Goal: Task Accomplishment & Management: Complete application form

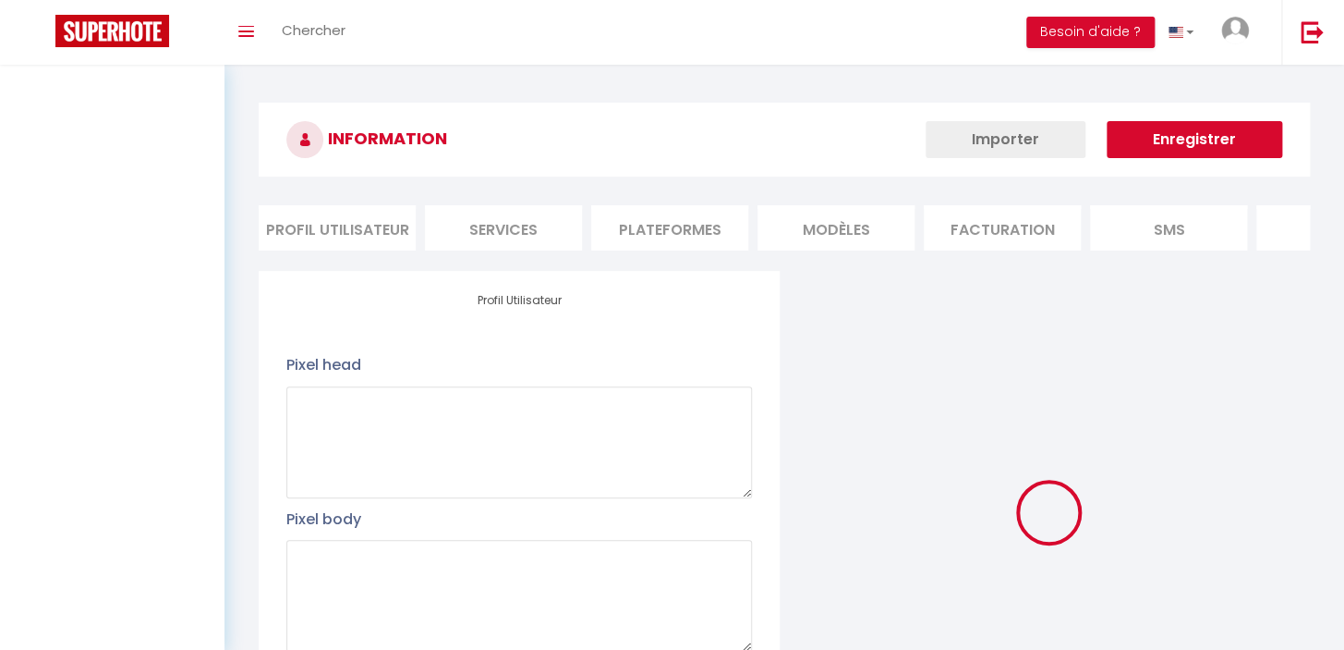
type textarea "#external-rental-detail { background-color: #fff; } #external-rental-detail .de…"
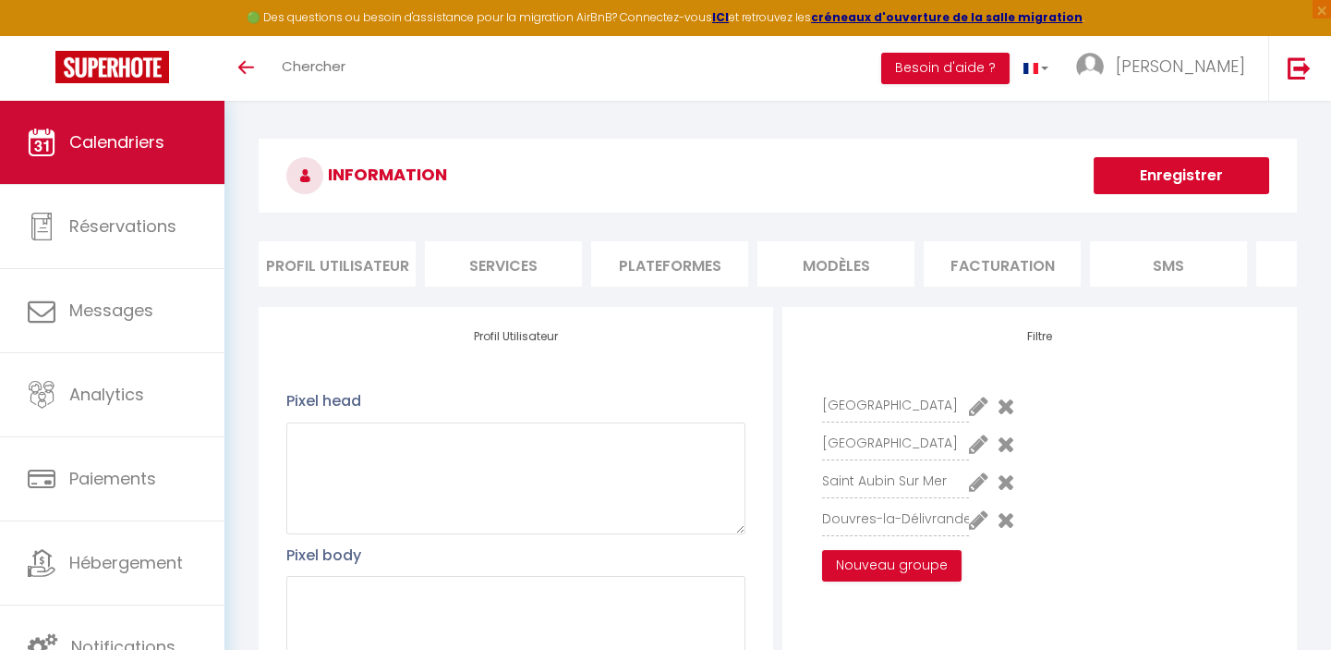
click at [127, 134] on span "Calendriers" at bounding box center [116, 141] width 95 height 23
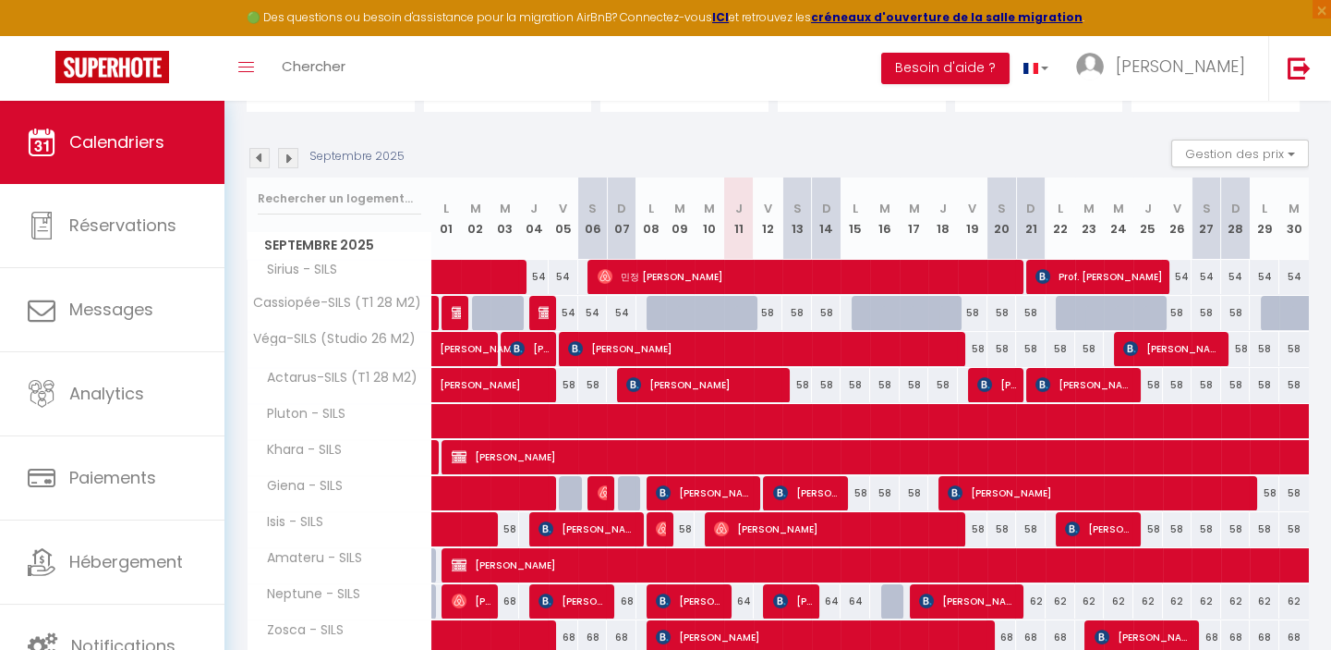
scroll to position [167, 0]
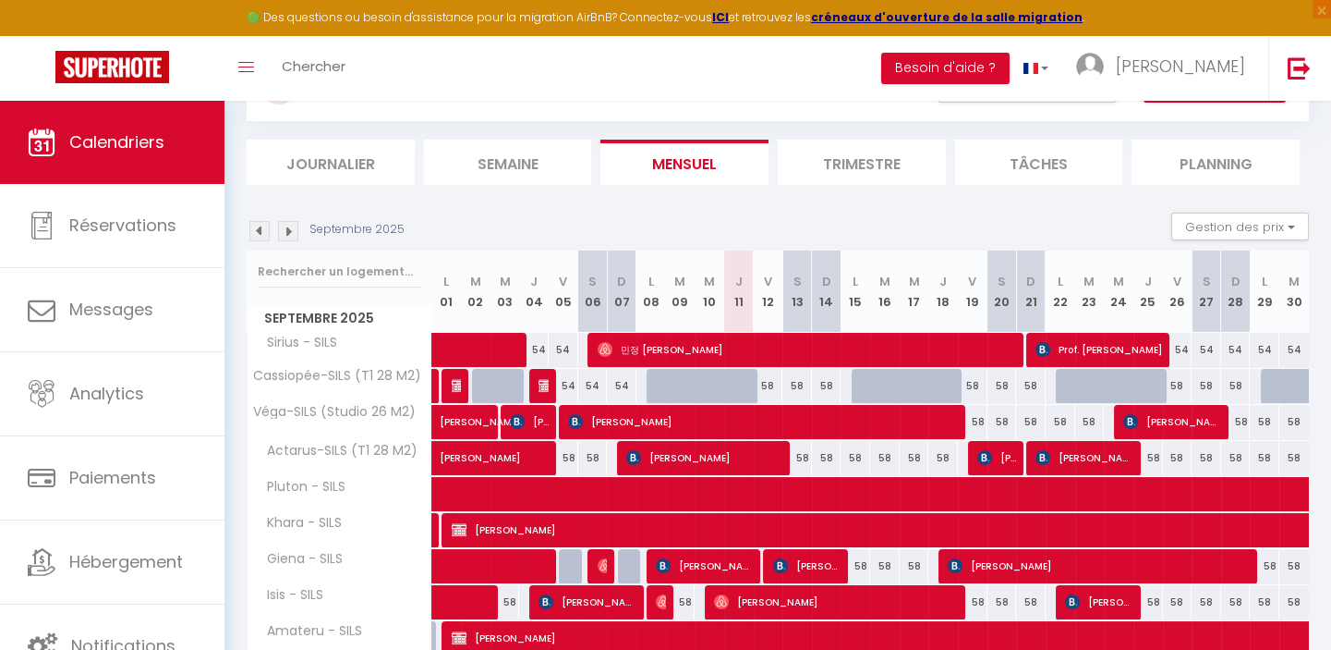
click at [288, 228] on img at bounding box center [288, 231] width 20 height 20
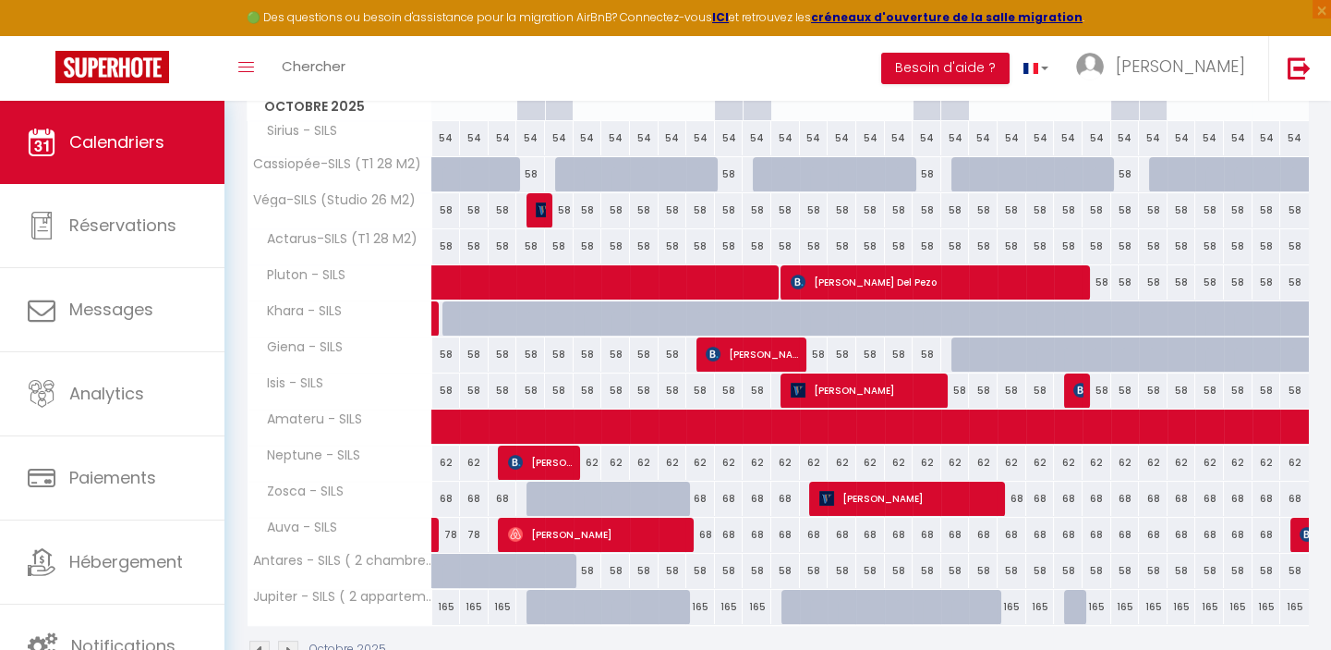
scroll to position [430, 0]
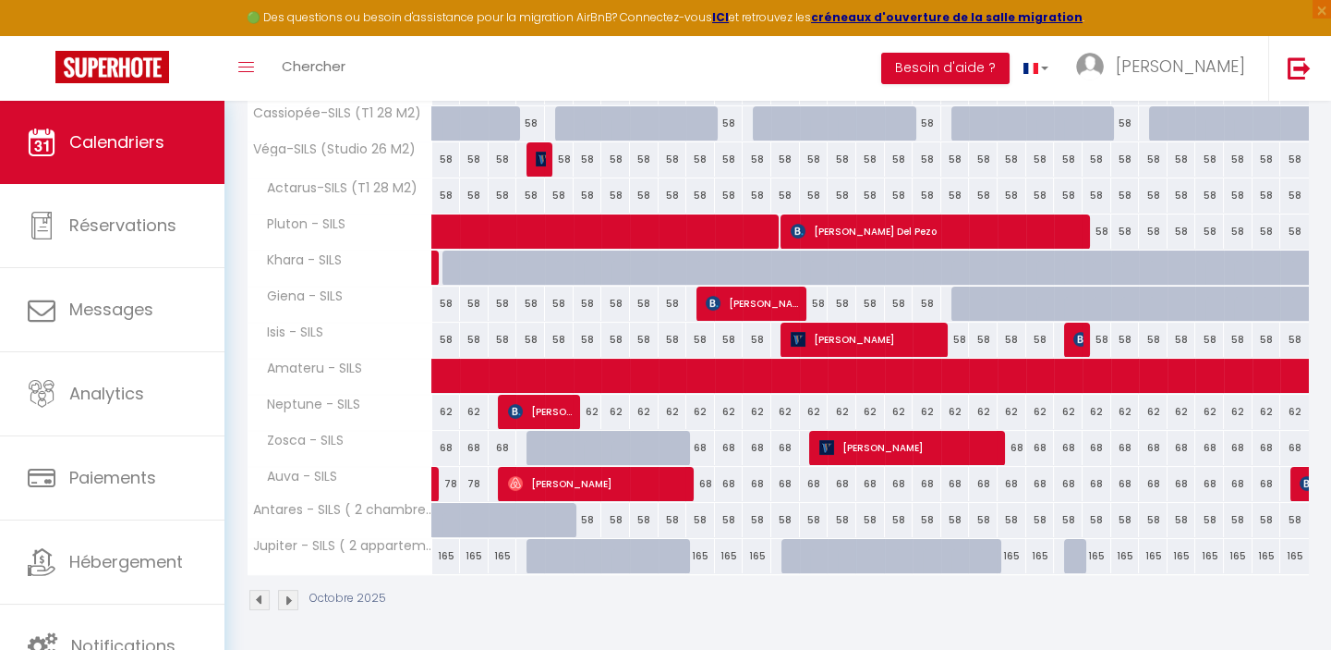
click at [286, 598] on img at bounding box center [288, 599] width 20 height 20
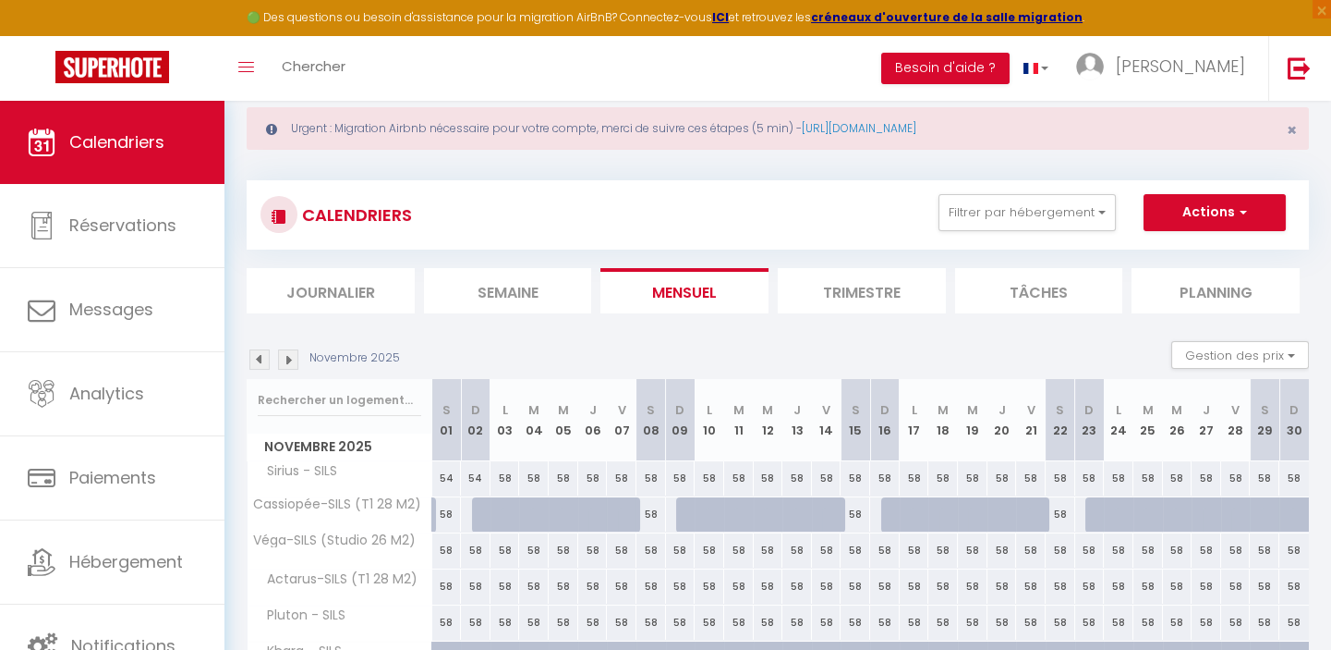
scroll to position [9, 0]
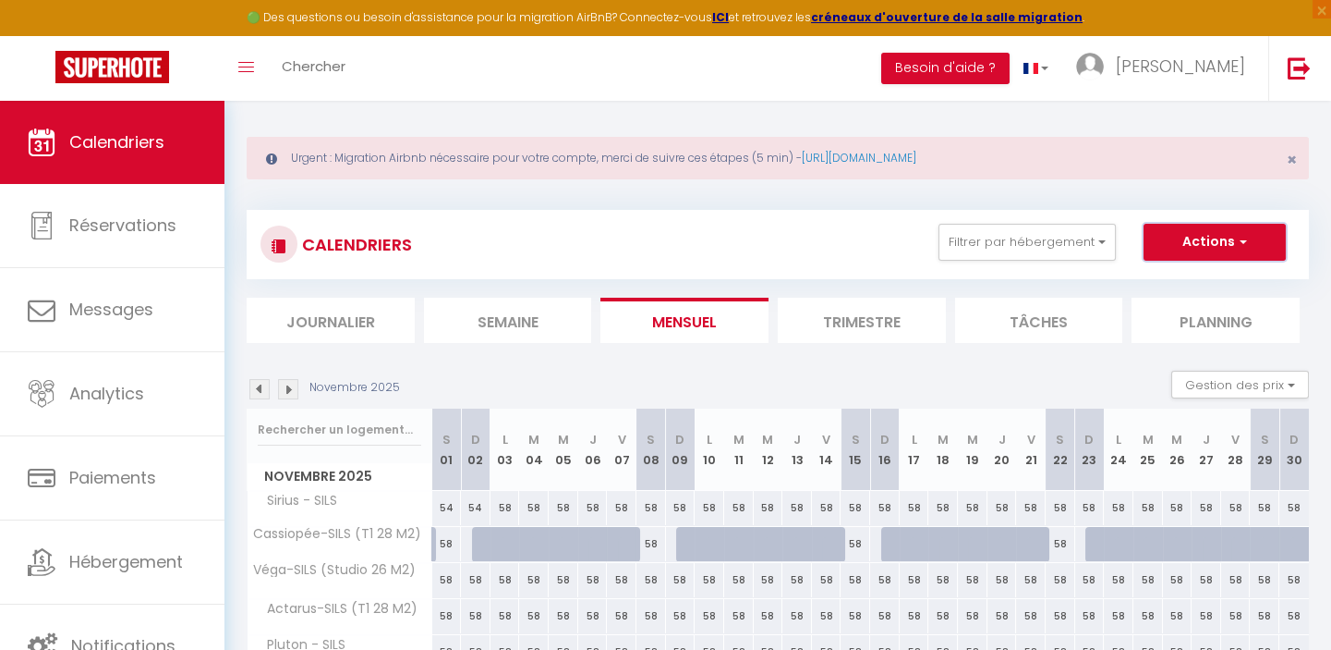
click at [1208, 236] on button "Actions" at bounding box center [1215, 242] width 142 height 37
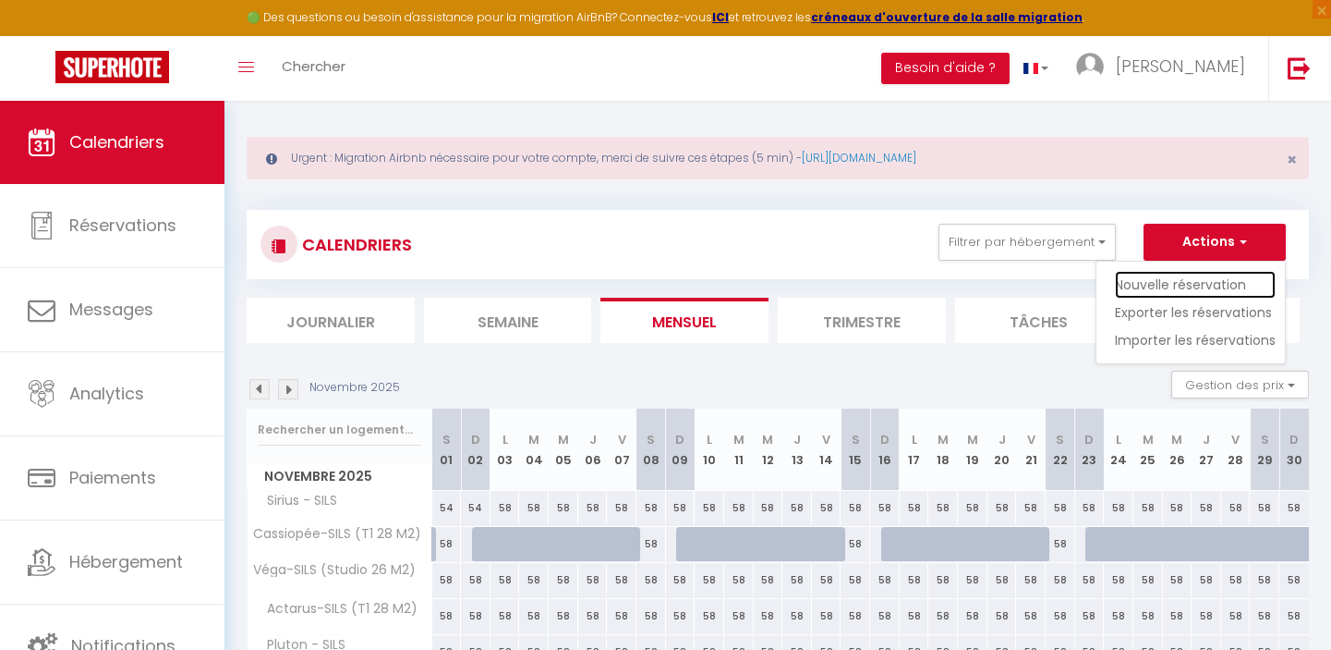
click at [1166, 282] on link "Nouvelle réservation" at bounding box center [1195, 285] width 161 height 28
select select
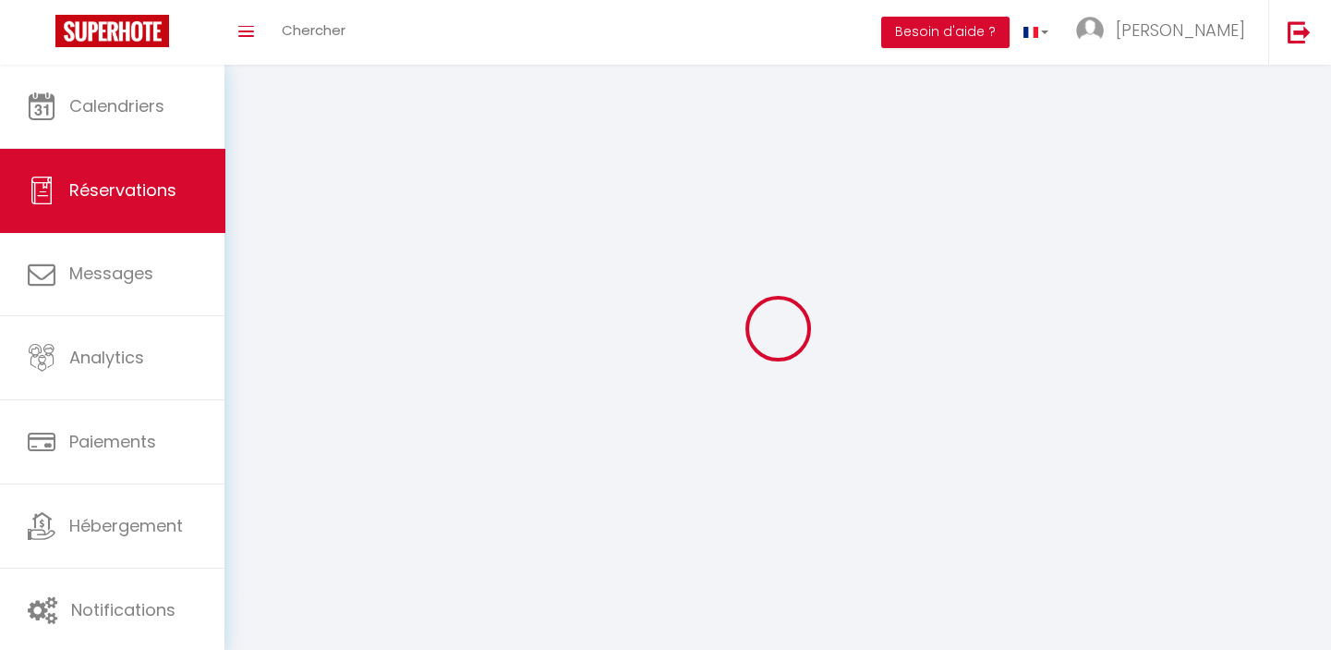
select select
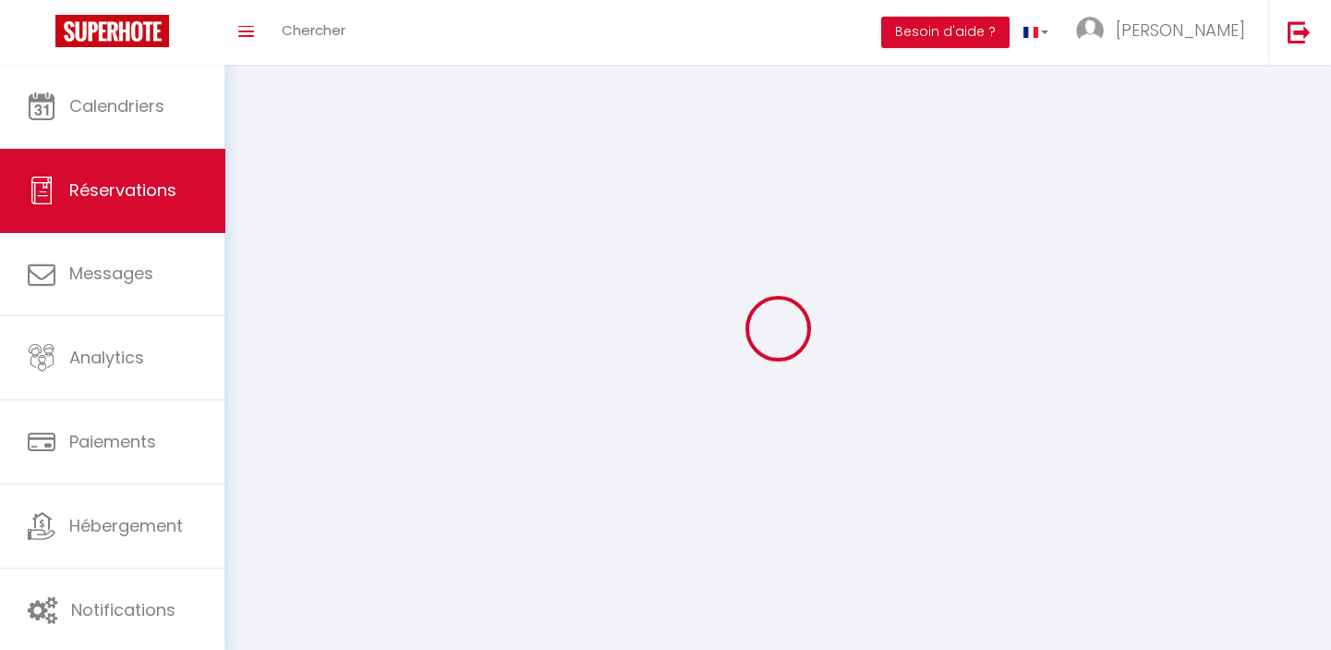
select select
checkbox input "false"
select select
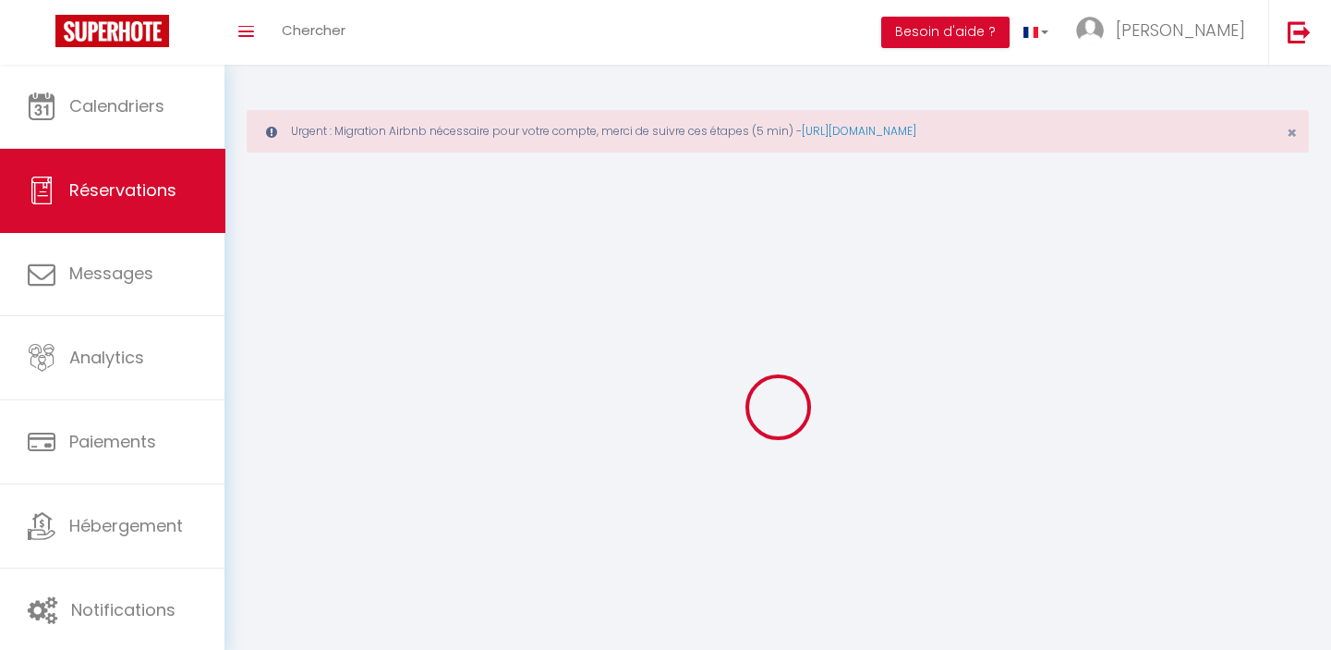
select select
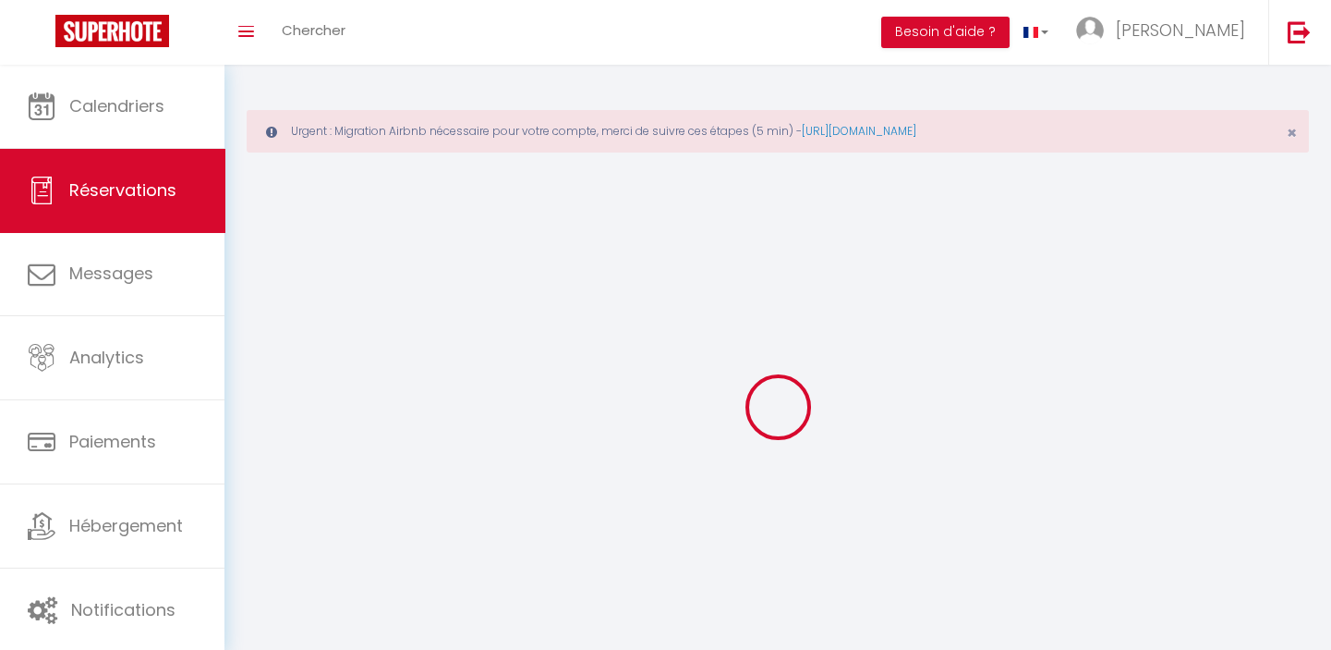
select select
checkbox input "false"
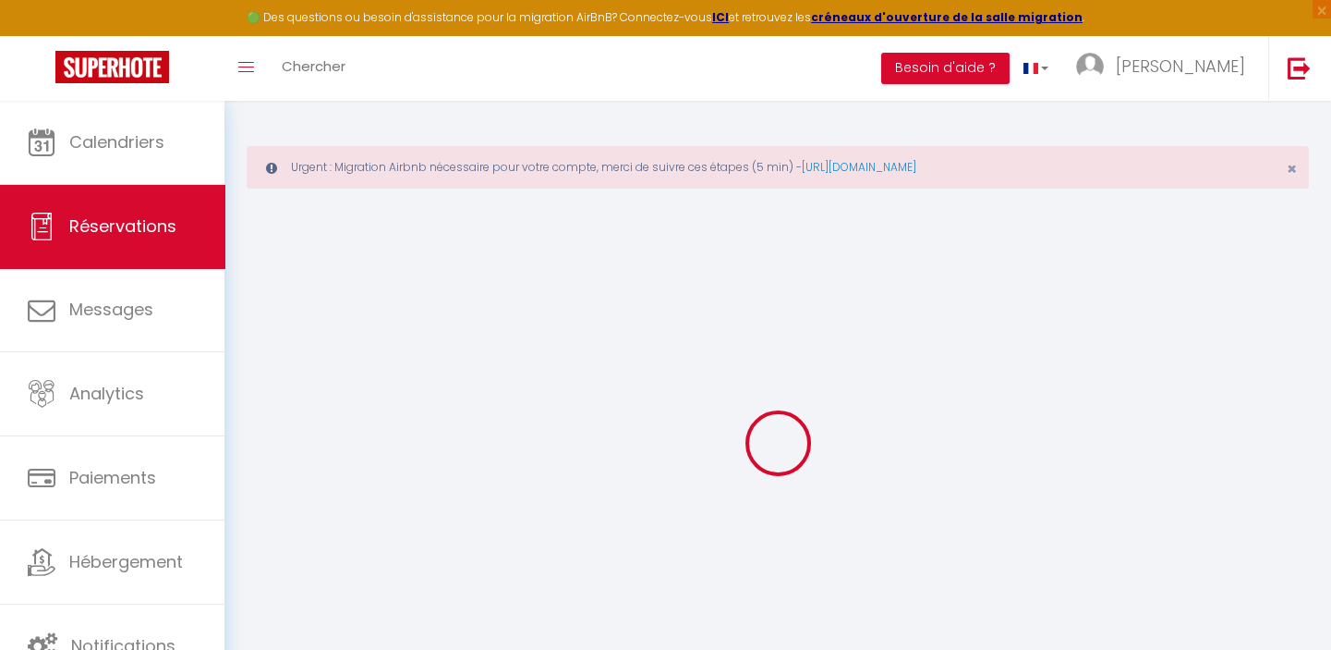
select select
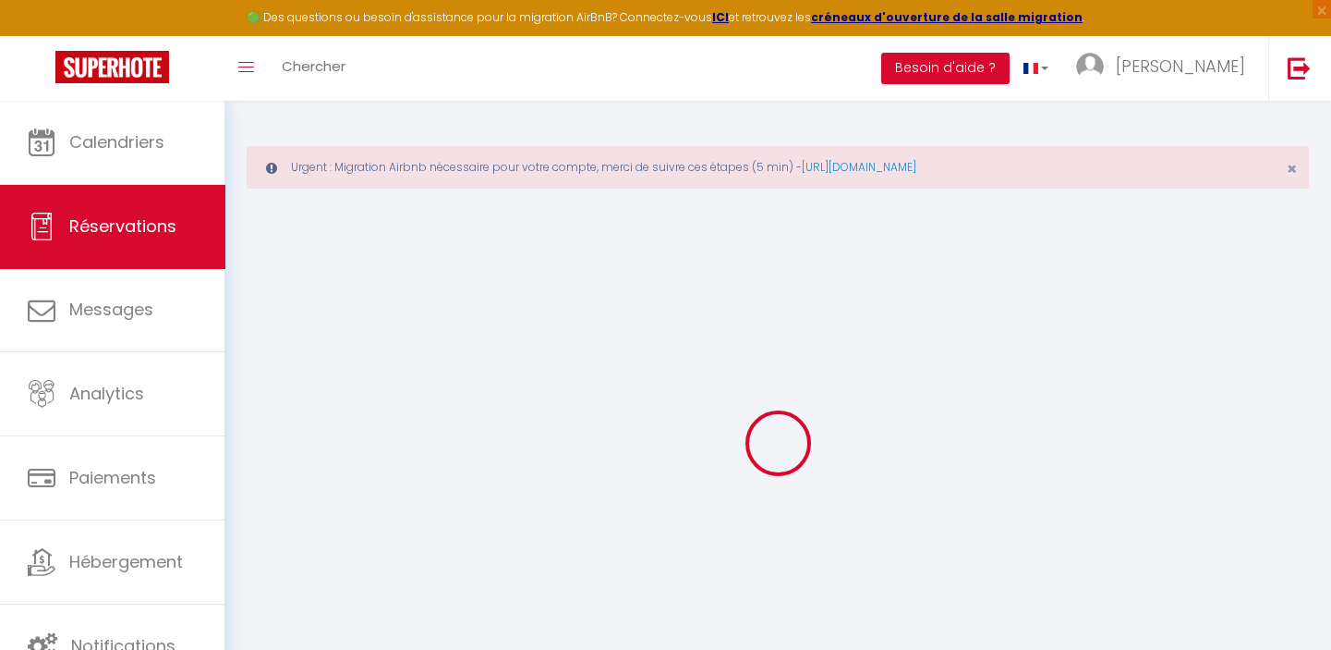
select select
checkbox input "false"
select select
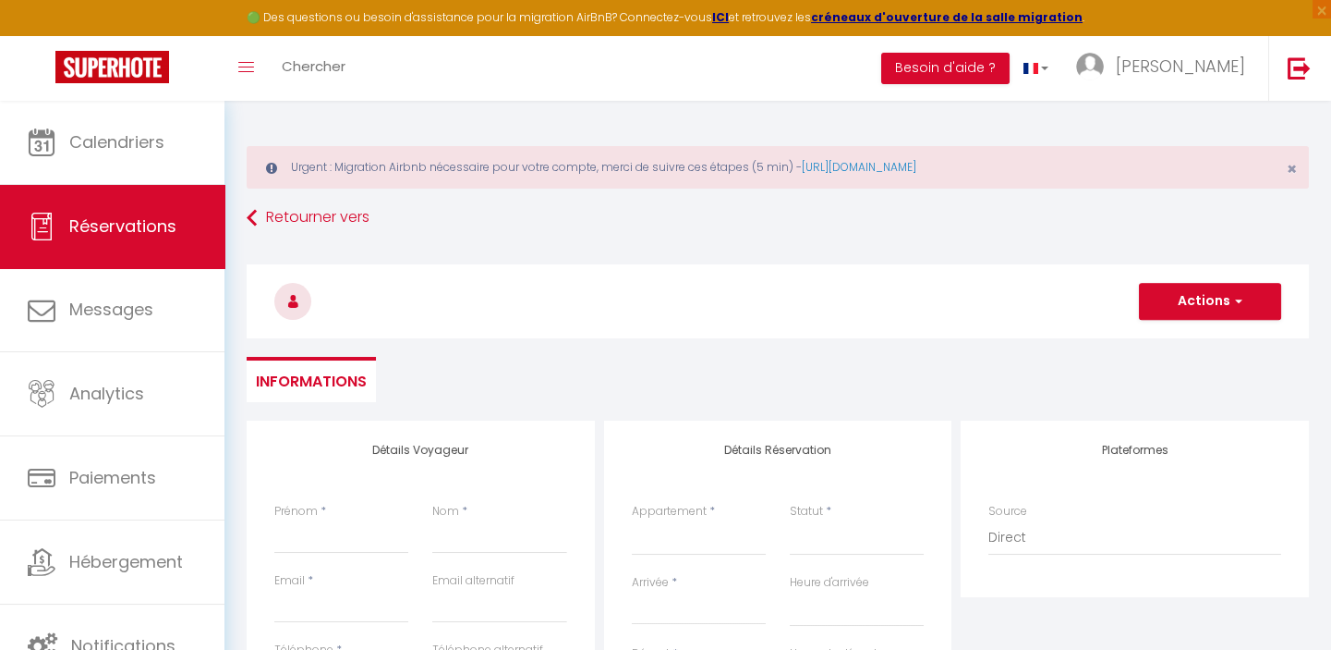
select select
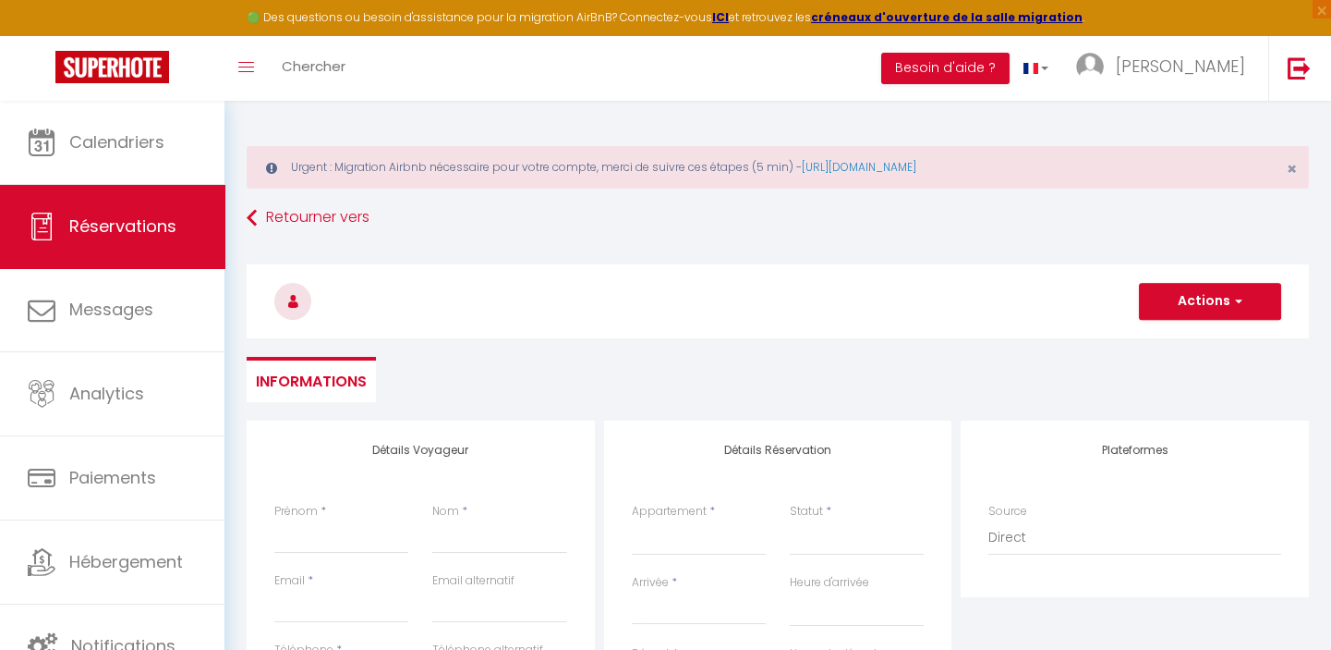
select select
checkbox input "false"
select select
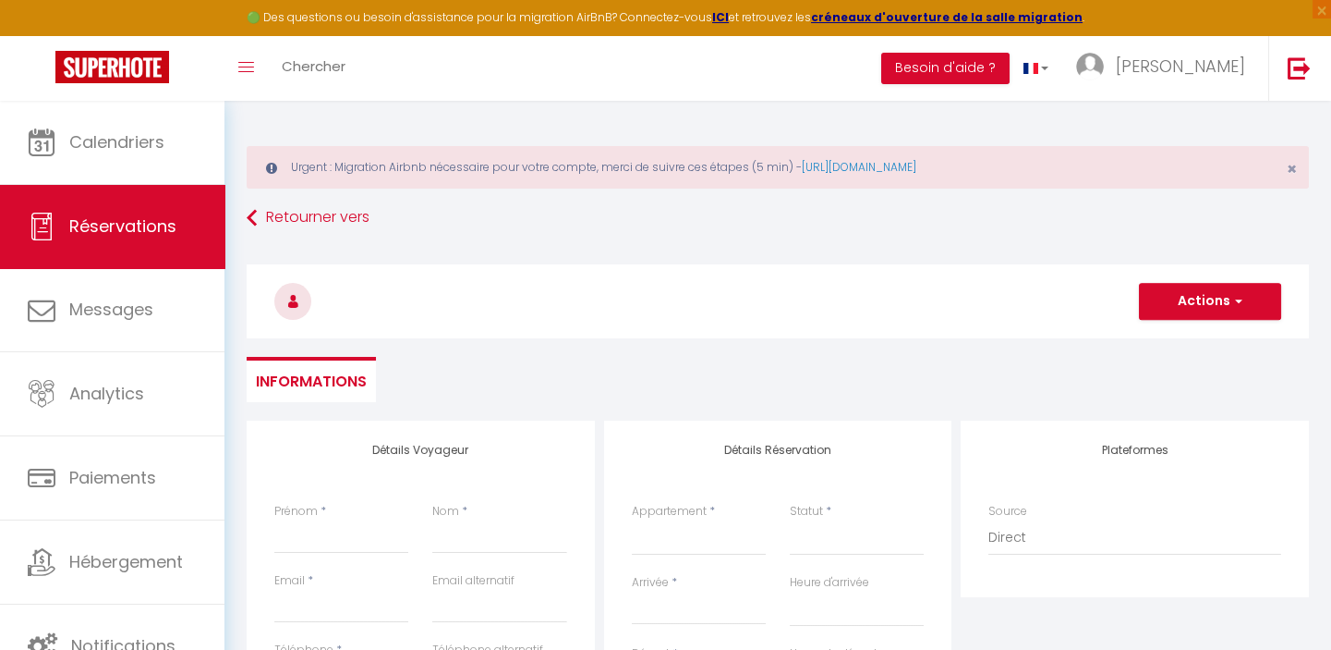
select select
checkbox input "false"
select select
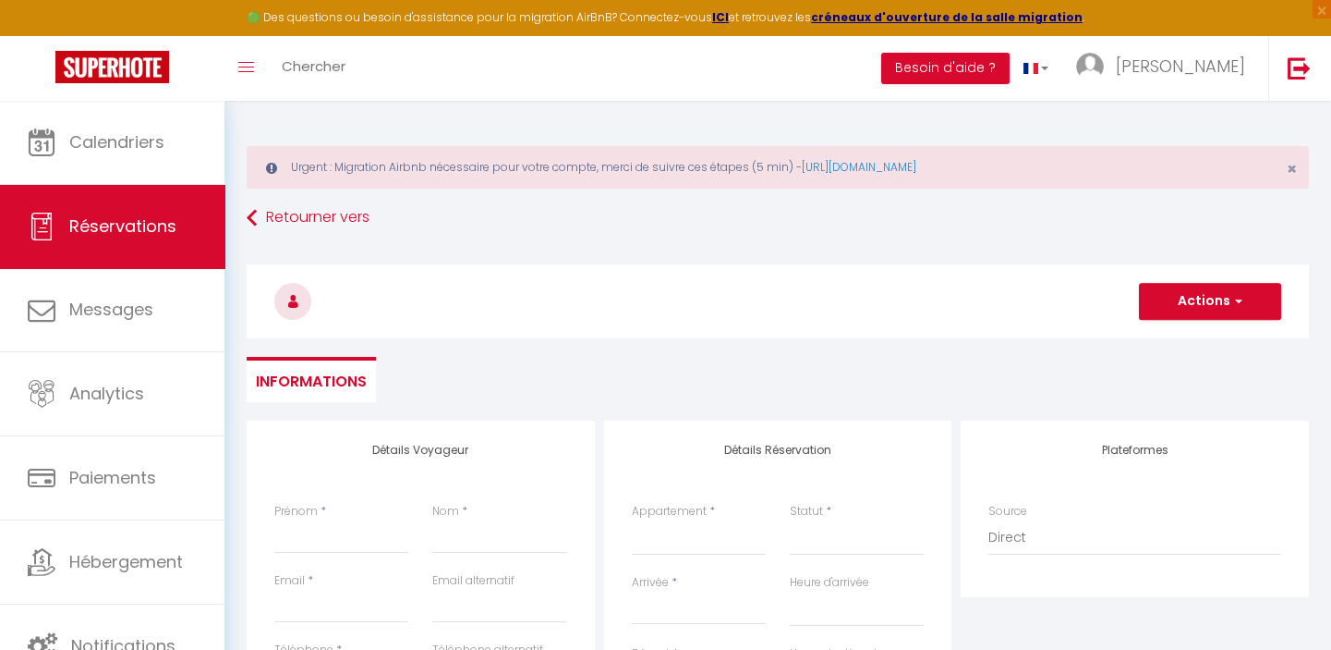
select select
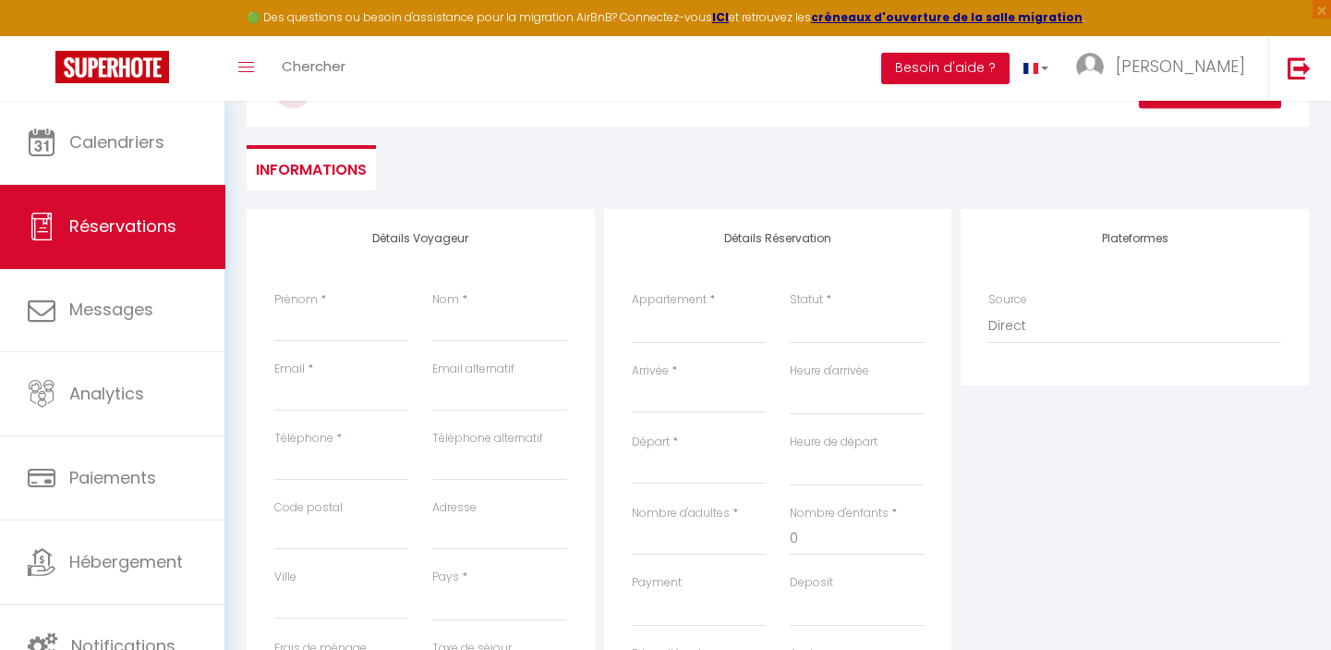
scroll to position [335, 0]
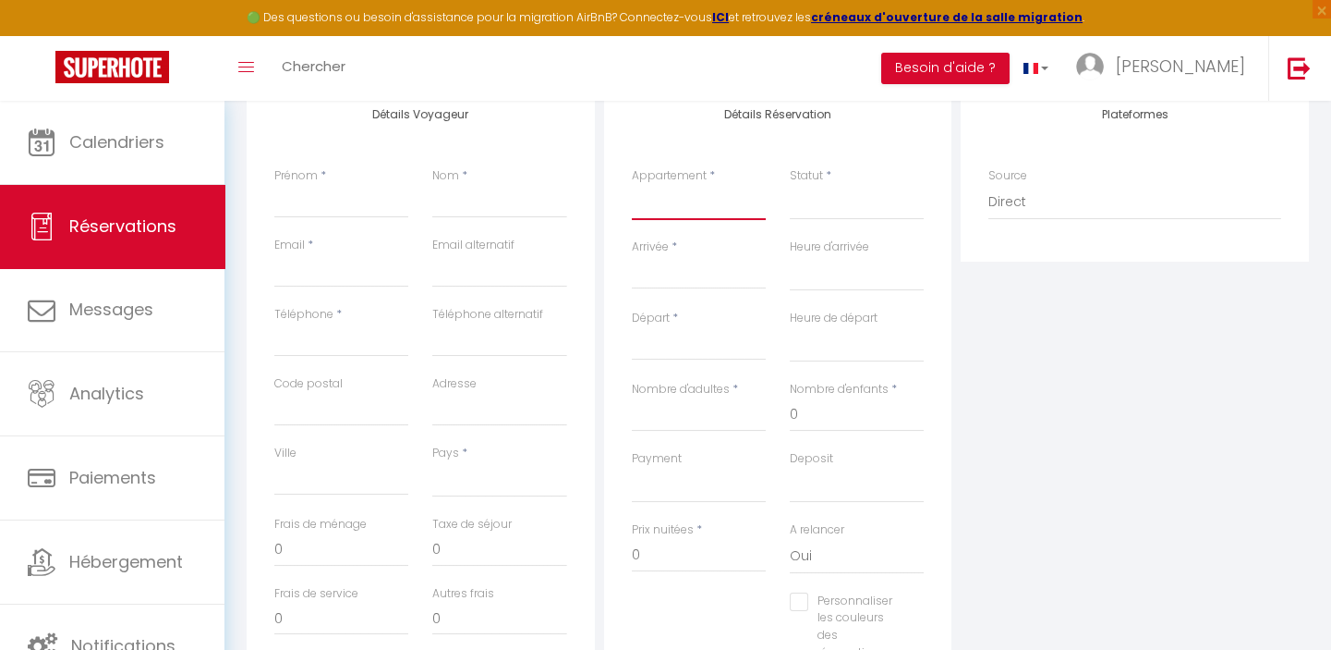
click at [696, 201] on select "Sirius - SILS Pluton - SILS Khara - SILS Giena - SILS Isis - SILS Amateru - SIL…" at bounding box center [699, 202] width 134 height 35
select select "15994"
click at [632, 185] on select "Sirius - SILS Pluton - SILS Khara - SILS Giena - SILS Isis - SILS Amateru - SIL…" at bounding box center [699, 202] width 134 height 35
select select
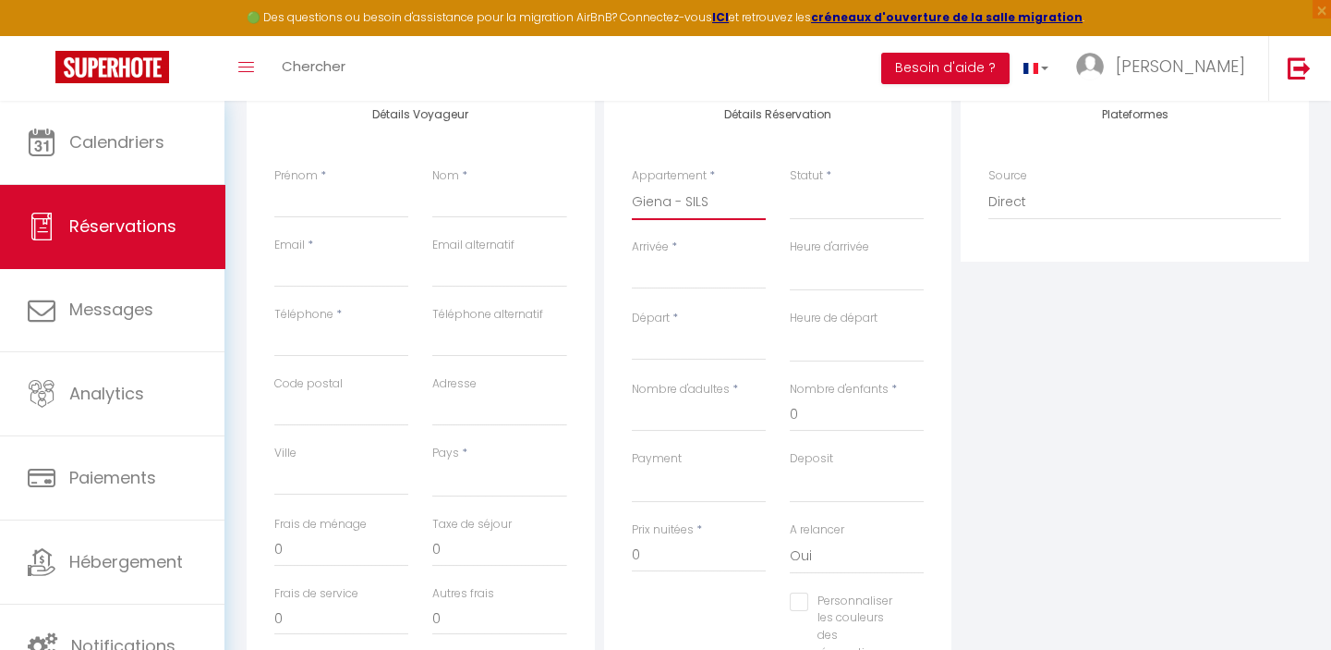
select select
checkbox input "false"
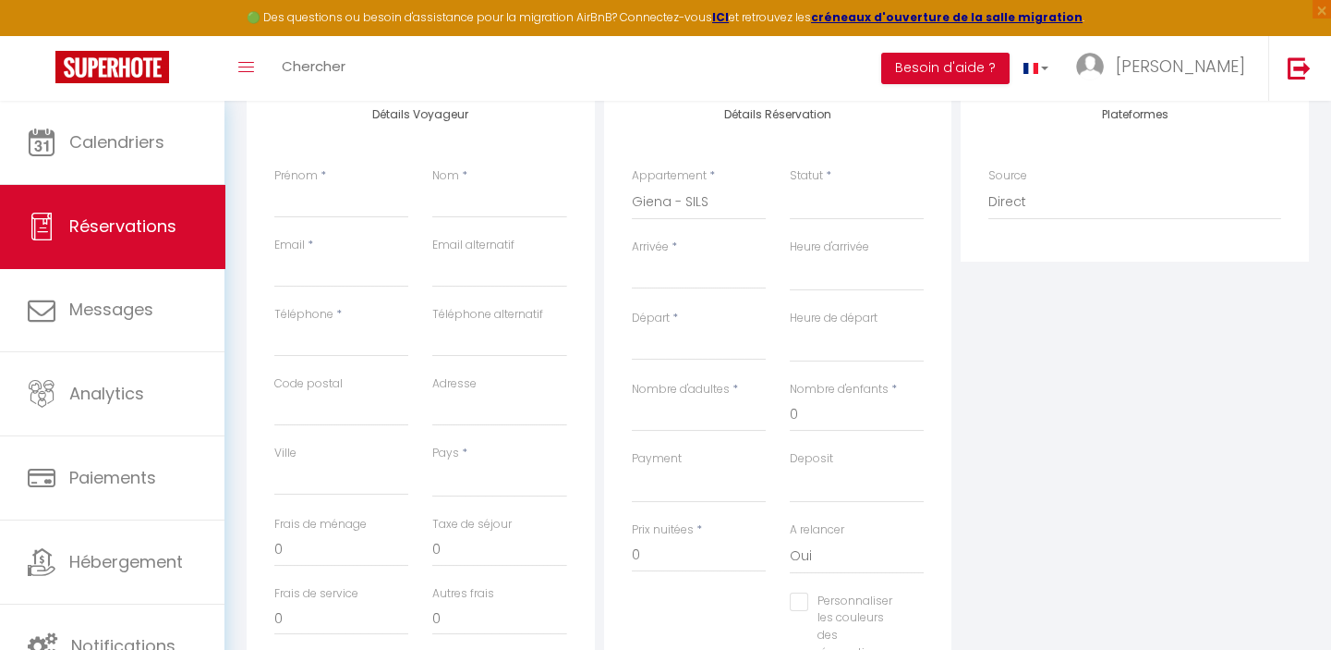
select select
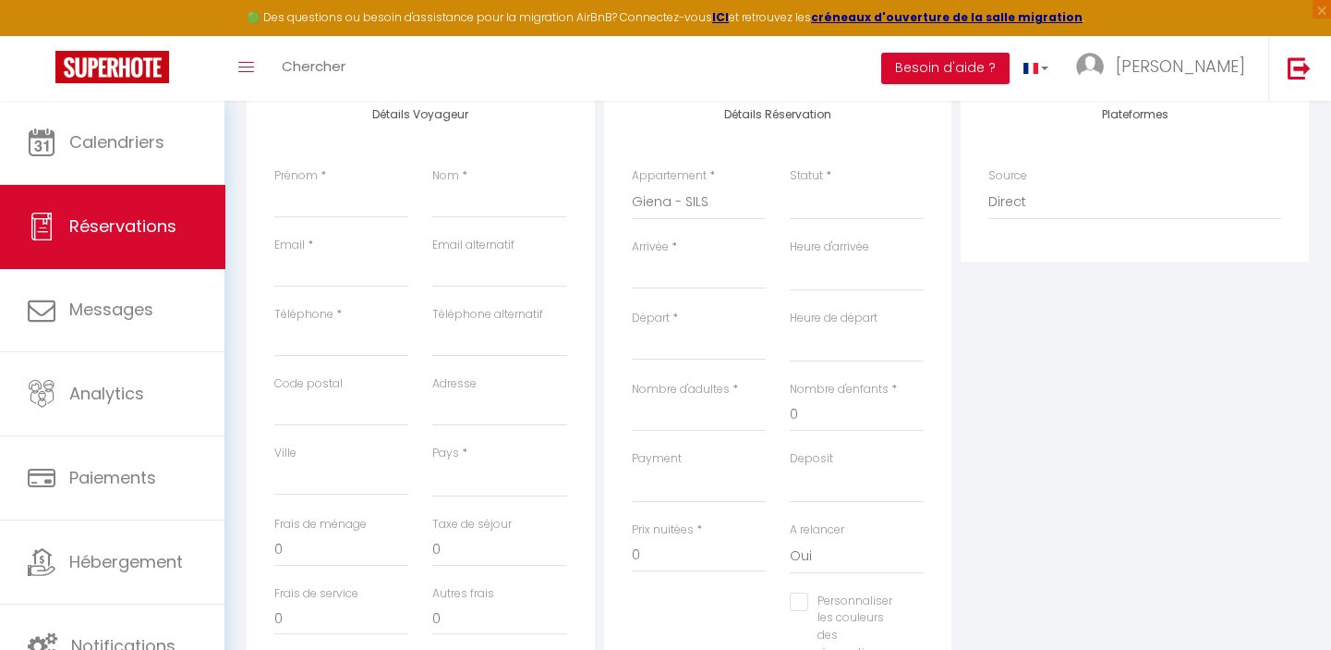
select select
checkbox input "false"
click at [679, 273] on input "Arrivée" at bounding box center [699, 274] width 134 height 24
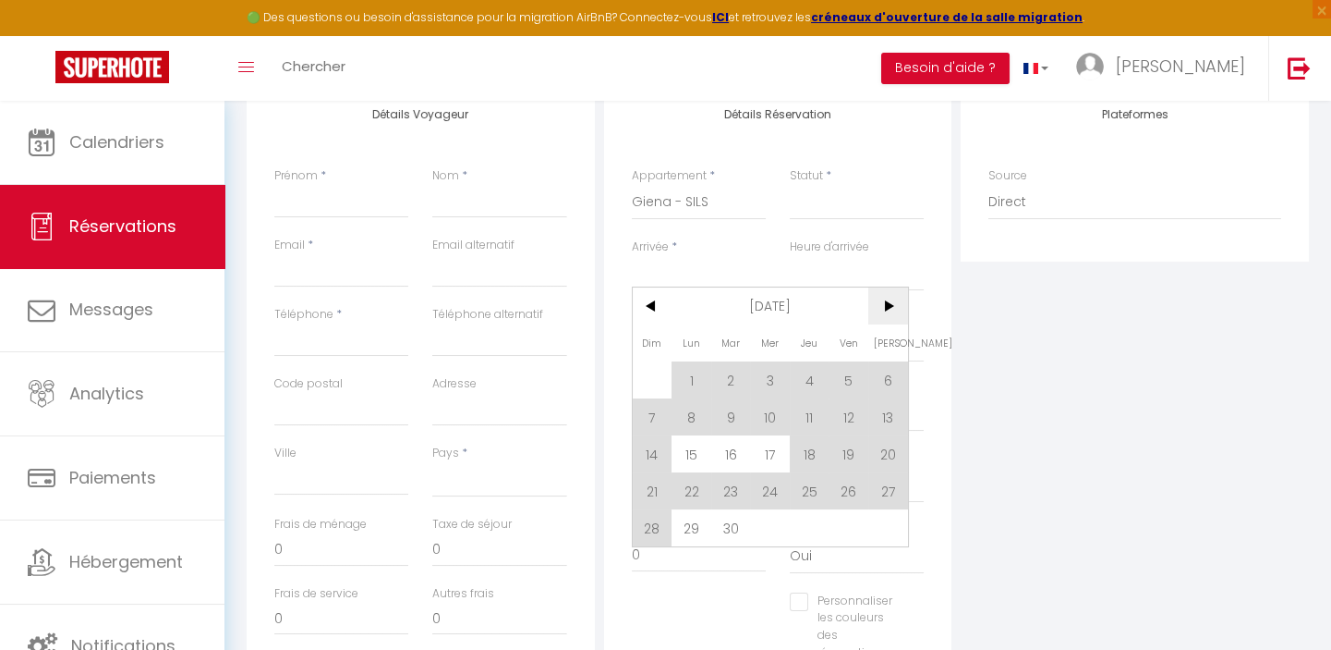
click at [886, 298] on span ">" at bounding box center [889, 305] width 40 height 37
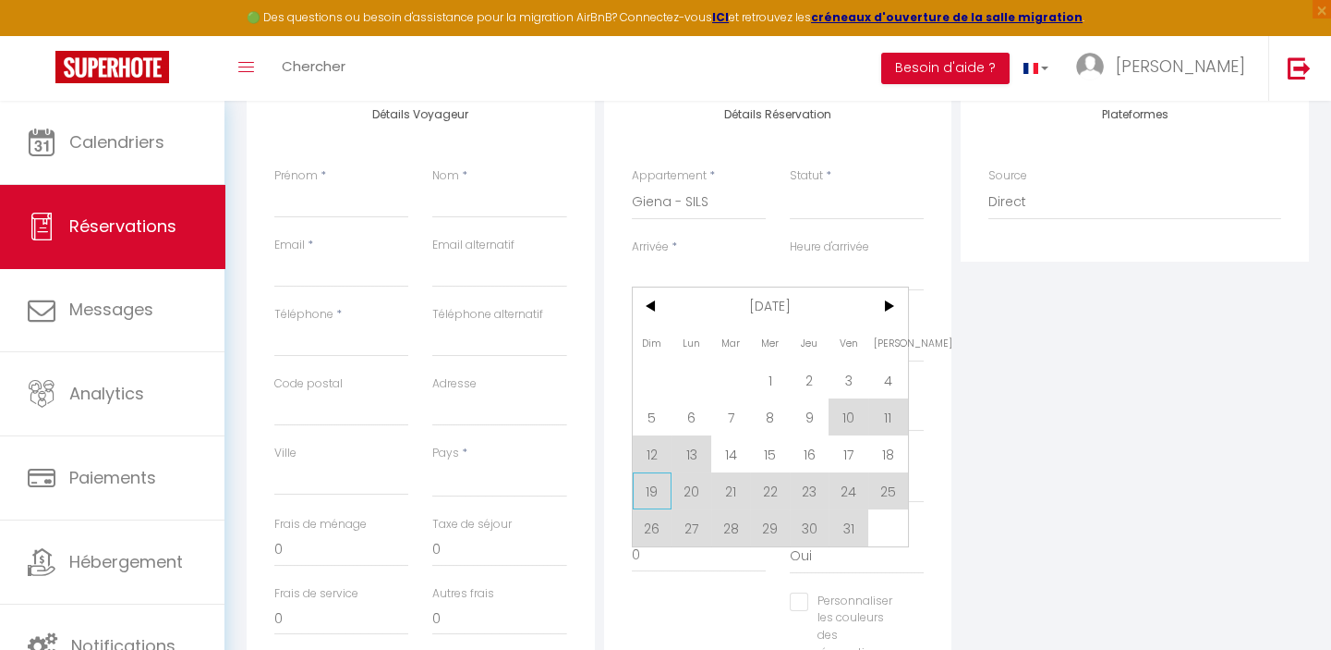
click at [642, 490] on span "19" at bounding box center [653, 490] width 40 height 37
select select
type input "Dim 19 Octobre 2025"
select select
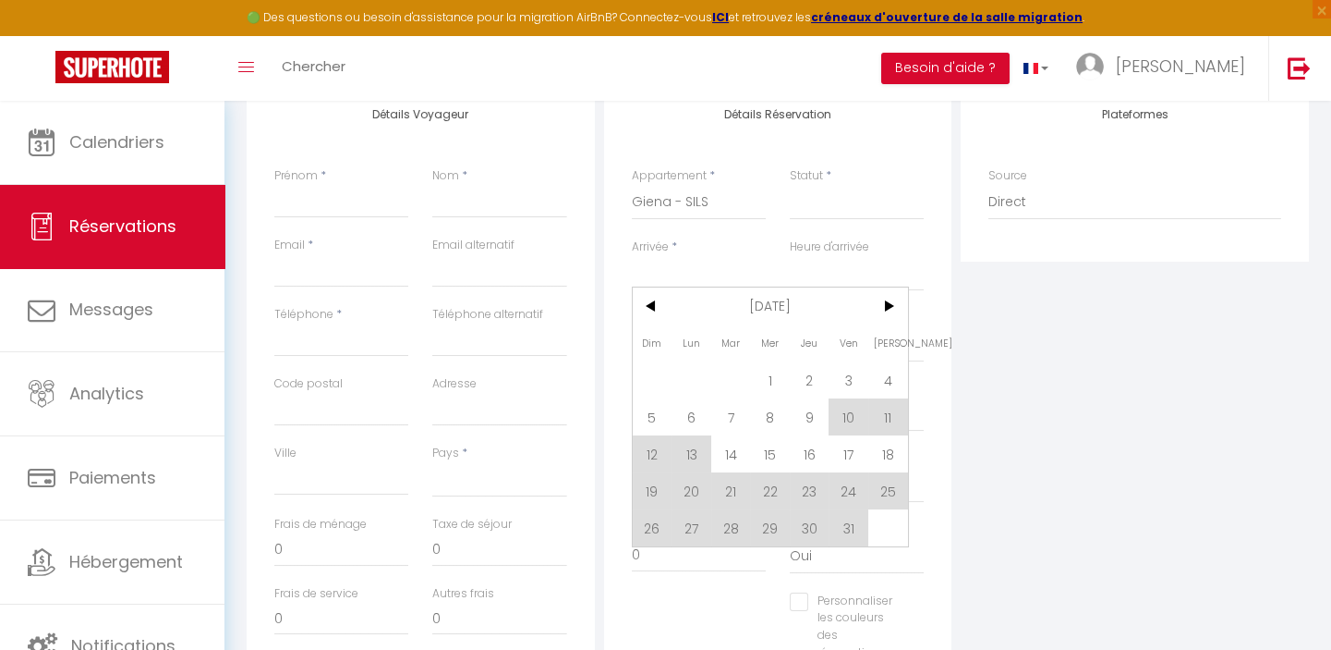
type input "Lun 20 Octobre 2025"
select select
checkbox input "false"
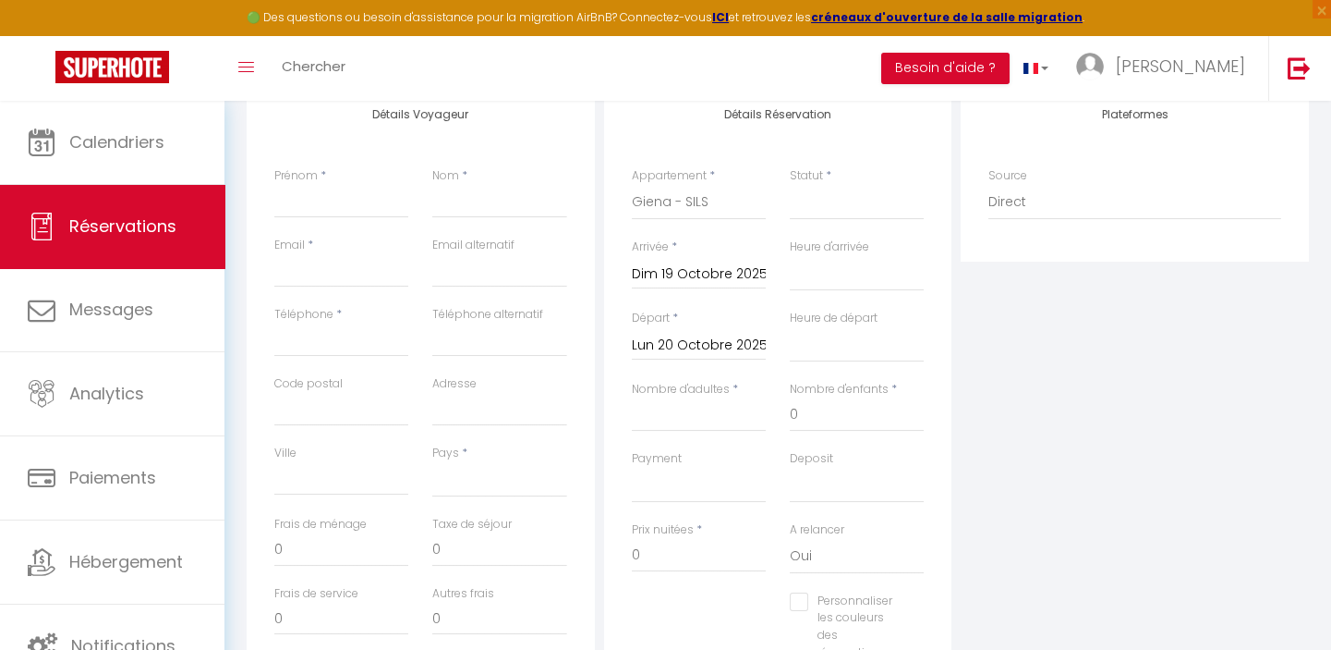
click at [677, 346] on input "Lun 20 Octobre 2025" at bounding box center [699, 346] width 134 height 24
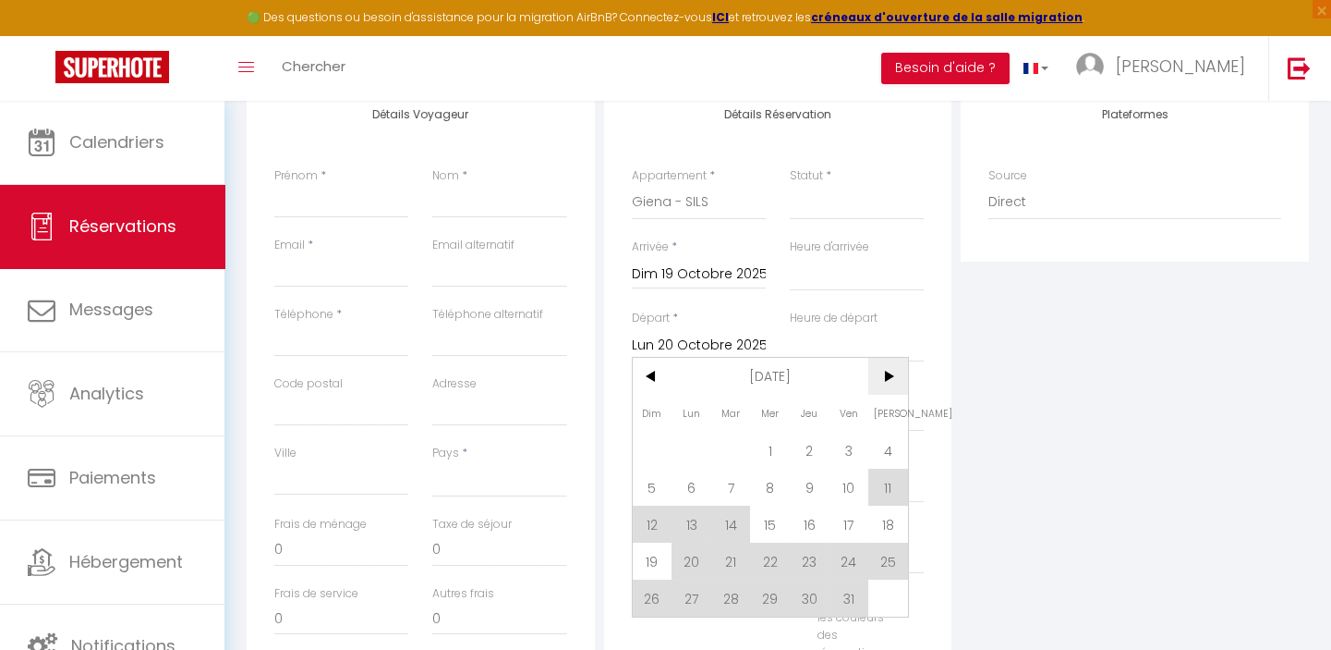
click at [883, 373] on span ">" at bounding box center [889, 376] width 40 height 37
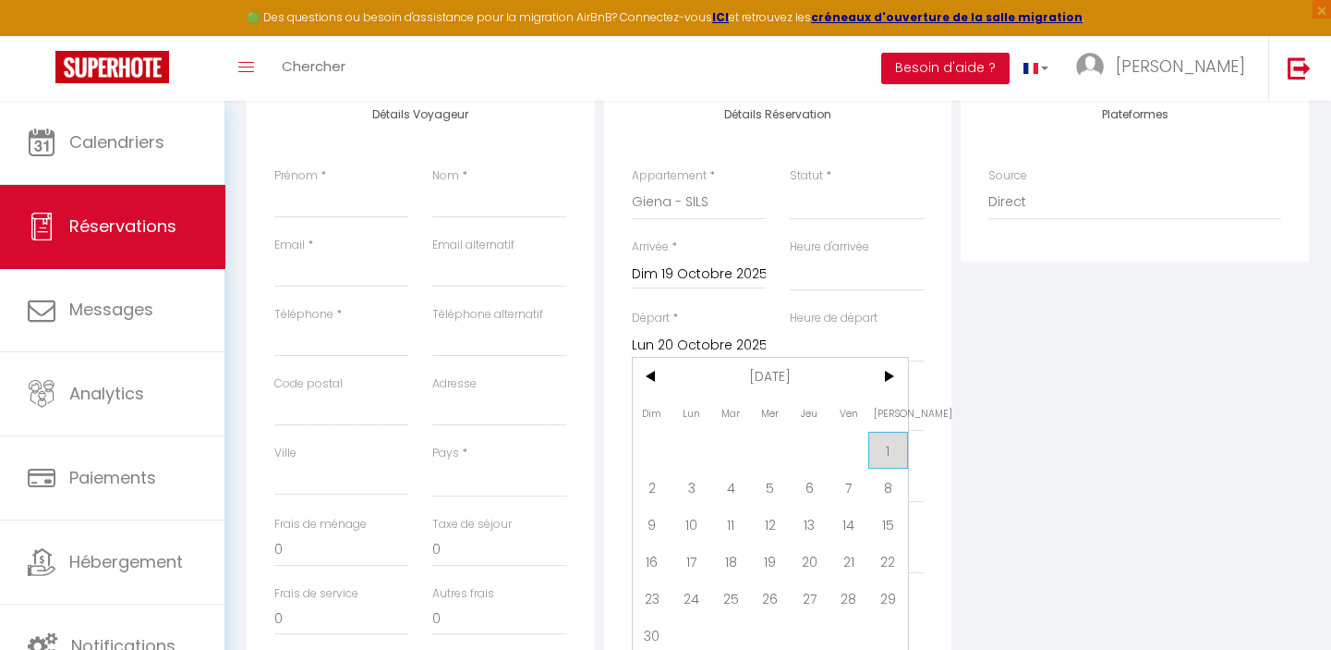
click at [886, 453] on span "1" at bounding box center [889, 449] width 40 height 37
select select
type input "Sam 01 Novembre 2025"
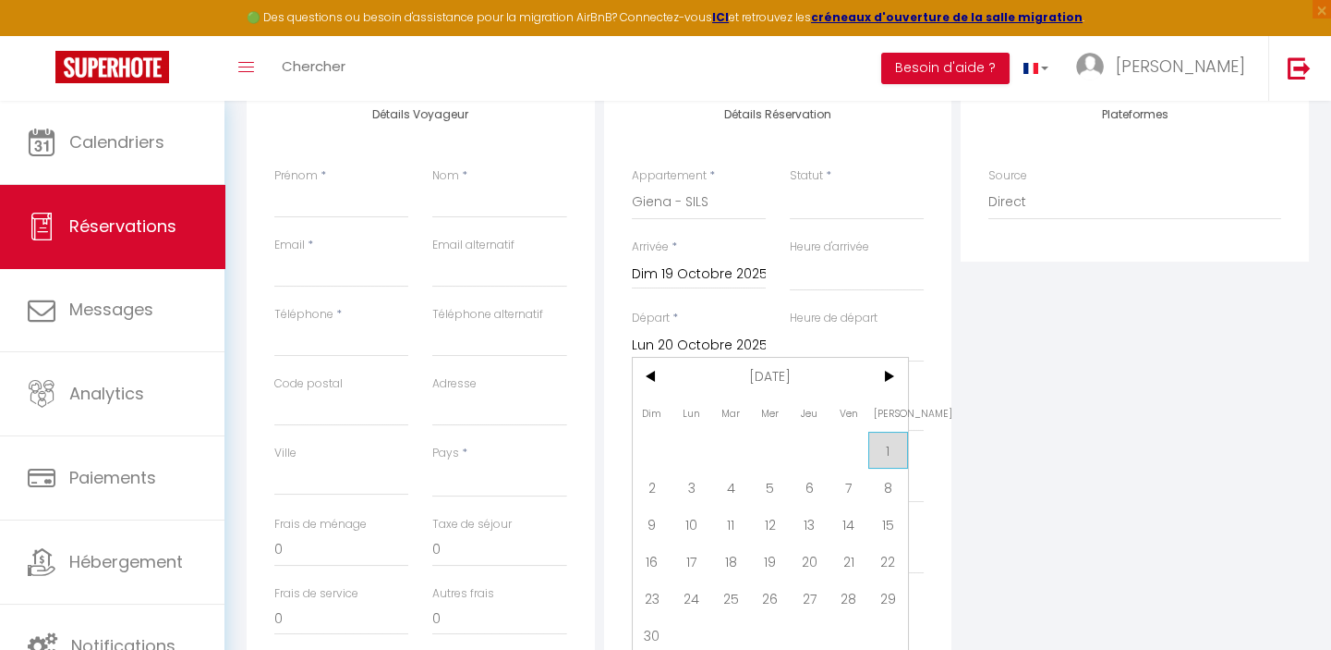
select select
checkbox input "false"
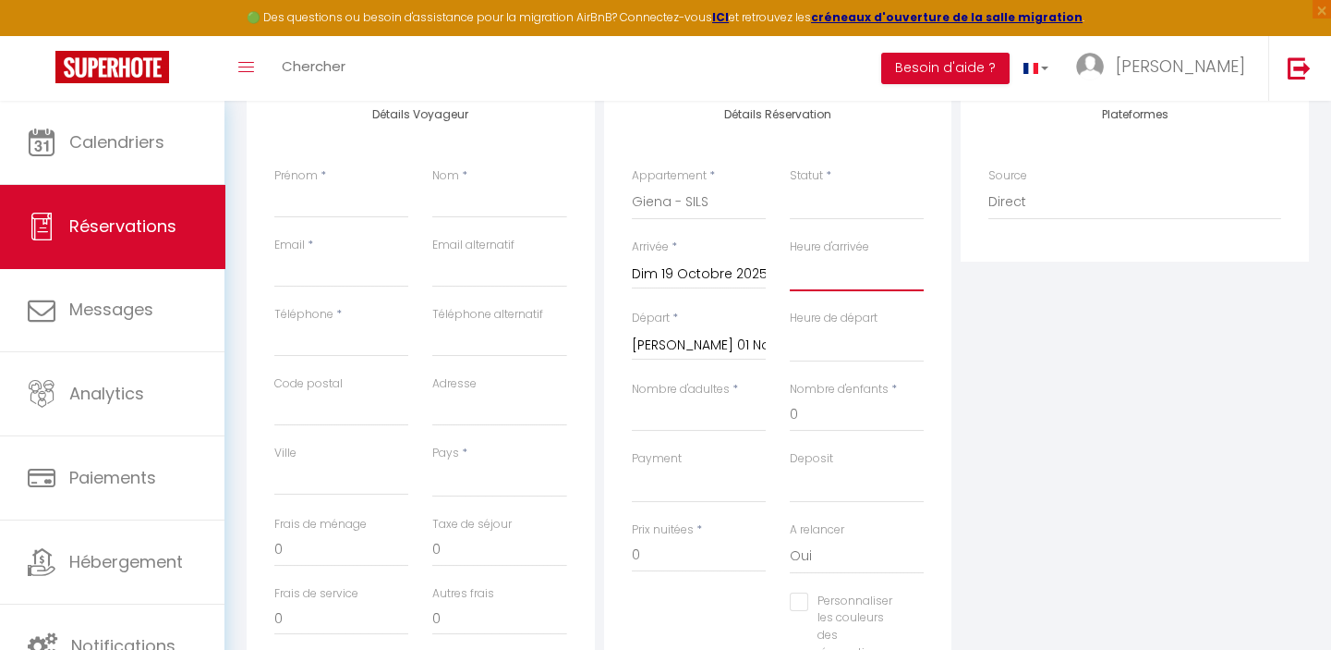
click at [833, 268] on select "00:00 00:30 01:00 01:30 02:00 02:30 03:00 03:30 04:00 04:30 05:00 05:30 06:00 0…" at bounding box center [857, 273] width 134 height 35
select select "16:00"
click at [790, 256] on select "00:00 00:30 01:00 01:30 02:00 02:30 03:00 03:30 04:00 04:30 05:00 05:30 06:00 0…" at bounding box center [857, 273] width 134 height 35
select select
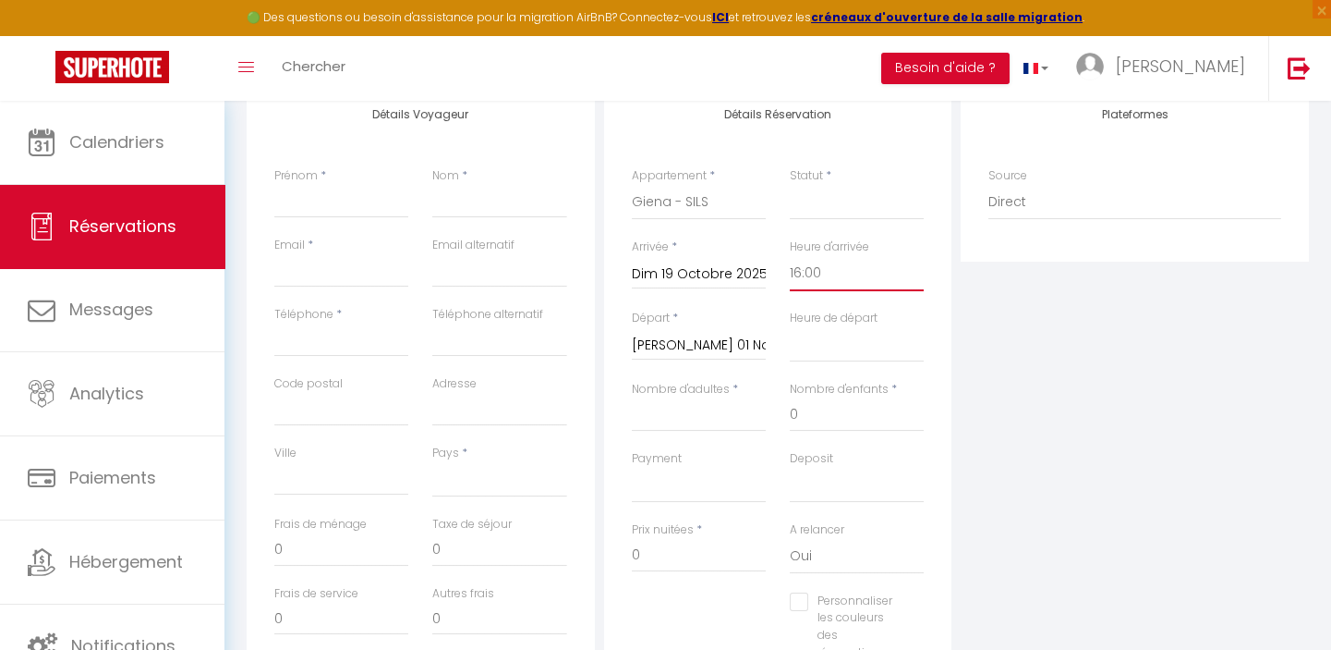
select select
checkbox input "false"
click at [840, 339] on select "00:00 00:30 01:00 01:30 02:00 02:30 03:00 03:30 04:00 04:30 05:00 05:30 06:00 0…" at bounding box center [857, 344] width 134 height 35
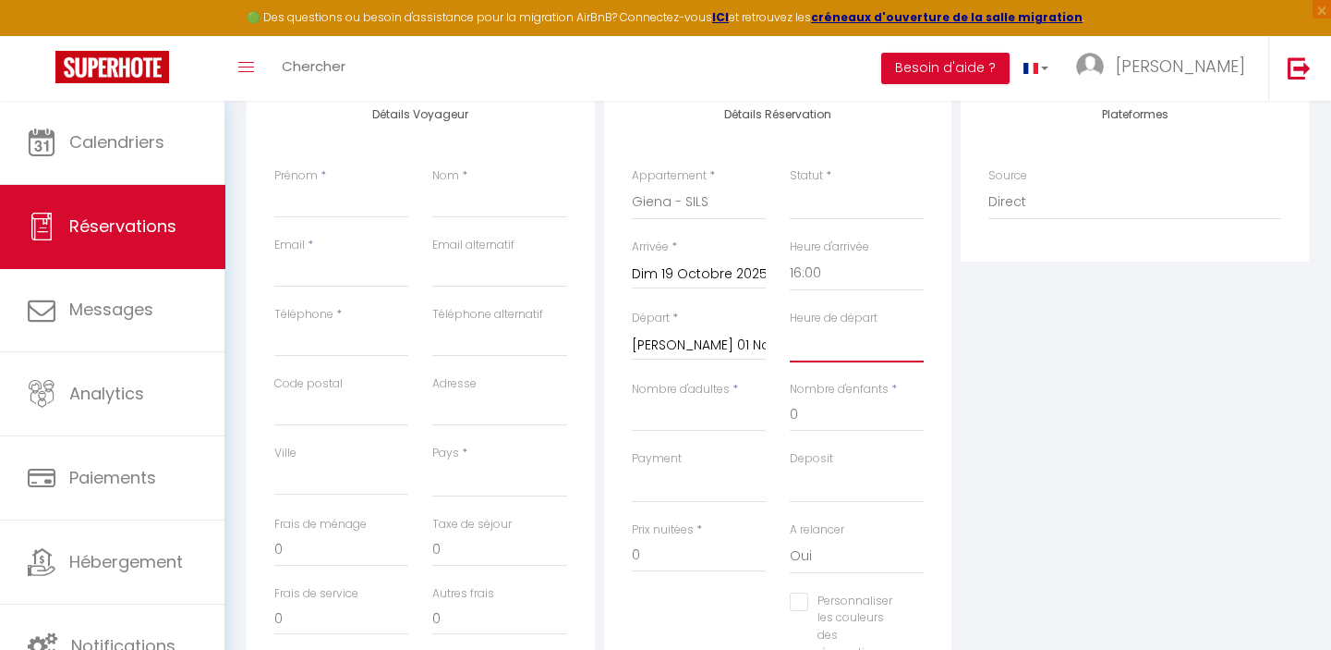
select select "11:00"
click at [790, 327] on select "00:00 00:30 01:00 01:30 02:00 02:30 03:00 03:30 04:00 04:30 05:00 05:30 06:00 0…" at bounding box center [857, 344] width 134 height 35
select select
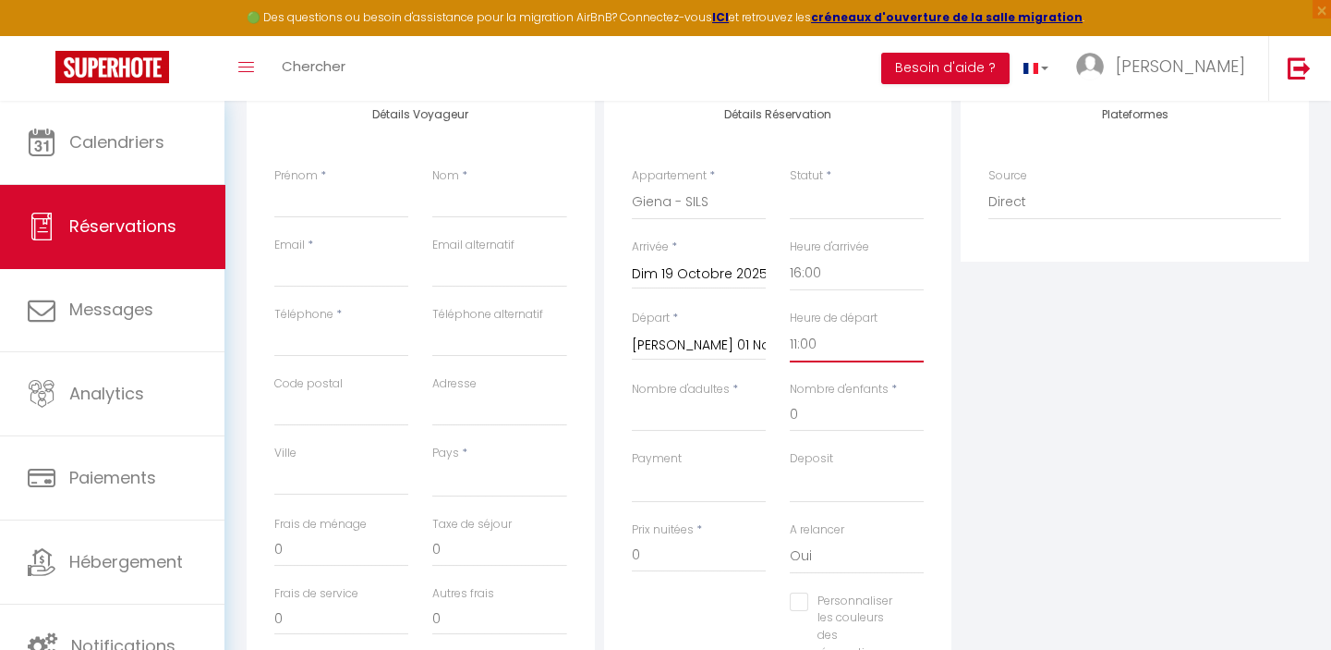
select select
checkbox input "false"
click at [699, 415] on input "Nombre d'adultes" at bounding box center [699, 414] width 134 height 33
type input "1"
select select
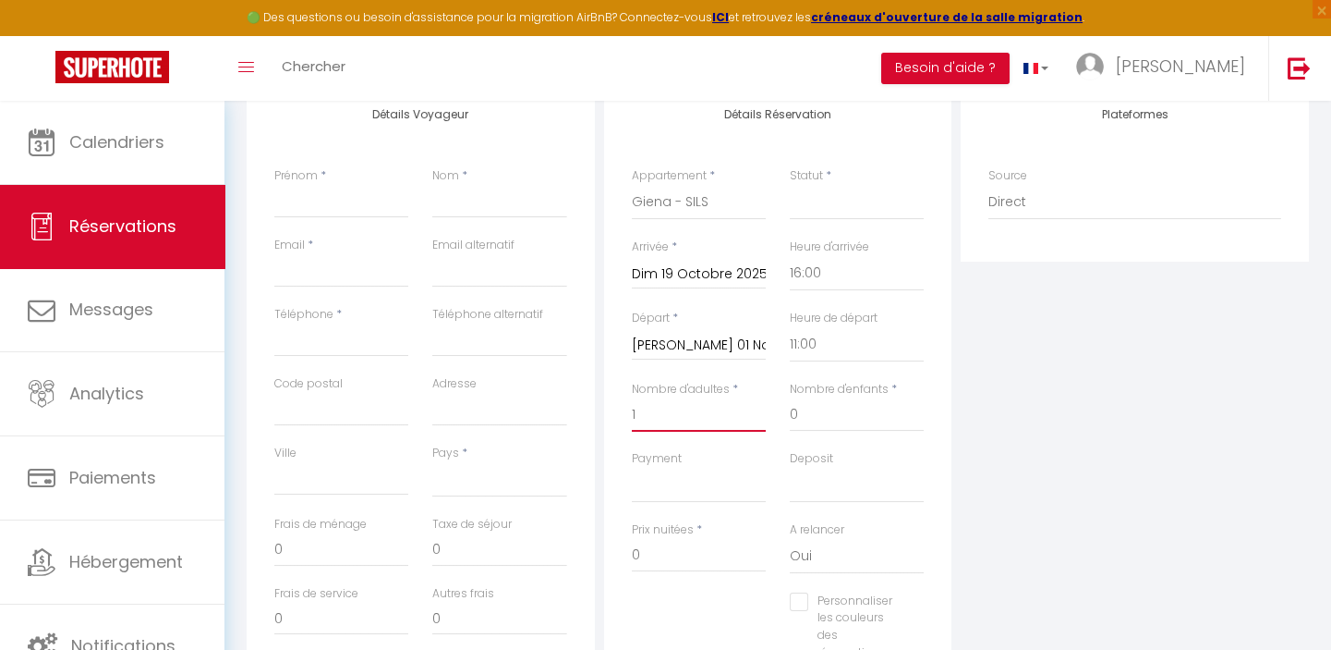
select select
checkbox input "false"
select select
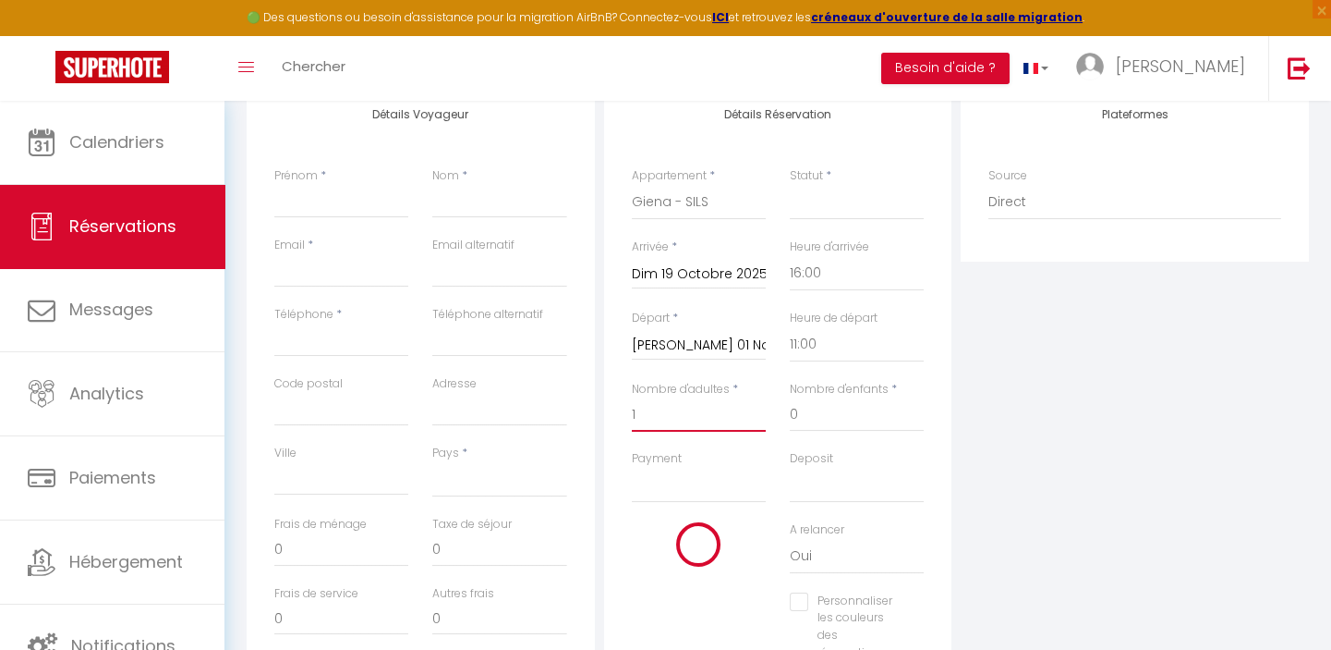
select select
checkbox input "false"
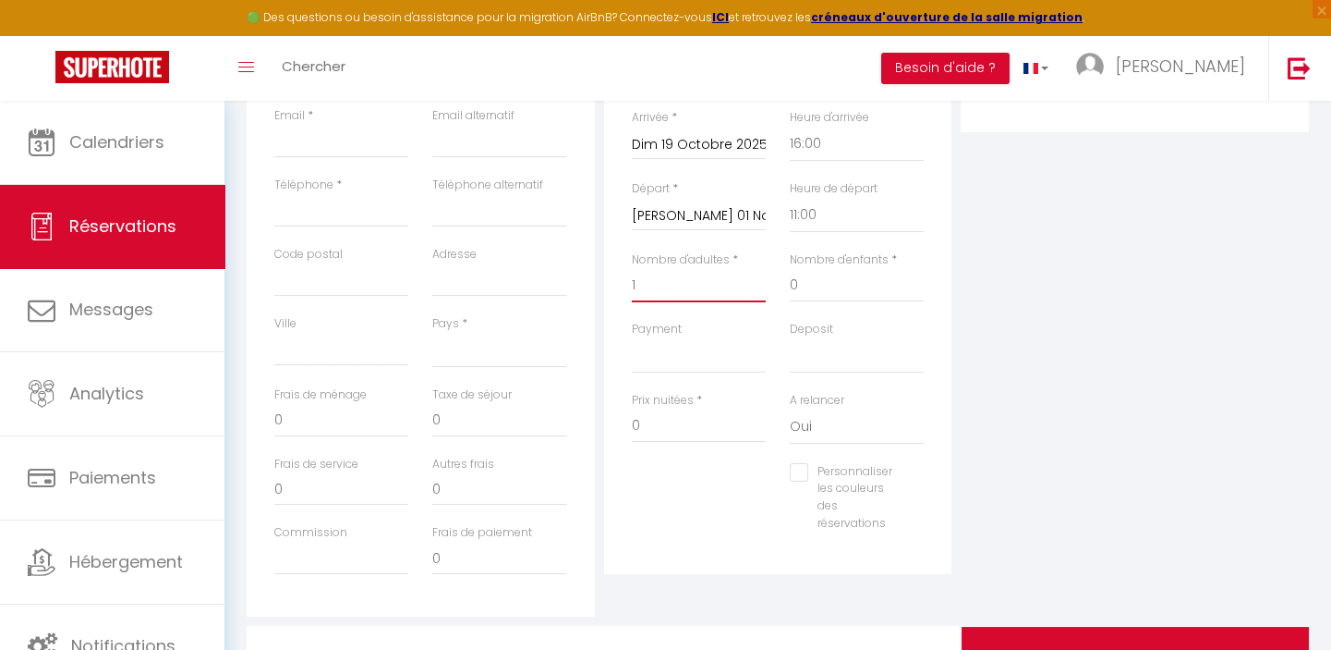
scroll to position [504, 0]
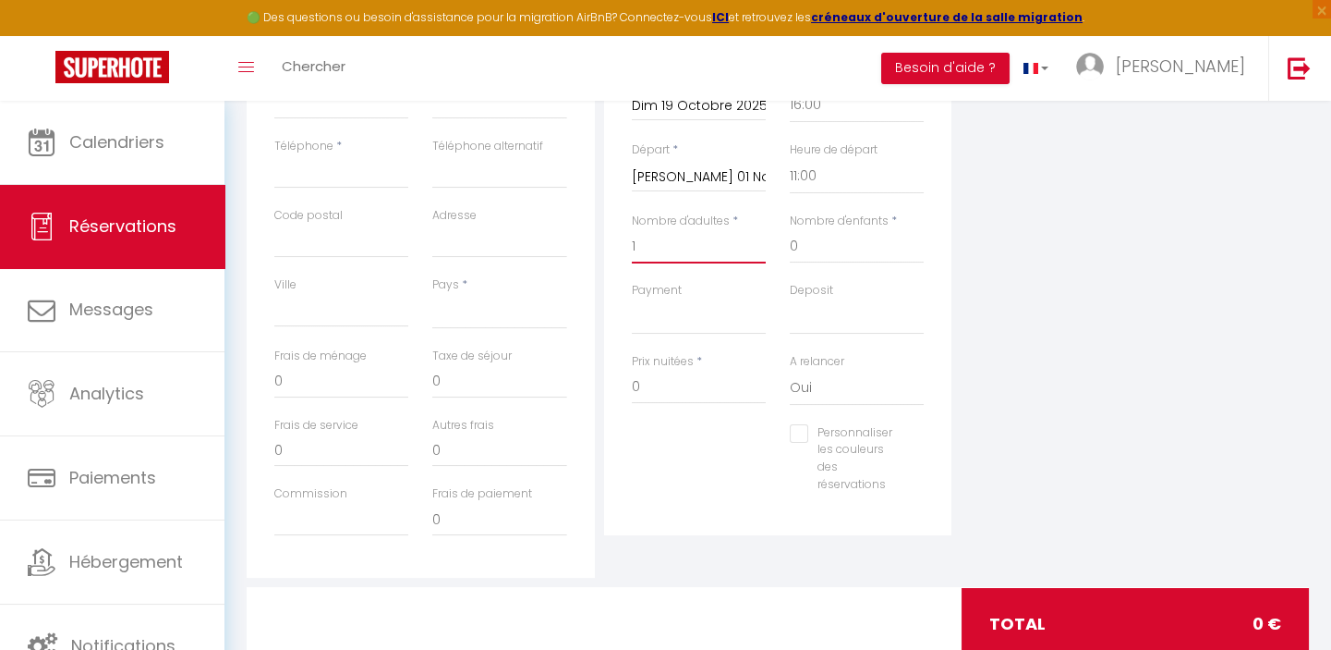
type input "1"
click at [302, 380] on input "0" at bounding box center [341, 381] width 134 height 33
select select
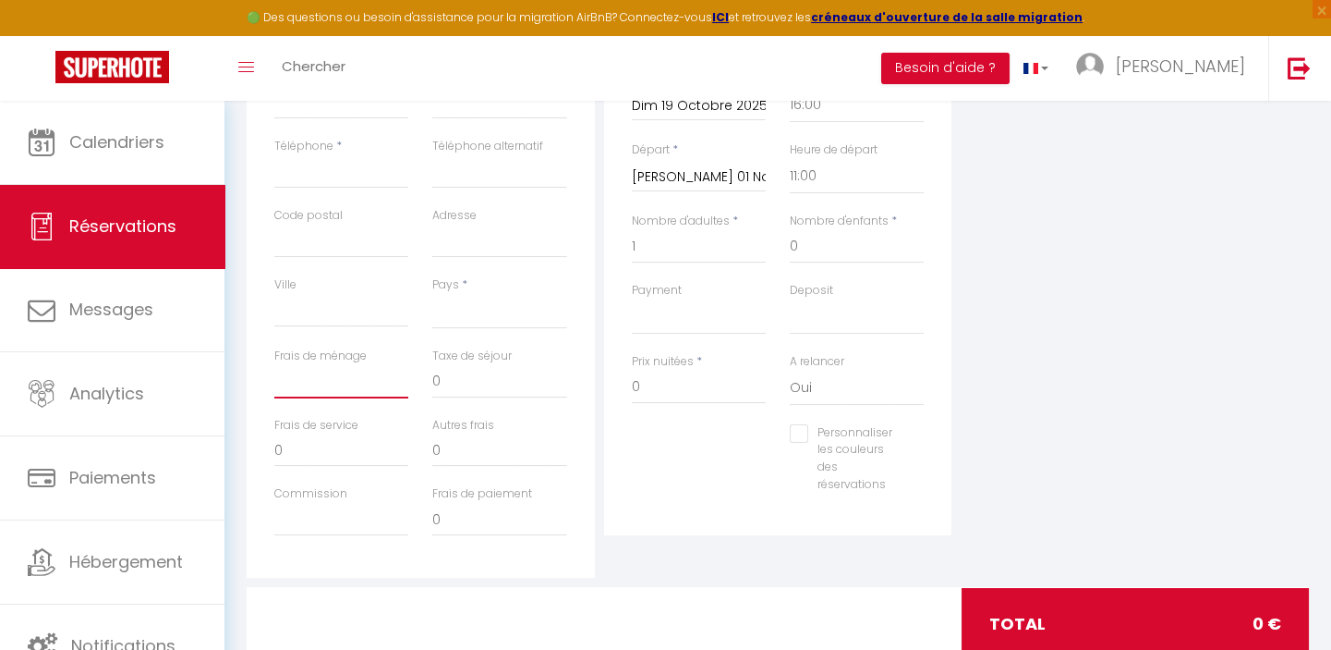
select select
checkbox input "false"
type input "4"
select select
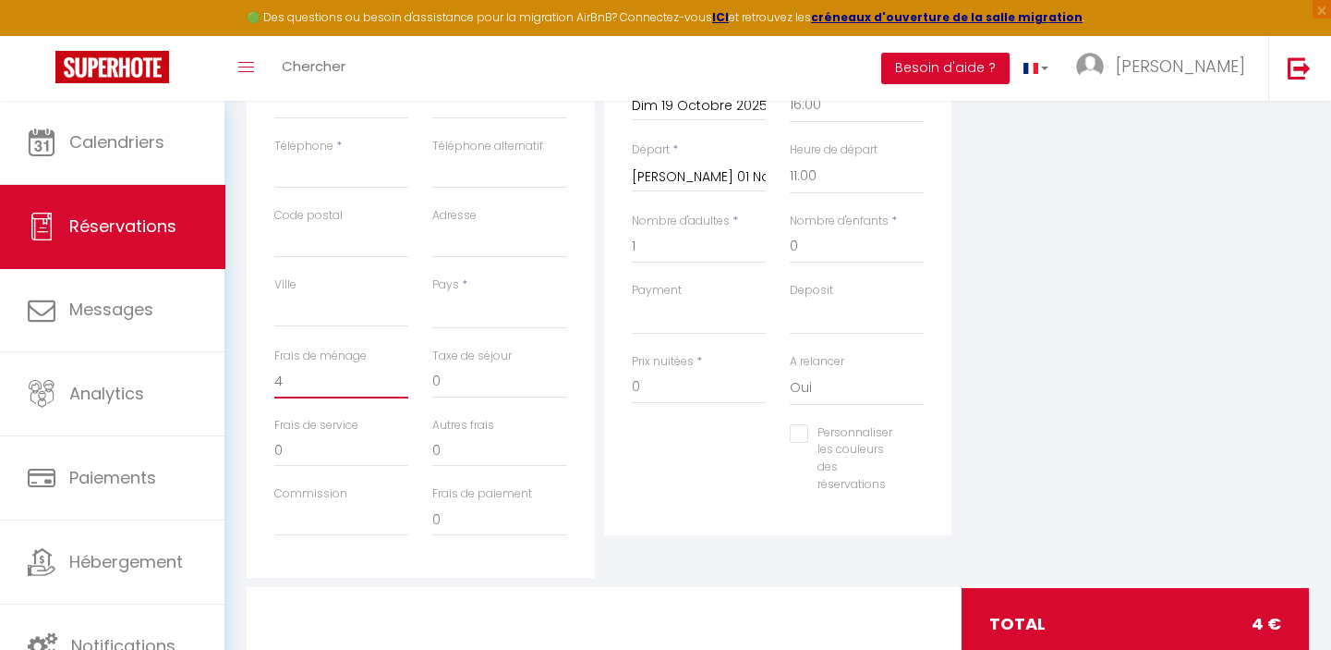
select select
checkbox input "false"
type input "42"
select select
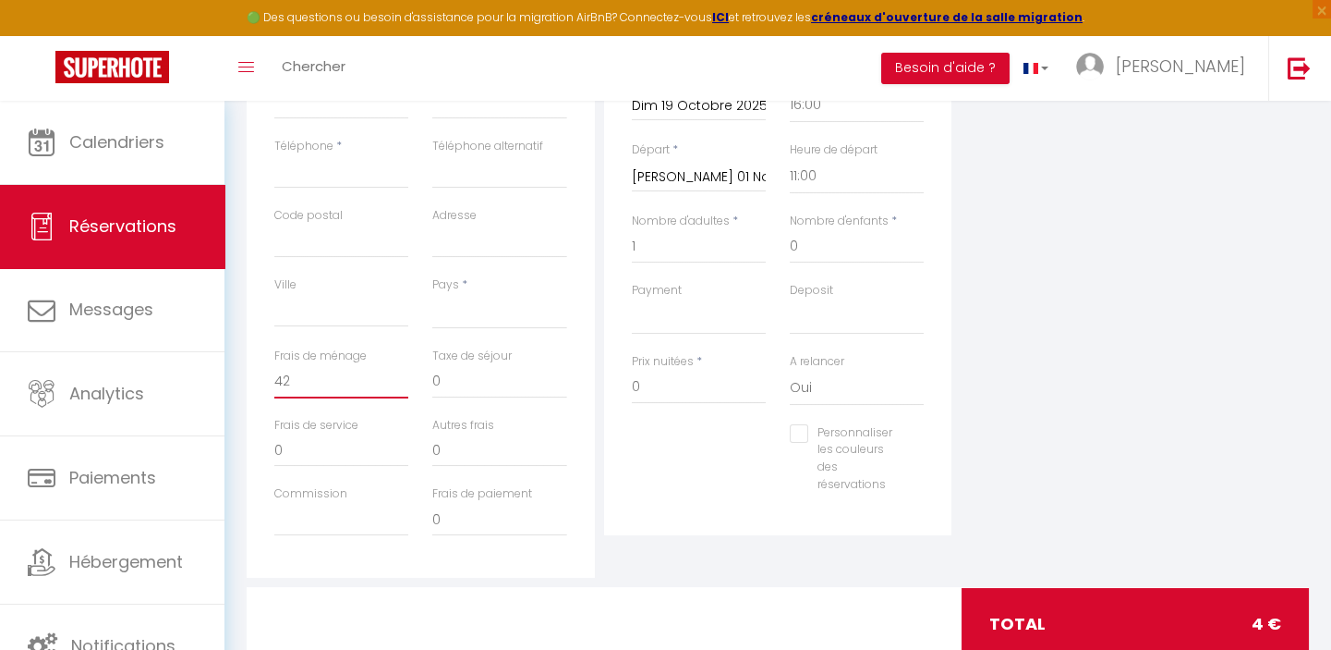
select select
checkbox input "false"
click at [314, 380] on input "42" at bounding box center [341, 381] width 134 height 33
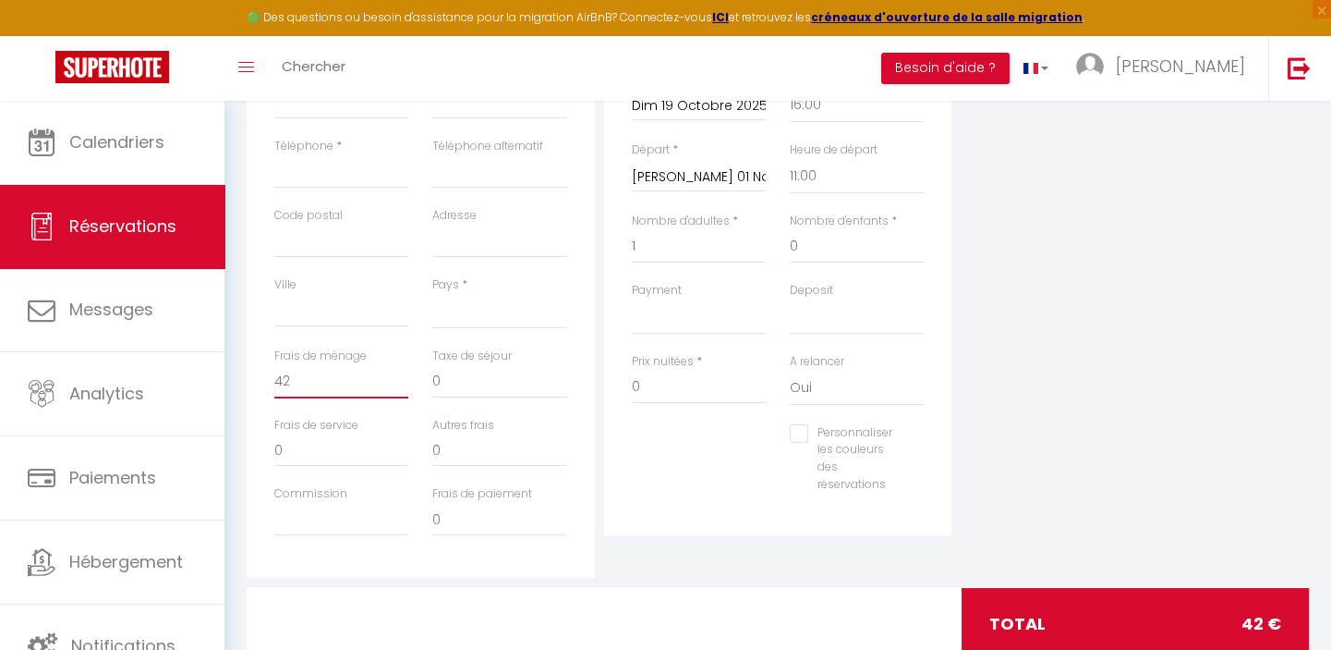
type input "4"
select select
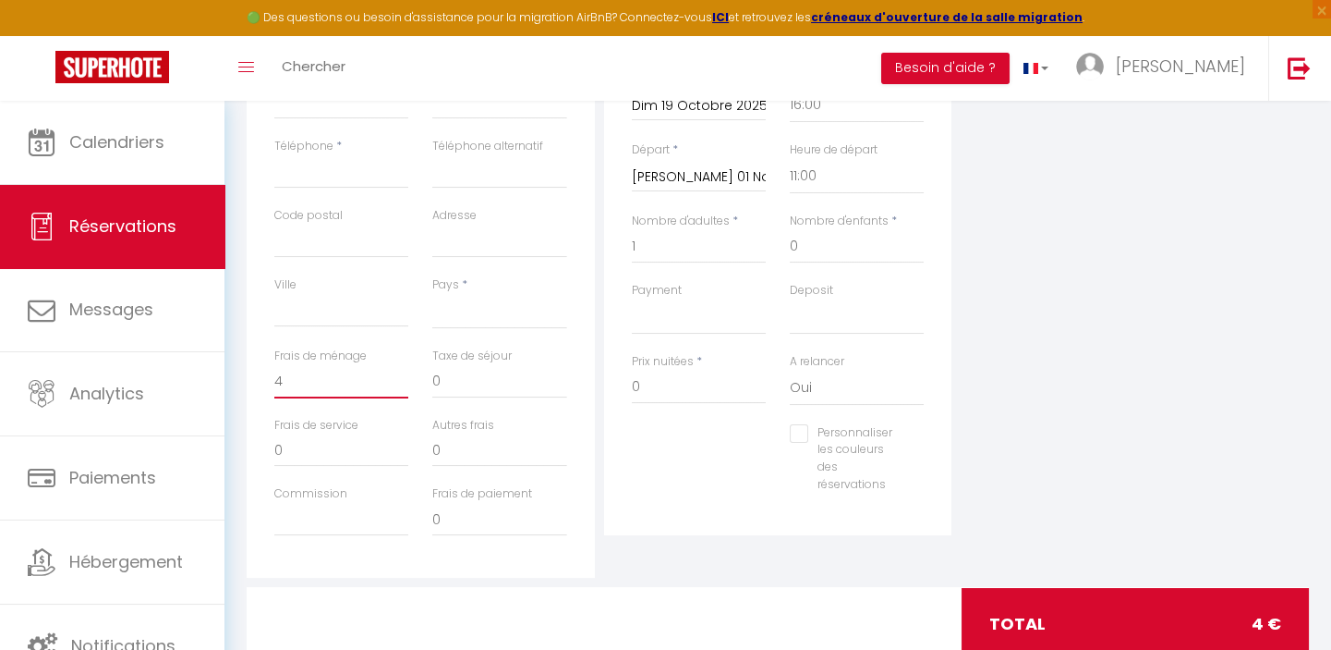
checkbox input "false"
select select
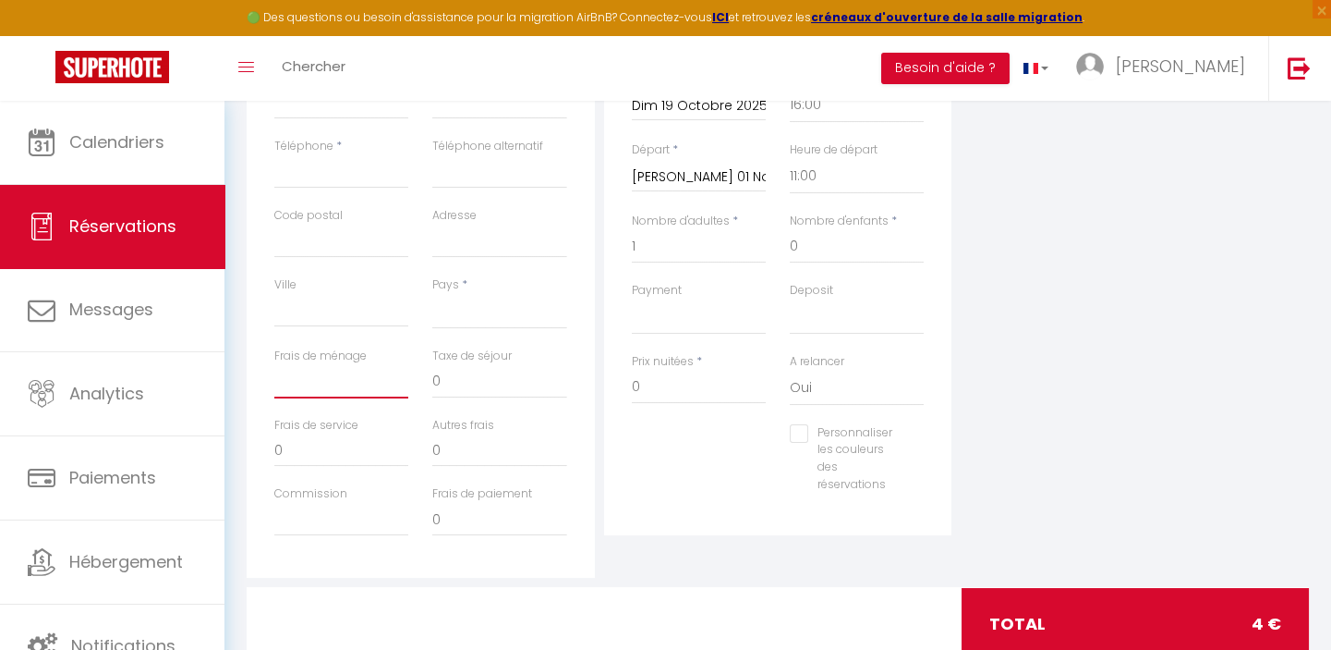
checkbox input "false"
click at [662, 249] on input "1" at bounding box center [699, 246] width 134 height 33
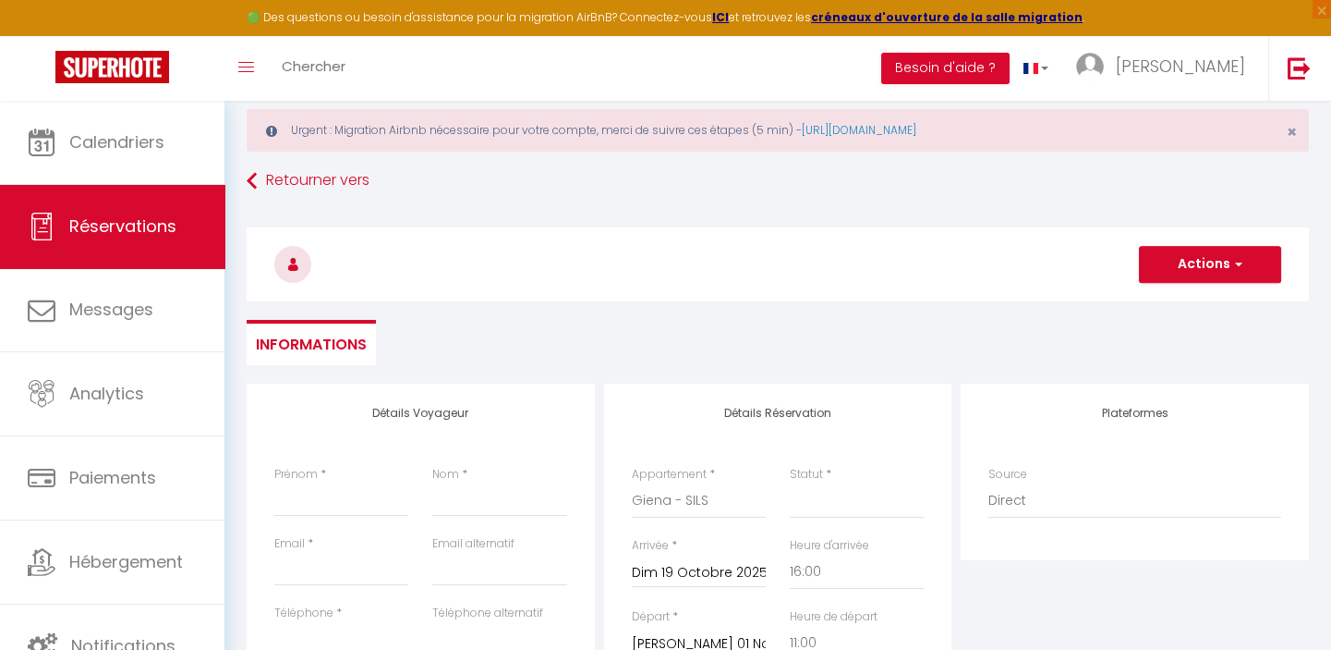
scroll to position [0, 0]
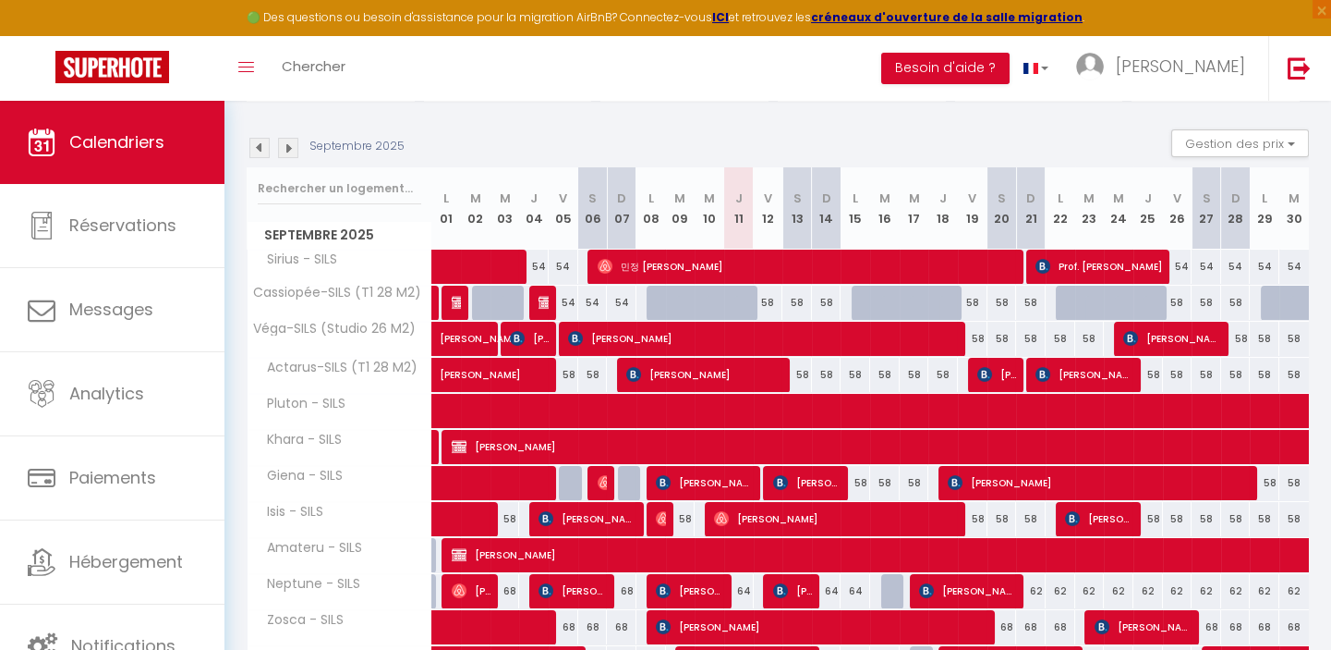
scroll to position [177, 0]
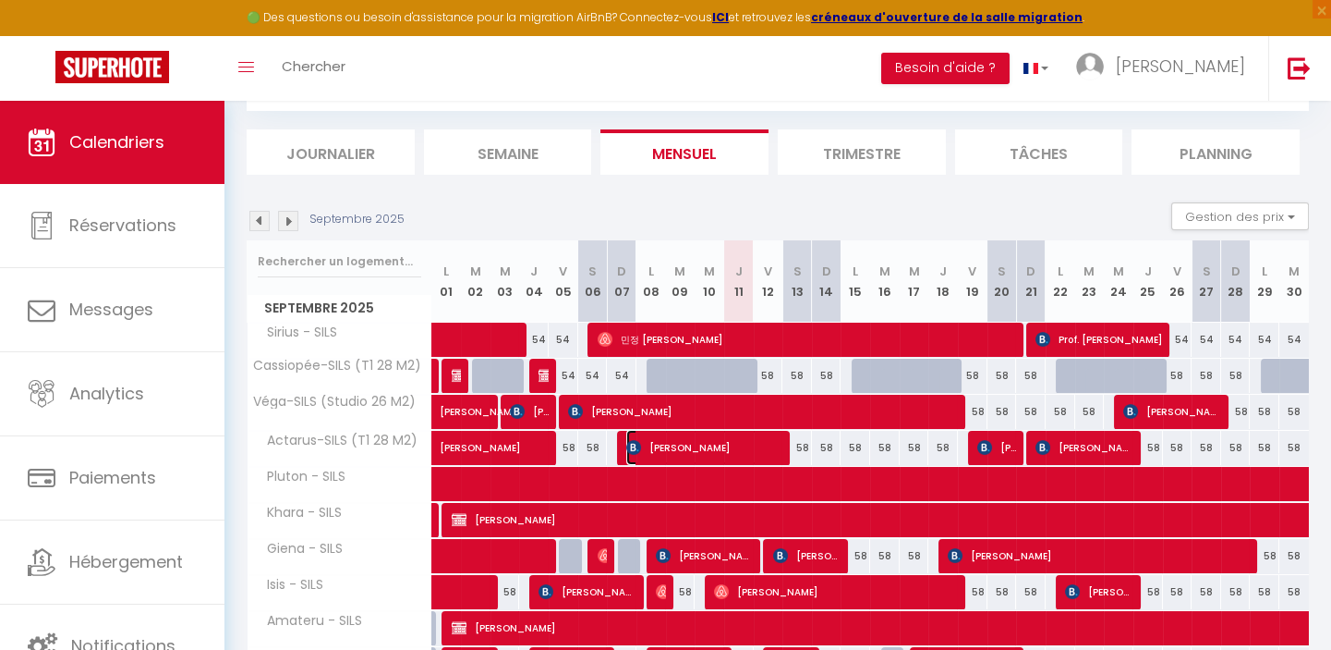
click at [713, 445] on span "stéphanie haubert" at bounding box center [705, 447] width 158 height 35
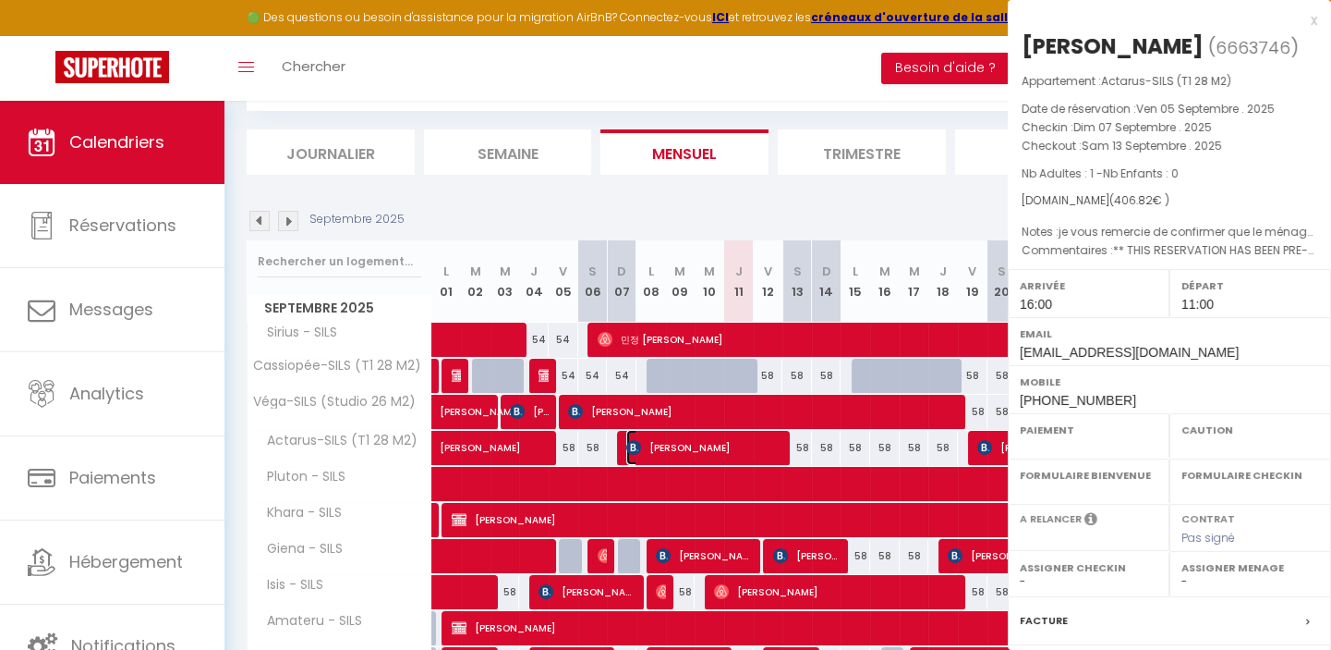
select select "OK"
select select "1"
select select "0"
select select "1"
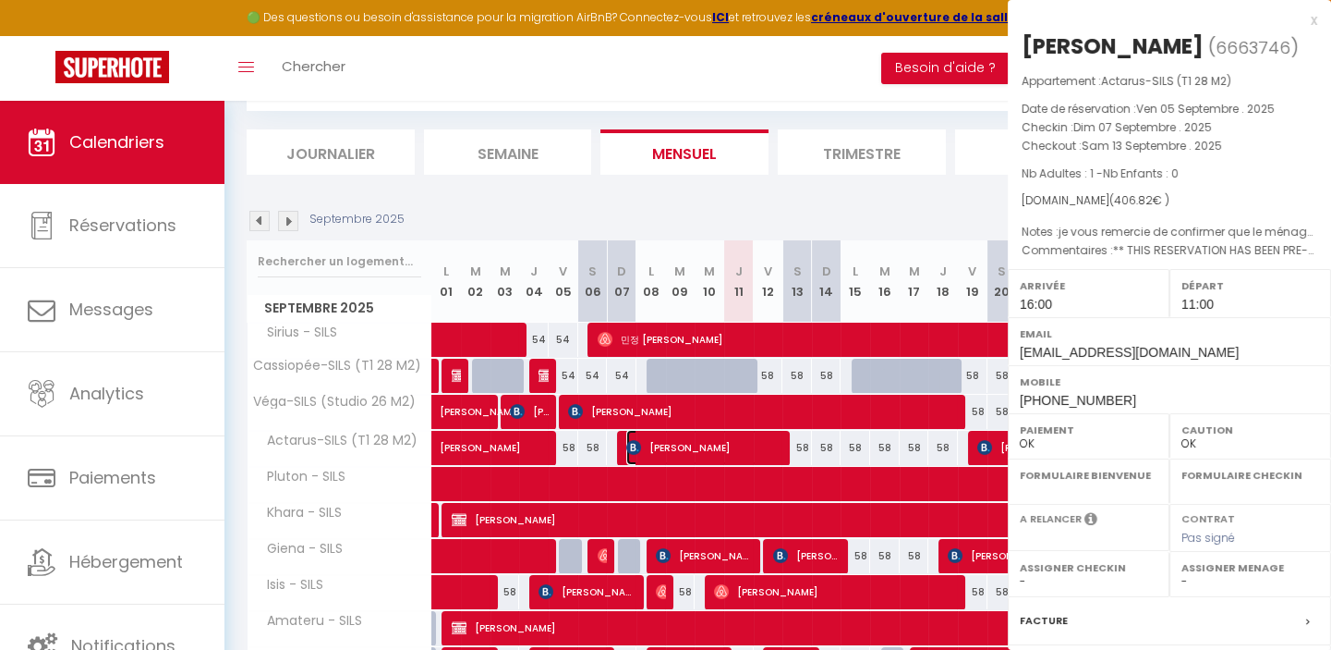
select select
select select "28013"
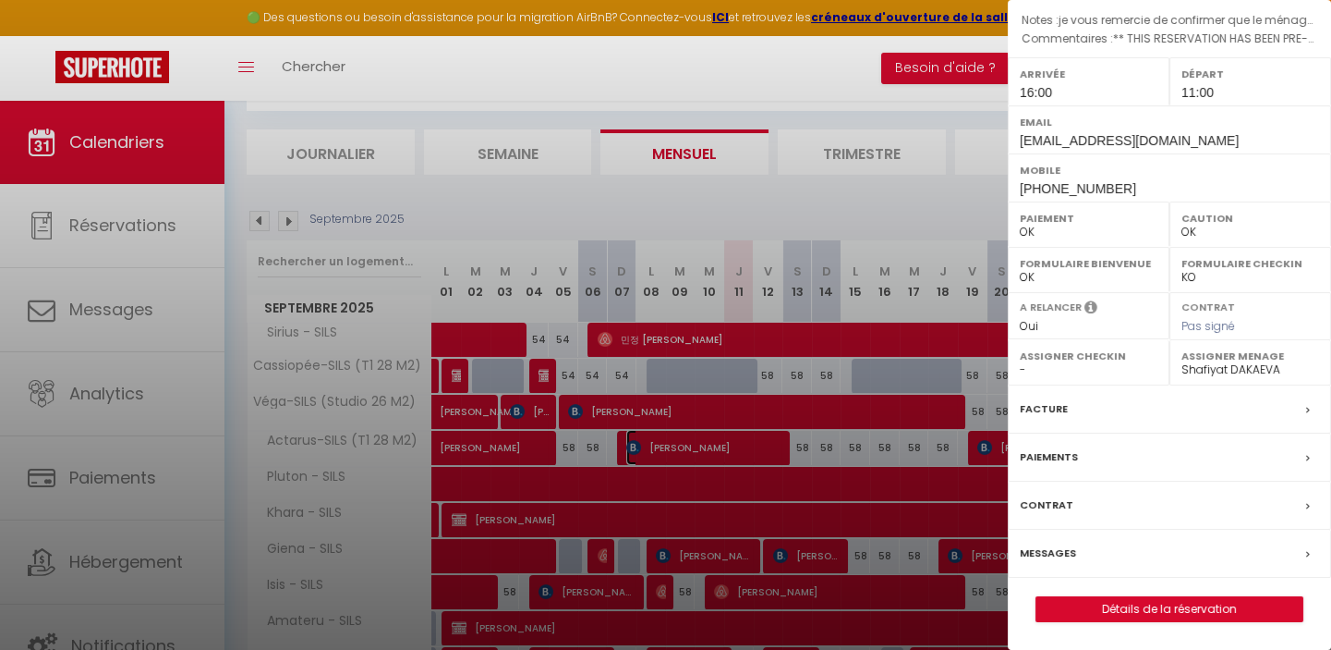
scroll to position [239, 0]
click at [1173, 609] on link "Détails de la réservation" at bounding box center [1170, 609] width 266 height 24
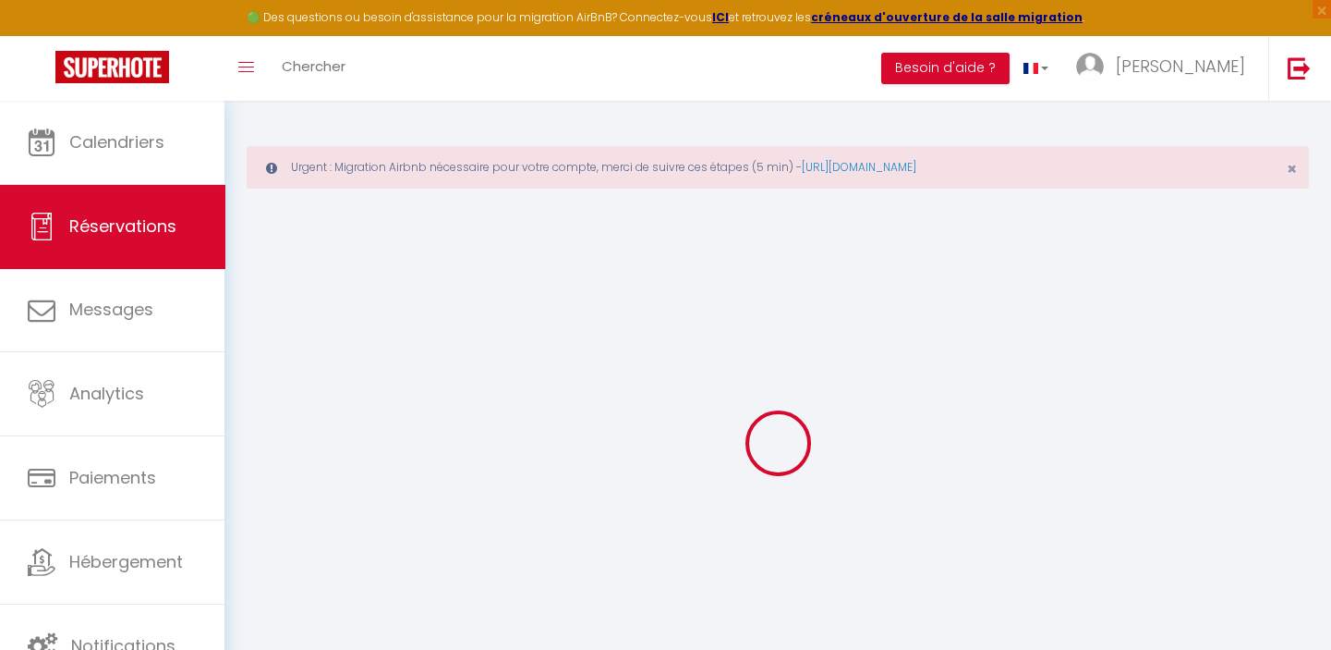
type input "stéphanie"
type input "haubert"
type input "shaube.855517@guest.booking.com"
type input "mdjilali@free.fr"
type input "+33659037820"
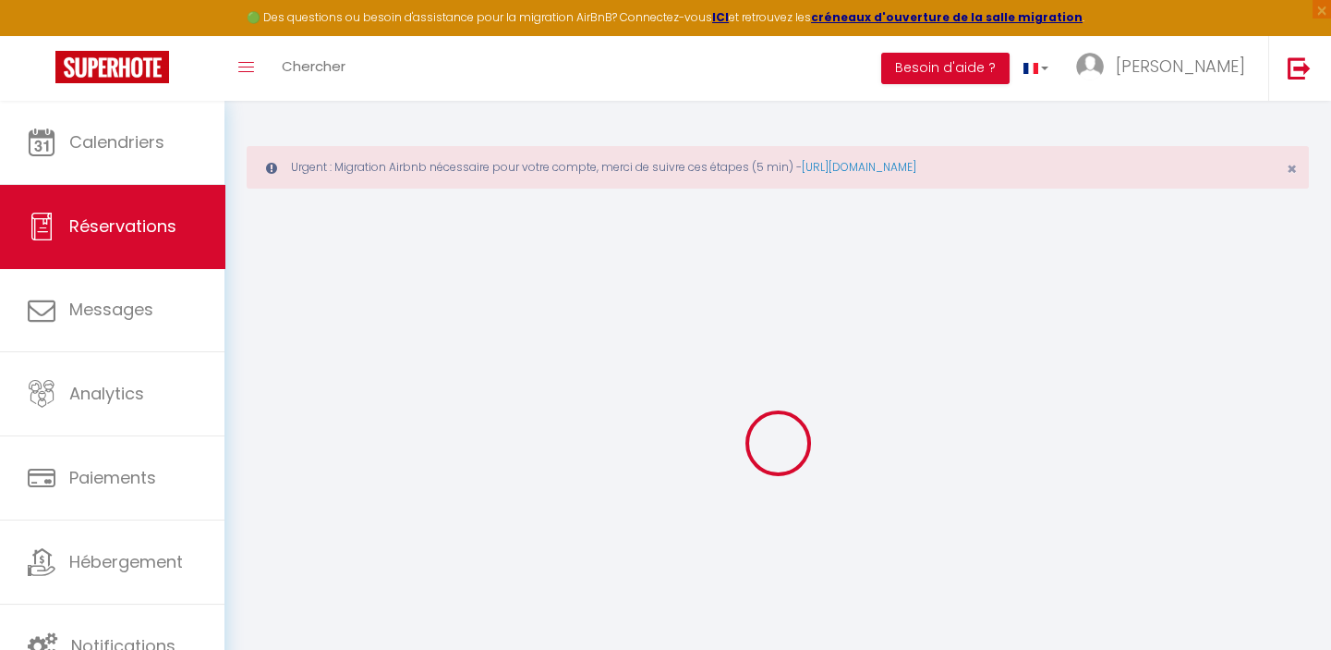
type input "+33624826356"
select select "FR"
type input "18"
type input "66.47"
type input "5.7"
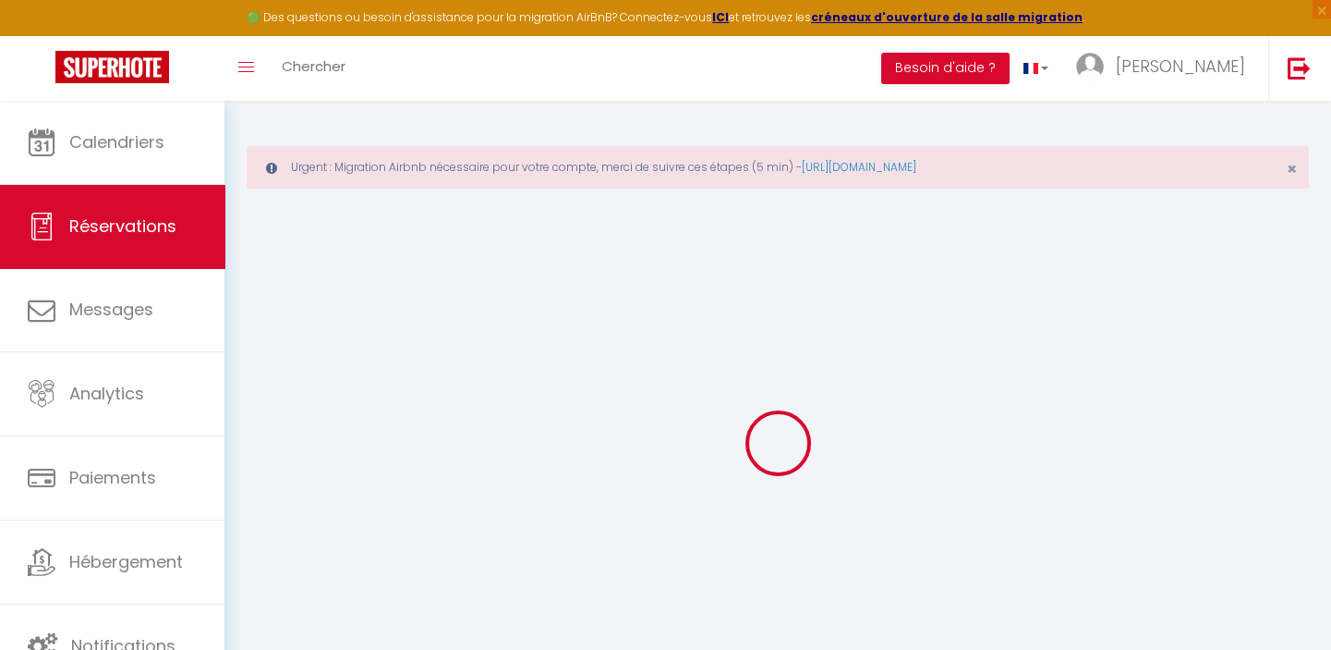
select select "42760"
select select "1"
select select
type input "1"
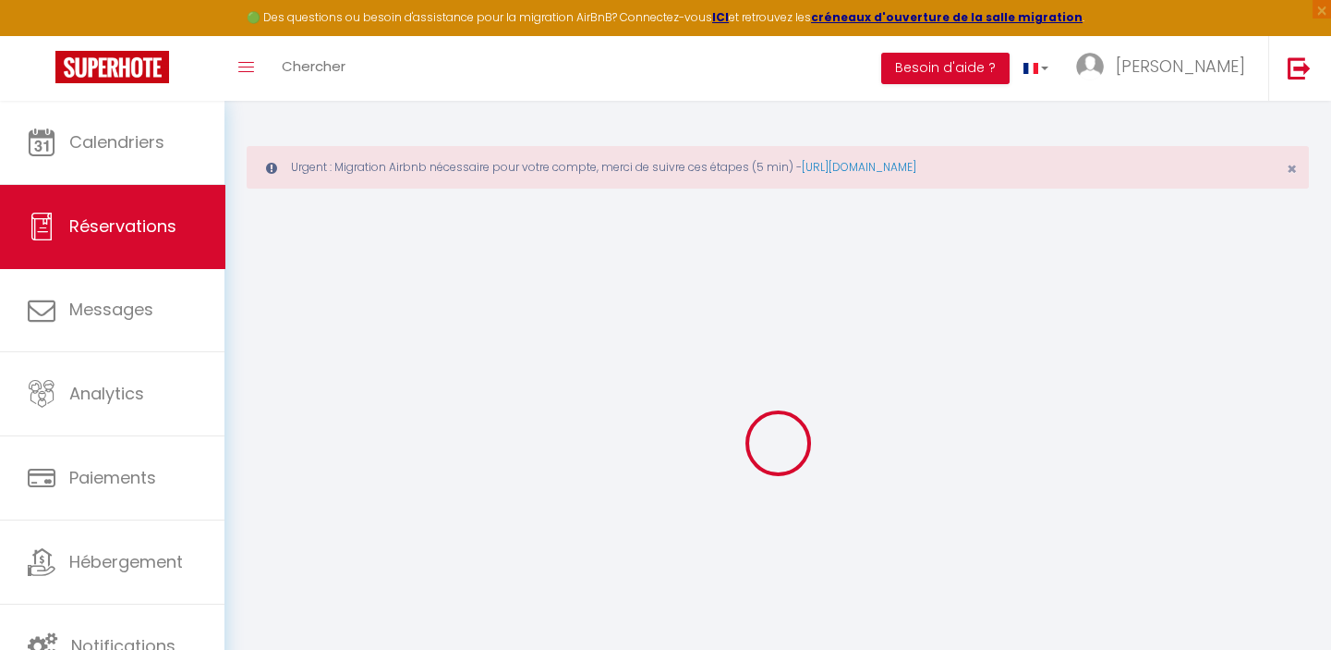
select select "12"
select select "15"
type input "348"
checkbox input "false"
type input "0"
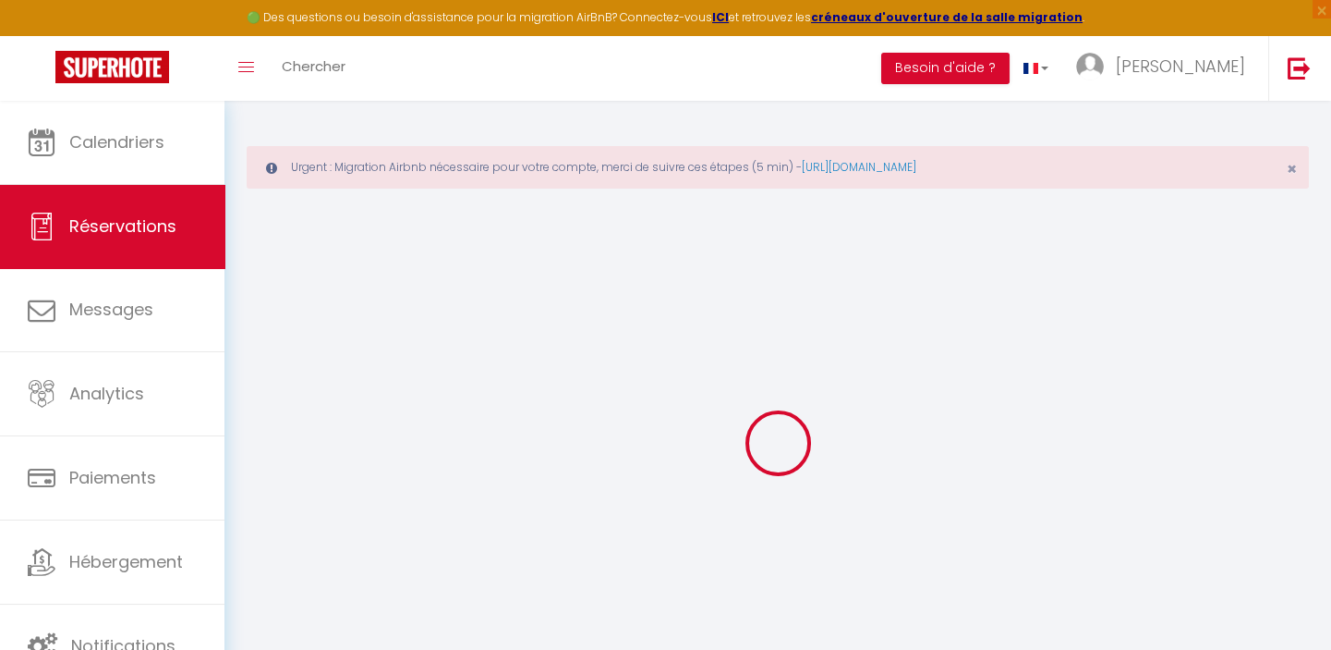
select select "2"
type input "0"
select select
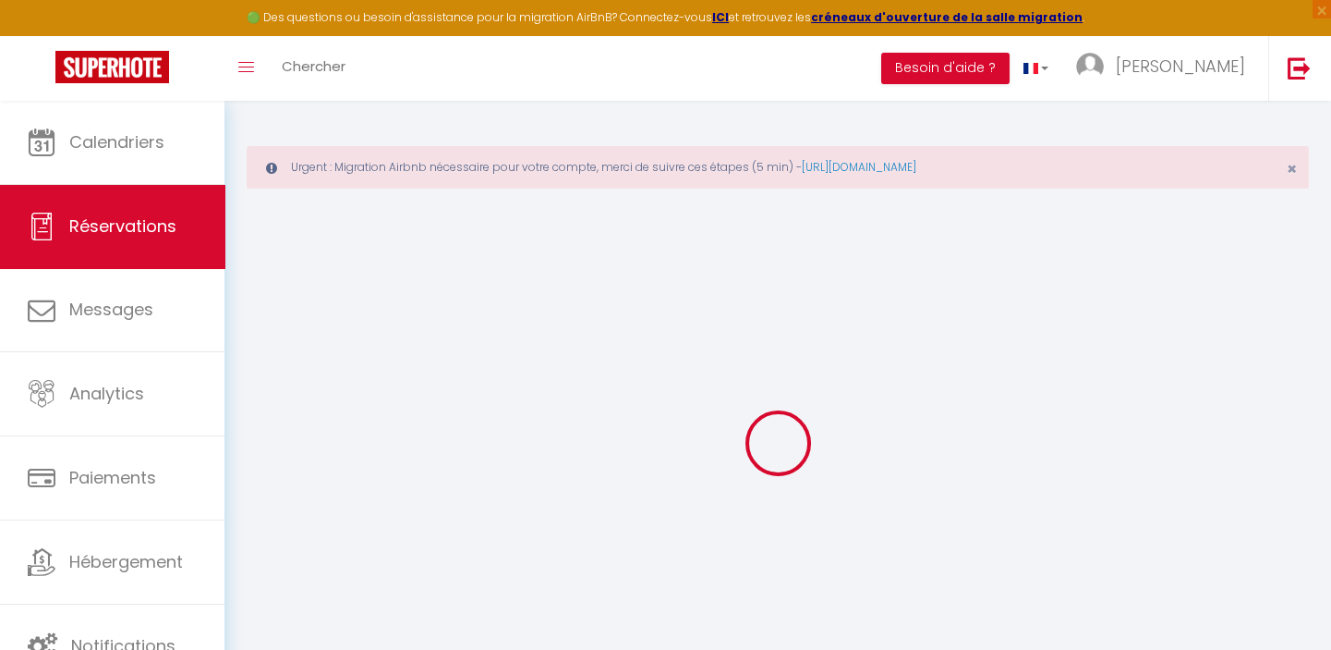
select select
checkbox input "false"
select select
checkbox input "false"
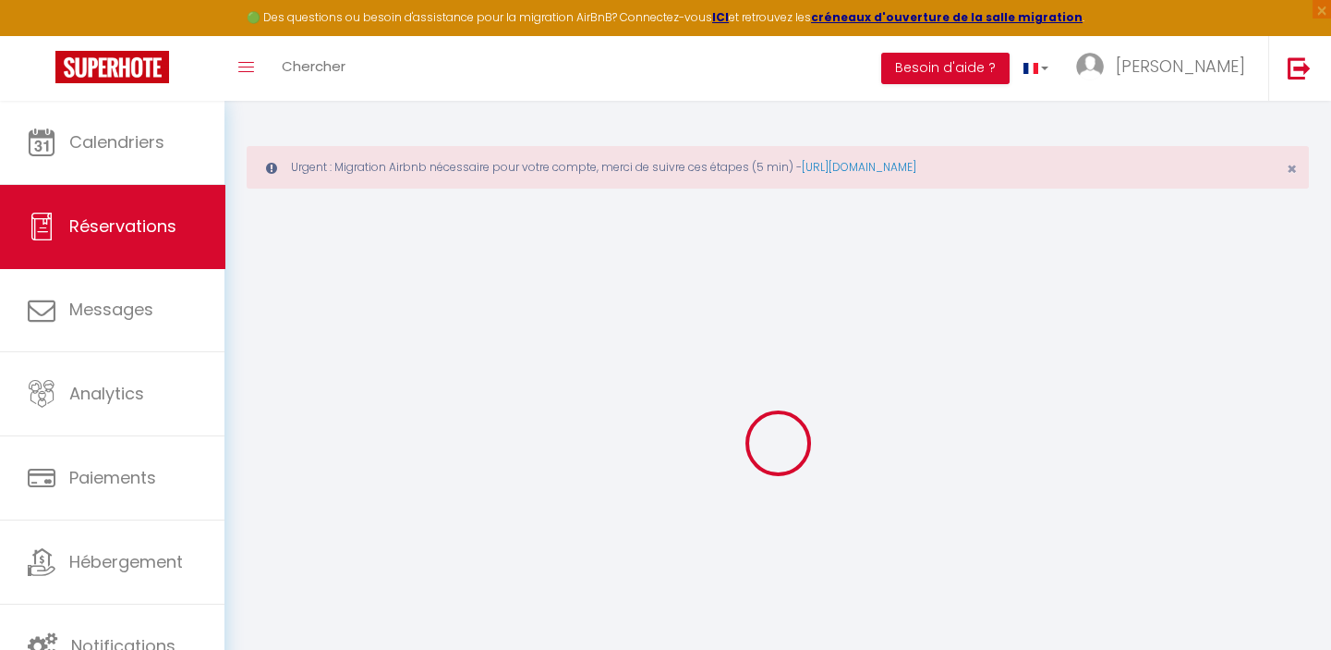
select select
checkbox input "false"
type textarea "** THIS RESERVATION HAS BEEN PRE-PAID ** BOOKING NOTE : Payment charge is EUR 5…"
type textarea "je vous remercie de confirmer que le ménage est inclus."
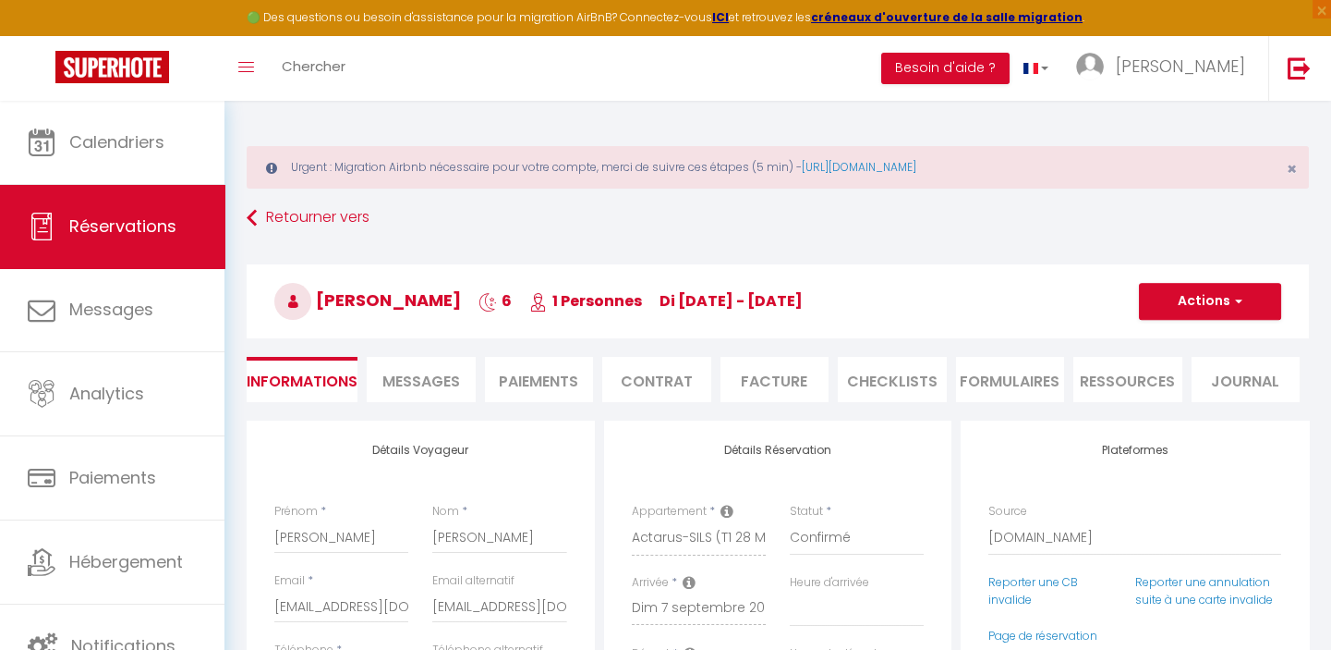
type input "25"
type input "15.82"
select select
checkbox input "false"
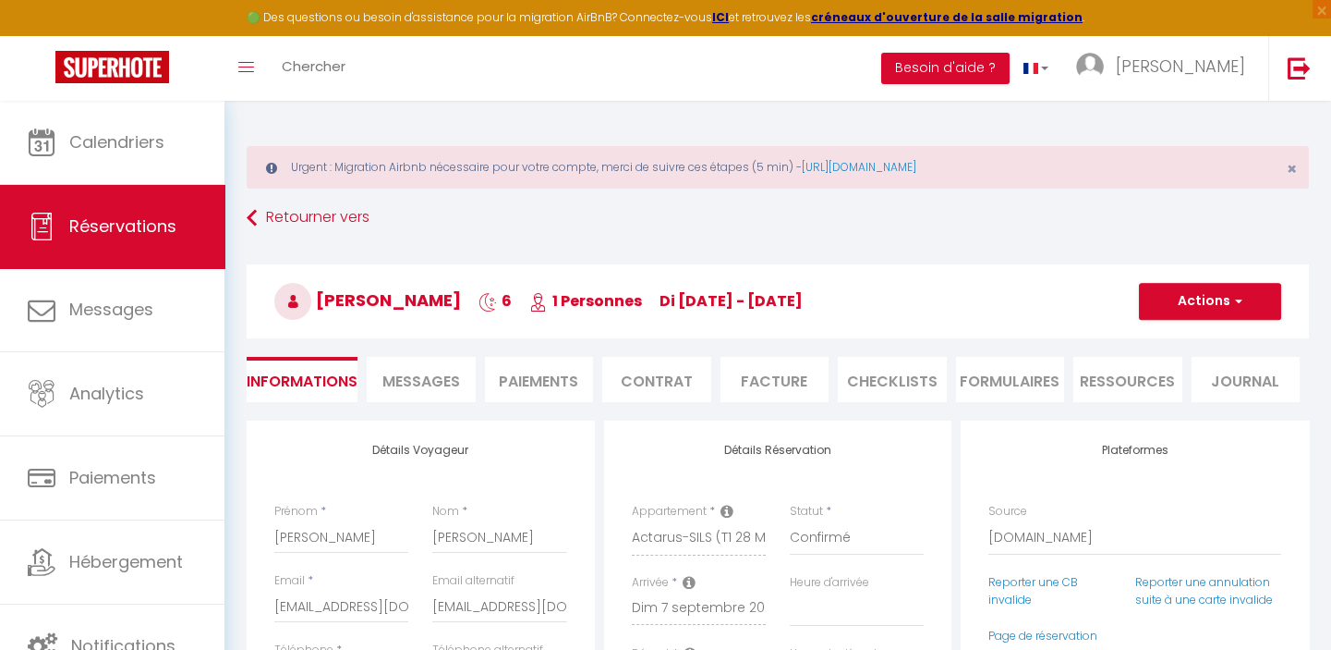
select select "16:00"
select select "11:00"
click at [1203, 301] on button "Actions" at bounding box center [1210, 301] width 142 height 37
click at [1169, 361] on link "Dupliquer" at bounding box center [1192, 366] width 146 height 24
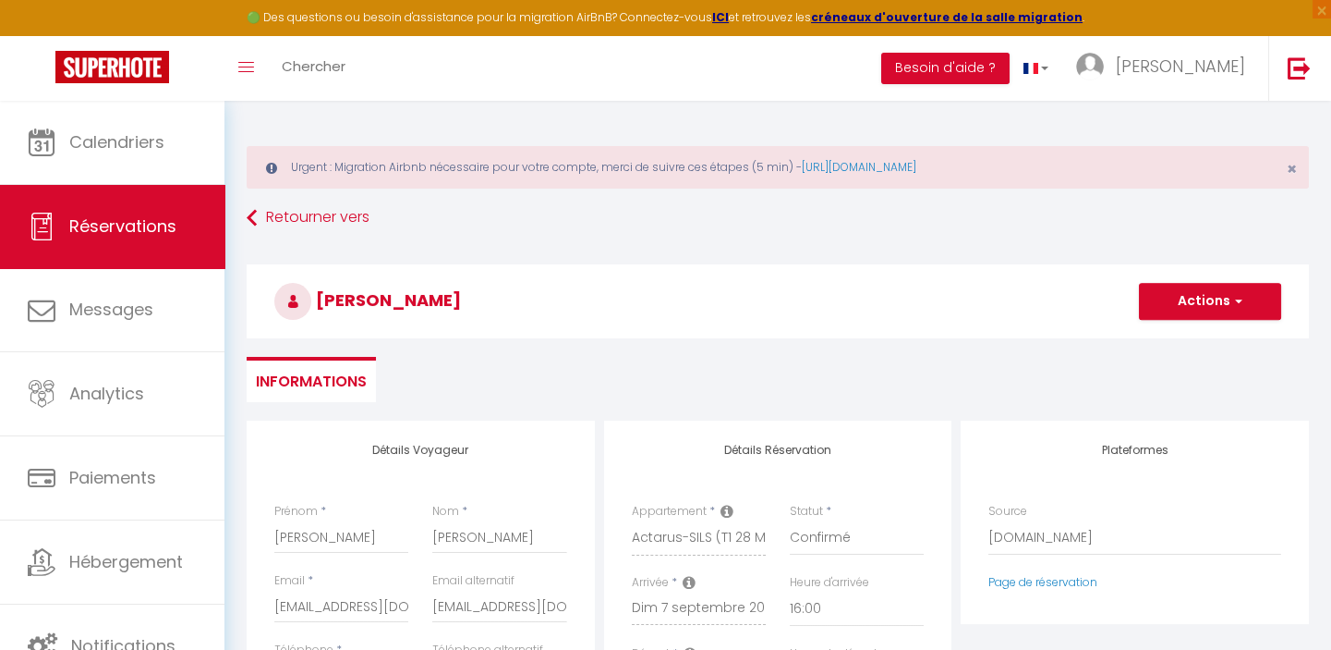
type input "0"
select select
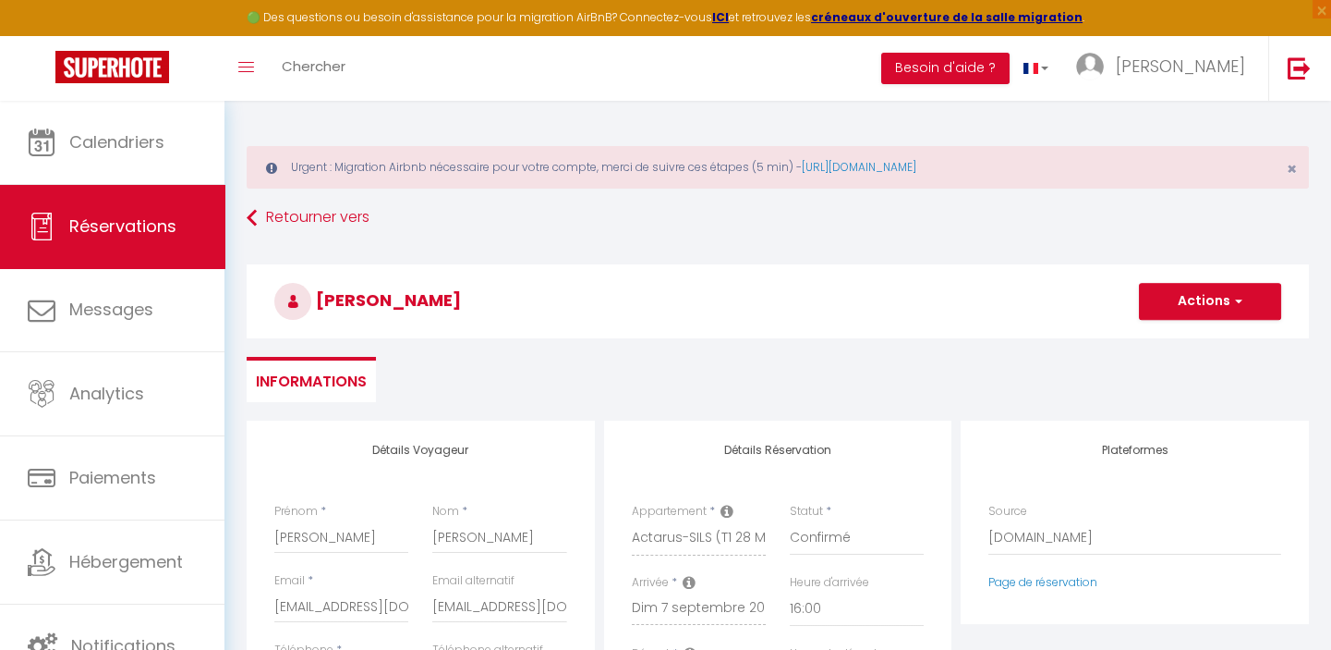
checkbox input "false"
type input "Invalid Dateundefined"
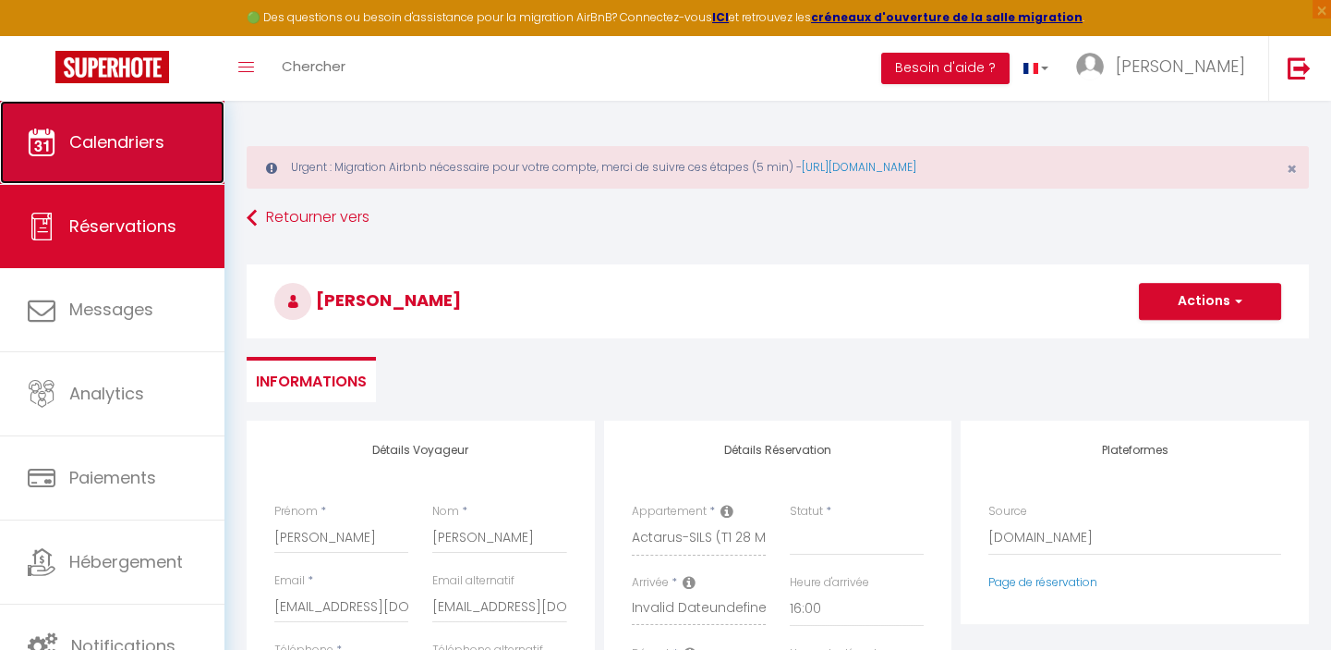
click at [110, 136] on span "Calendriers" at bounding box center [116, 141] width 95 height 23
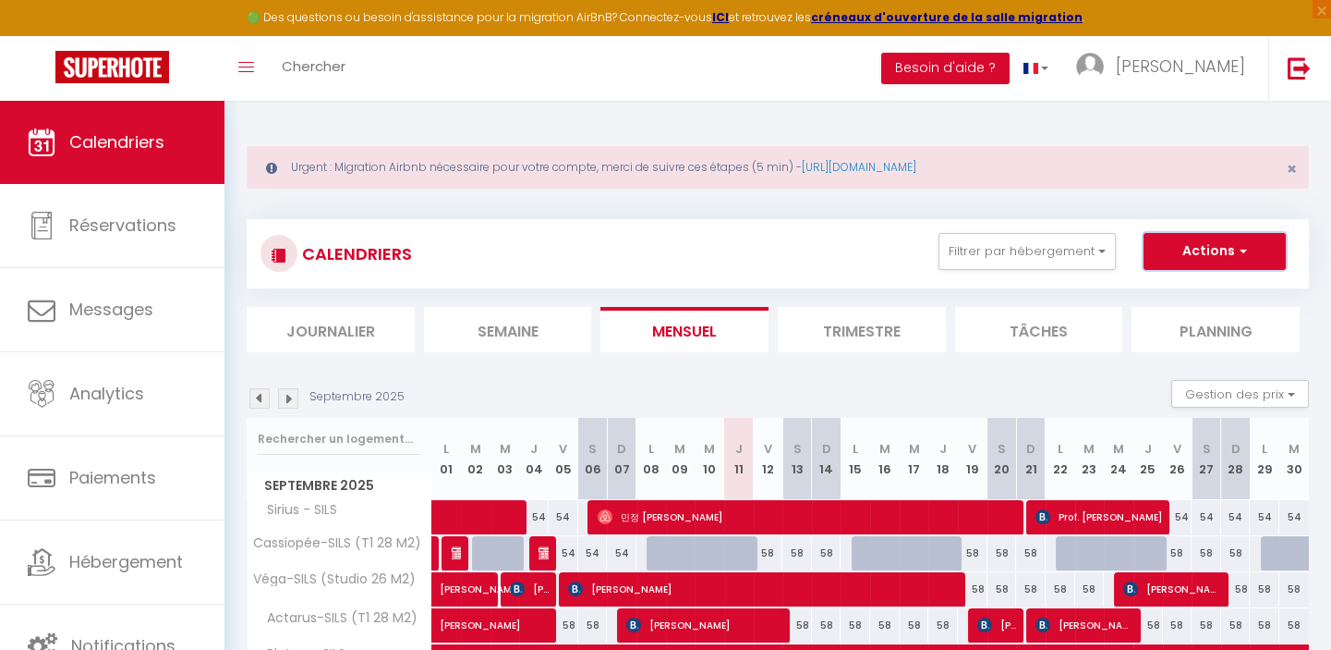
click at [1203, 246] on button "Actions" at bounding box center [1215, 251] width 142 height 37
click at [1159, 295] on link "Nouvelle réservation" at bounding box center [1195, 294] width 161 height 28
select select
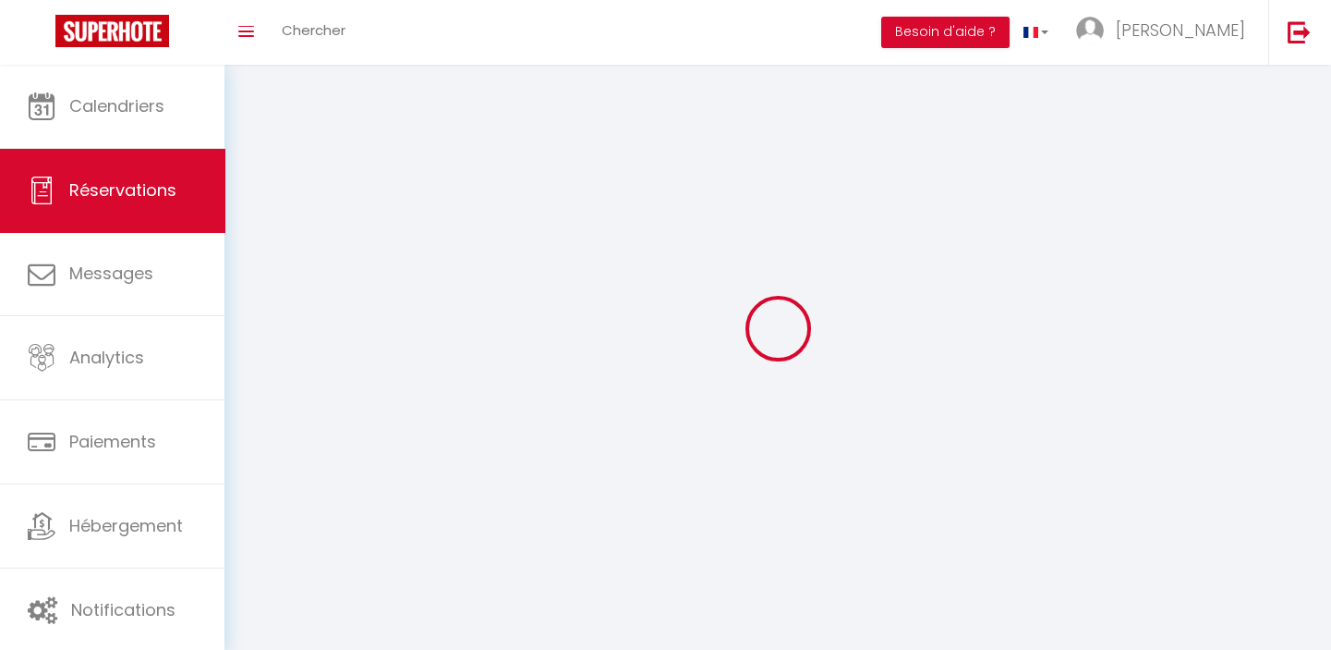
select select
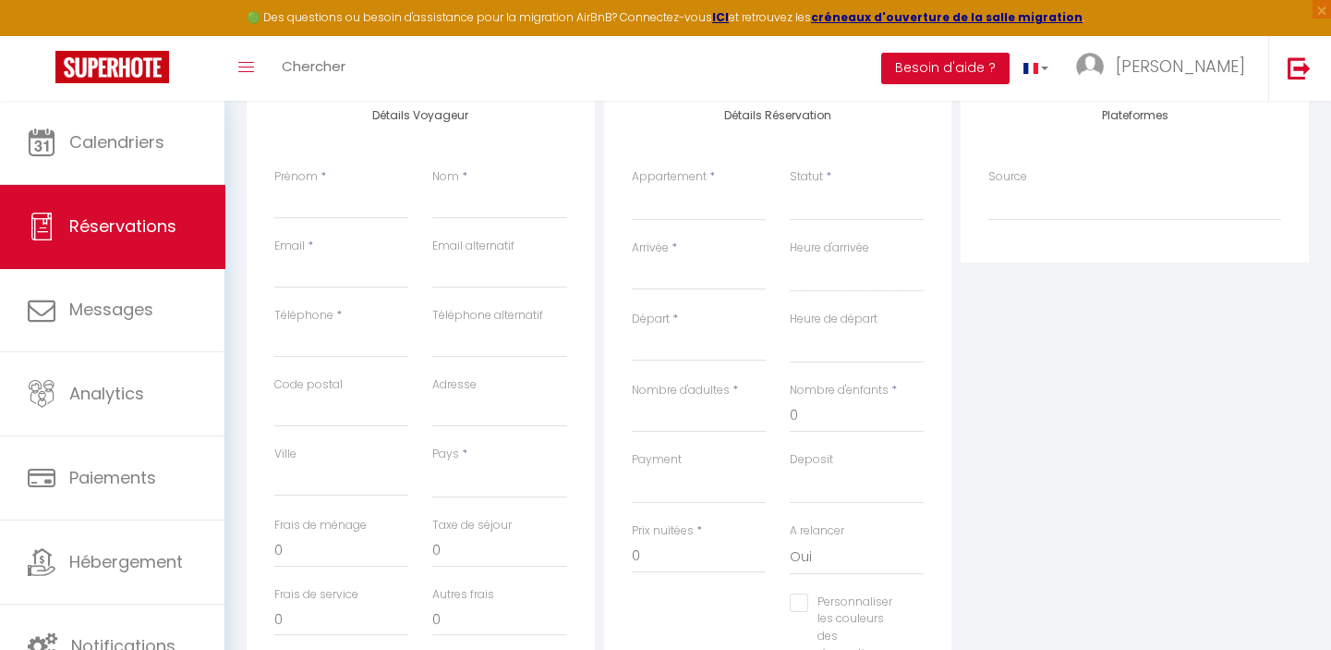
scroll to position [335, 0]
click at [694, 208] on select "Sirius - SILS Pluton - SILS Khara - SILS Giena - SILS Isis - SILS Amateru - SIL…" at bounding box center [699, 202] width 134 height 35
click at [632, 185] on select "Sirius - SILS Pluton - SILS Khara - SILS Giena - SILS Isis - SILS Amateru - SIL…" at bounding box center [699, 202] width 134 height 35
click at [678, 272] on input "Arrivée" at bounding box center [699, 274] width 134 height 24
click at [702, 275] on input "Arrivée" at bounding box center [699, 274] width 134 height 24
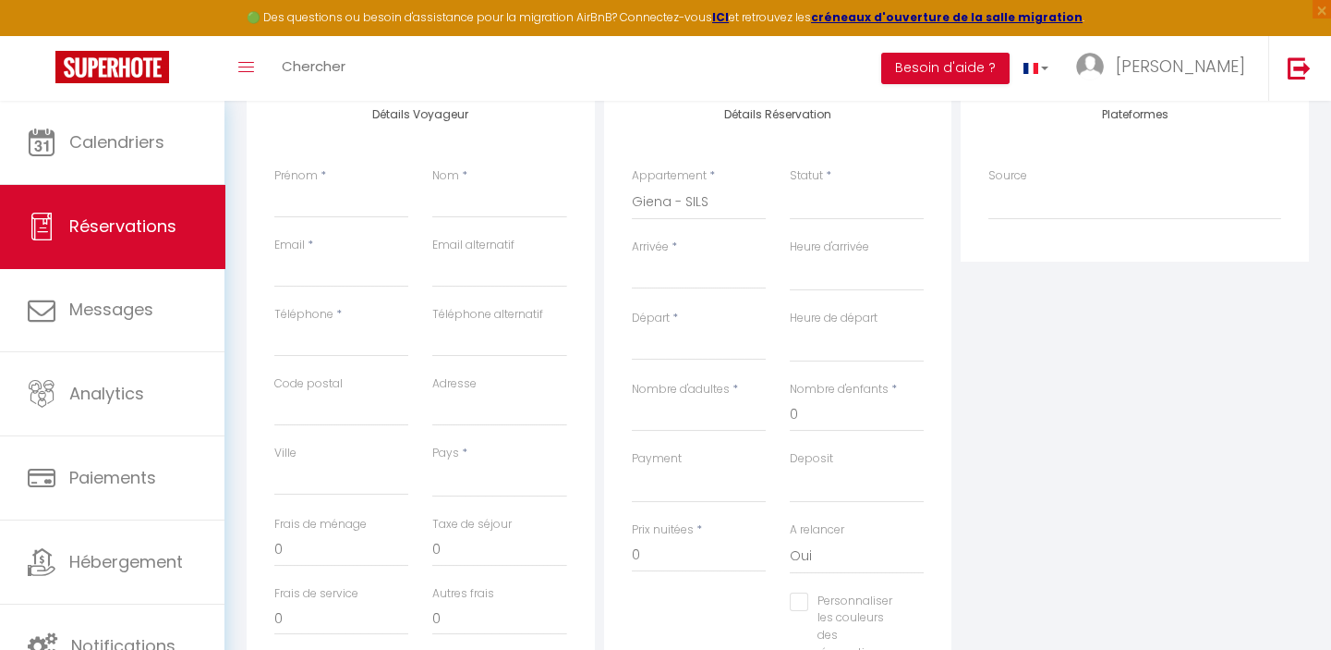
click at [700, 275] on input "Arrivée" at bounding box center [699, 274] width 134 height 24
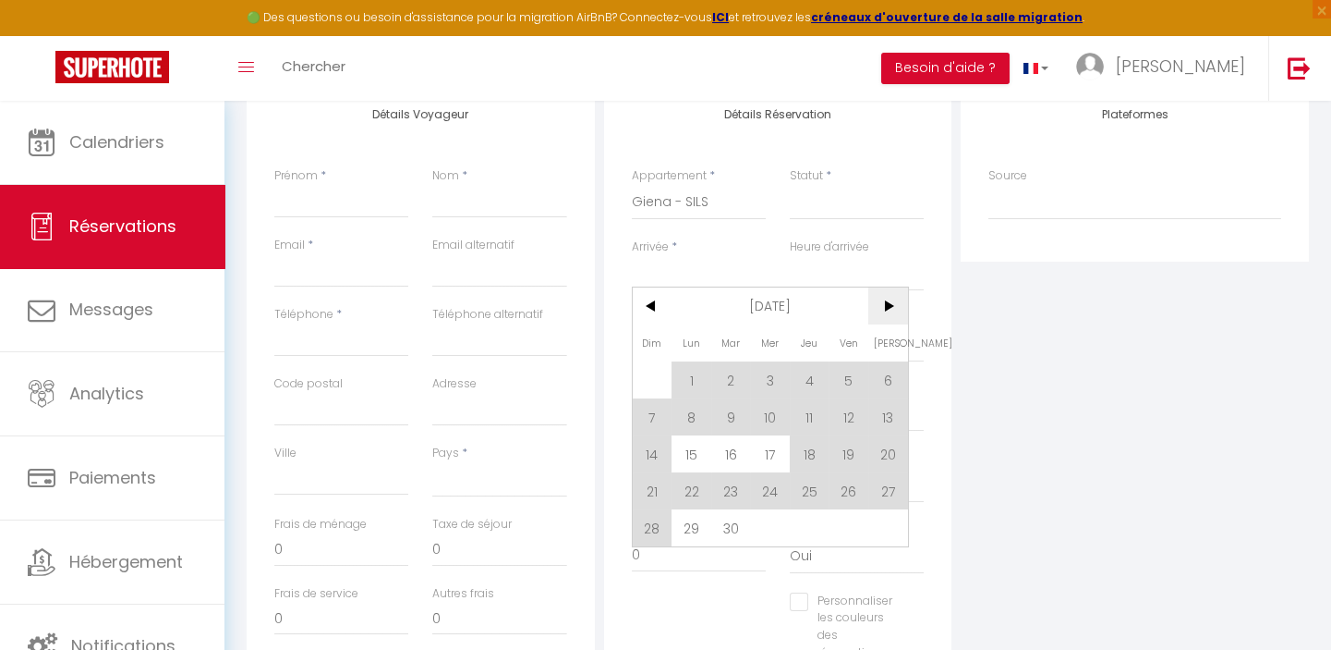
click at [888, 306] on span ">" at bounding box center [889, 305] width 40 height 37
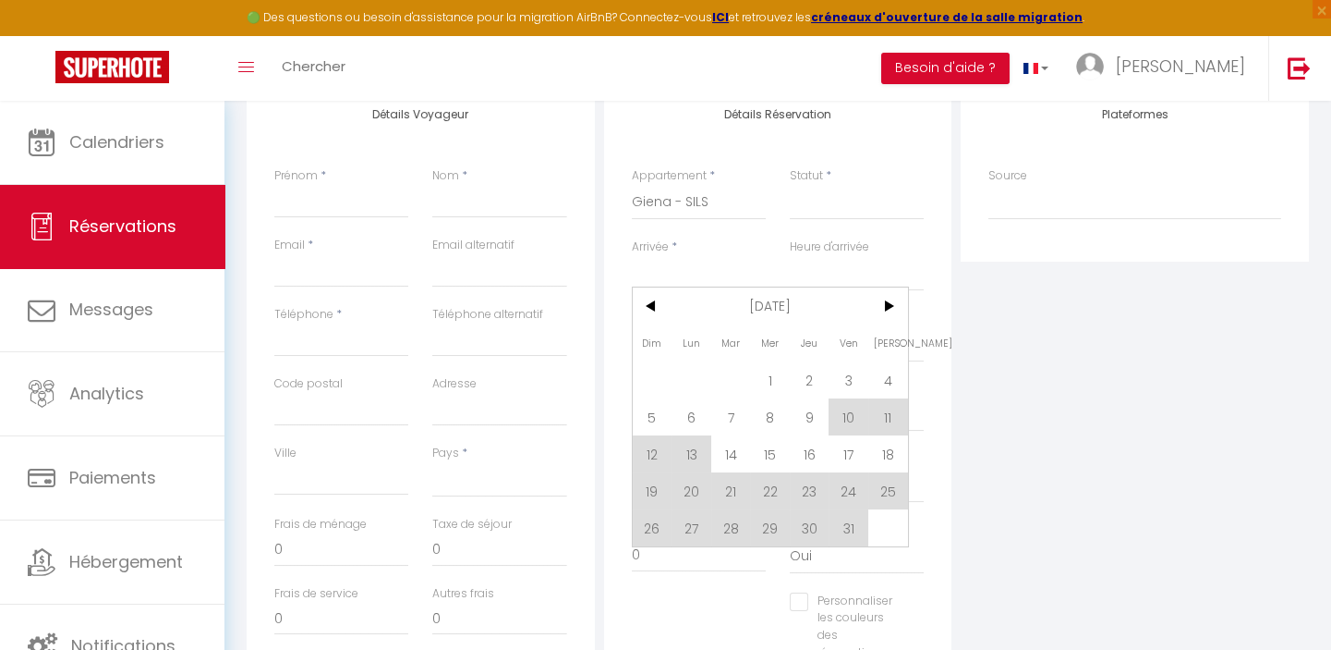
click at [650, 489] on span "19" at bounding box center [653, 490] width 40 height 37
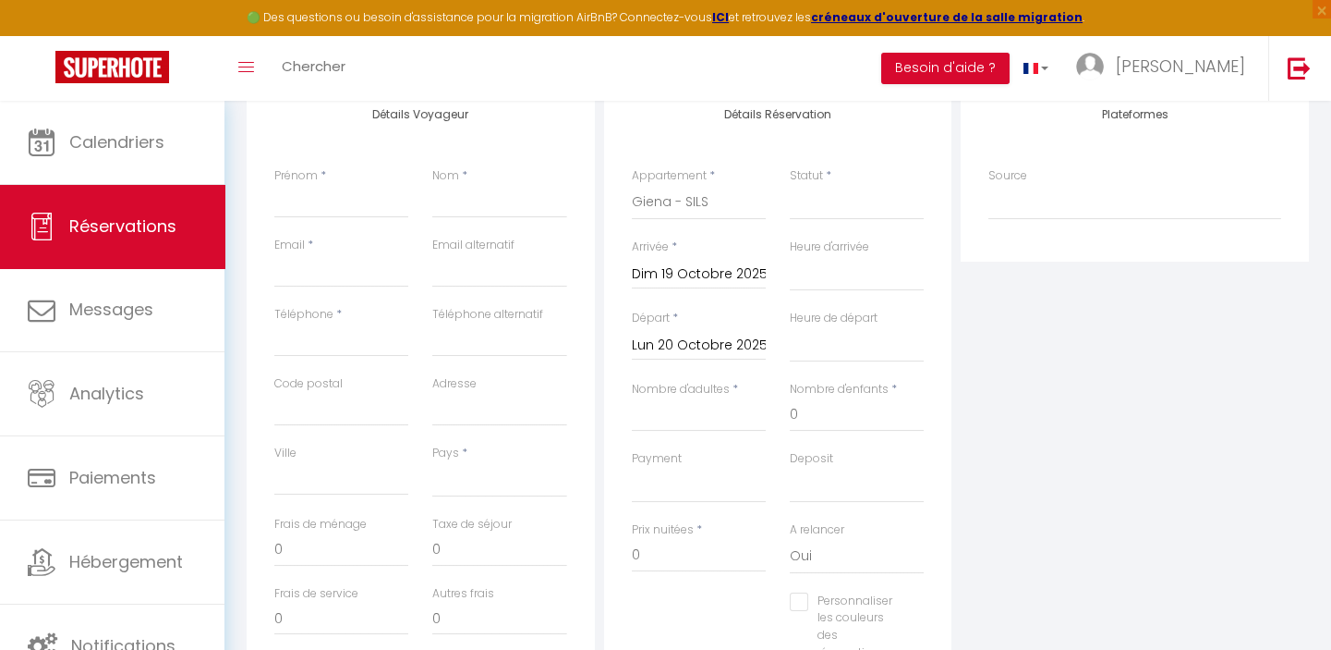
click at [689, 342] on input "Lun 20 Octobre 2025" at bounding box center [699, 346] width 134 height 24
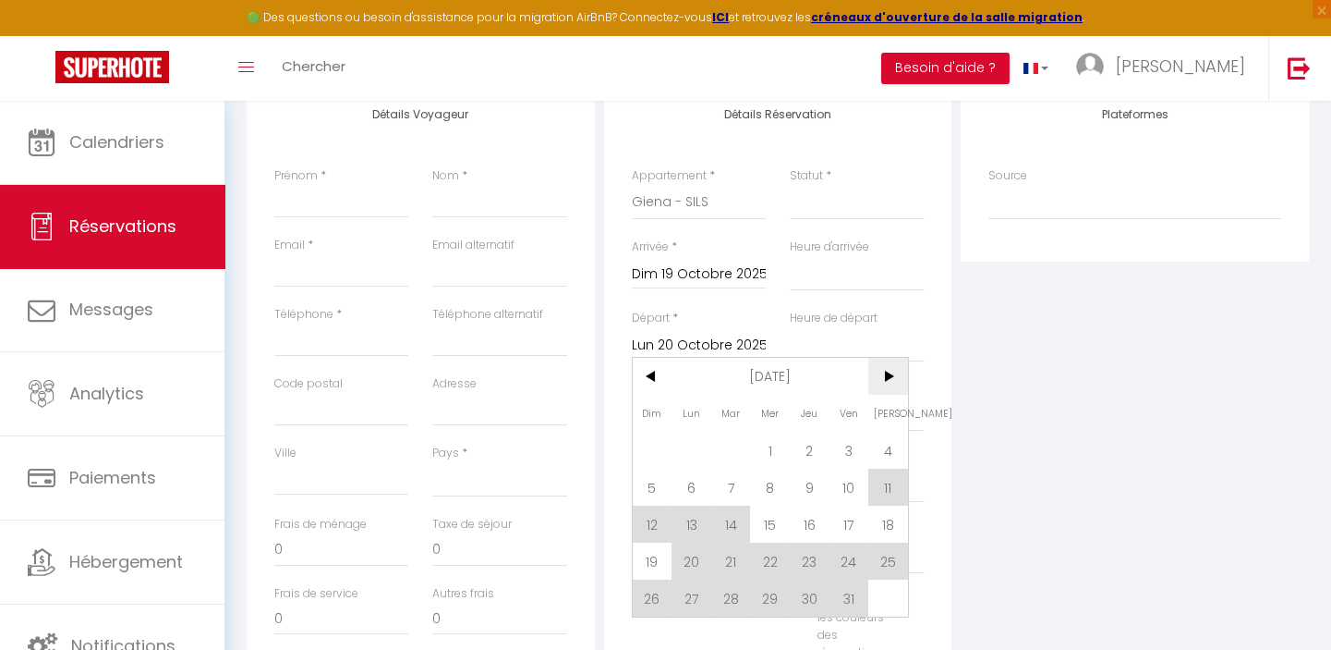
click at [893, 375] on span ">" at bounding box center [889, 376] width 40 height 37
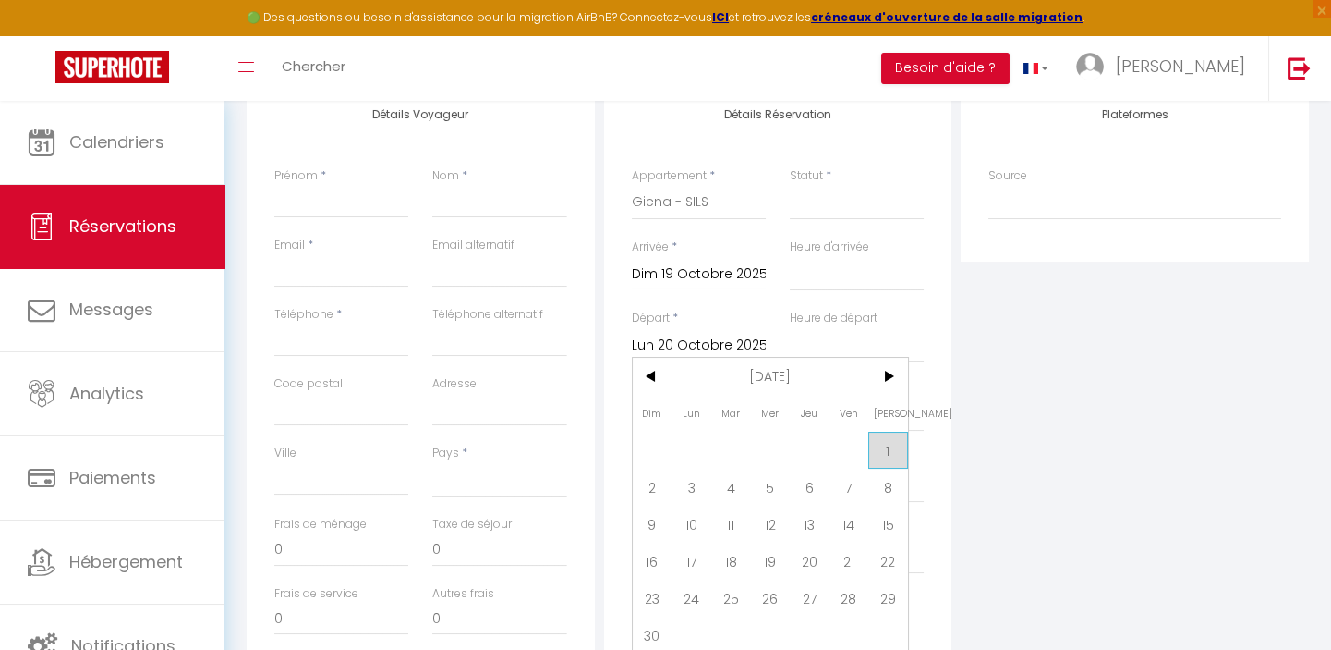
click at [886, 449] on span "1" at bounding box center [889, 449] width 40 height 37
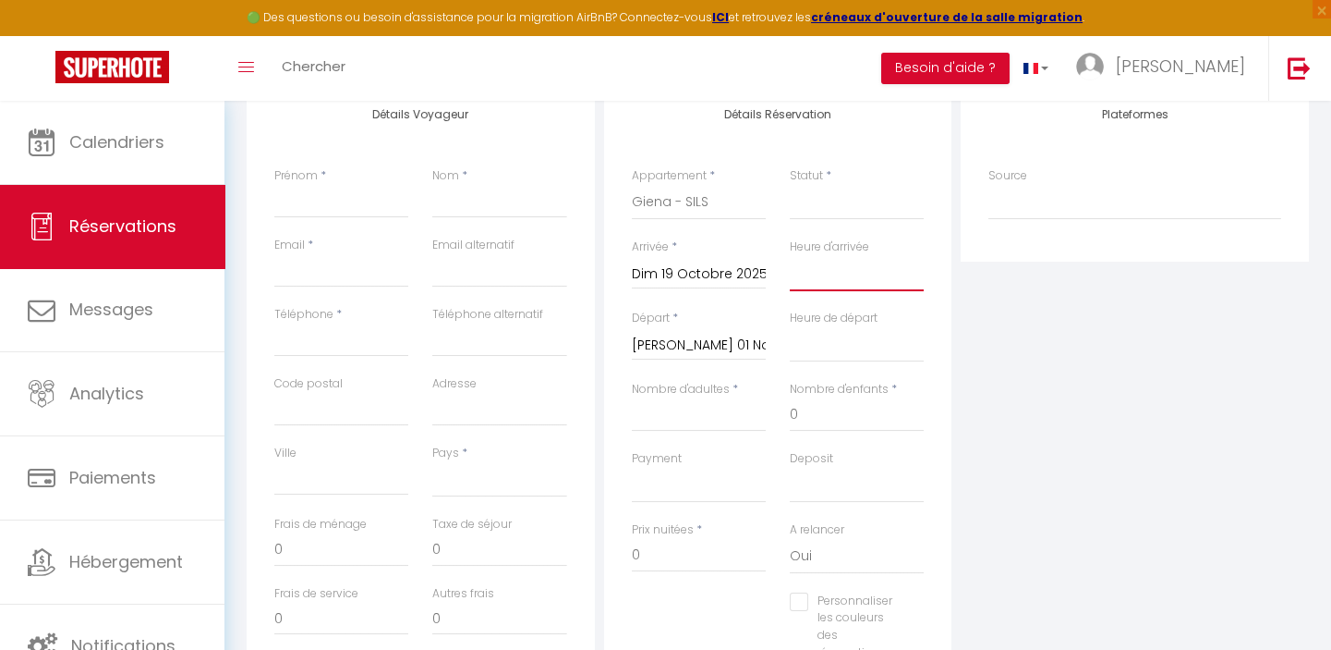
click at [838, 271] on select "00:00 00:30 01:00 01:30 02:00 02:30 03:00 03:30 04:00 04:30 05:00 05:30 06:00 0…" at bounding box center [857, 273] width 134 height 35
click at [790, 256] on select "00:00 00:30 01:00 01:30 02:00 02:30 03:00 03:30 04:00 04:30 05:00 05:30 06:00 0…" at bounding box center [857, 273] width 134 height 35
click at [853, 342] on select "00:00 00:30 01:00 01:30 02:00 02:30 03:00 03:30 04:00 04:30 05:00 05:30 06:00 0…" at bounding box center [857, 344] width 134 height 35
click at [790, 327] on select "00:00 00:30 01:00 01:30 02:00 02:30 03:00 03:30 04:00 04:30 05:00 05:30 06:00 0…" at bounding box center [857, 344] width 134 height 35
click at [667, 417] on input "Nombre d'adultes" at bounding box center [699, 414] width 134 height 33
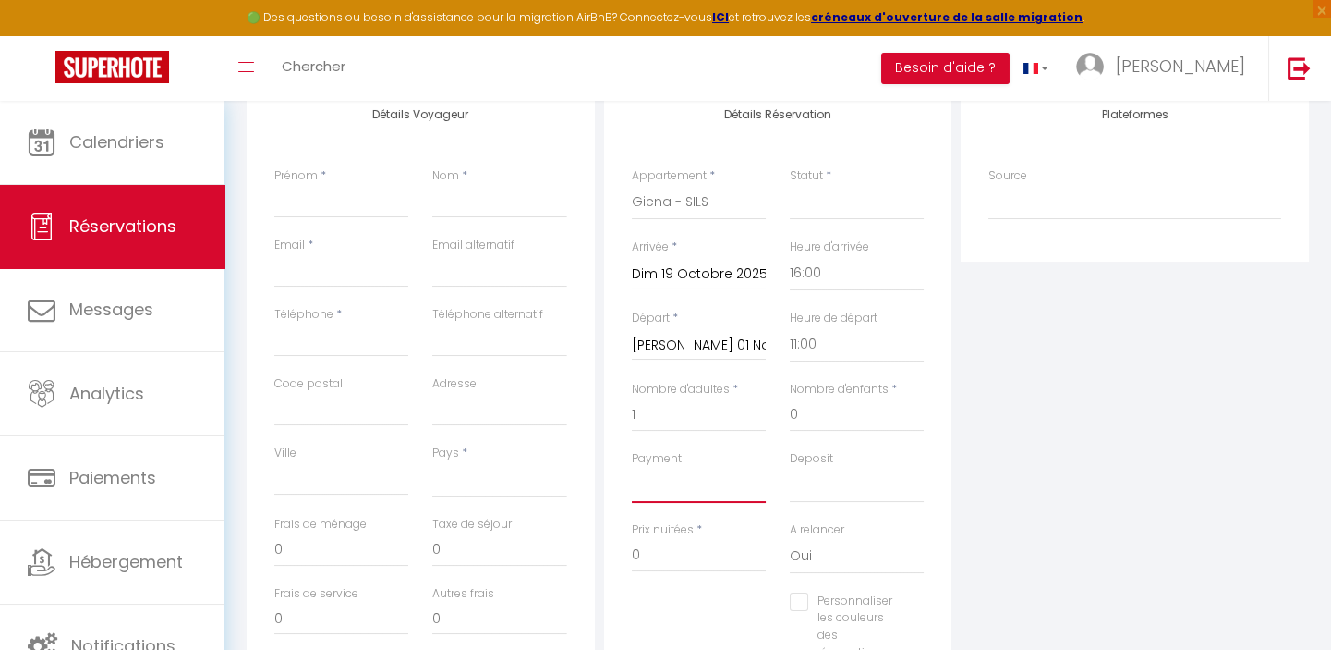
click at [691, 484] on select "OK KO" at bounding box center [699, 485] width 134 height 35
click at [632, 468] on select "OK KO" at bounding box center [699, 485] width 134 height 35
click at [848, 418] on input "0" at bounding box center [857, 414] width 134 height 33
click at [857, 480] on select "OK KO" at bounding box center [857, 485] width 134 height 35
click at [790, 468] on select "OK KO" at bounding box center [857, 485] width 134 height 35
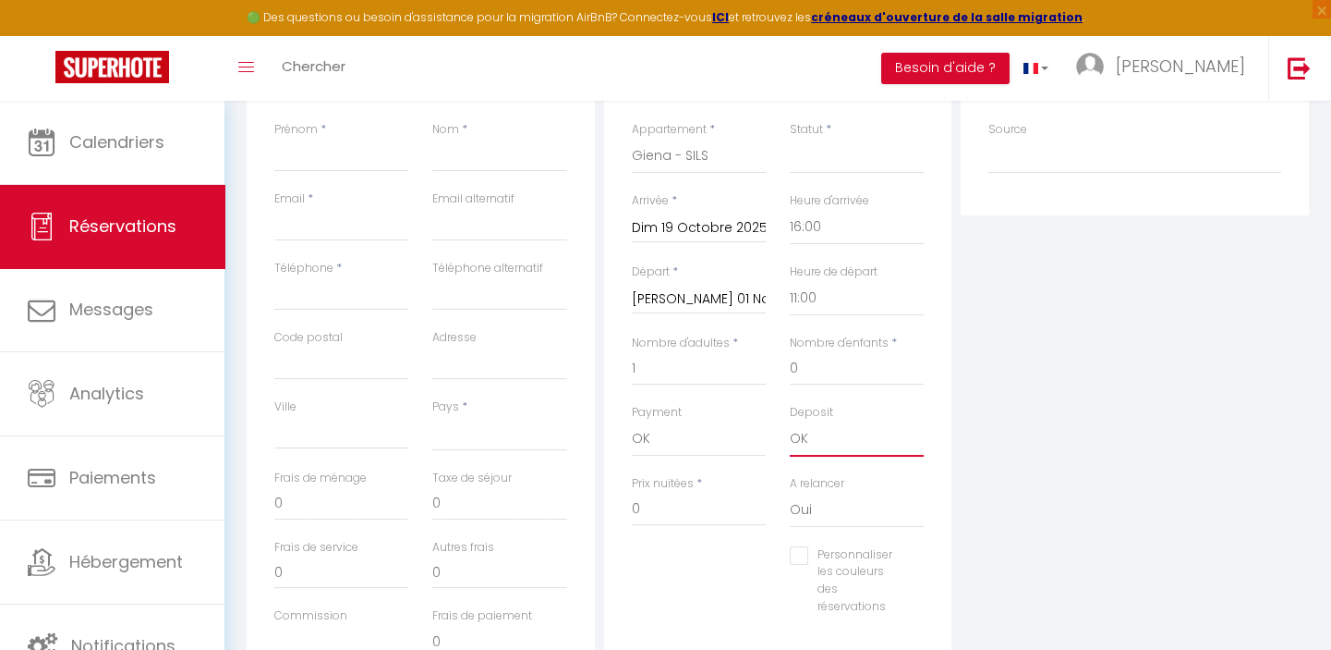
scroll to position [419, 0]
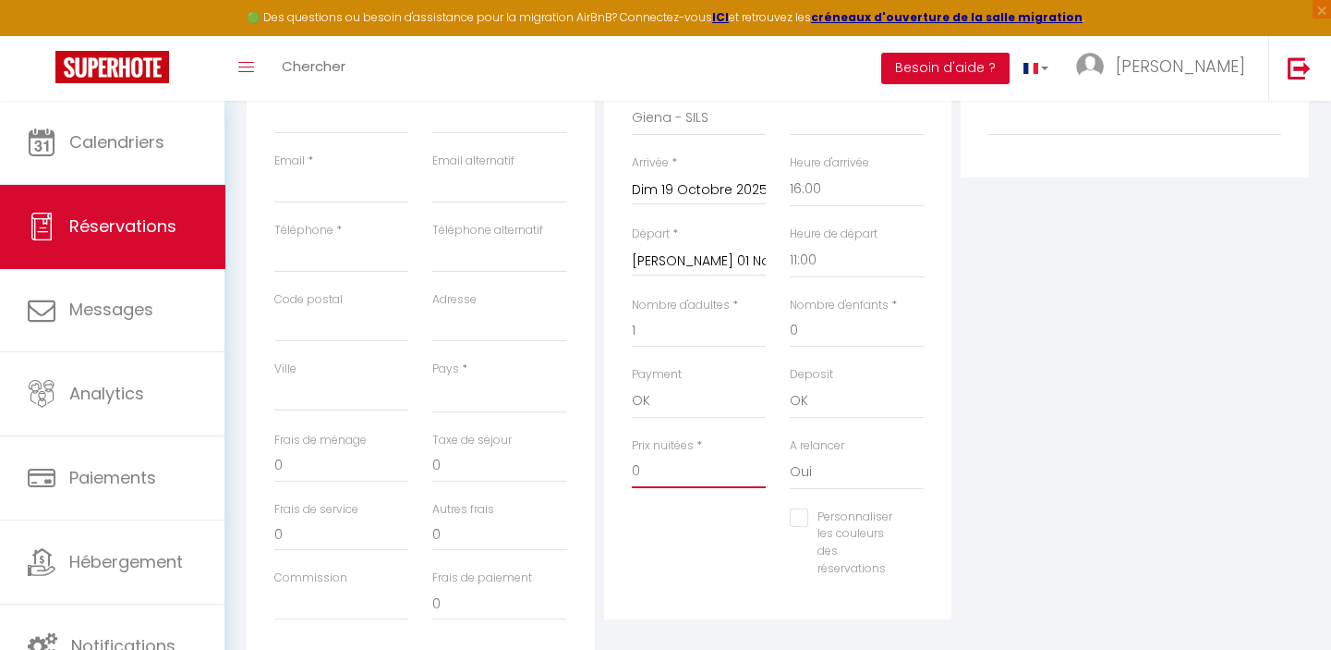
click at [669, 480] on input "0" at bounding box center [699, 471] width 134 height 33
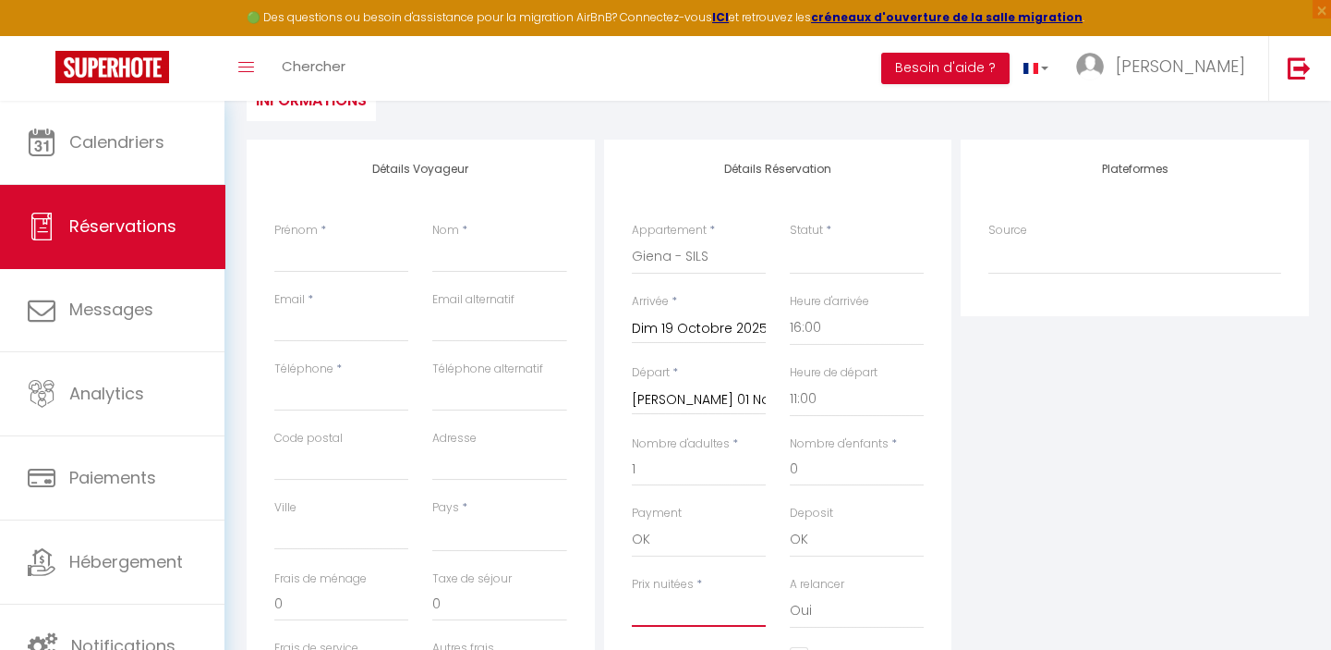
scroll to position [251, 0]
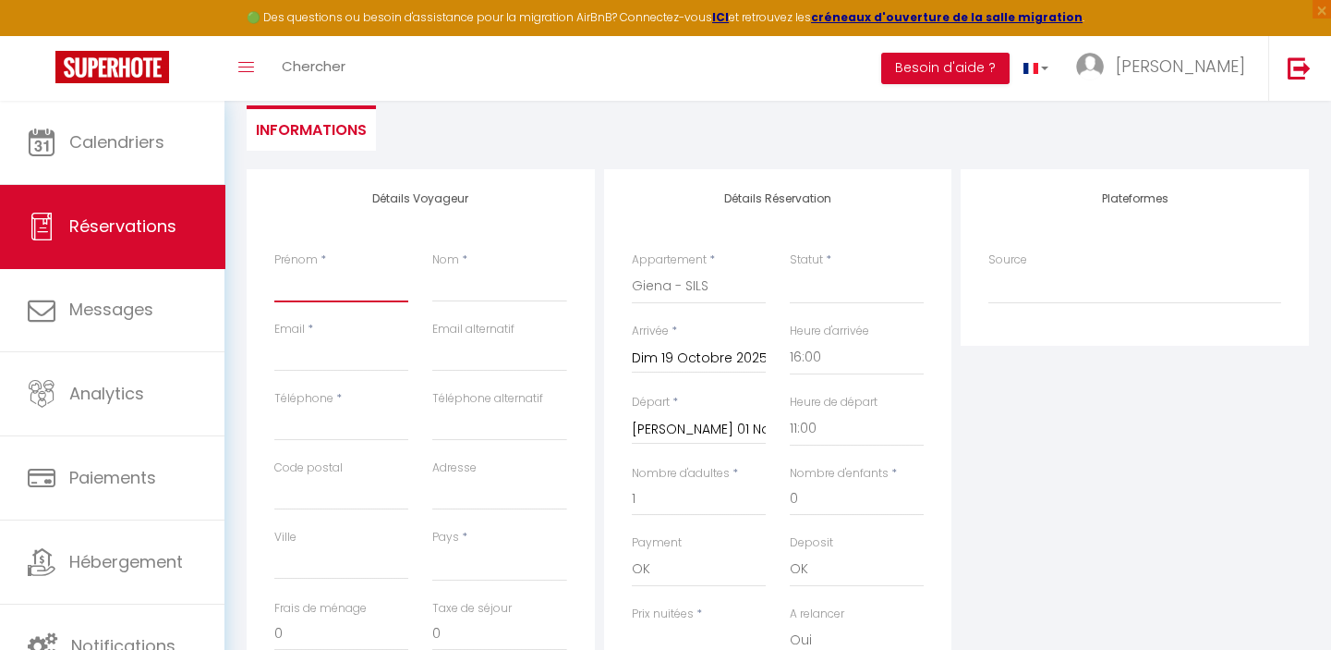
click at [353, 277] on input "Prénom" at bounding box center [341, 285] width 134 height 33
click at [299, 362] on input "Email client" at bounding box center [341, 354] width 134 height 33
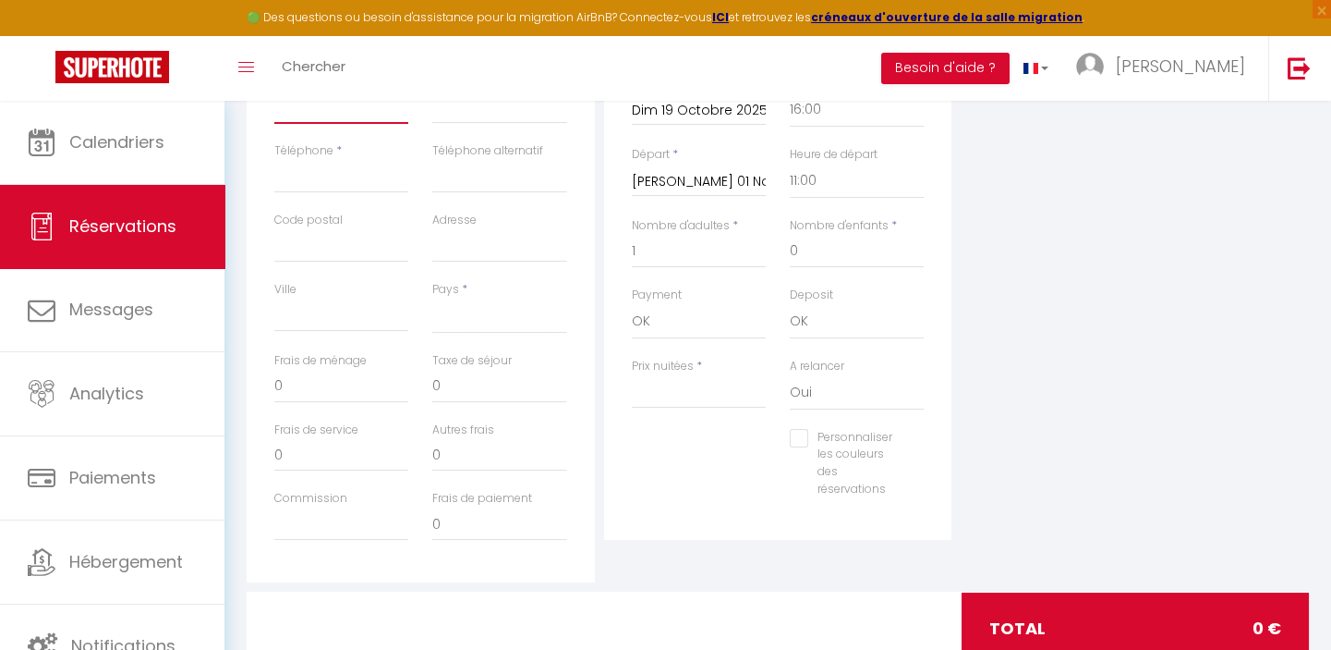
scroll to position [504, 0]
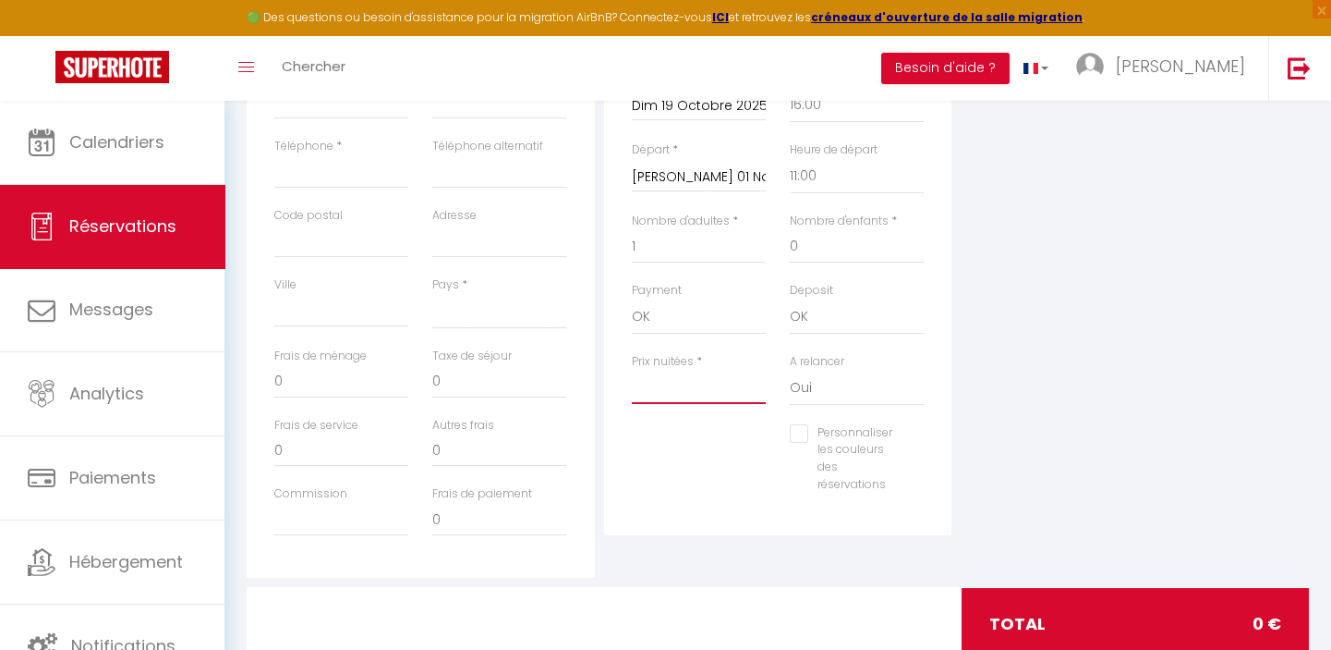
click at [665, 391] on input "Prix nuitées" at bounding box center [699, 387] width 134 height 33
click at [323, 391] on input "0" at bounding box center [341, 381] width 134 height 33
click at [490, 383] on input "0" at bounding box center [499, 381] width 134 height 33
click at [690, 454] on div "Personnaliser les couleurs des réservations #D7092E" at bounding box center [778, 468] width 317 height 88
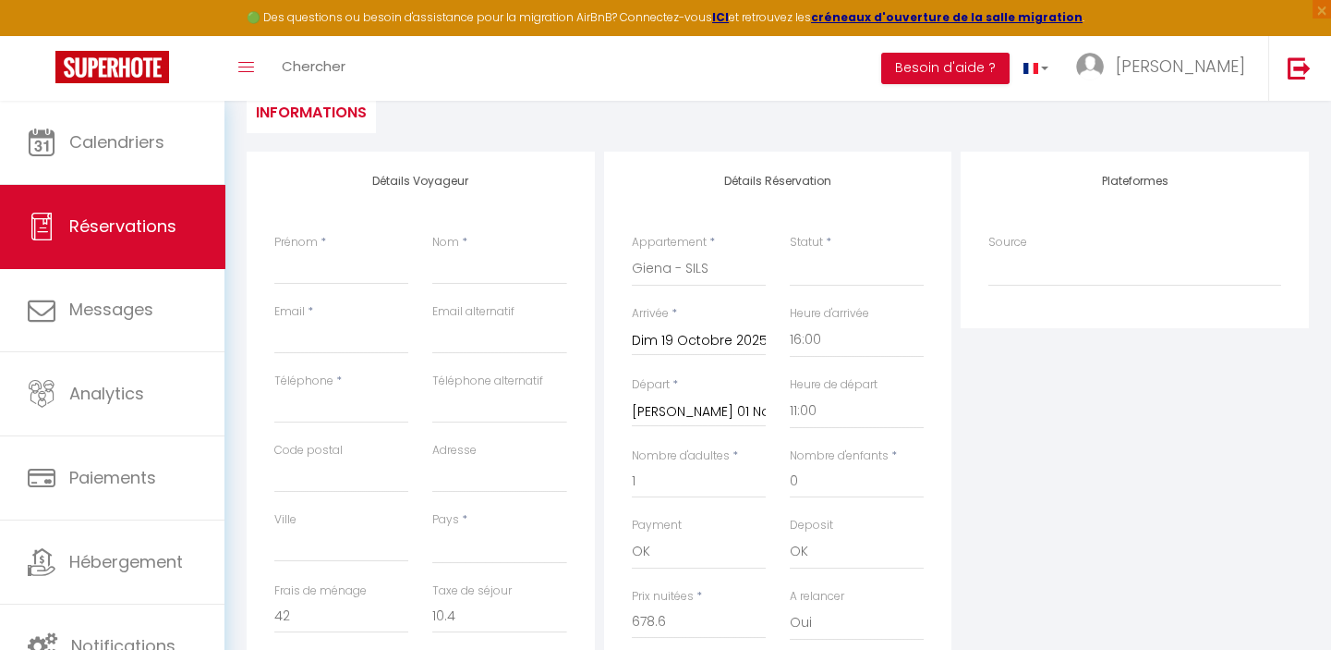
scroll to position [308, 0]
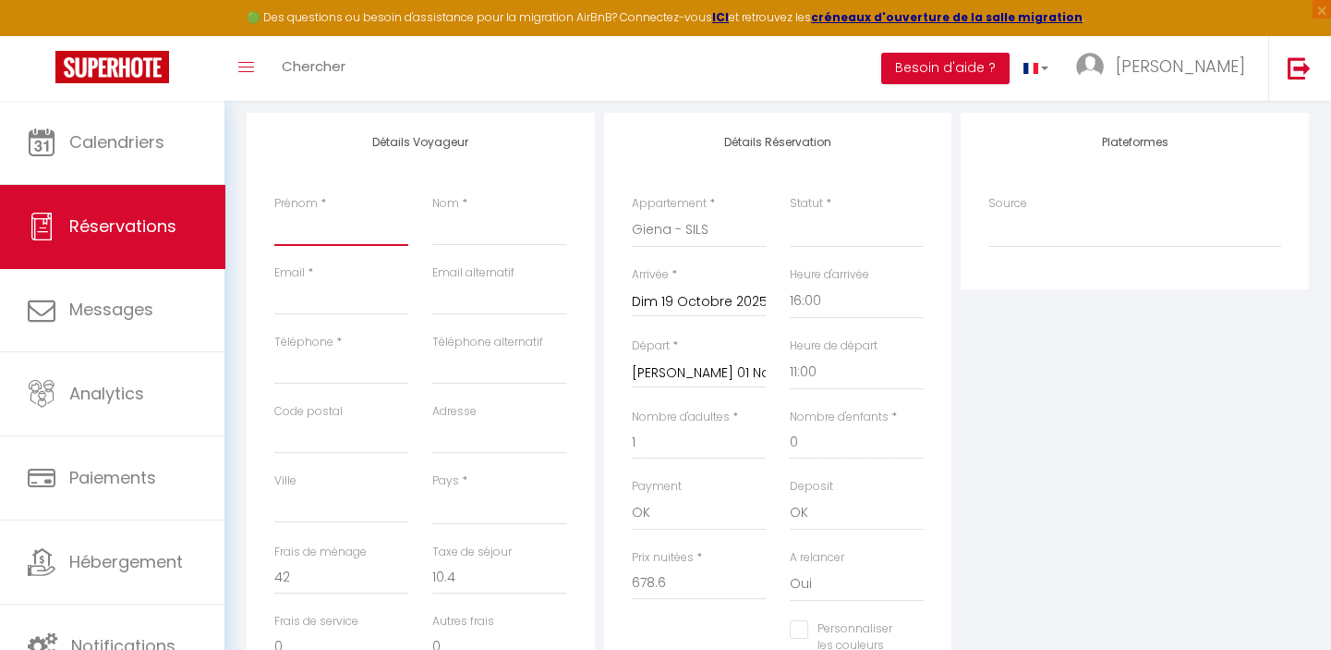
click at [312, 226] on input "Prénom" at bounding box center [341, 229] width 134 height 33
paste input "Chabha AKROUF"
click at [444, 227] on input "Nom" at bounding box center [499, 229] width 134 height 33
paste input "Chabha AKROUF"
click at [385, 224] on input "Chabha AKROUF" at bounding box center [341, 229] width 134 height 33
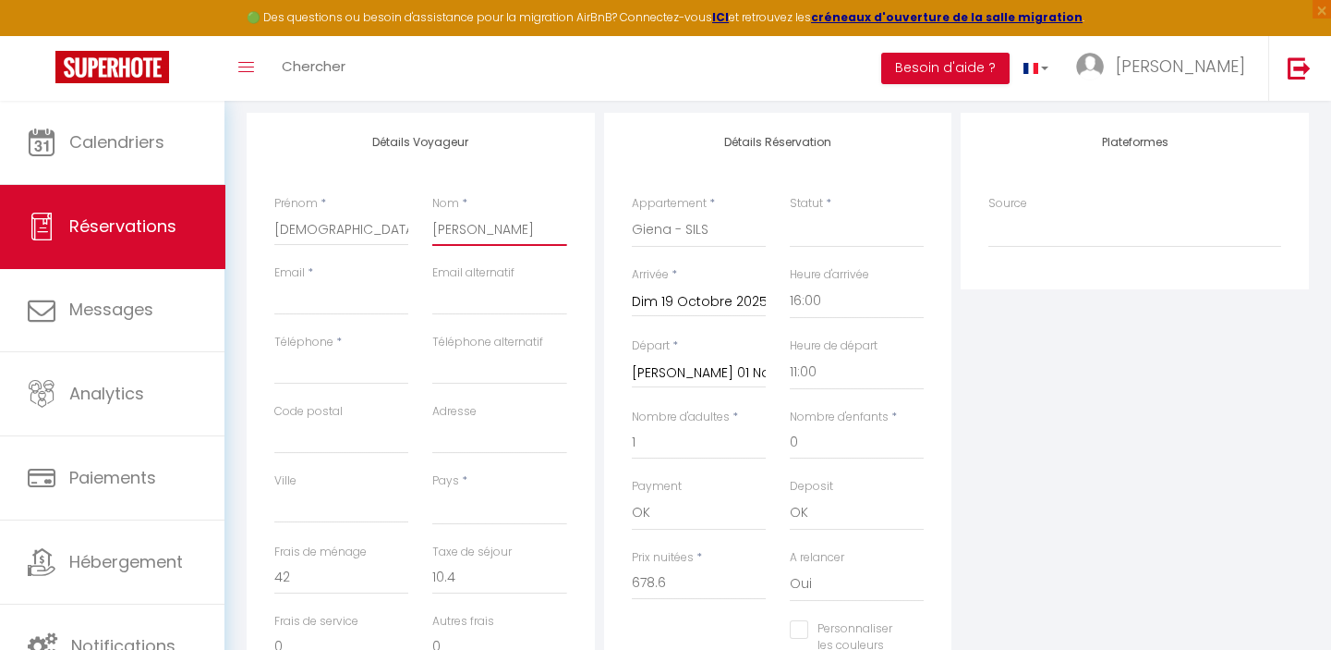
click at [486, 225] on input "Chabha AKROUF" at bounding box center [499, 229] width 134 height 33
click at [343, 285] on input "Email client" at bounding box center [341, 298] width 134 height 33
paste input "akroufchabha@gmail.com"
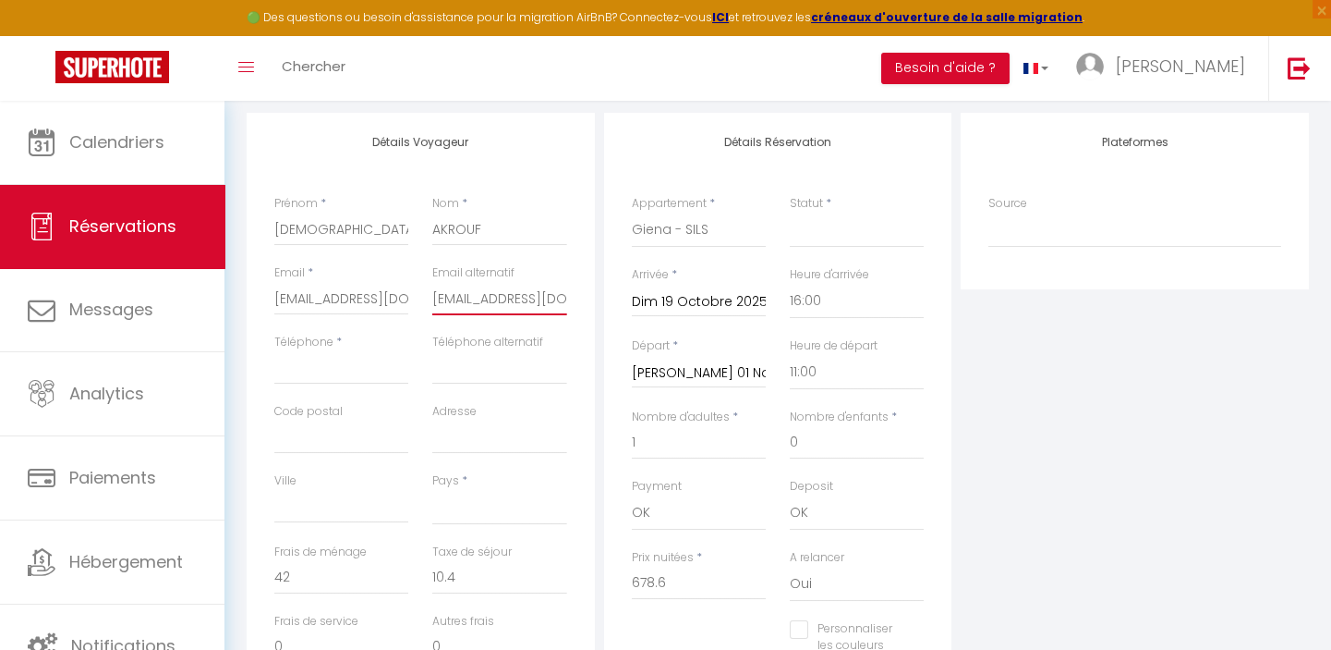
scroll to position [0, 37]
click at [298, 373] on input "Téléphone" at bounding box center [341, 367] width 134 height 33
paste input "06 95 21 83 64"
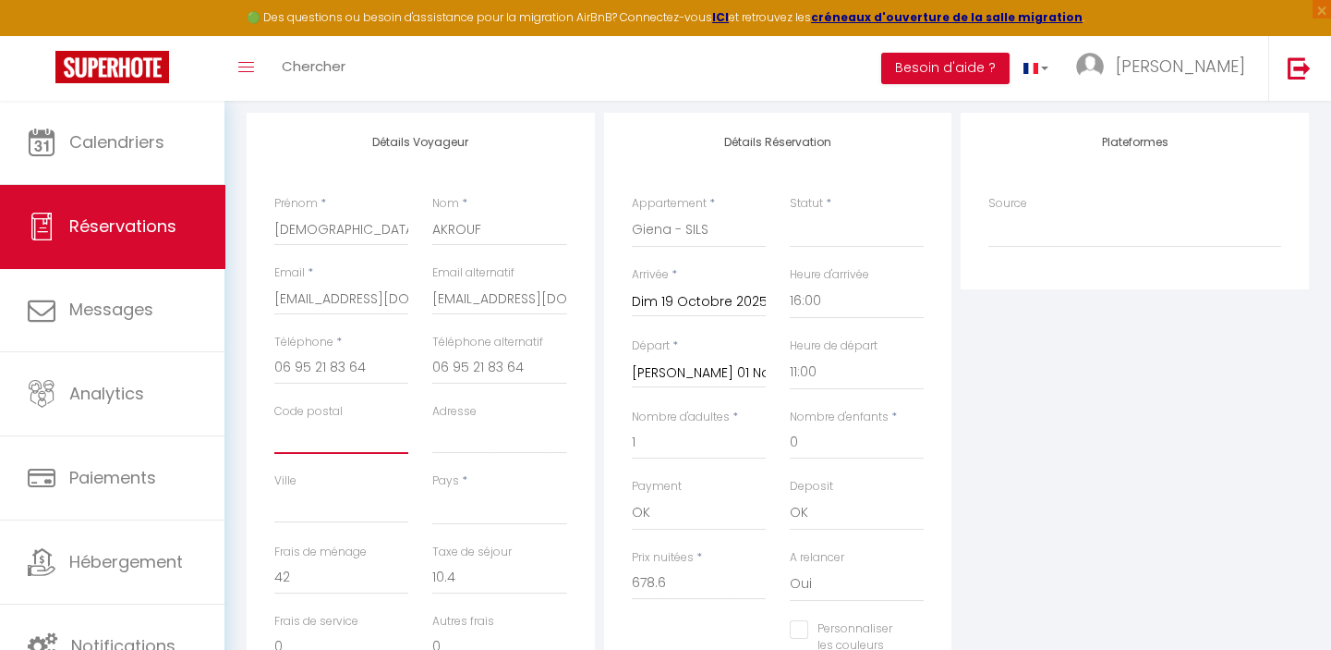
click at [310, 437] on input "Code postal" at bounding box center [341, 436] width 134 height 33
click at [448, 440] on input "Adresse" at bounding box center [499, 436] width 134 height 33
paste input "Clinique Côte Normande Sérience SSR"
click at [281, 441] on input "Code postal" at bounding box center [341, 436] width 134 height 33
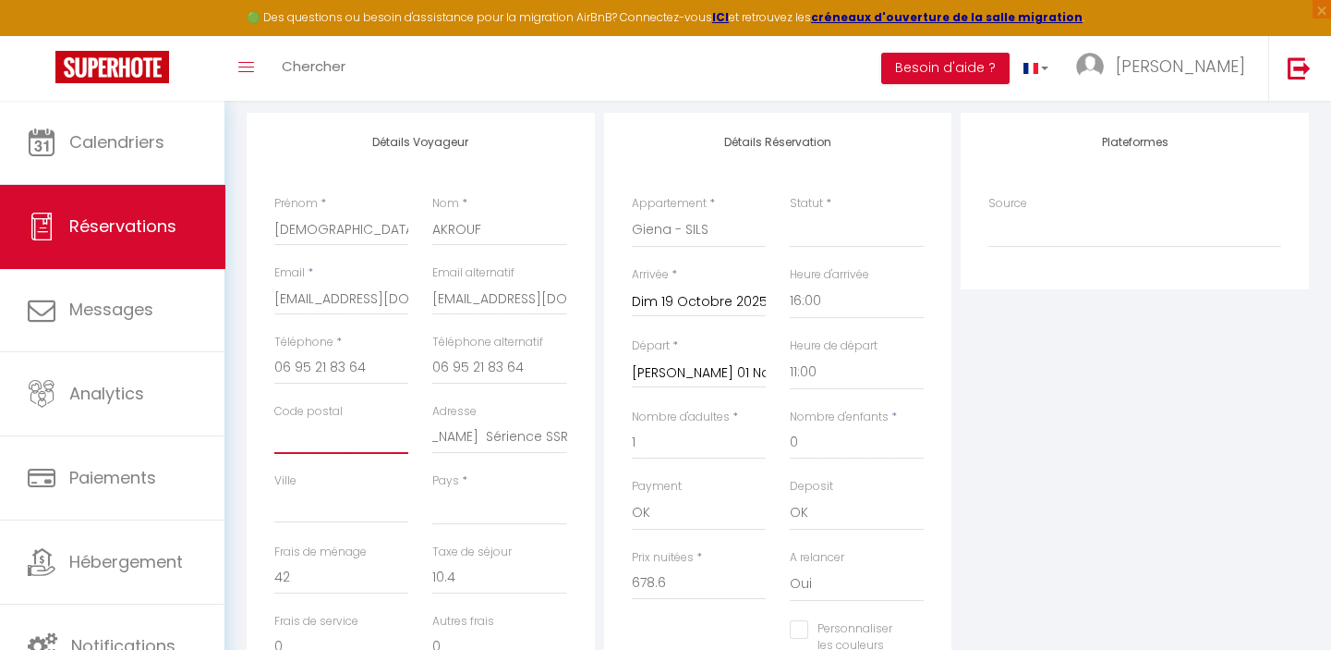
scroll to position [0, 0]
click at [317, 508] on input "Ville" at bounding box center [341, 506] width 134 height 33
click at [562, 434] on input "Clinique Côte Normande Sérience SSR" at bounding box center [499, 436] width 134 height 33
click at [562, 434] on input "ande Sérience SSR" at bounding box center [499, 436] width 134 height 33
paste input "Clinique Côte Normande Sérience SSR [STREET_ADDRESS][PERSON_NAME]"
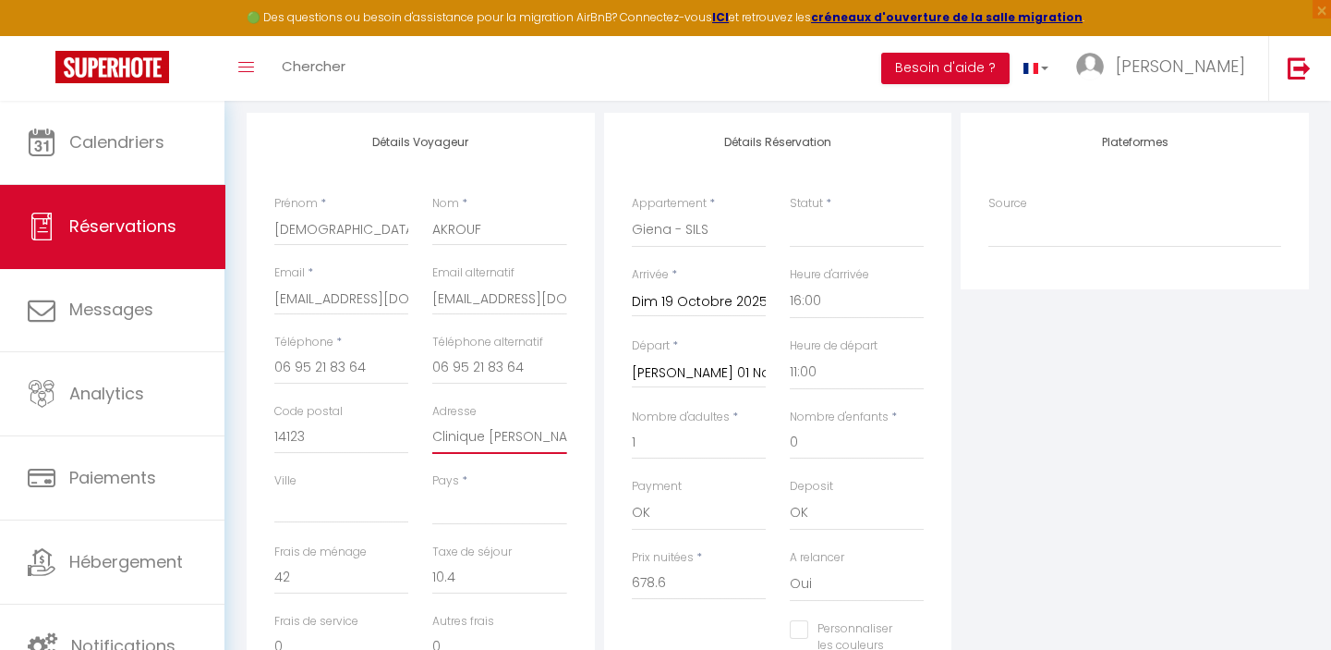
scroll to position [0, 261]
click at [314, 505] on input "Ville" at bounding box center [341, 506] width 134 height 33
click at [463, 517] on select "France Portugal Afghanistan Albania Algeria American Samoa Andorra Angola Angui…" at bounding box center [499, 507] width 134 height 35
click at [465, 505] on select "France Portugal Afghanistan Albania Algeria American Samoa Andorra Angola Angui…" at bounding box center [499, 507] width 134 height 35
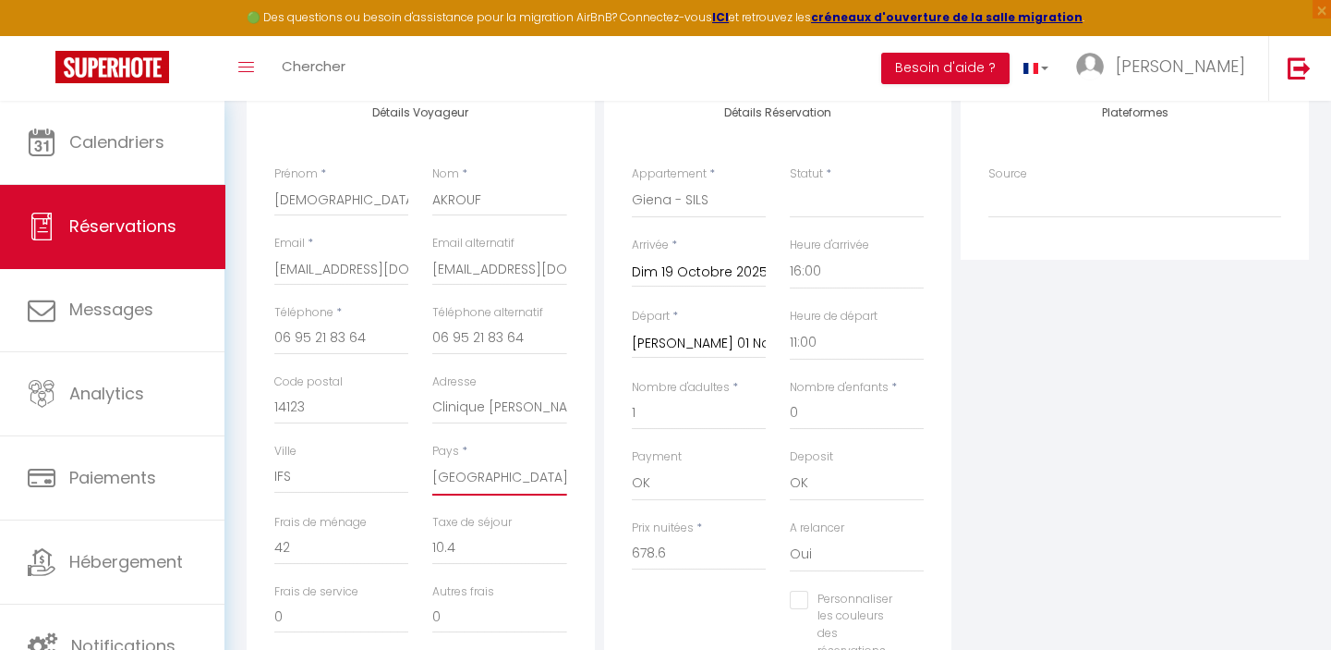
scroll to position [308, 0]
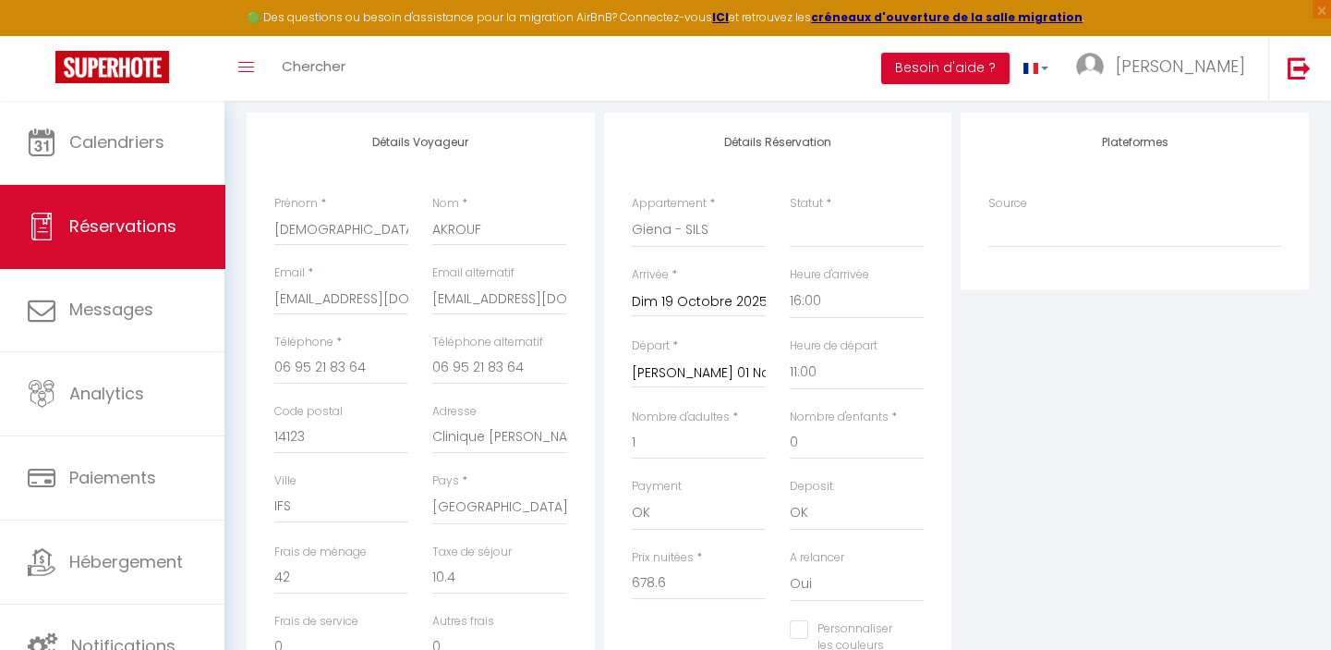
click at [567, 297] on div "Email alternatif akroufchabha@gmail.com" at bounding box center [499, 298] width 158 height 69
click at [562, 304] on input "akroufchabha@gmail.com" at bounding box center [499, 298] width 134 height 33
click at [568, 298] on div "Email alternatif akroufchabha@gmail.com" at bounding box center [499, 298] width 158 height 69
click at [506, 297] on input "akroufchabha@gmail.com" at bounding box center [499, 298] width 134 height 33
click at [536, 297] on input "ha@gmail.com" at bounding box center [499, 298] width 134 height 33
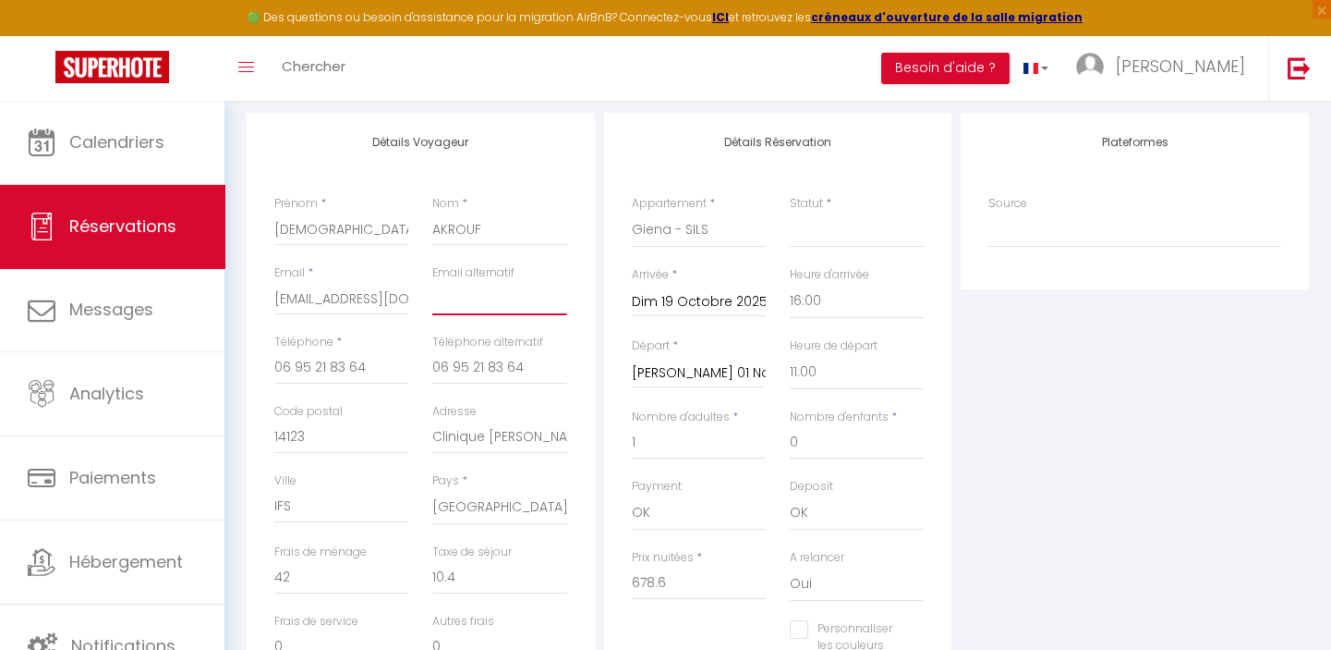
click at [490, 303] on input "email" at bounding box center [499, 298] width 134 height 33
click at [490, 294] on input "email" at bounding box center [499, 298] width 134 height 33
click at [1109, 435] on div "Plateformes Source Direct Airbnb.com Booking.com Chalet montagne Expedia Gite d…" at bounding box center [1135, 443] width 358 height 661
click at [847, 228] on select "Confirmé Non Confirmé Annulé Annulé par le voyageur No Show Request" at bounding box center [857, 230] width 134 height 35
click at [790, 213] on select "Confirmé Non Confirmé Annulé Annulé par le voyageur No Show Request" at bounding box center [857, 230] width 134 height 35
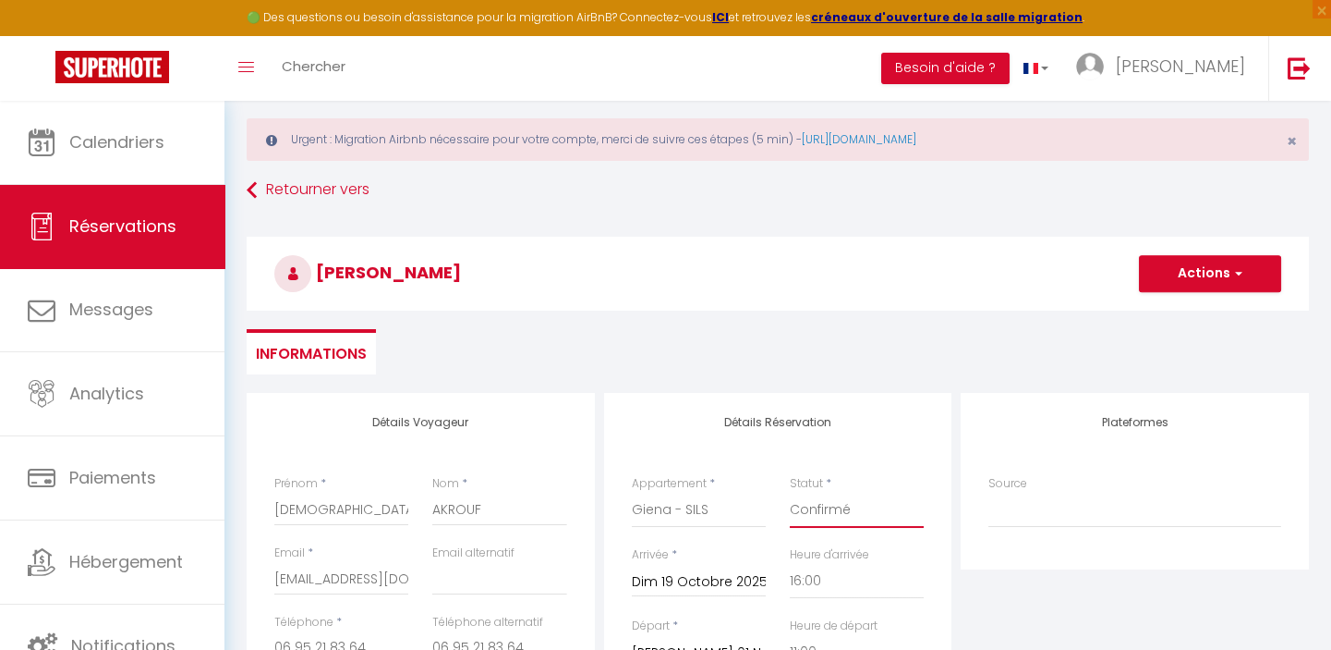
scroll to position [0, 0]
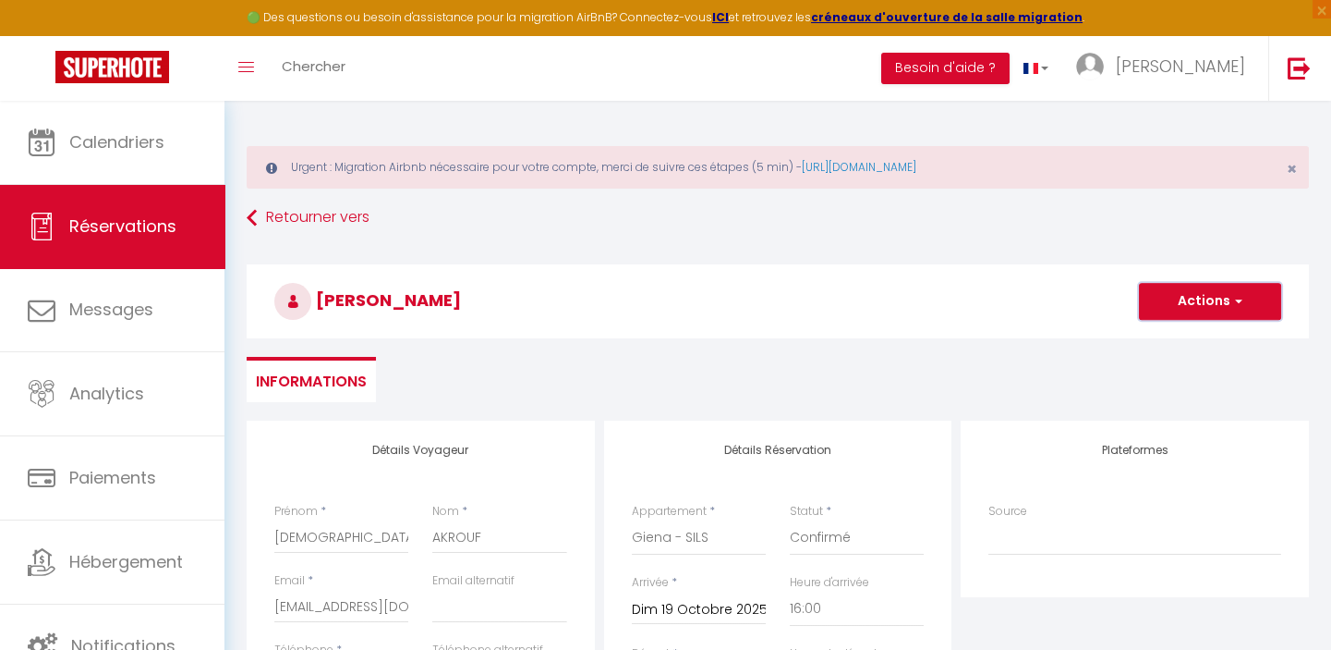
click at [1217, 301] on button "Actions" at bounding box center [1210, 301] width 142 height 37
click at [1185, 335] on link "Enregistrer" at bounding box center [1192, 342] width 146 height 24
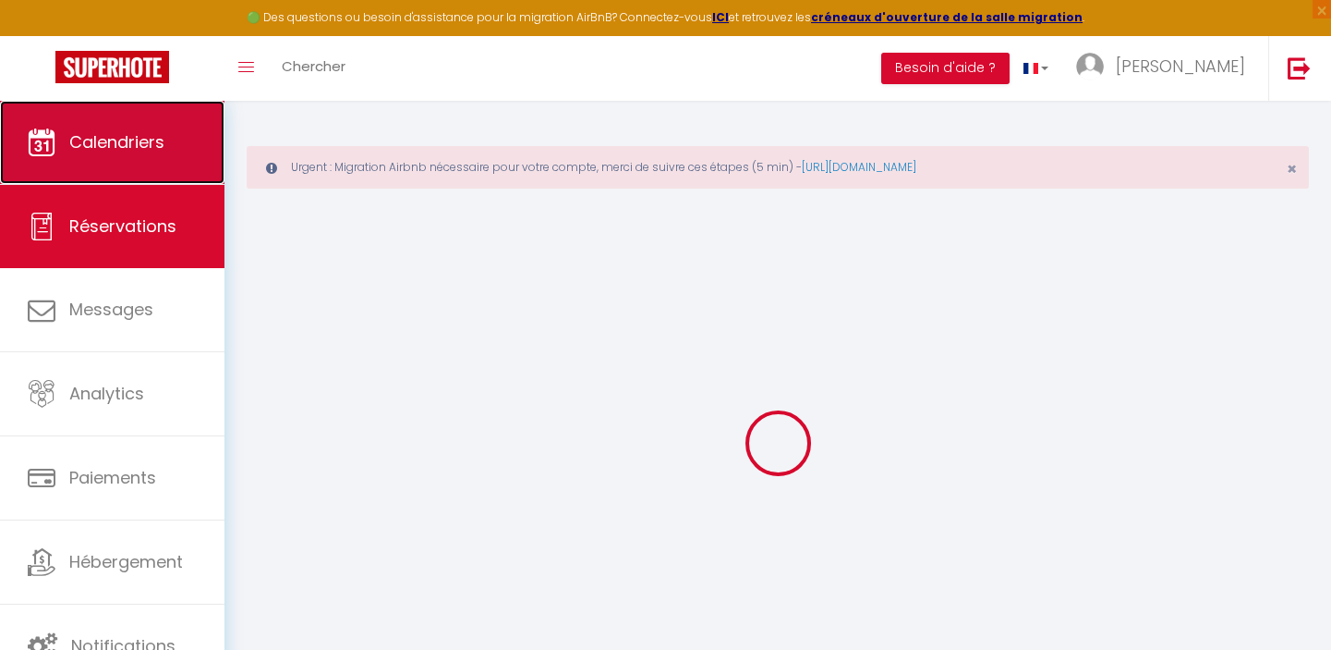
click at [121, 142] on span "Calendriers" at bounding box center [116, 141] width 95 height 23
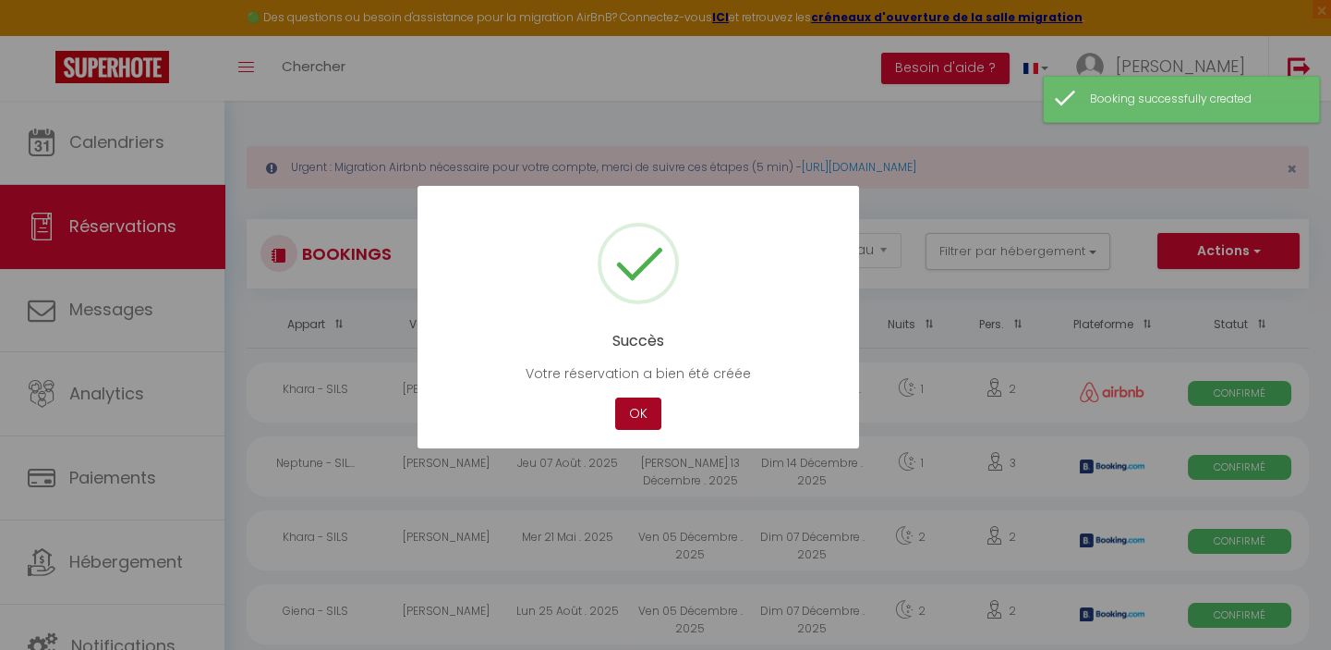
click at [636, 402] on button "OK" at bounding box center [638, 413] width 46 height 32
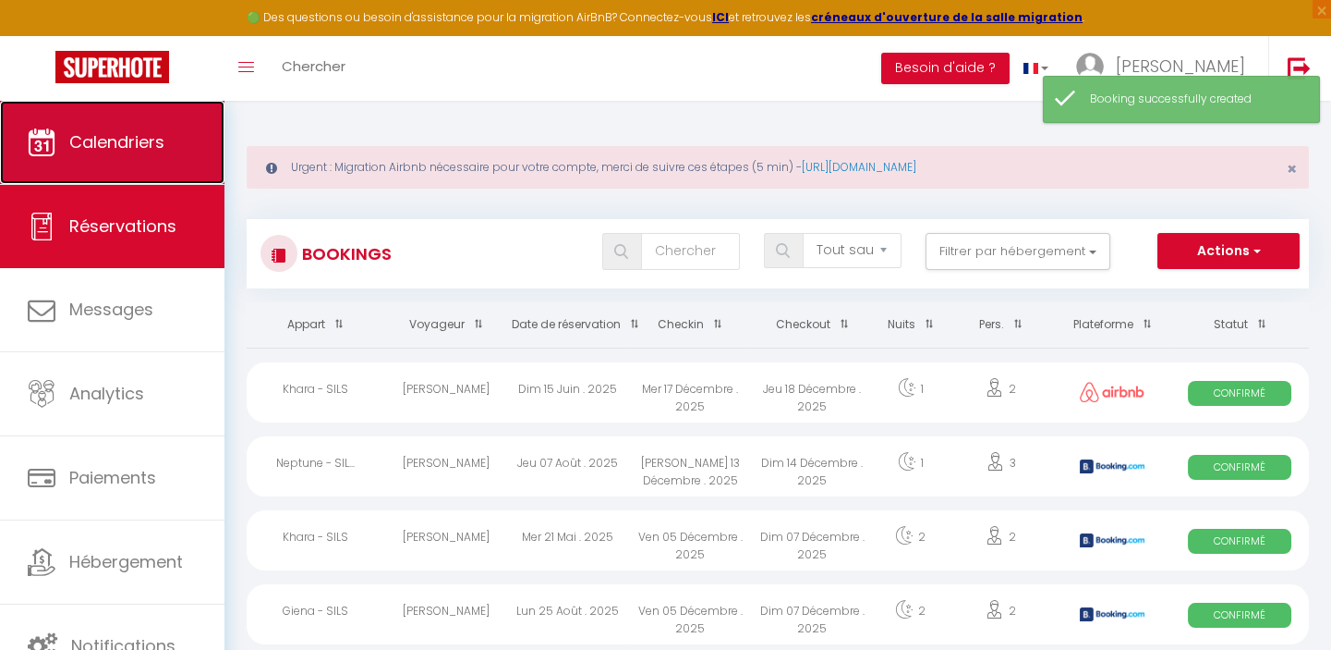
click at [101, 137] on span "Calendriers" at bounding box center [116, 141] width 95 height 23
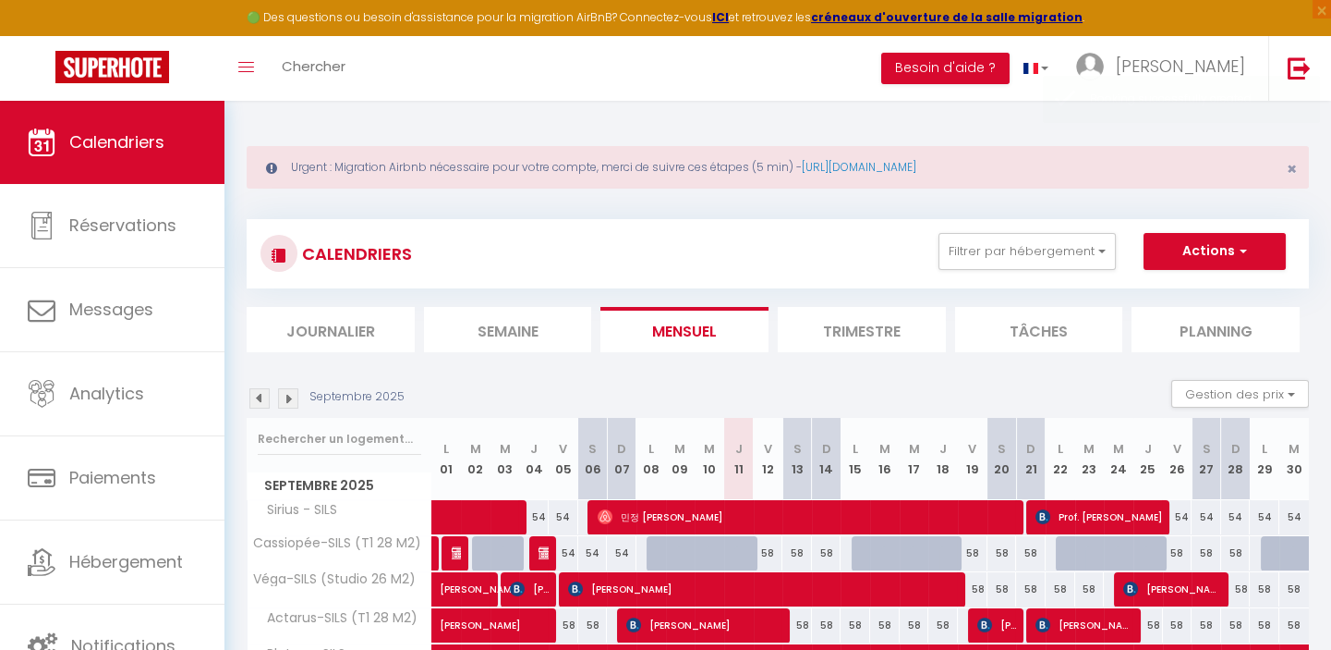
click at [333, 327] on li "Journalier" at bounding box center [331, 329] width 168 height 45
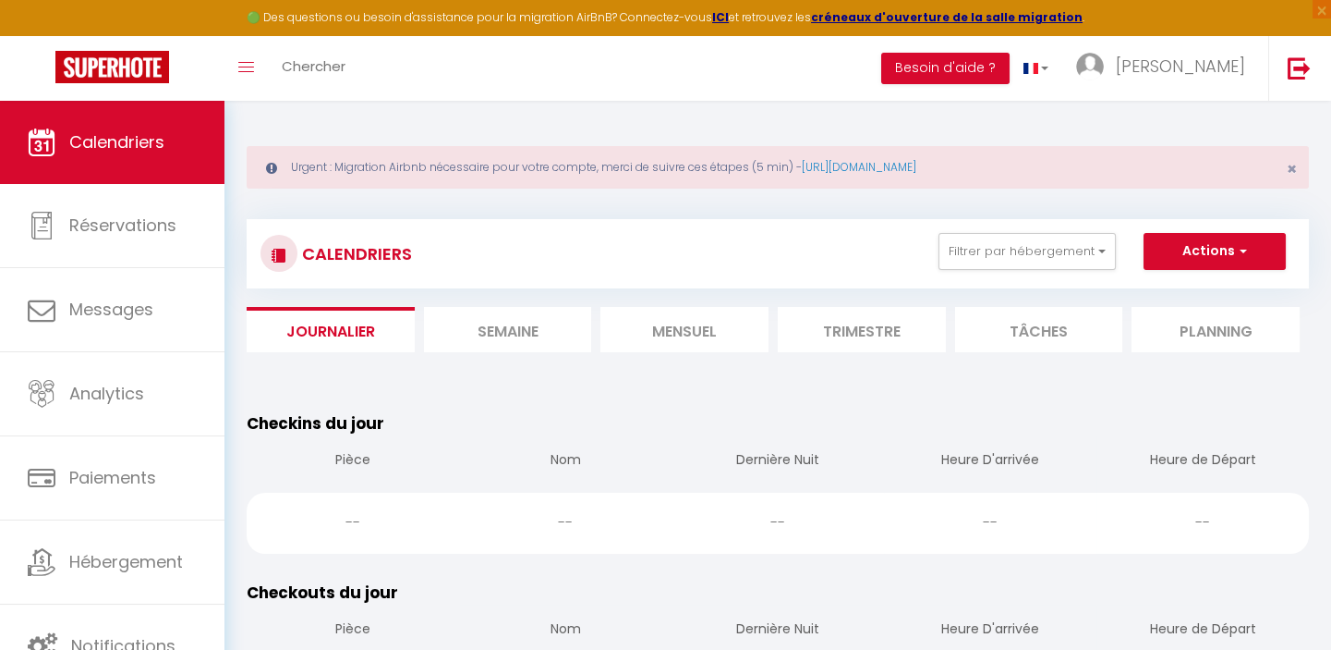
click at [863, 333] on li "Trimestre" at bounding box center [862, 329] width 168 height 45
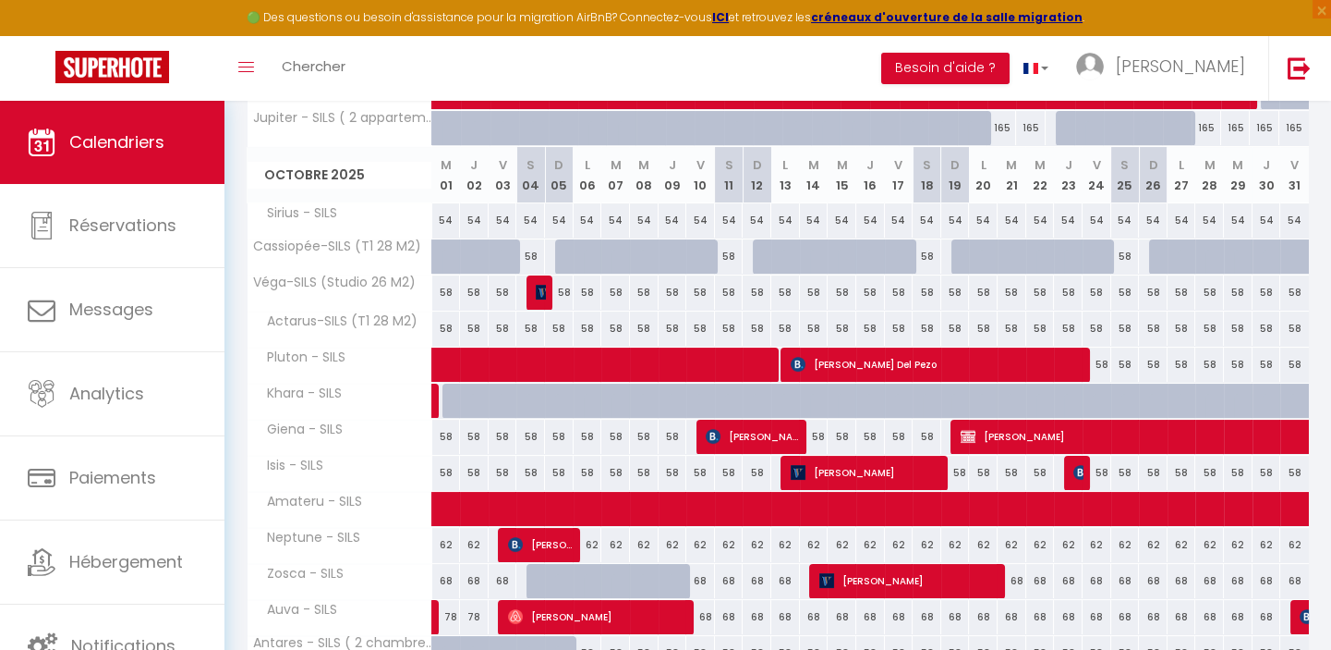
scroll to position [1025, 0]
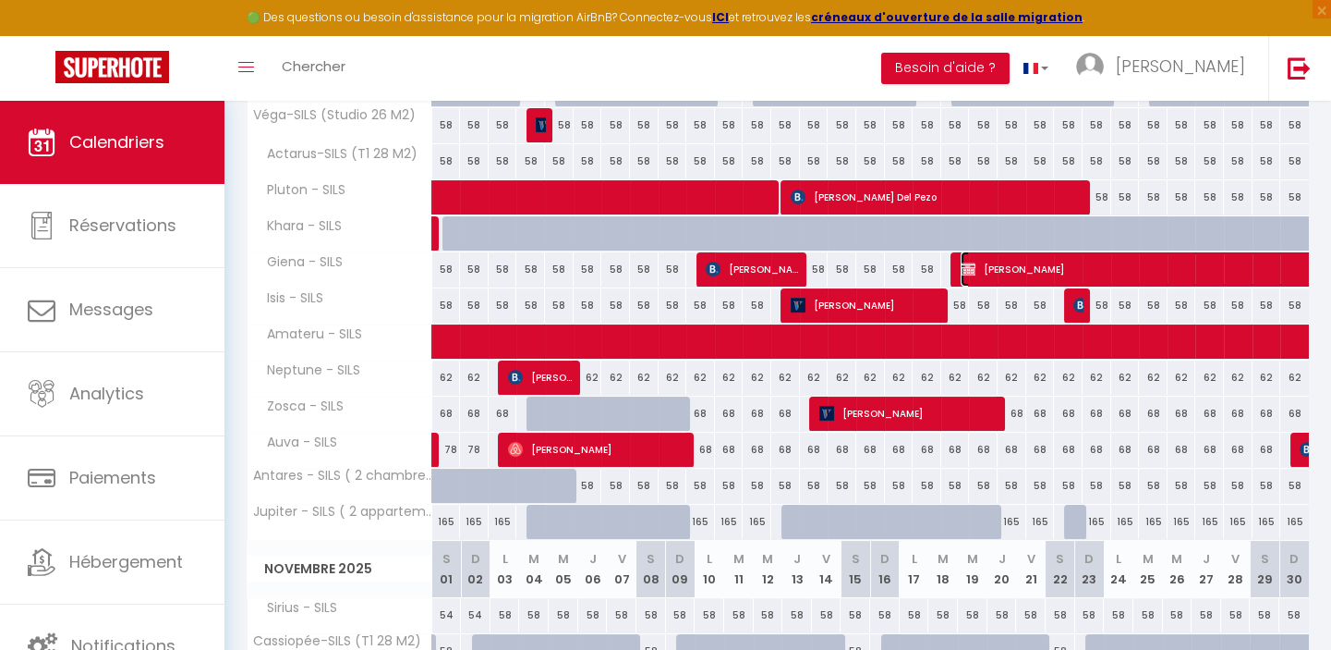
click at [1110, 264] on span "Chabha AKROUF" at bounding box center [1237, 268] width 553 height 35
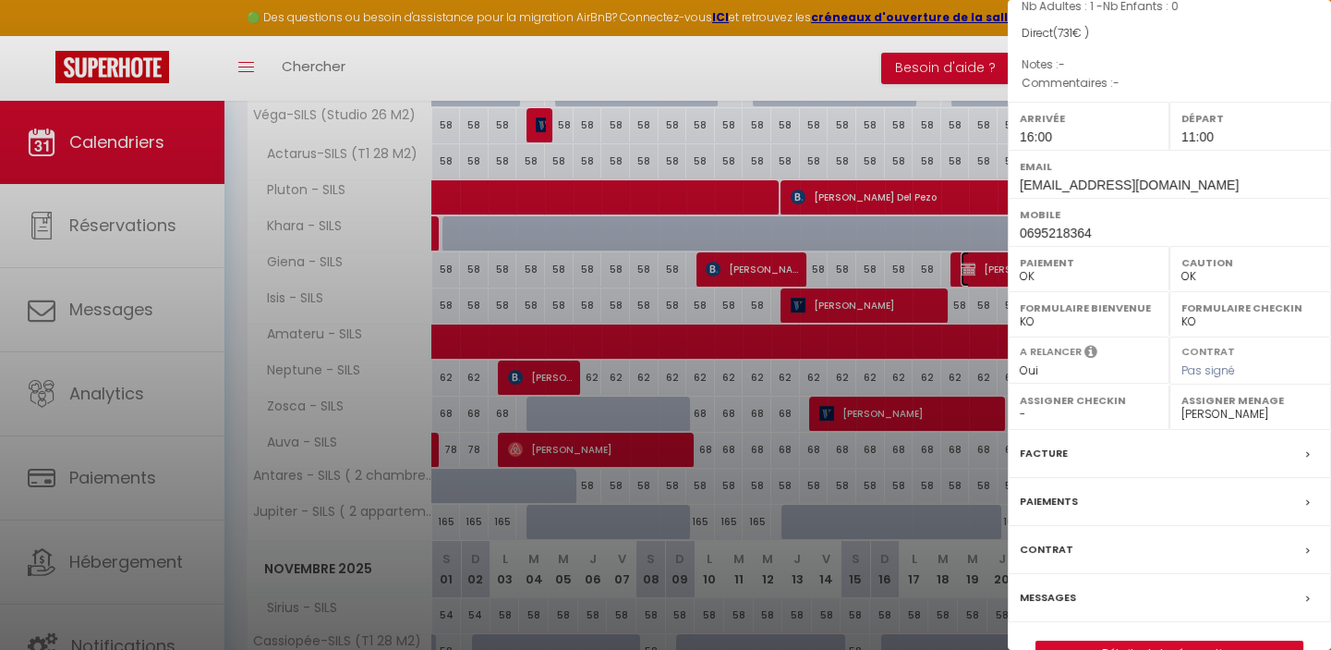
scroll to position [210, 0]
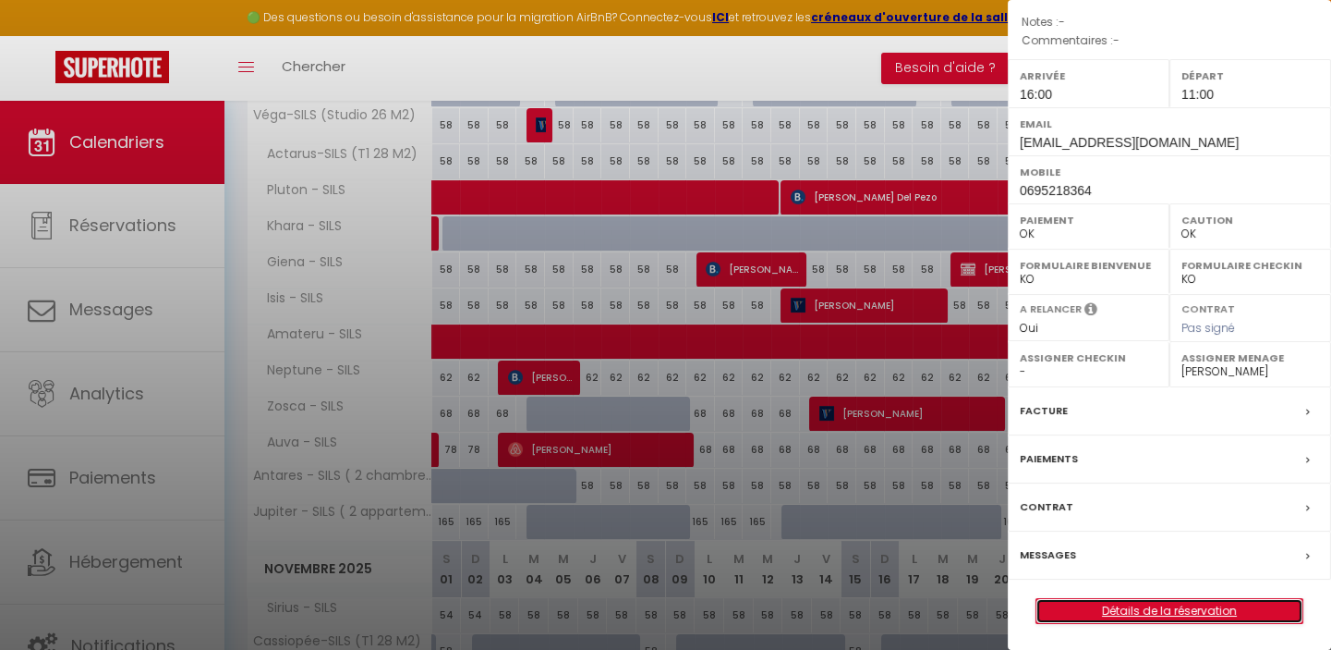
click at [1153, 610] on link "Détails de la réservation" at bounding box center [1170, 611] width 266 height 24
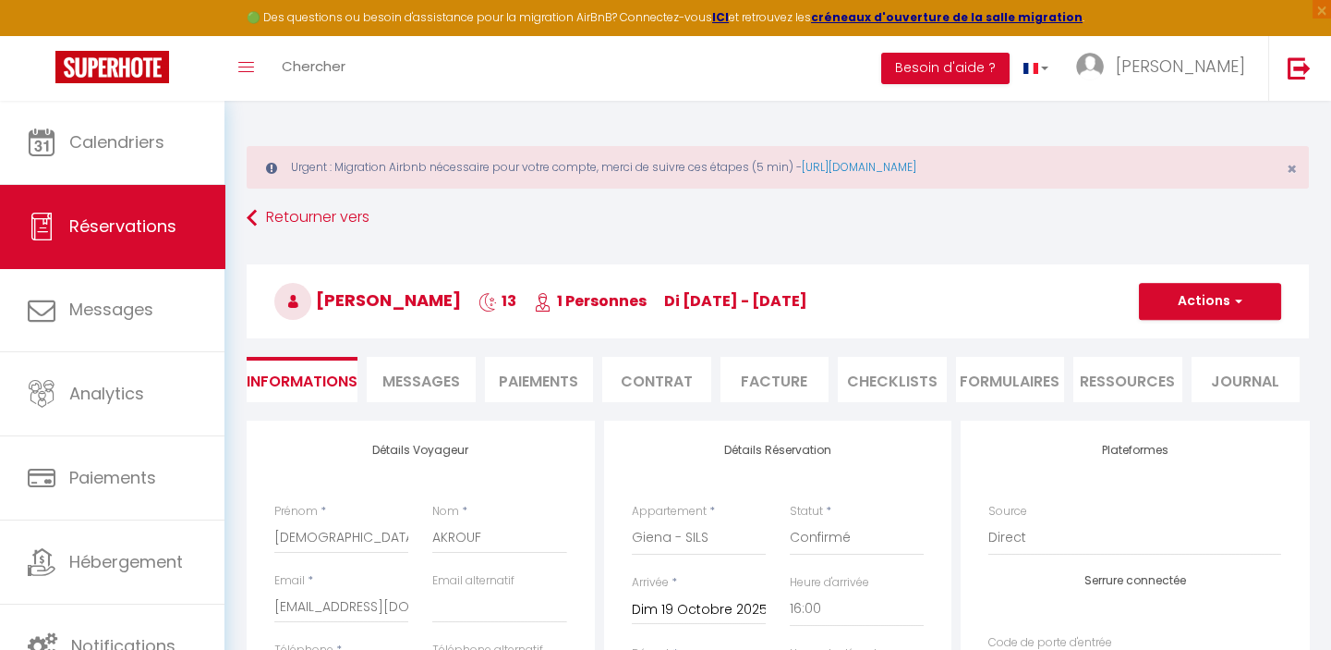
click at [427, 373] on span "Messages" at bounding box center [422, 381] width 78 height 21
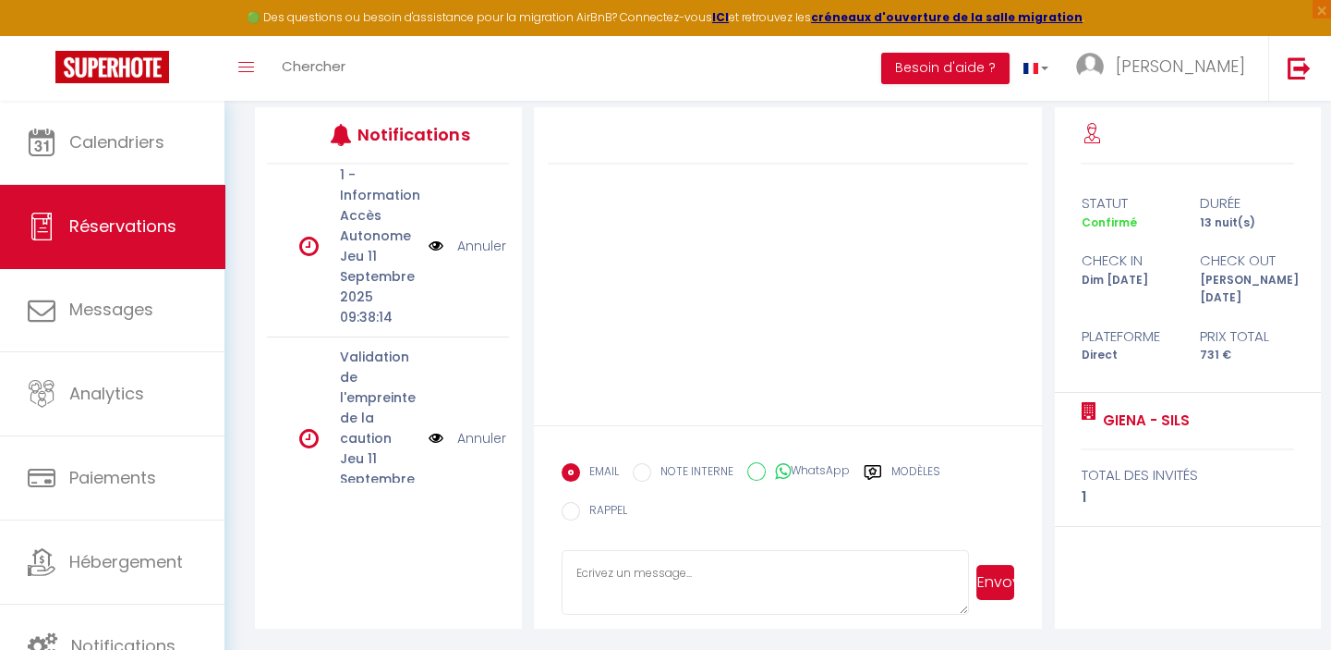
scroll to position [1146, 0]
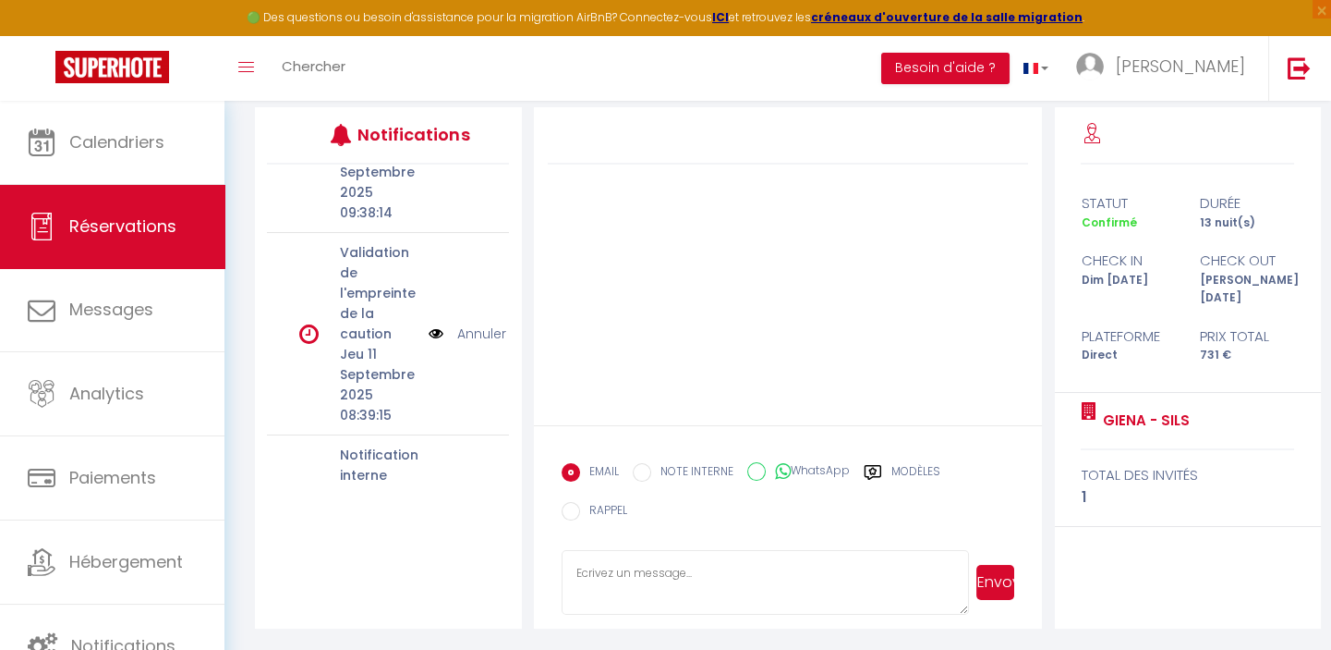
click at [468, 323] on link "Annuler" at bounding box center [481, 333] width 49 height 20
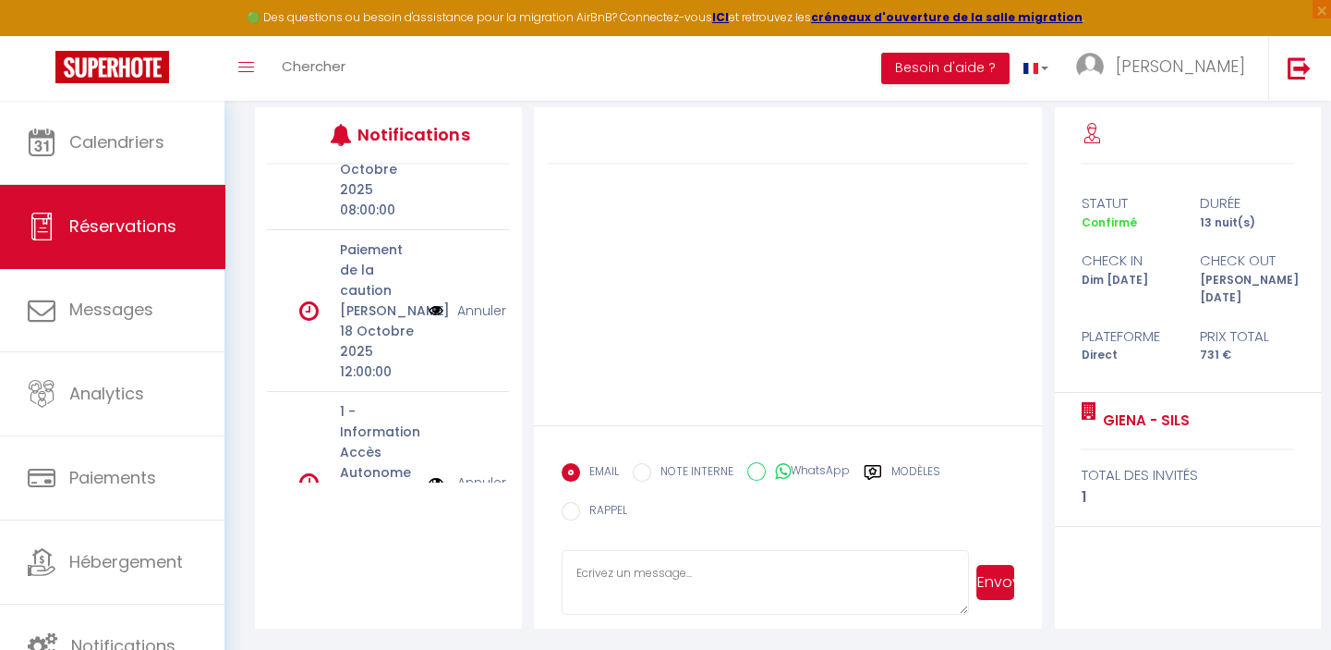
scroll to position [775, 0]
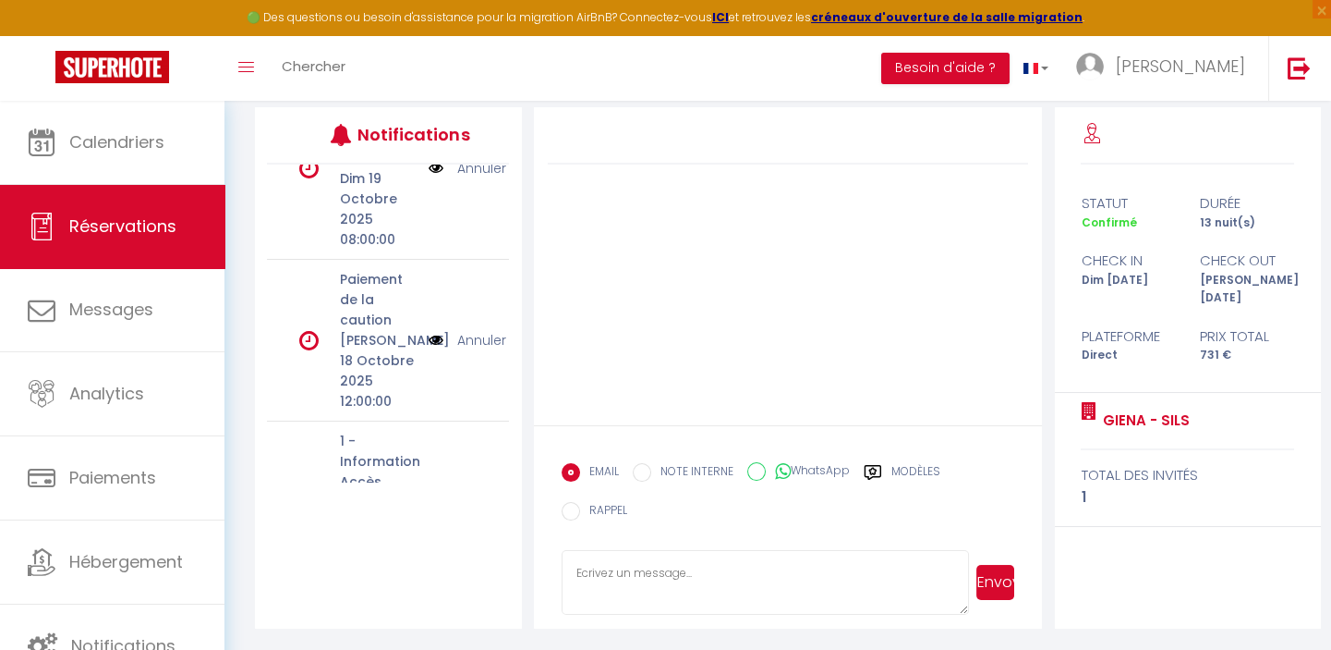
click at [473, 330] on link "Annuler" at bounding box center [481, 340] width 49 height 20
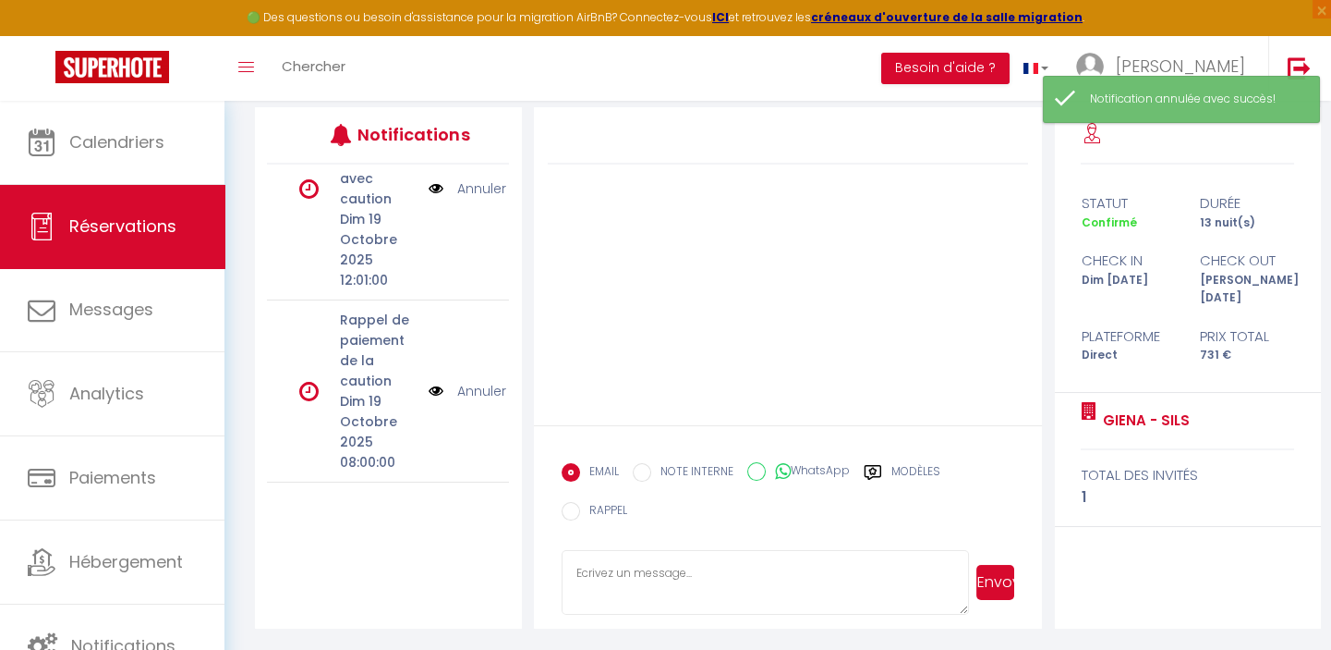
scroll to position [523, 0]
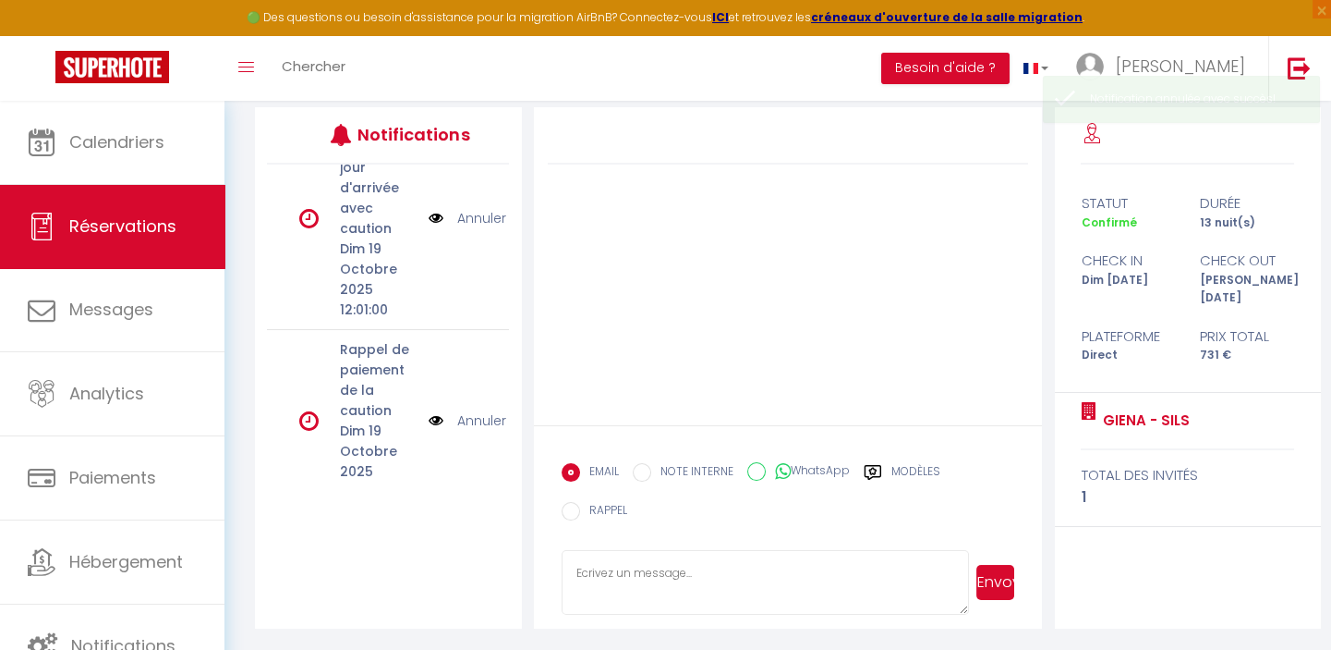
click at [469, 410] on link "Annuler" at bounding box center [481, 420] width 49 height 20
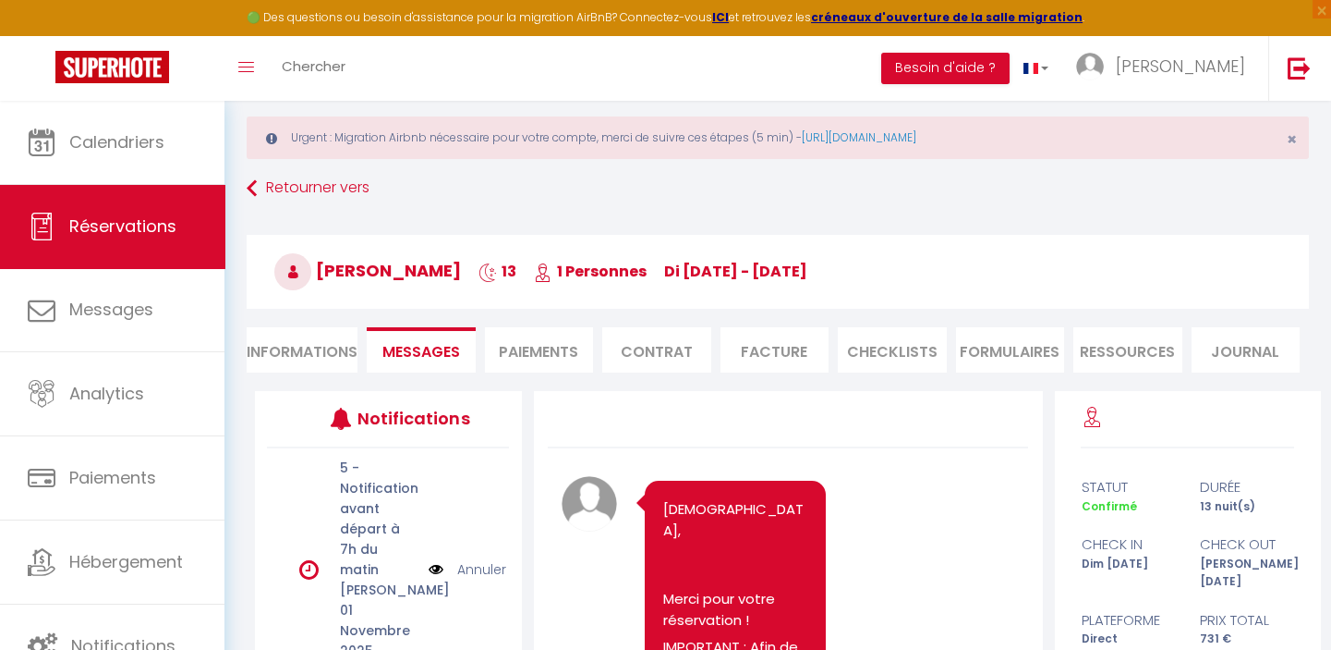
scroll to position [0, 0]
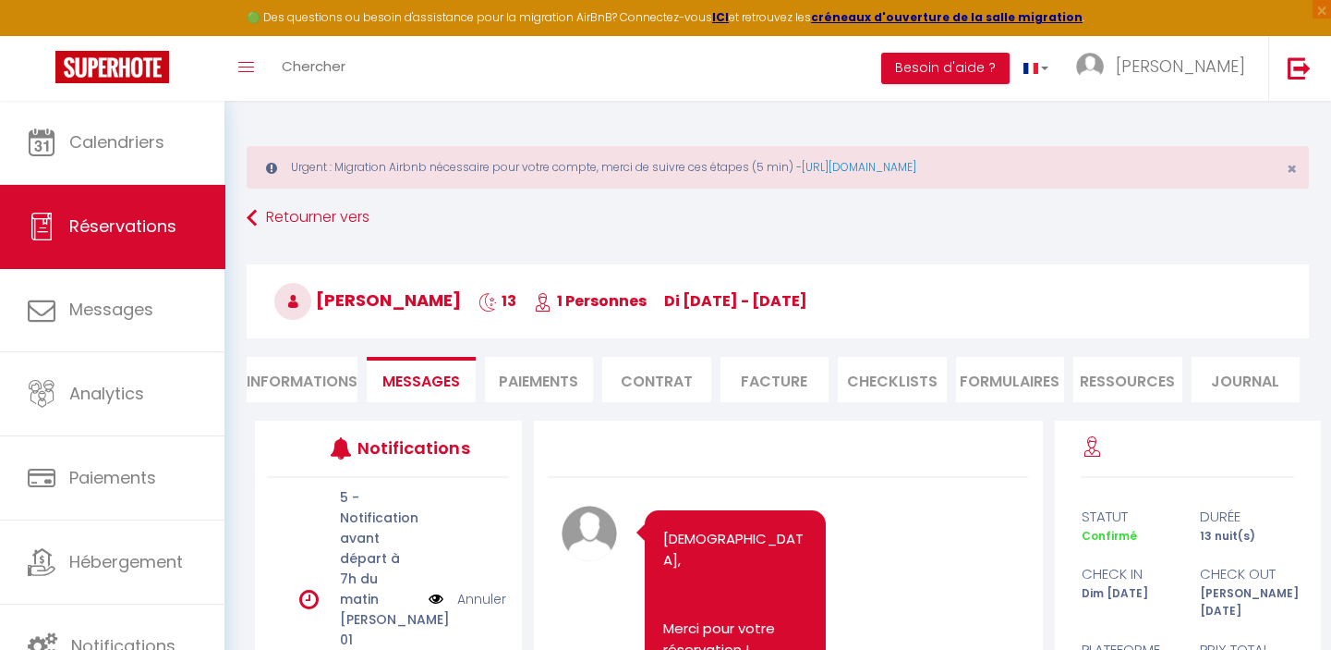
click at [300, 378] on li "Informations" at bounding box center [302, 379] width 111 height 45
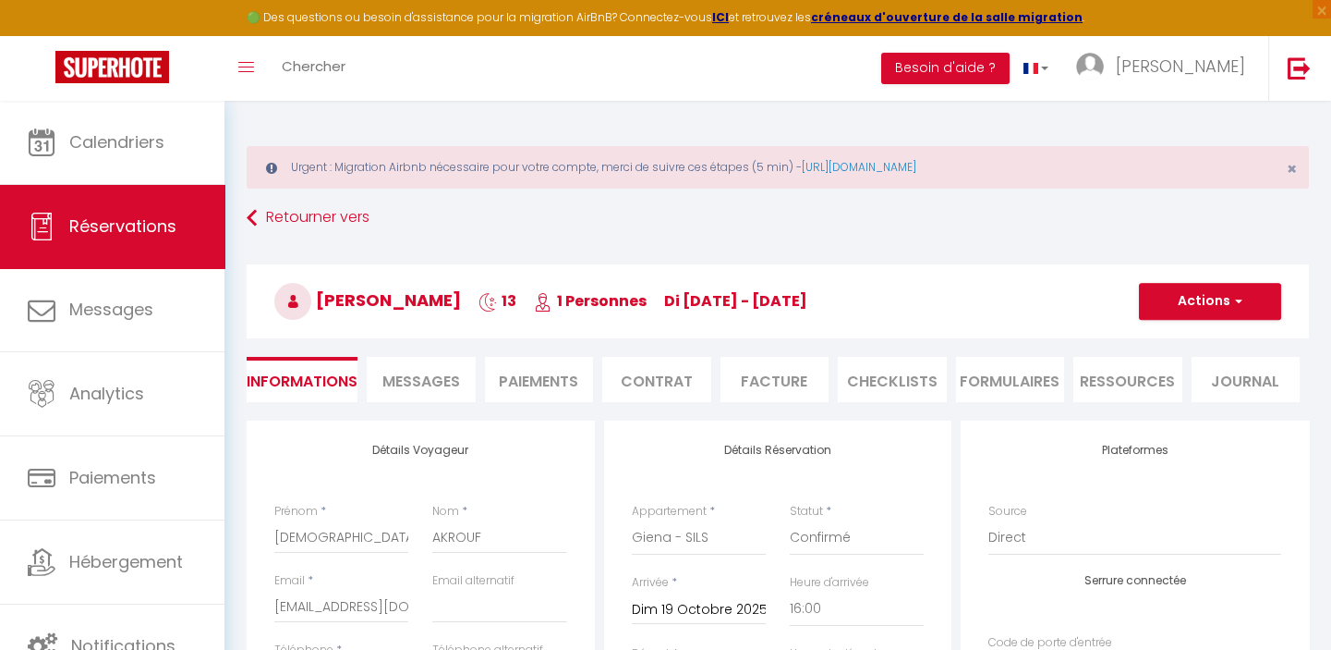
click at [784, 372] on li "Facture" at bounding box center [775, 379] width 109 height 45
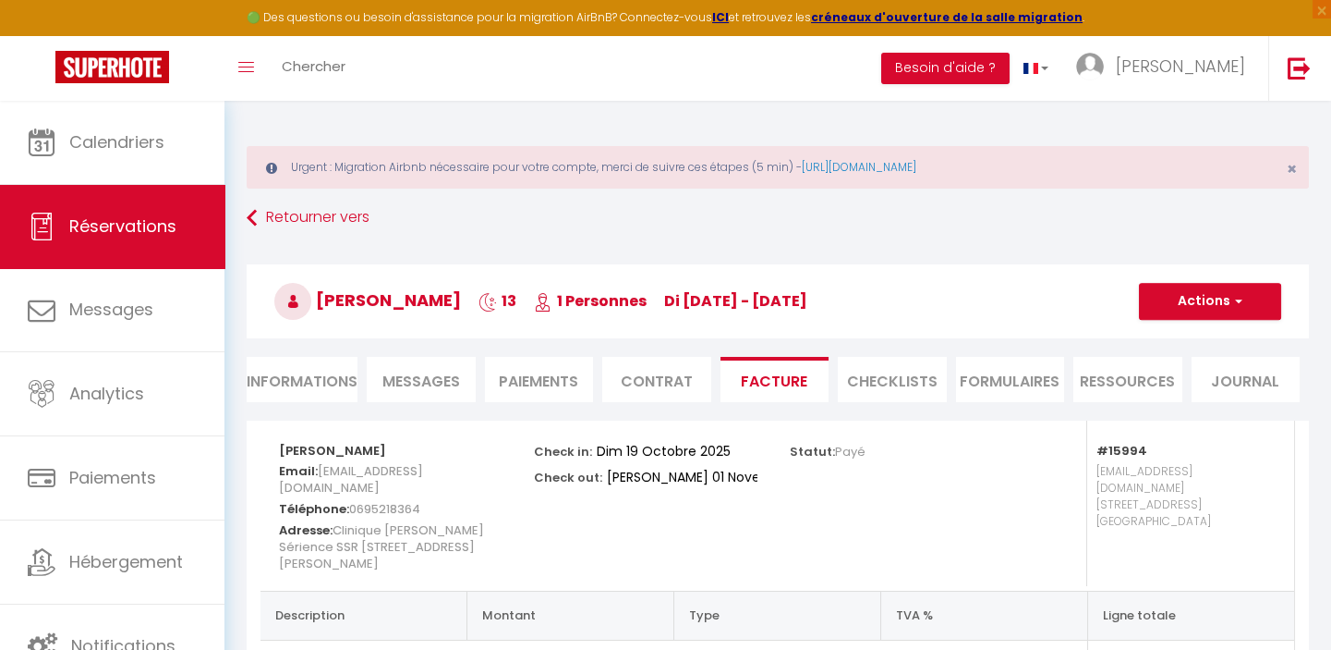
click at [296, 367] on li "Informations" at bounding box center [302, 379] width 111 height 45
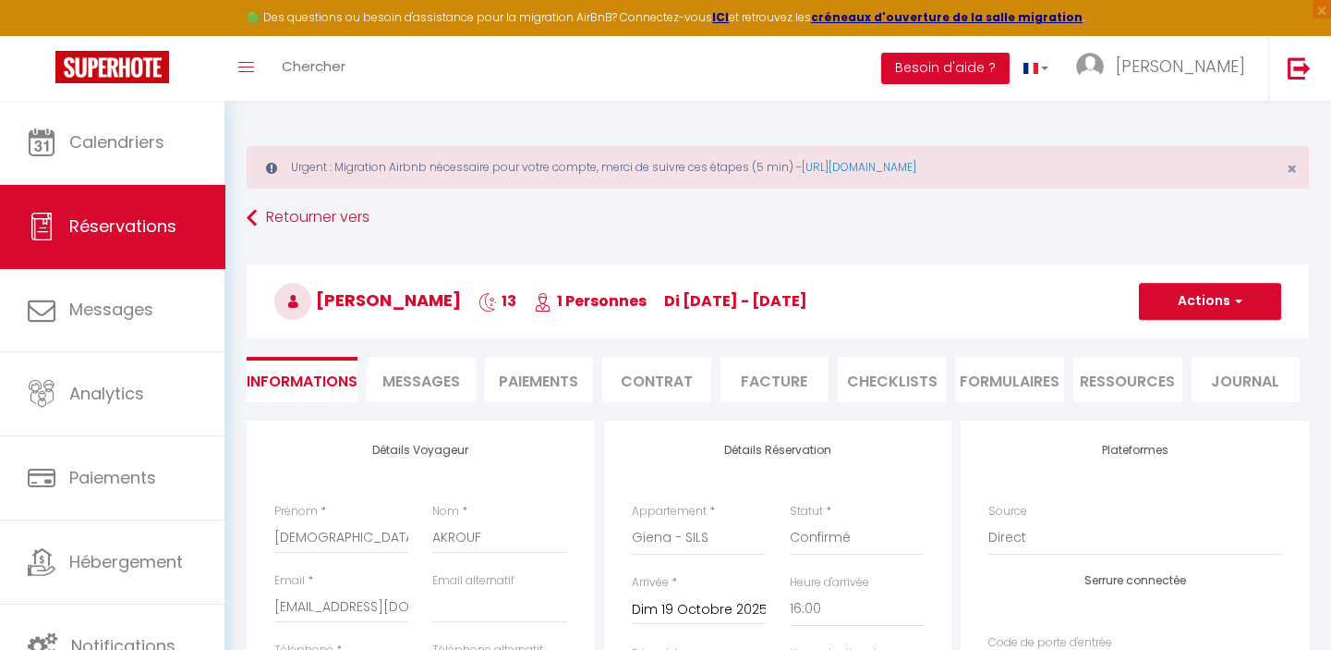
click at [774, 378] on li "Facture" at bounding box center [775, 379] width 109 height 45
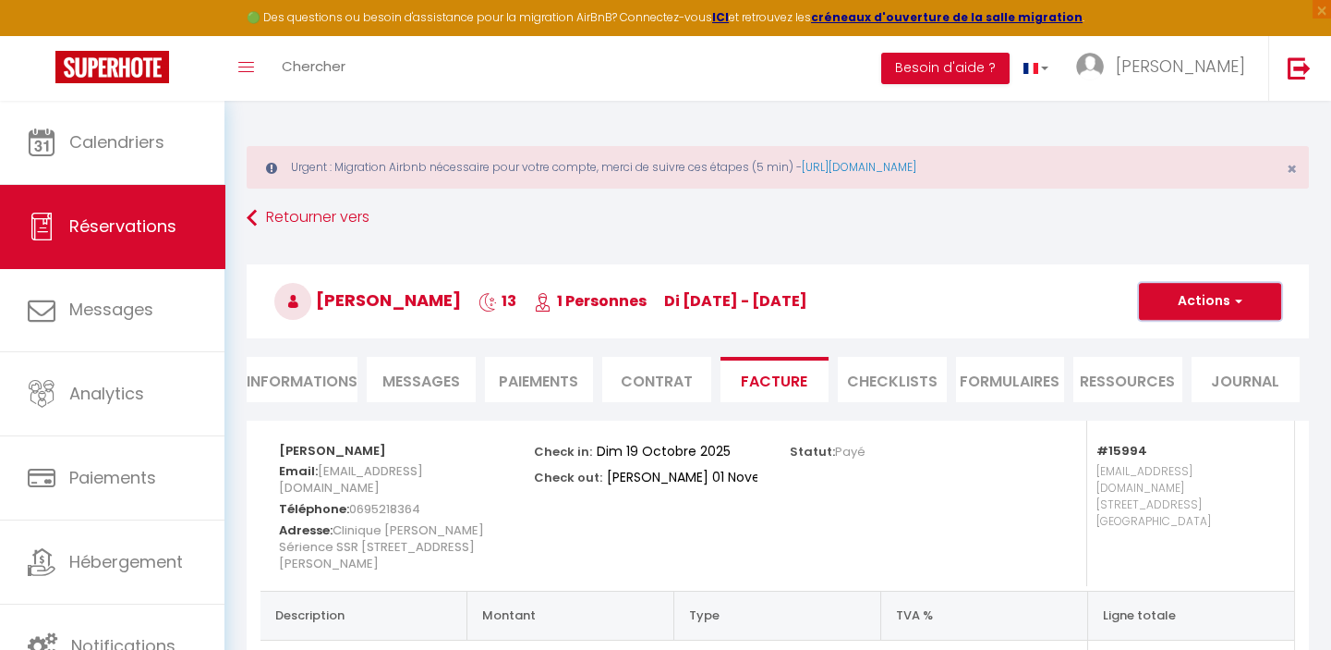
click at [1209, 296] on button "Actions" at bounding box center [1210, 301] width 142 height 37
click at [1208, 387] on link "Envoyer la facture" at bounding box center [1196, 390] width 155 height 24
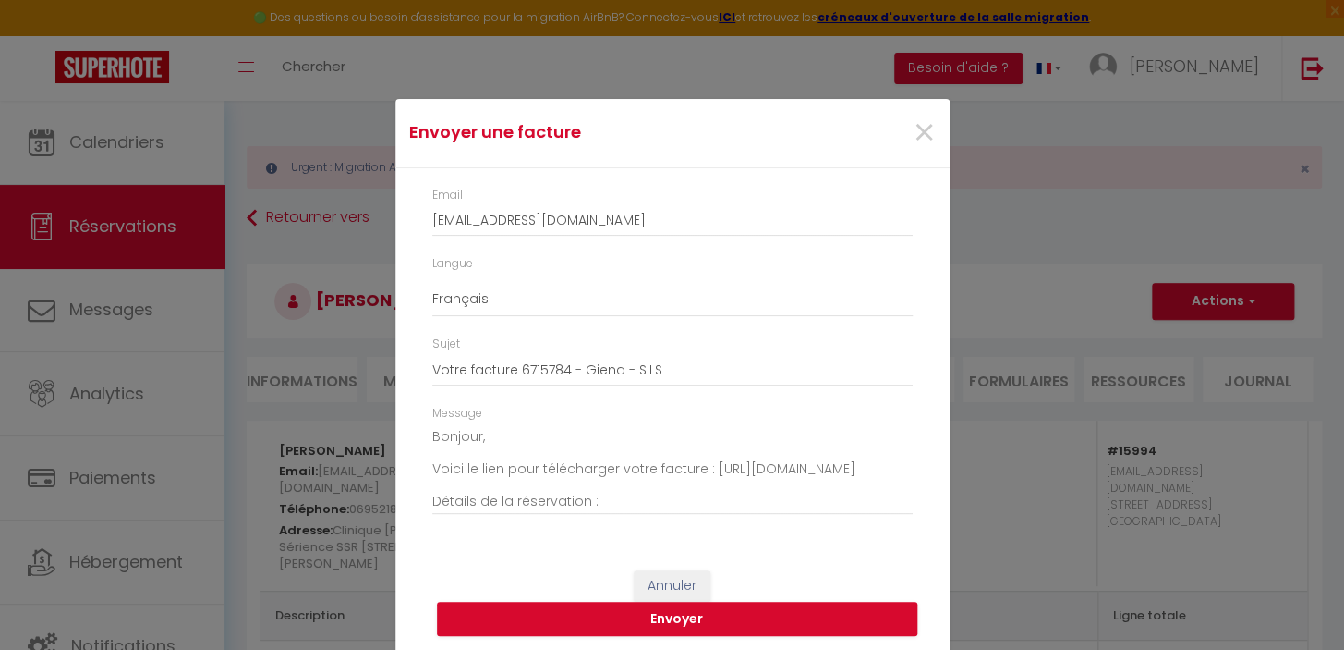
scroll to position [18, 0]
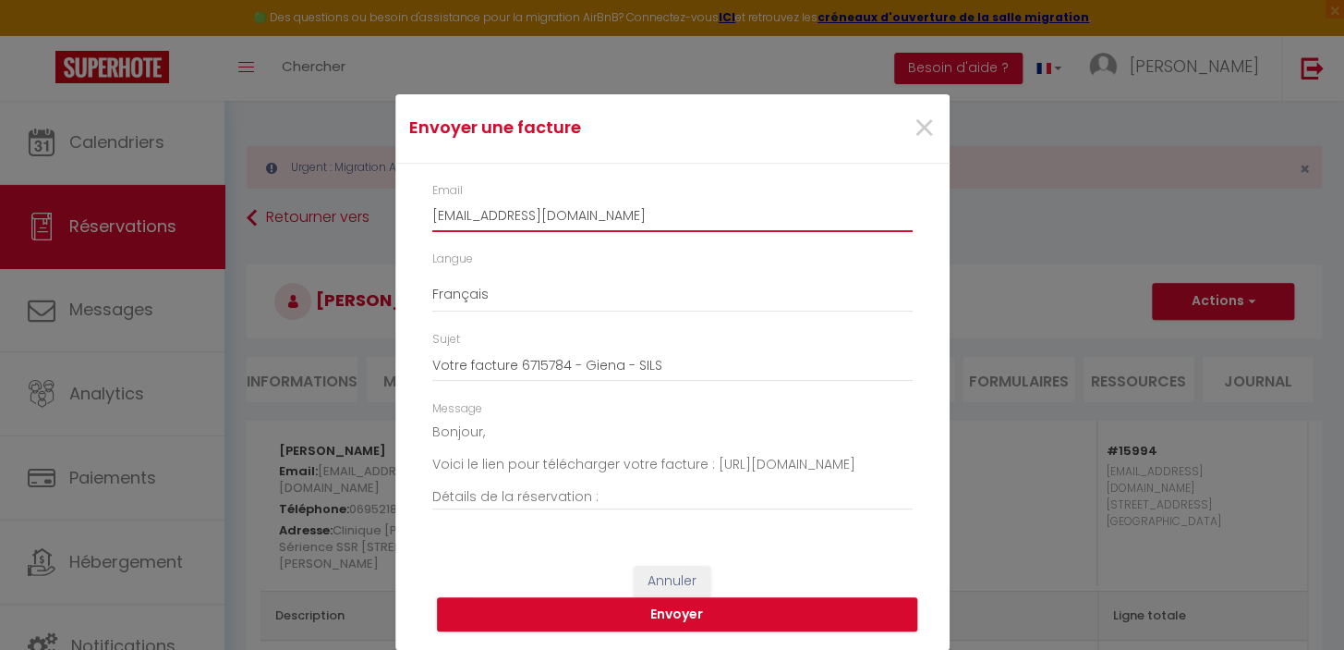
click at [614, 220] on input "akroufchabha@gmail.com" at bounding box center [672, 215] width 480 height 33
click at [676, 610] on button "Envoyer" at bounding box center [677, 614] width 480 height 35
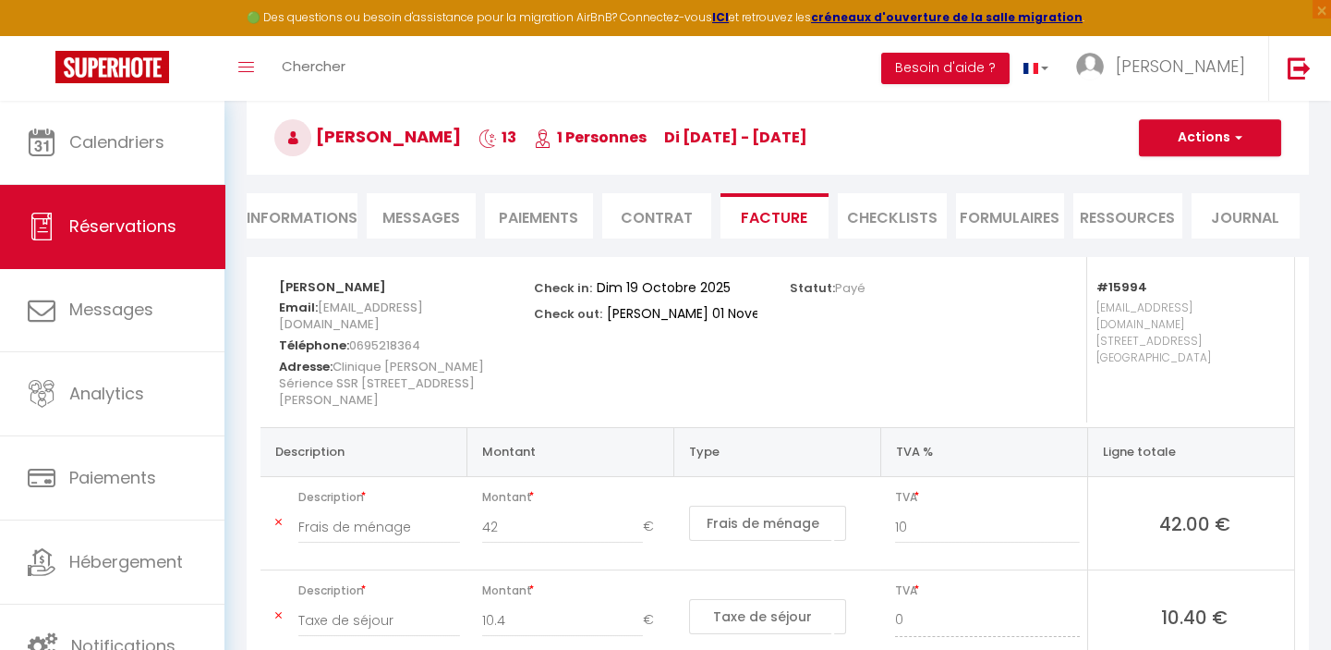
scroll to position [167, 0]
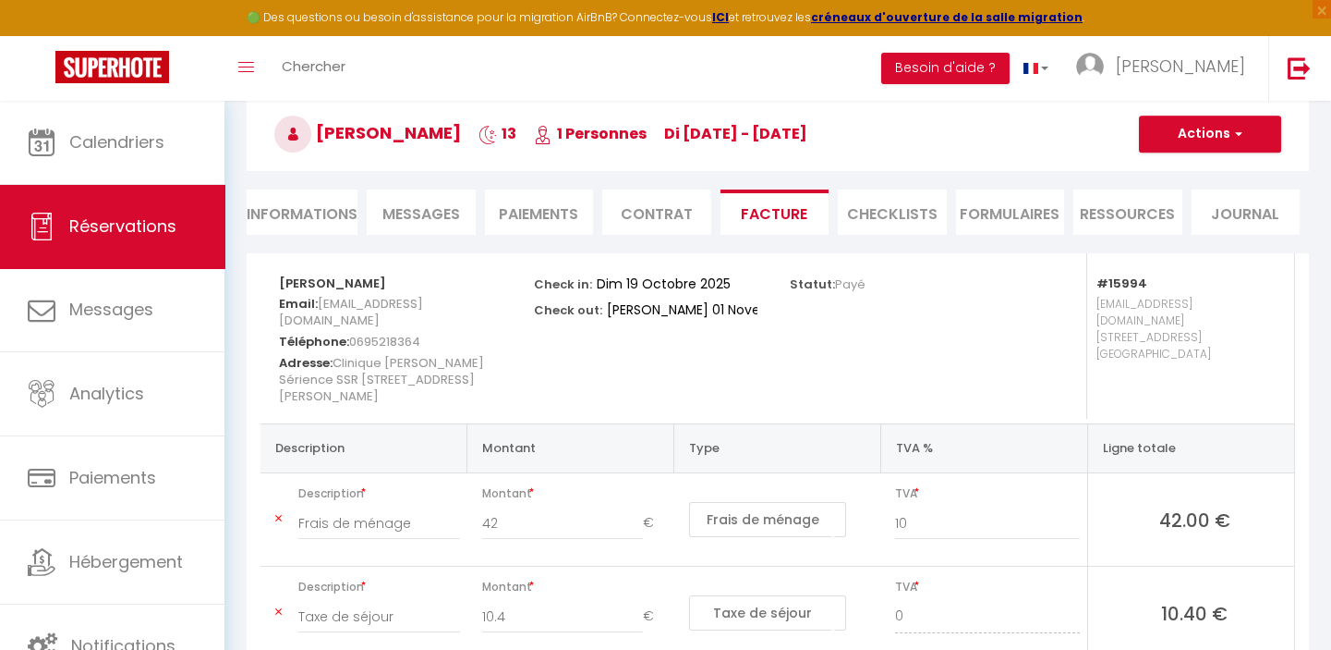
click at [267, 207] on li "Informations" at bounding box center [302, 211] width 111 height 45
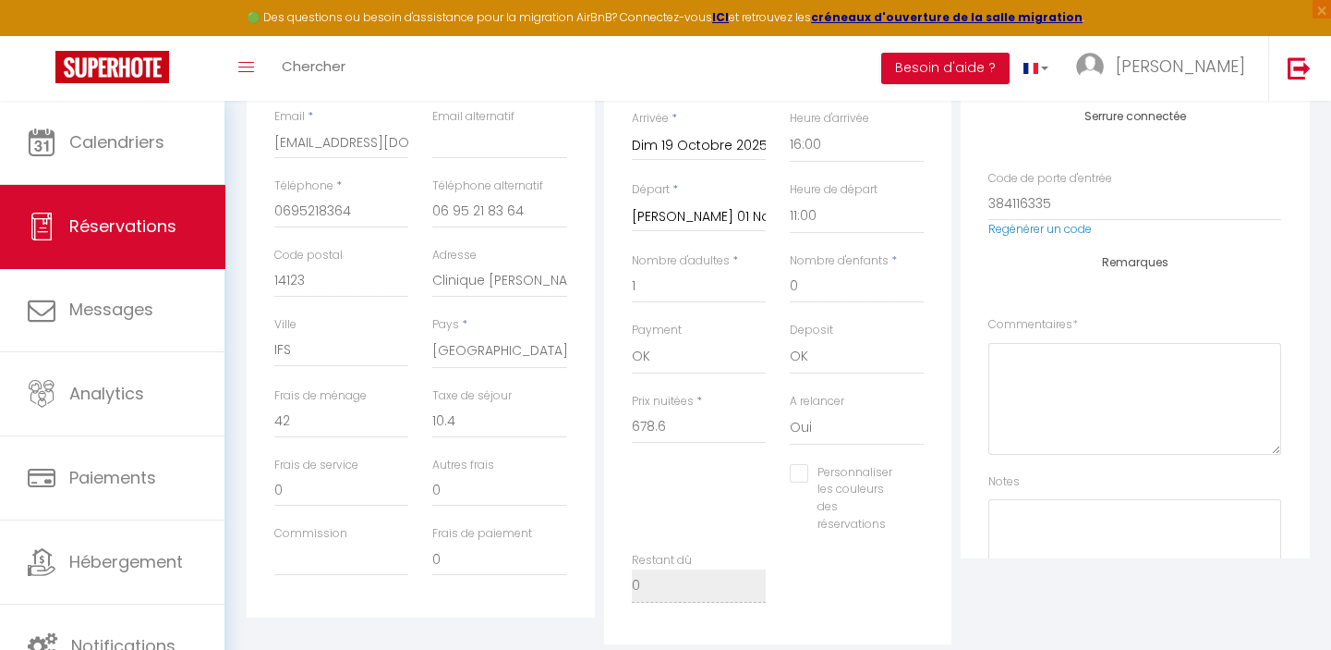
scroll to position [504, 0]
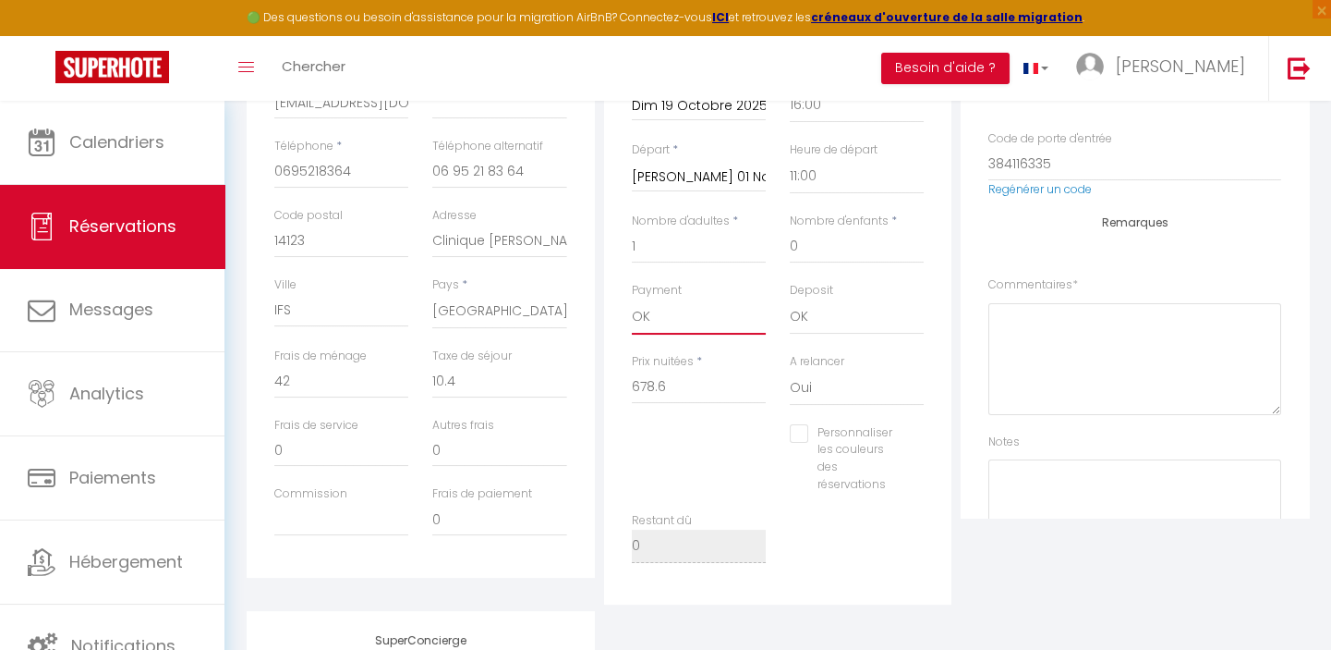
click at [661, 317] on select "OK KO" at bounding box center [699, 316] width 134 height 35
click at [632, 299] on select "OK KO" at bounding box center [699, 316] width 134 height 35
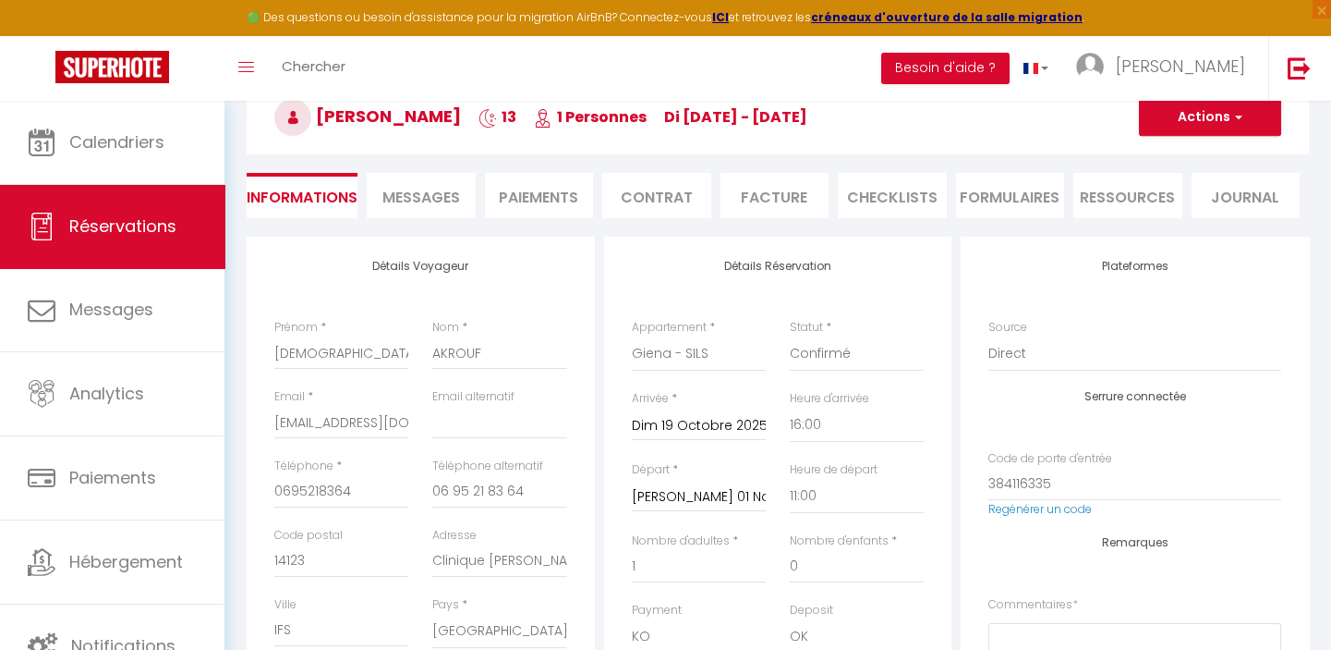
scroll to position [167, 0]
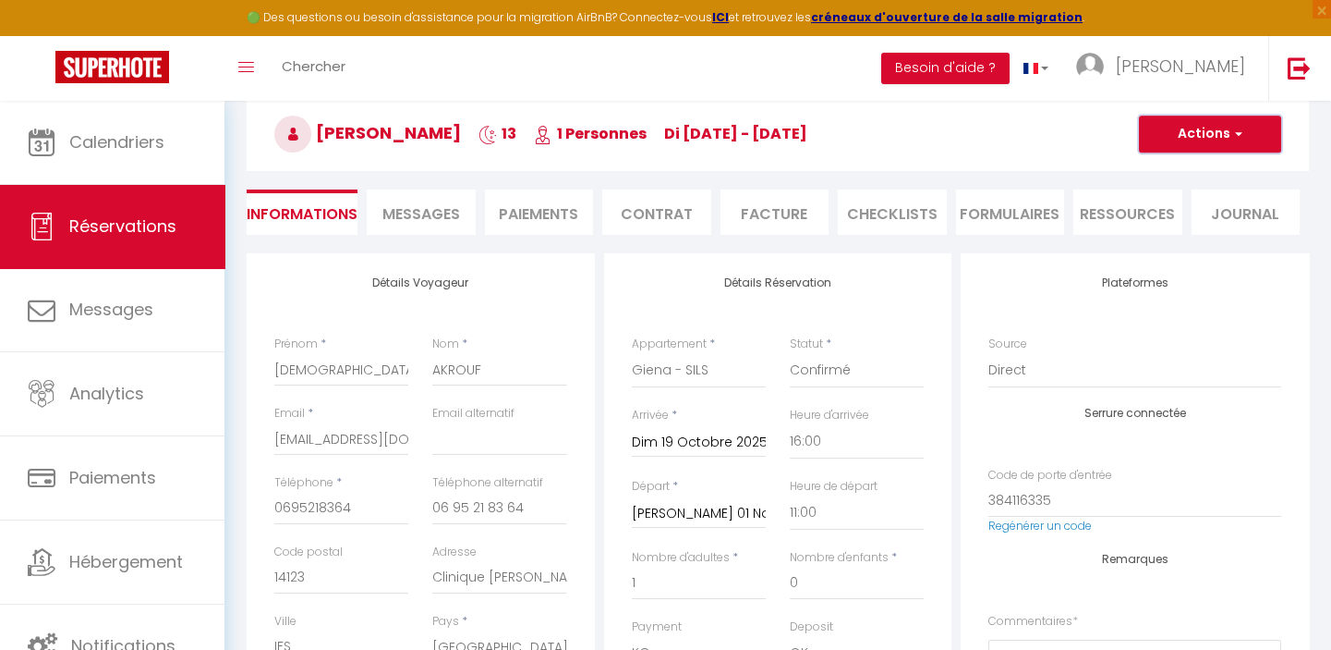
click at [1205, 128] on button "Actions" at bounding box center [1210, 133] width 142 height 37
click at [1160, 169] on link "Enregistrer" at bounding box center [1192, 175] width 146 height 24
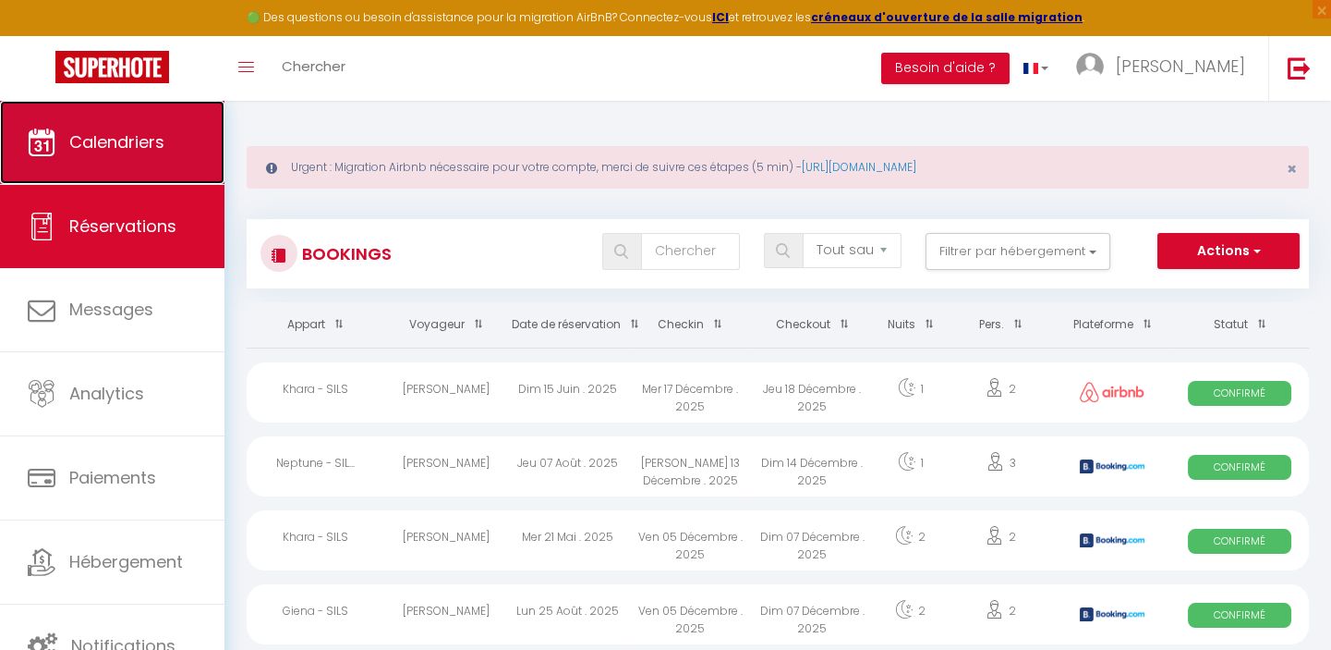
click at [137, 140] on span "Calendriers" at bounding box center [116, 141] width 95 height 23
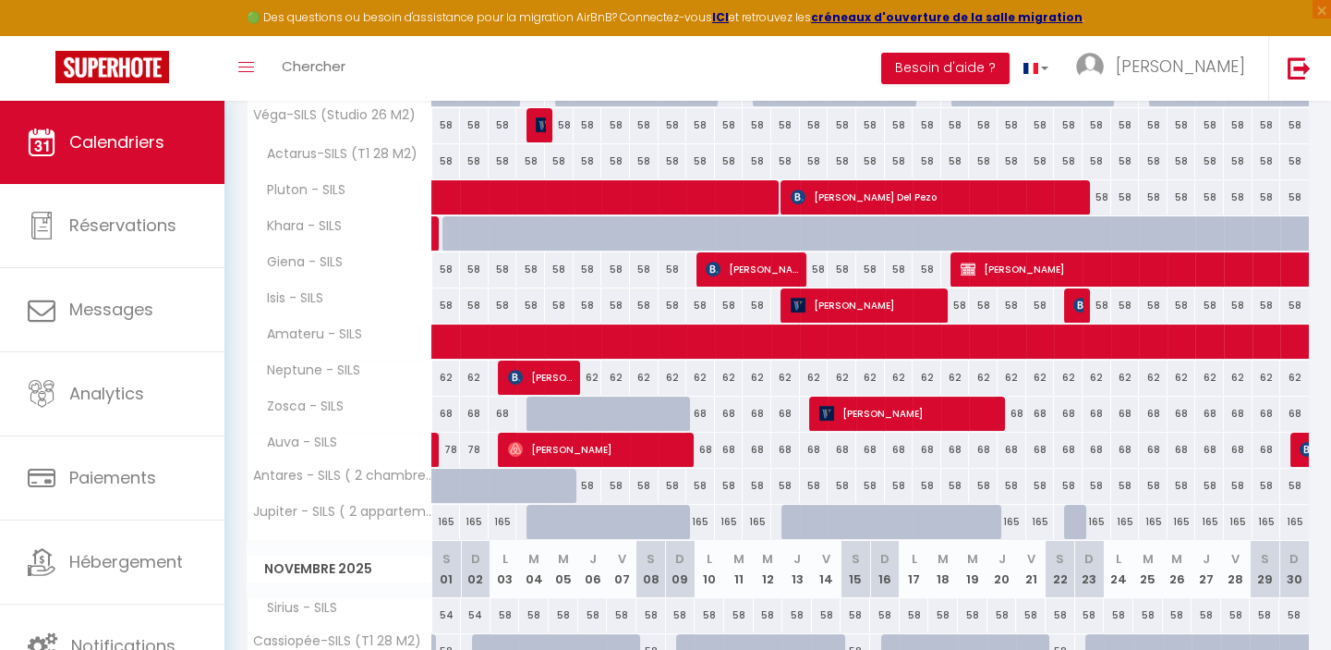
scroll to position [1091, 0]
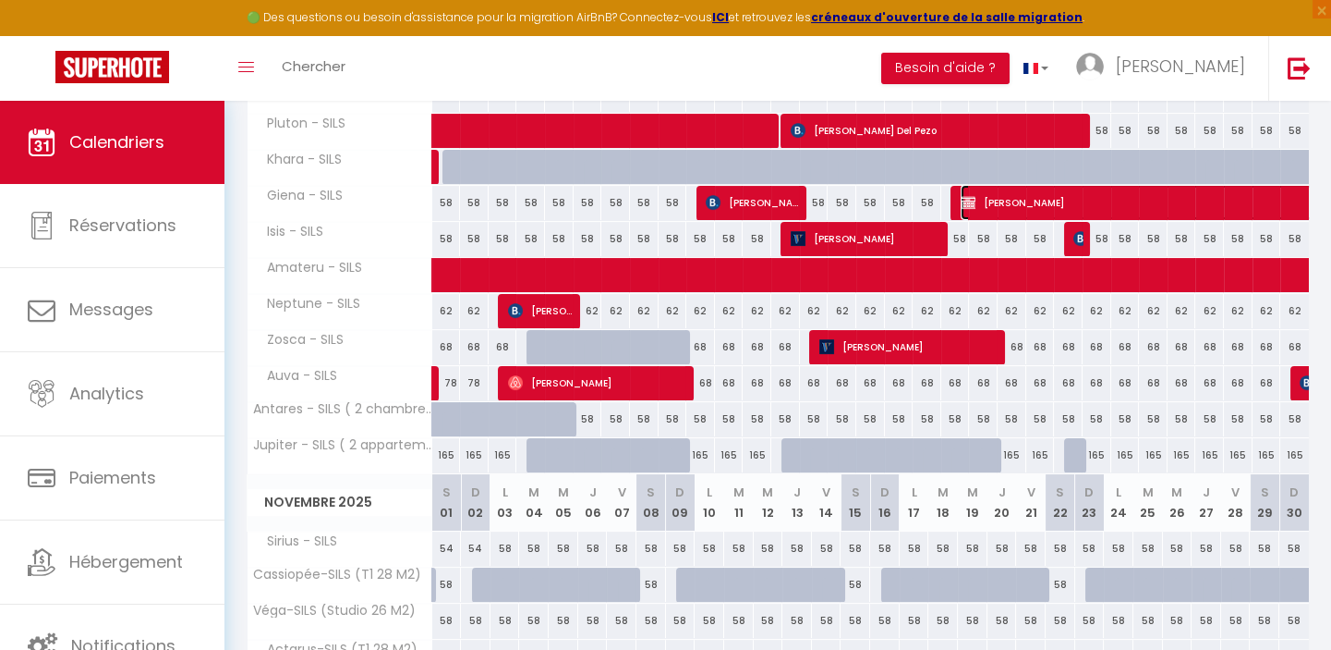
click at [1091, 194] on span "Chabha AKROUF" at bounding box center [1237, 202] width 553 height 35
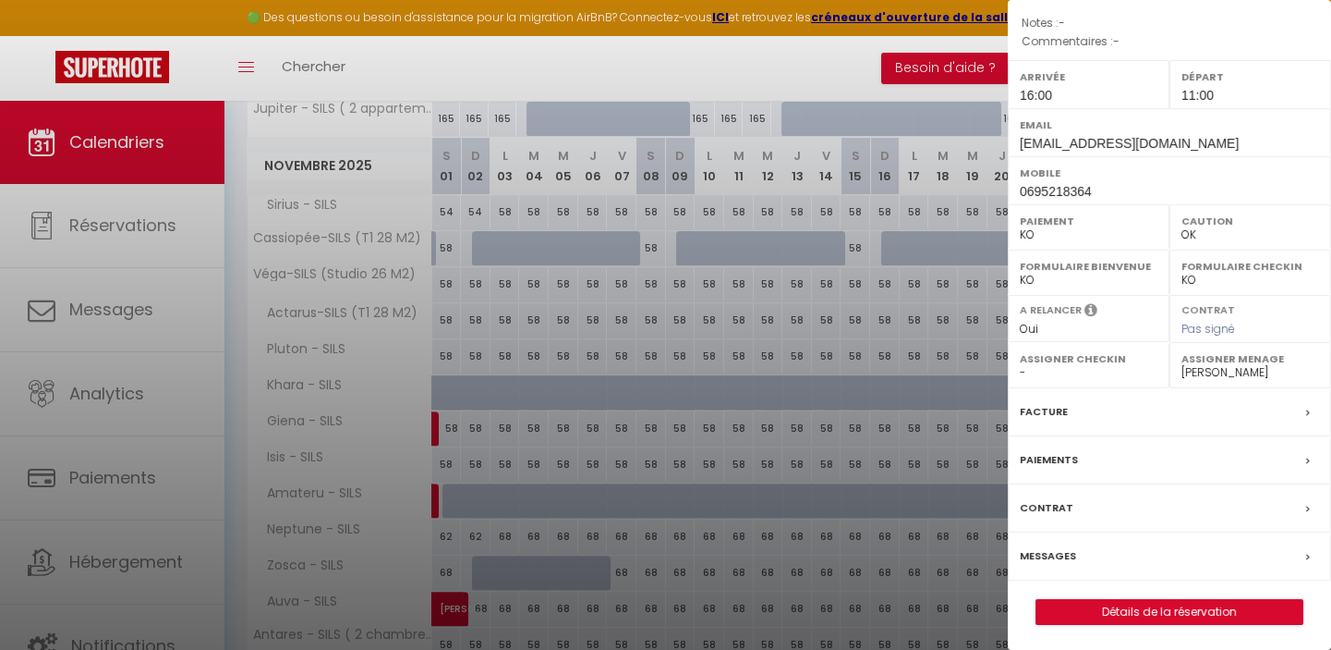
scroll to position [210, 0]
click at [1167, 607] on link "Détails de la réservation" at bounding box center [1170, 611] width 266 height 24
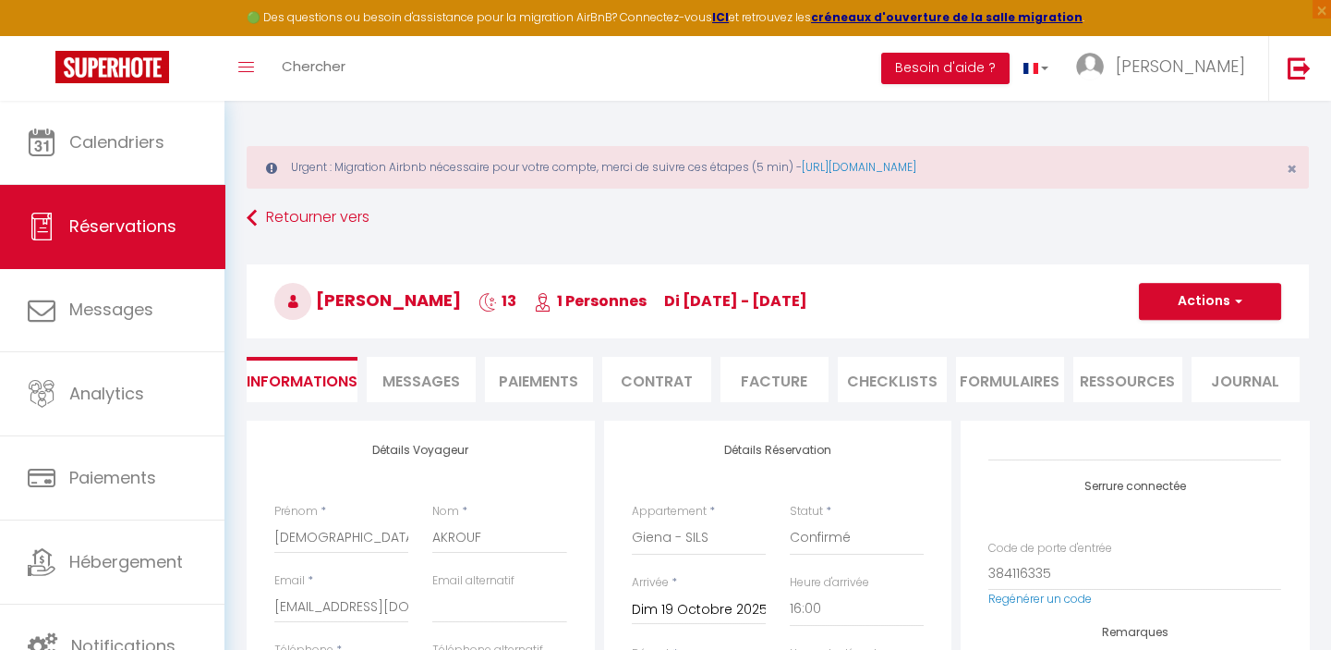
click at [775, 378] on li "Facture" at bounding box center [775, 379] width 109 height 45
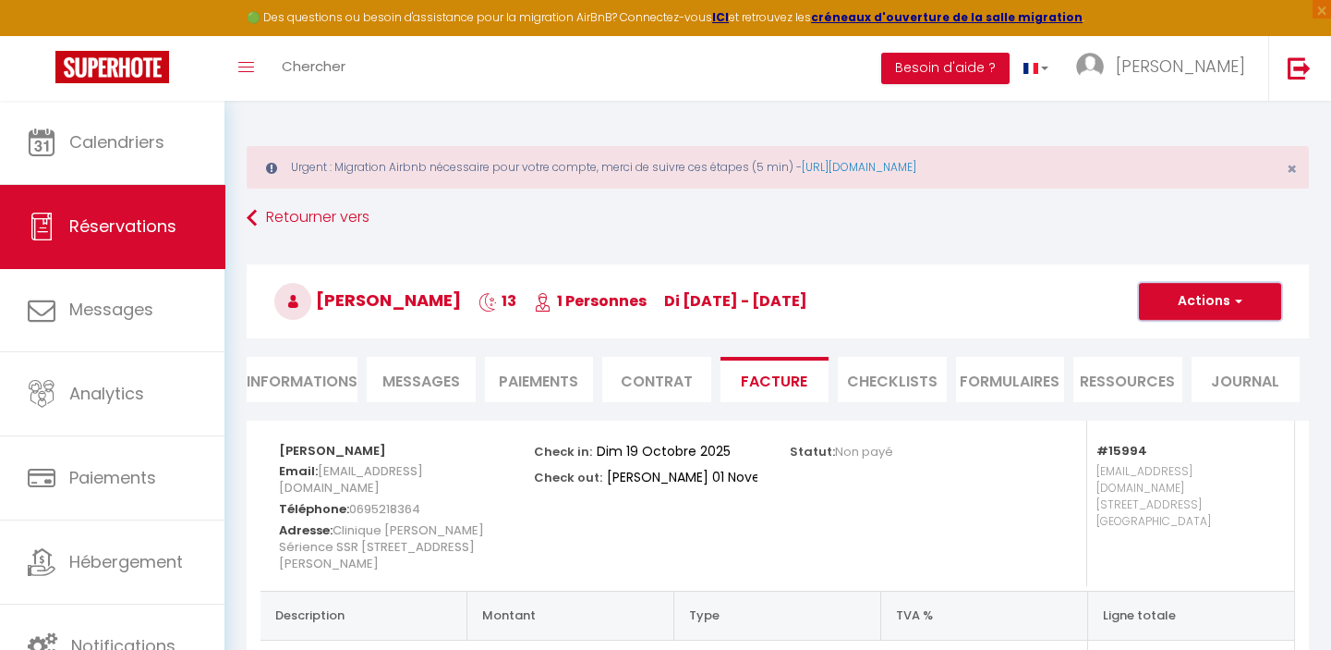
click at [1206, 299] on button "Actions" at bounding box center [1210, 301] width 142 height 37
click at [1197, 388] on link "Envoyer la facture" at bounding box center [1196, 390] width 155 height 24
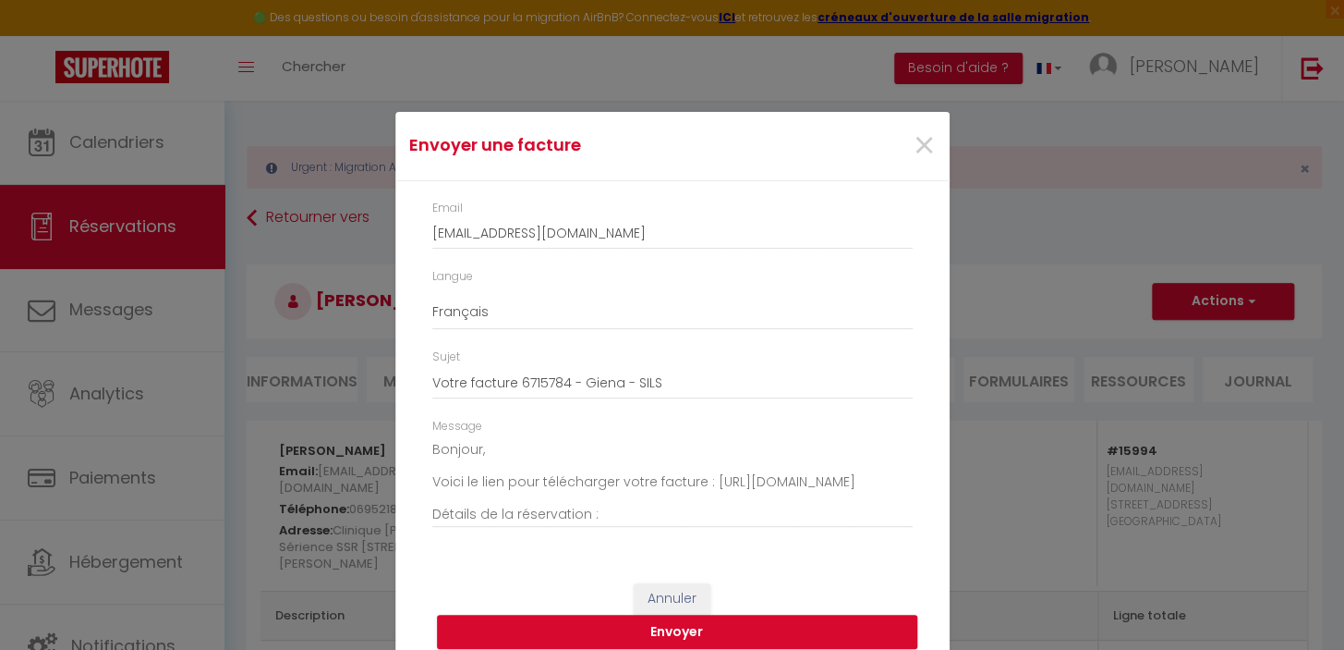
scroll to position [18, 0]
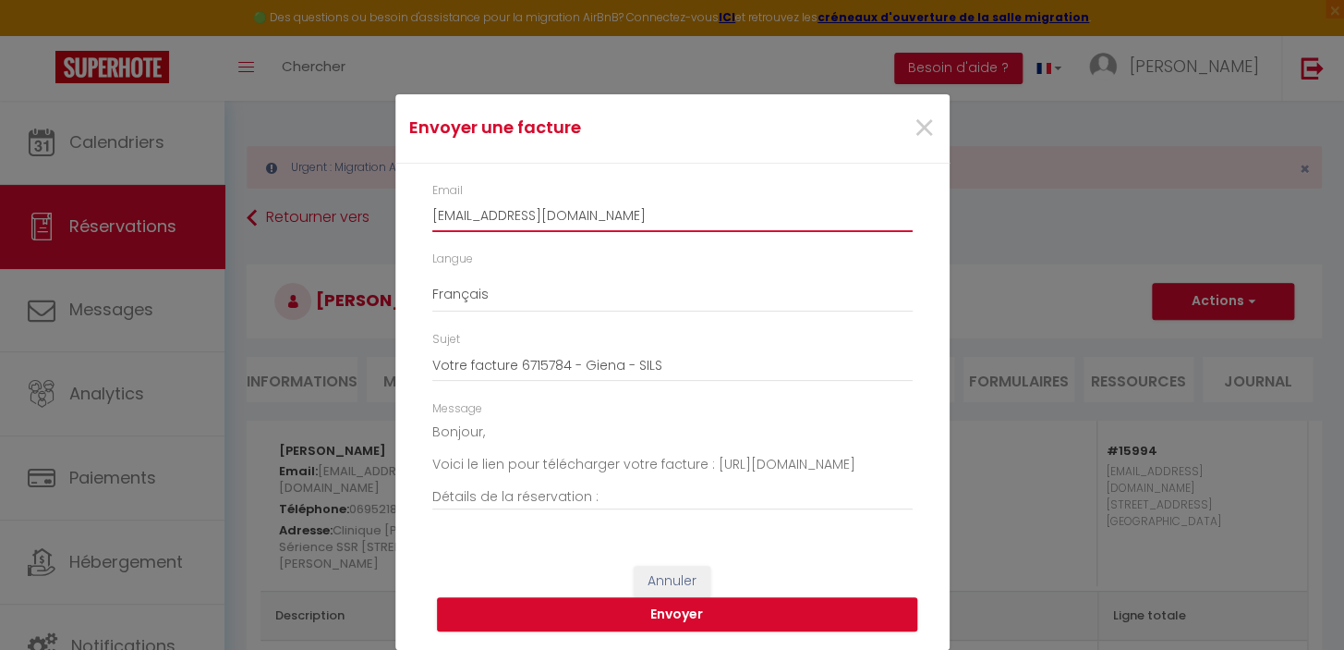
click at [629, 207] on input "akroufchabha@gmail.com" at bounding box center [672, 215] width 480 height 33
click at [669, 611] on button "Envoyer" at bounding box center [677, 614] width 480 height 35
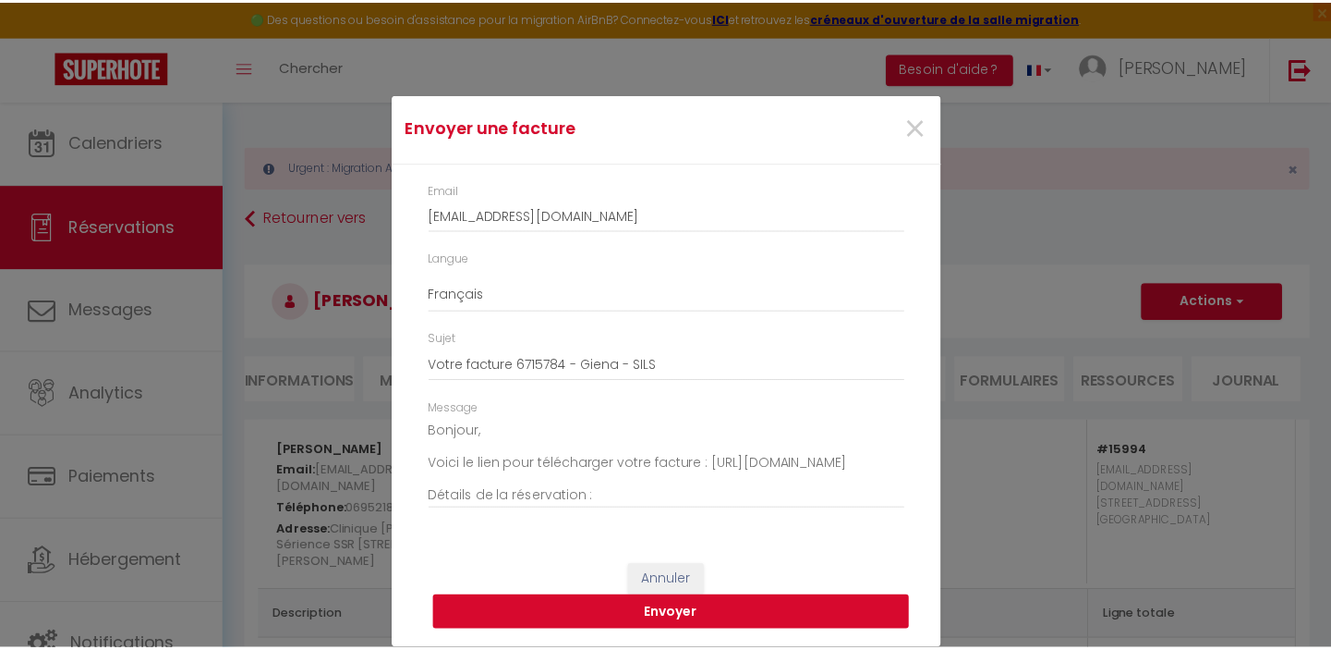
scroll to position [0, 0]
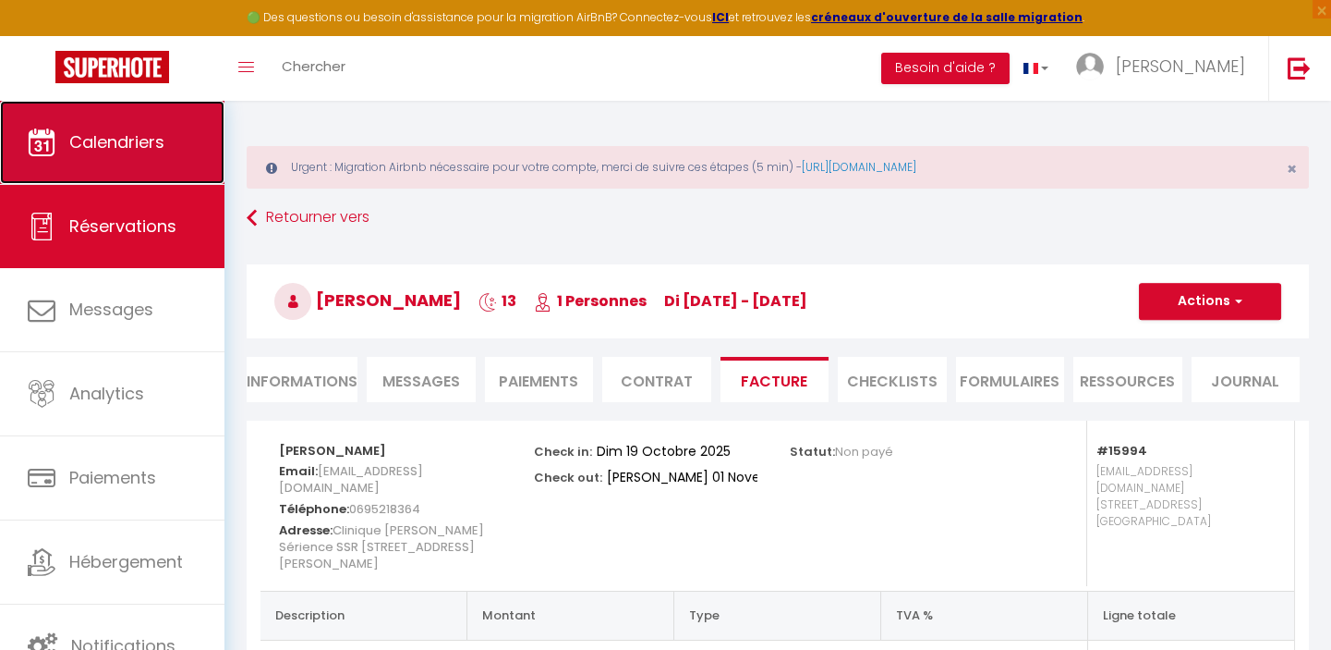
click at [105, 140] on span "Calendriers" at bounding box center [116, 141] width 95 height 23
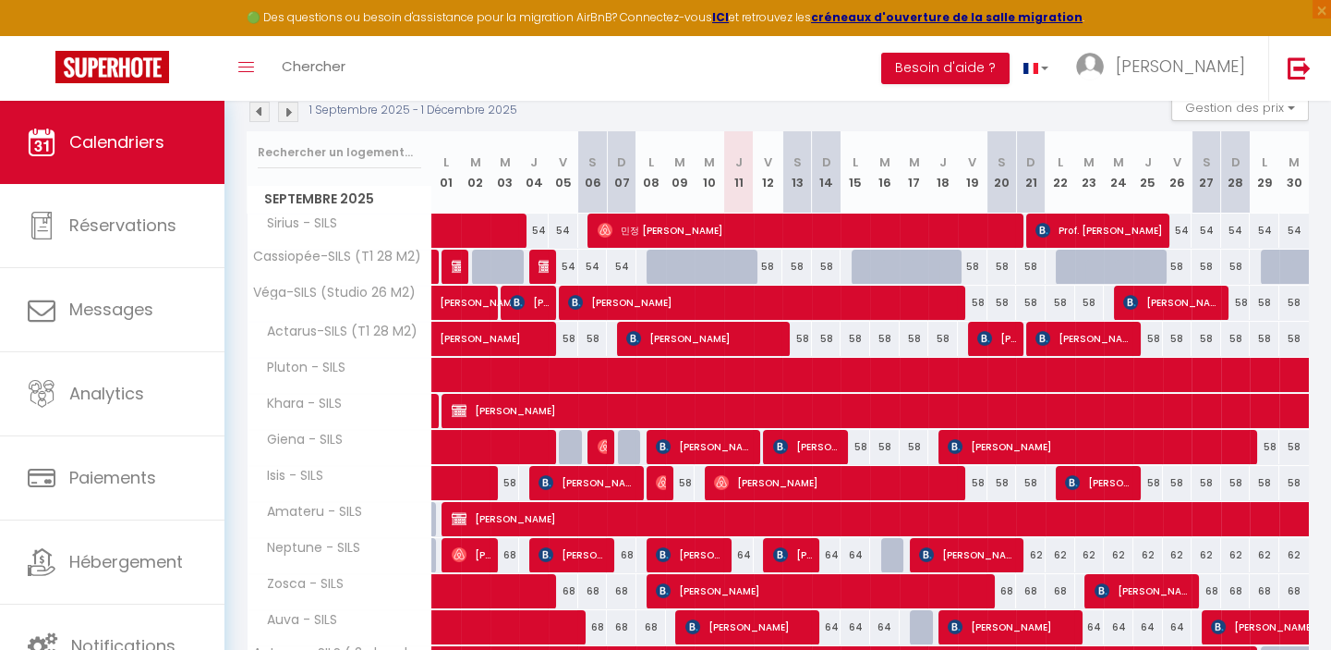
scroll to position [268, 0]
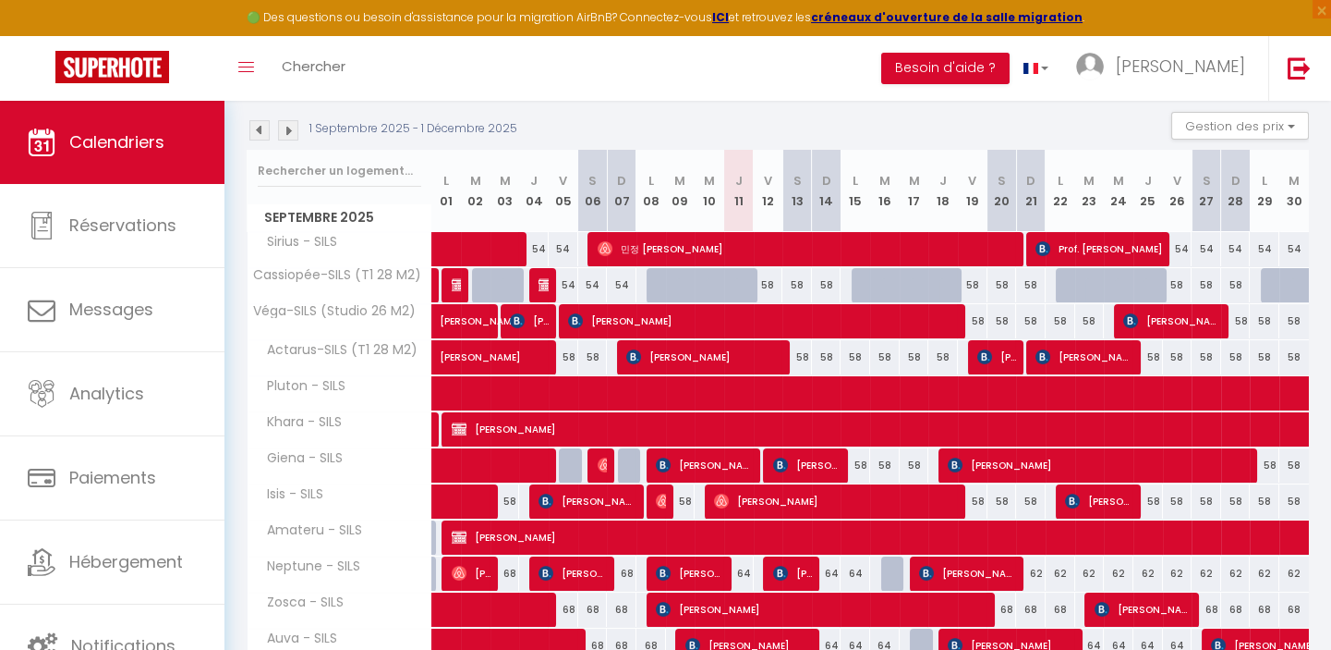
click at [747, 283] on div at bounding box center [750, 295] width 30 height 35
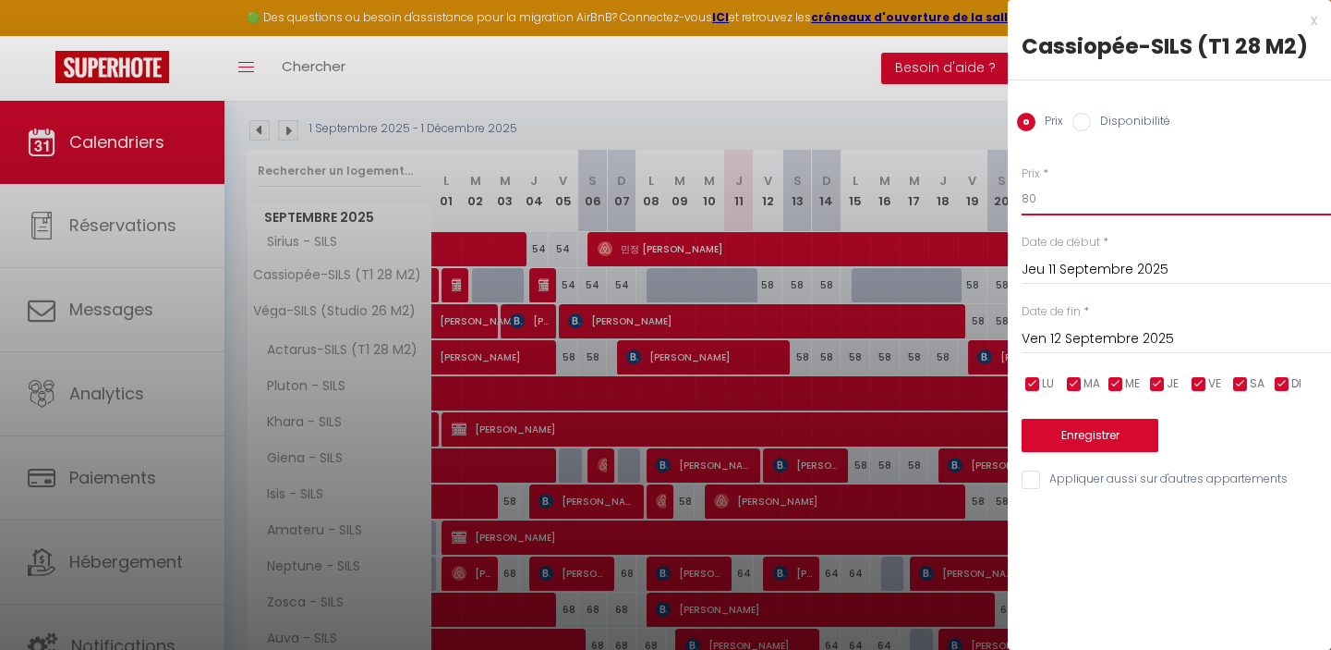
click at [1050, 196] on input "80" at bounding box center [1177, 198] width 310 height 33
click at [1115, 164] on div "Prix * 160 Statut * Disponible Indisponible Date de début * Jeu 11 Septembre 20…" at bounding box center [1169, 316] width 323 height 349
click at [1106, 431] on button "Enregistrer" at bounding box center [1090, 435] width 137 height 33
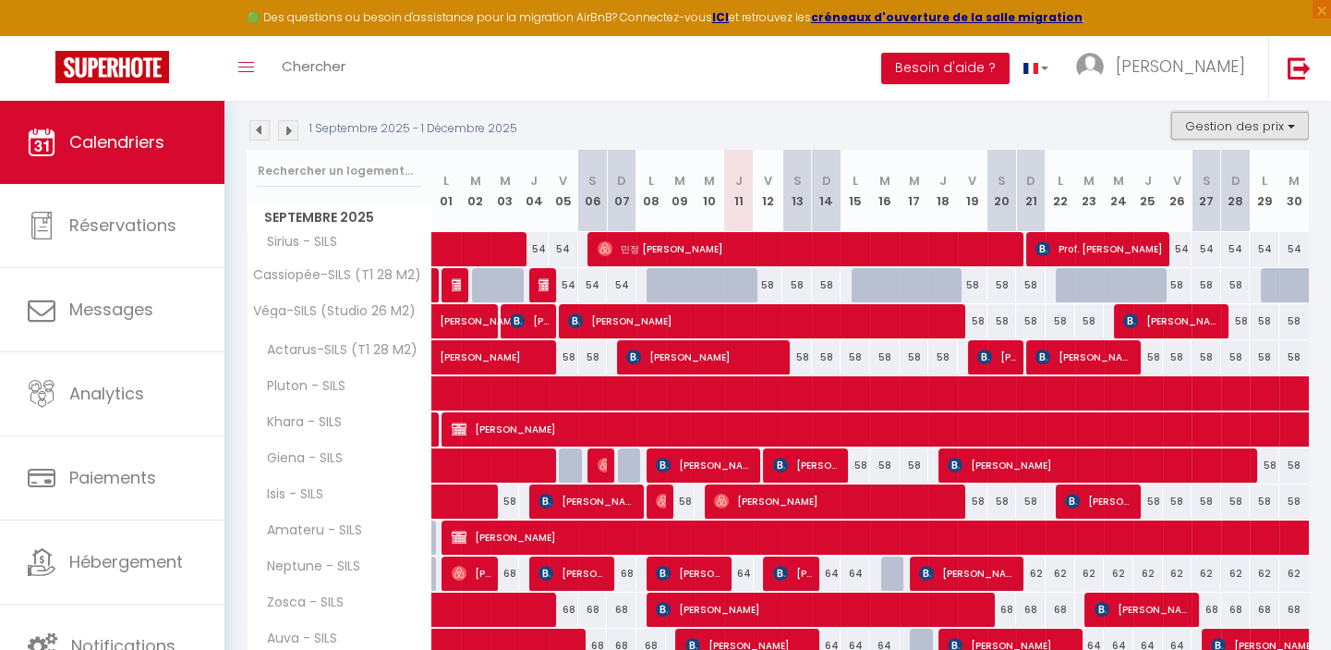
click at [1267, 120] on button "Gestion des prix" at bounding box center [1241, 126] width 138 height 28
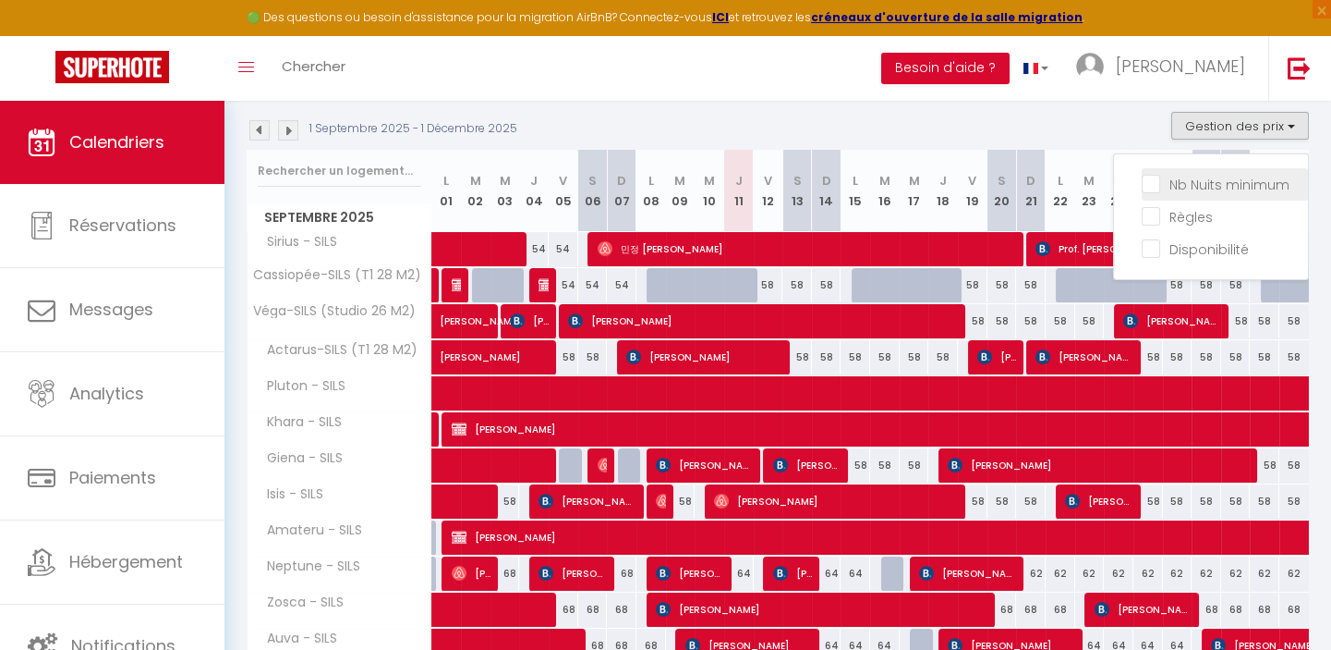
click at [1152, 177] on input "Nb Nuits minimum" at bounding box center [1225, 183] width 166 height 18
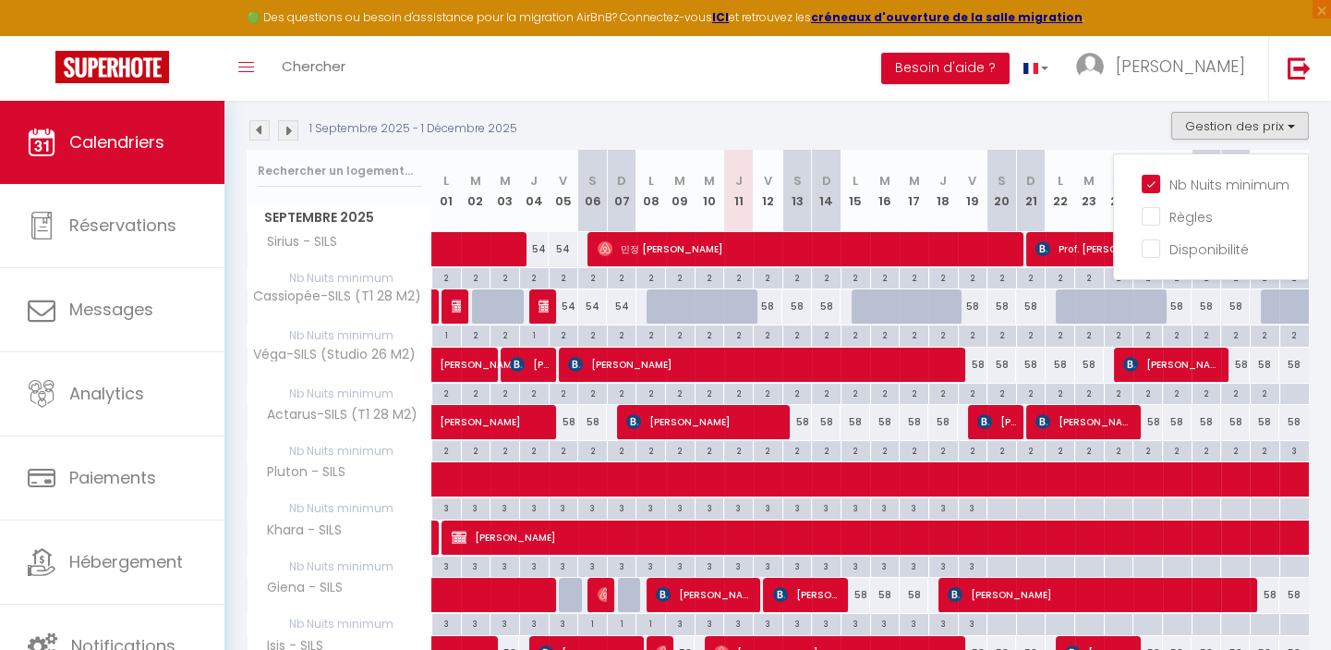
click at [740, 334] on div "2" at bounding box center [738, 334] width 29 height 18
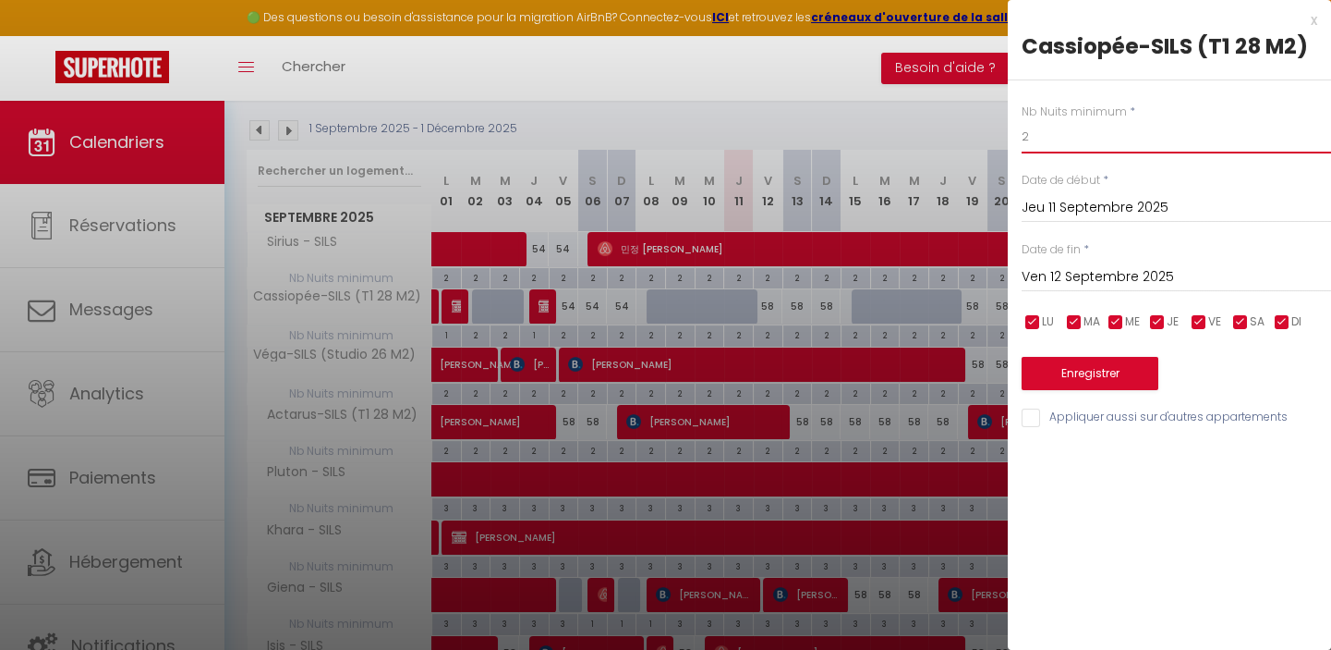
click at [1044, 136] on input "2" at bounding box center [1177, 136] width 310 height 33
click at [1106, 370] on button "Enregistrer" at bounding box center [1090, 373] width 137 height 33
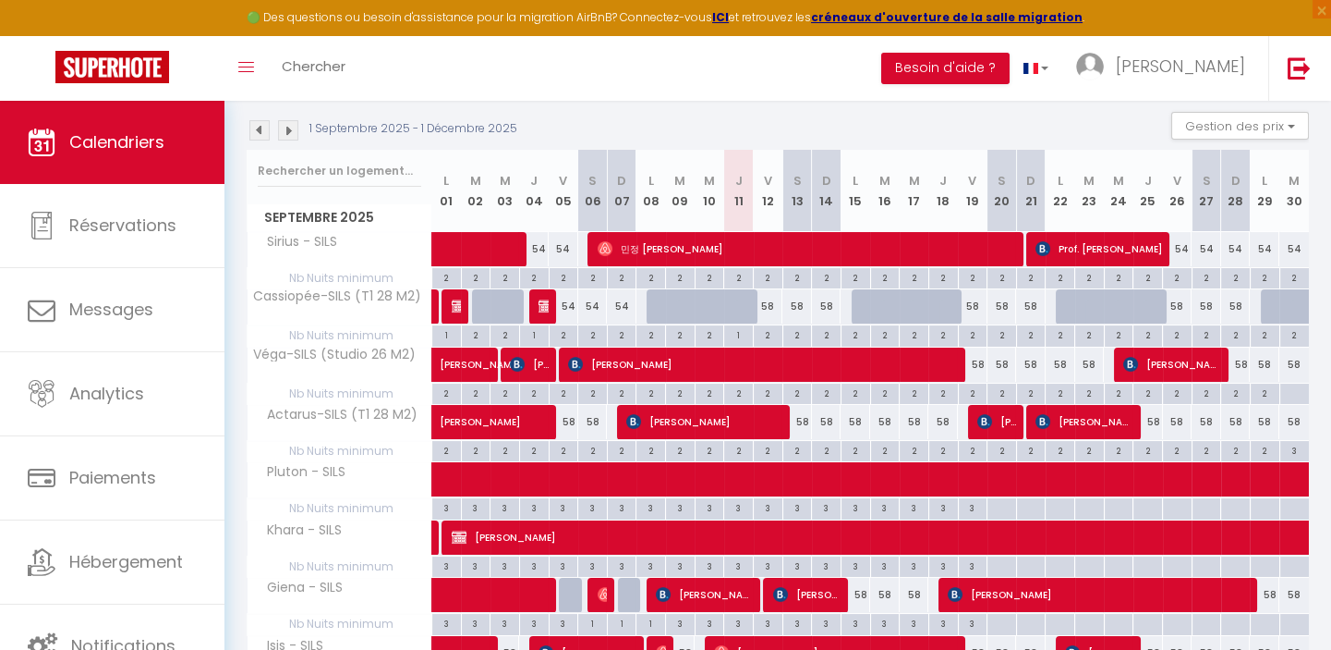
click at [747, 306] on div at bounding box center [750, 316] width 30 height 35
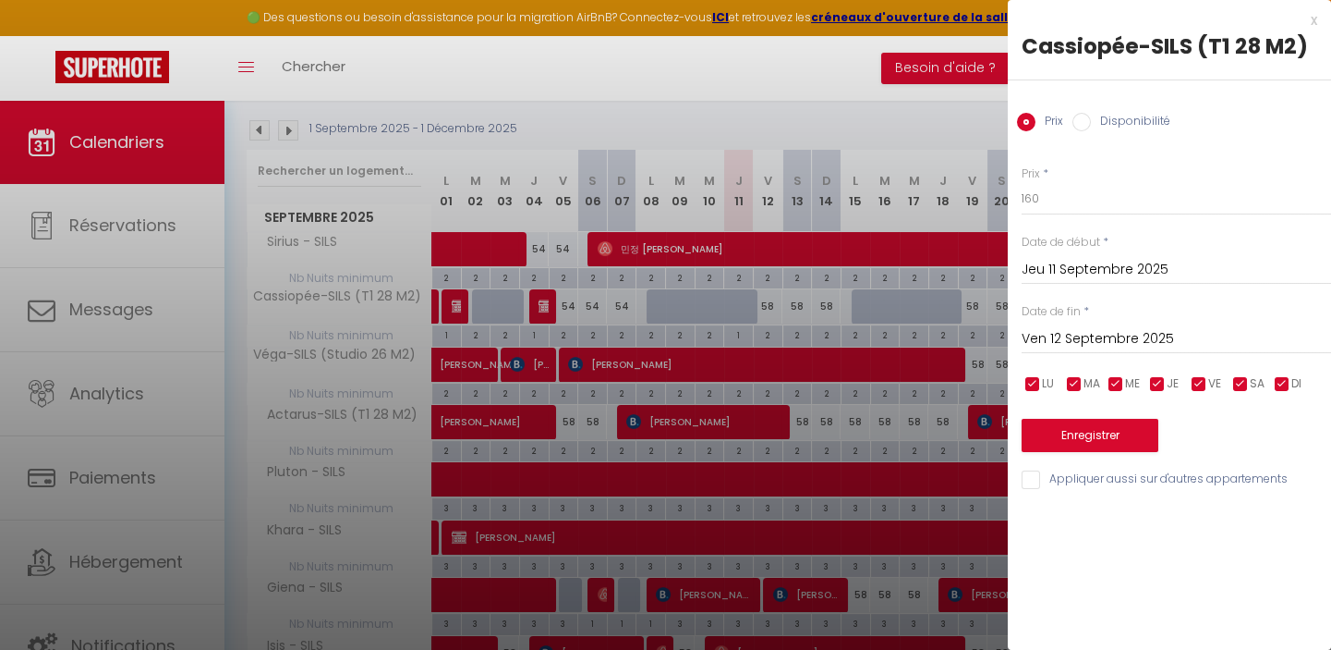
click at [1077, 115] on input "Disponibilité" at bounding box center [1082, 122] width 18 height 18
click at [1108, 429] on button "Enregistrer" at bounding box center [1090, 436] width 137 height 33
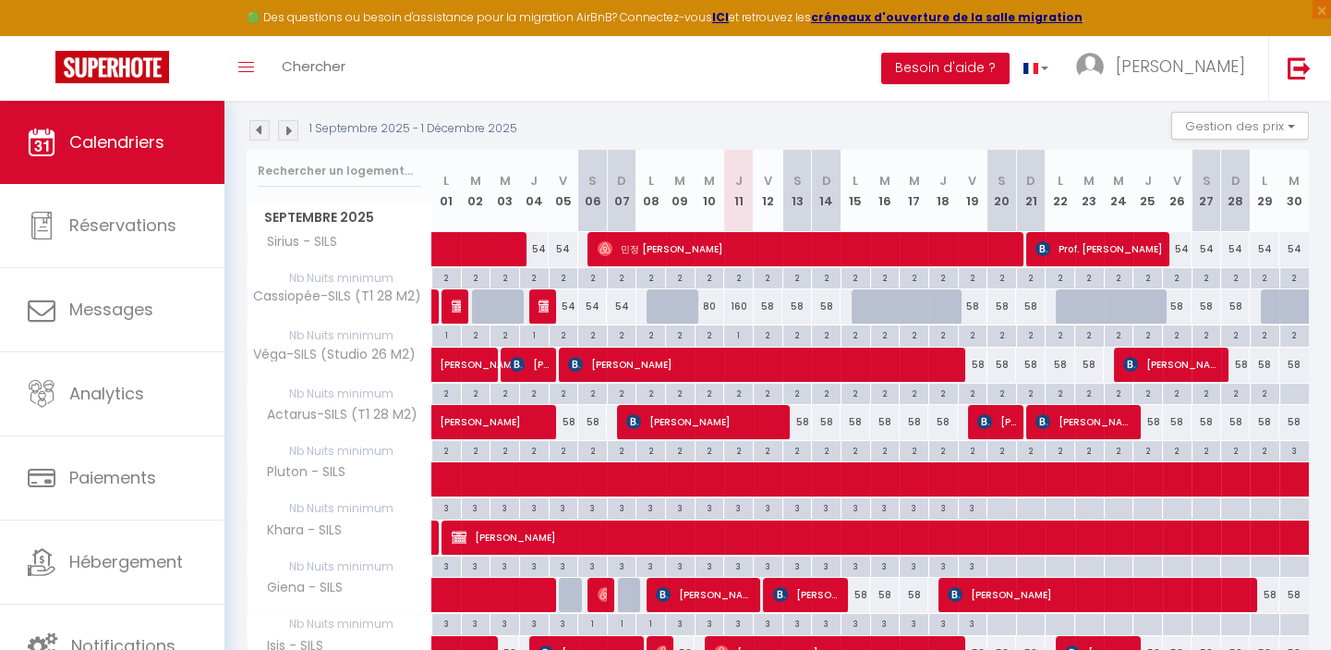
drag, startPoint x: 743, startPoint y: 309, endPoint x: 781, endPoint y: 305, distance: 38.1
click at [744, 309] on div "160" at bounding box center [739, 306] width 30 height 34
click at [0, 0] on div at bounding box center [0, 0] width 0 height 0
click at [711, 303] on div "80" at bounding box center [710, 306] width 30 height 34
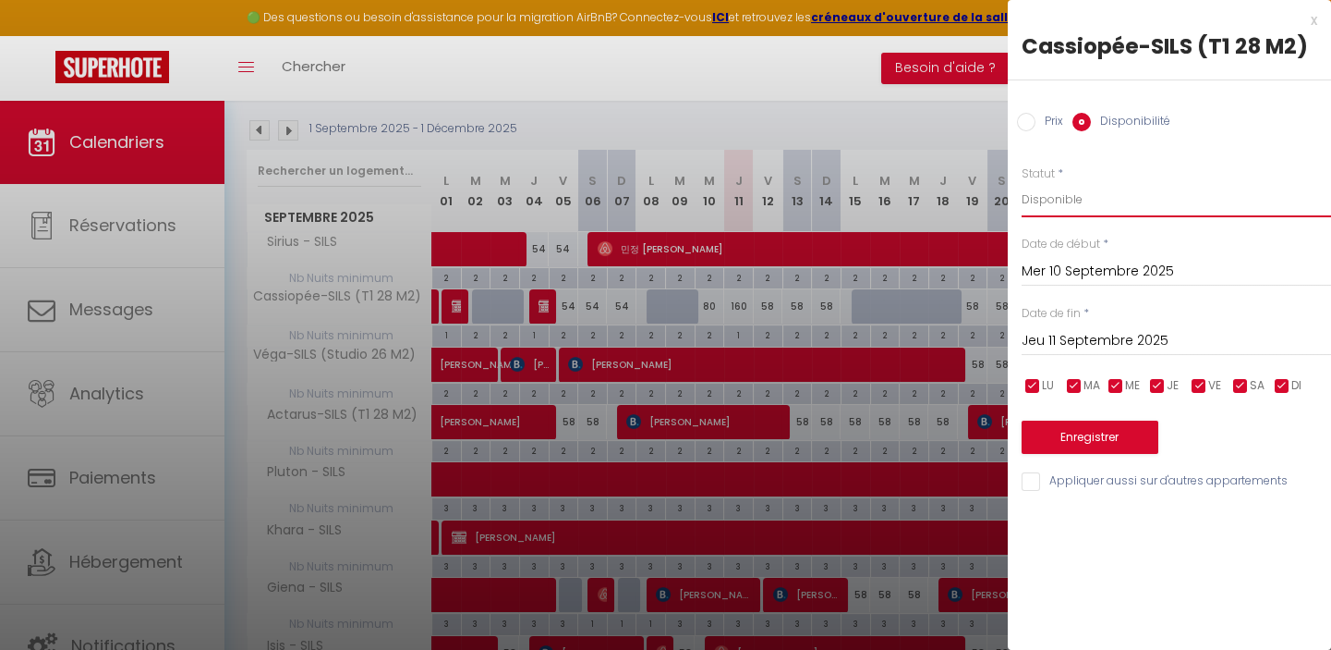
click at [1057, 201] on select "Disponible Indisponible" at bounding box center [1177, 199] width 310 height 35
click at [1022, 182] on select "Disponible Indisponible" at bounding box center [1177, 199] width 310 height 35
click at [1094, 426] on button "Enregistrer" at bounding box center [1090, 436] width 137 height 33
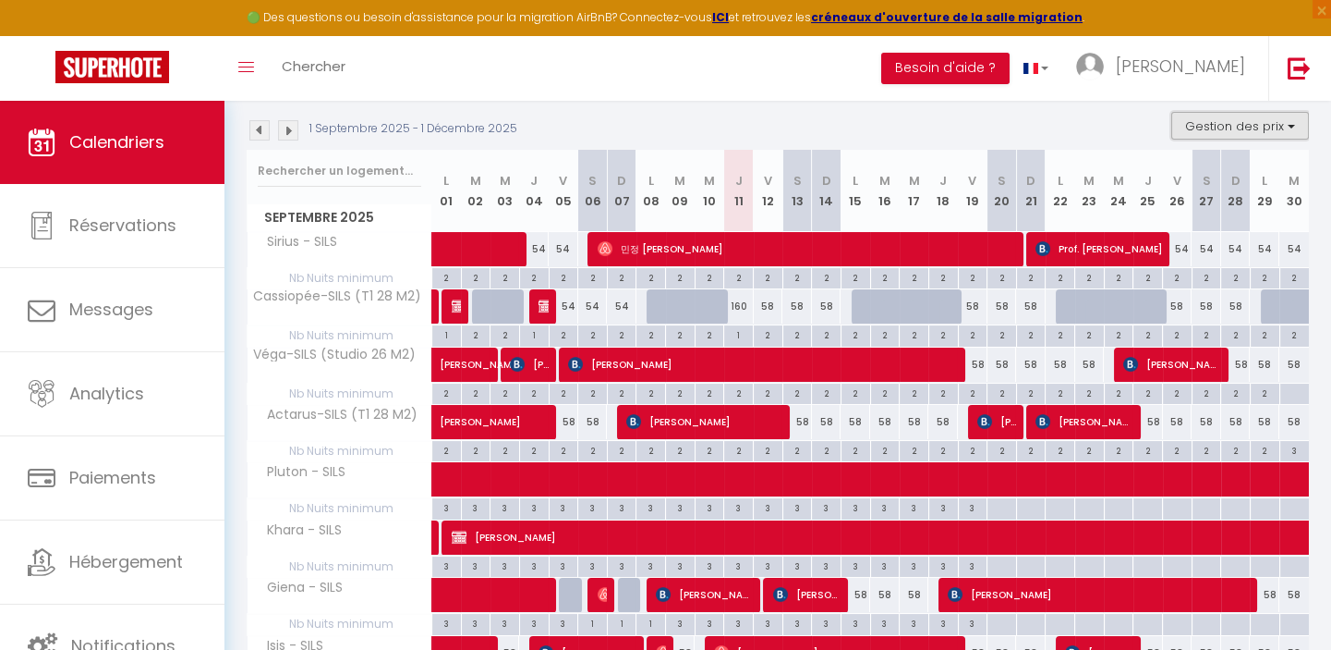
click at [1261, 121] on button "Gestion des prix" at bounding box center [1241, 126] width 138 height 28
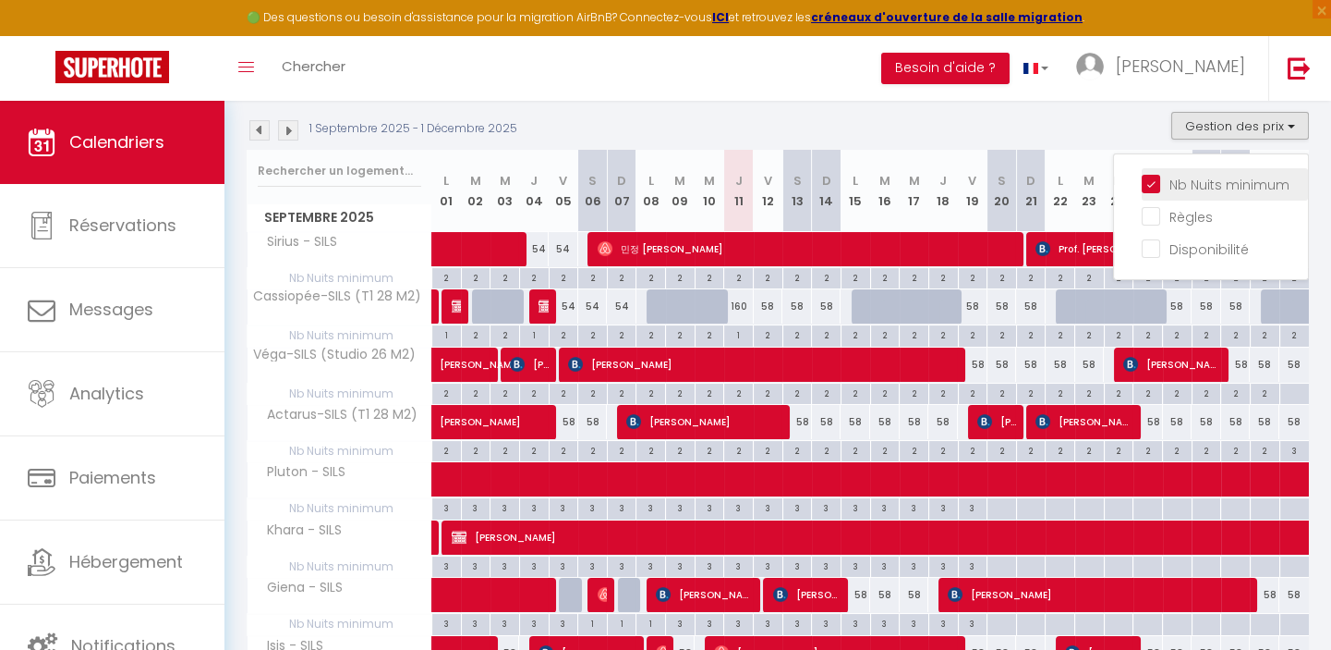
click at [1154, 178] on input "Nb Nuits minimum" at bounding box center [1225, 183] width 166 height 18
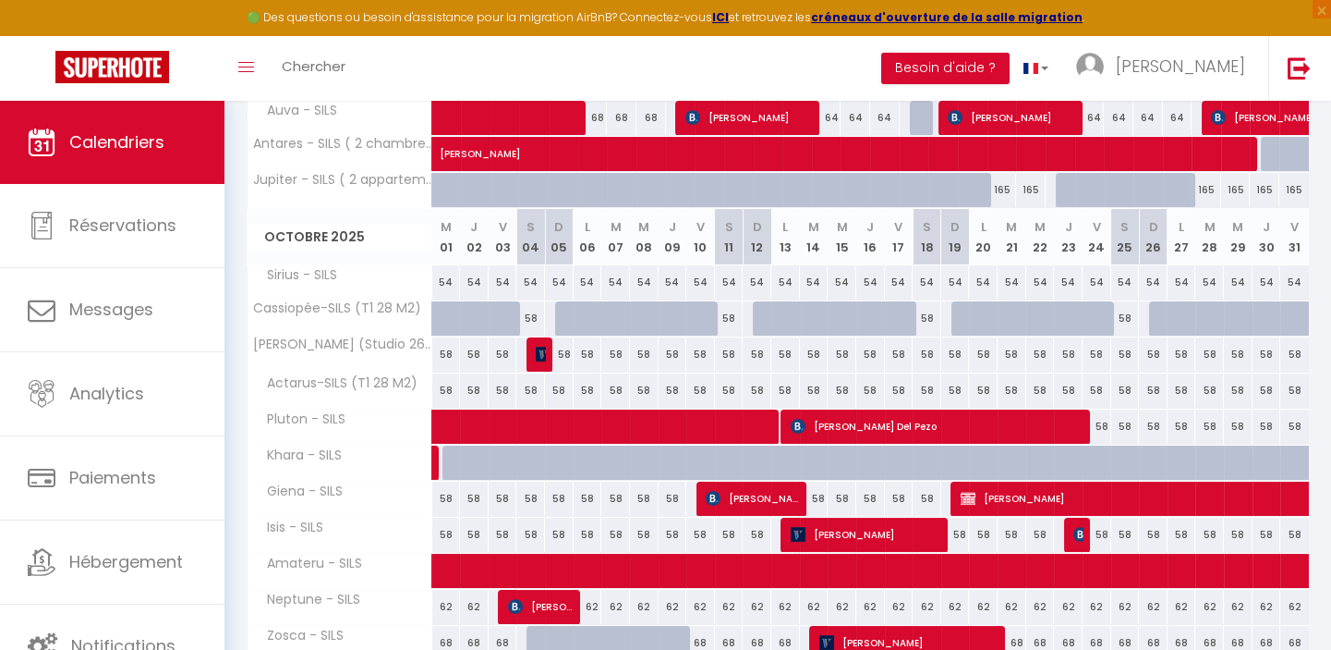
scroll to position [941, 0]
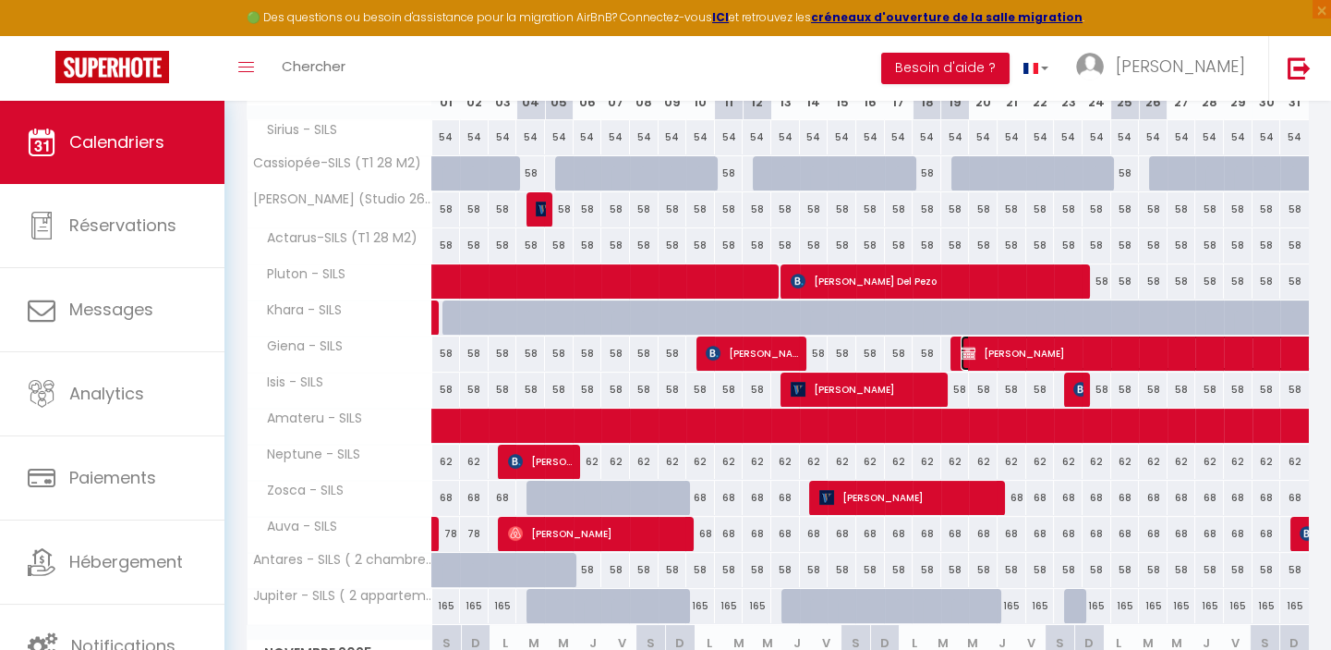
click at [1090, 347] on span "Chabha AKROUF" at bounding box center [1237, 352] width 553 height 35
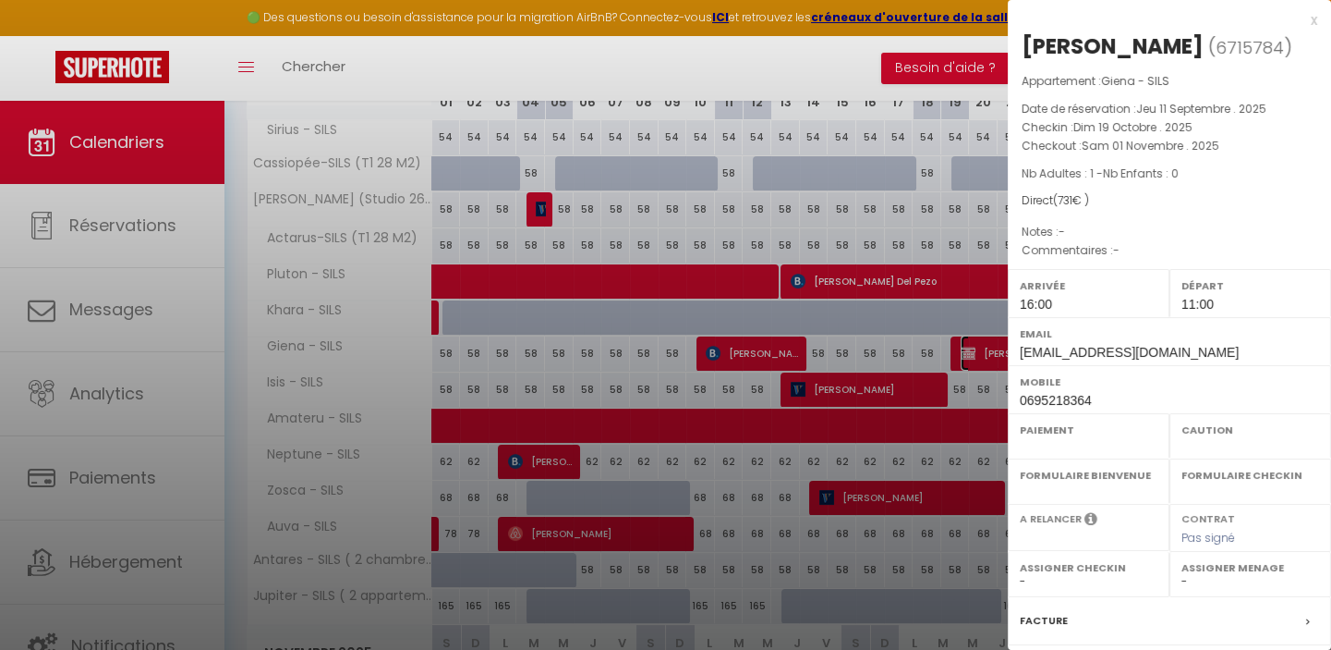
select select "KO"
select select "OK"
select select "0"
select select "1"
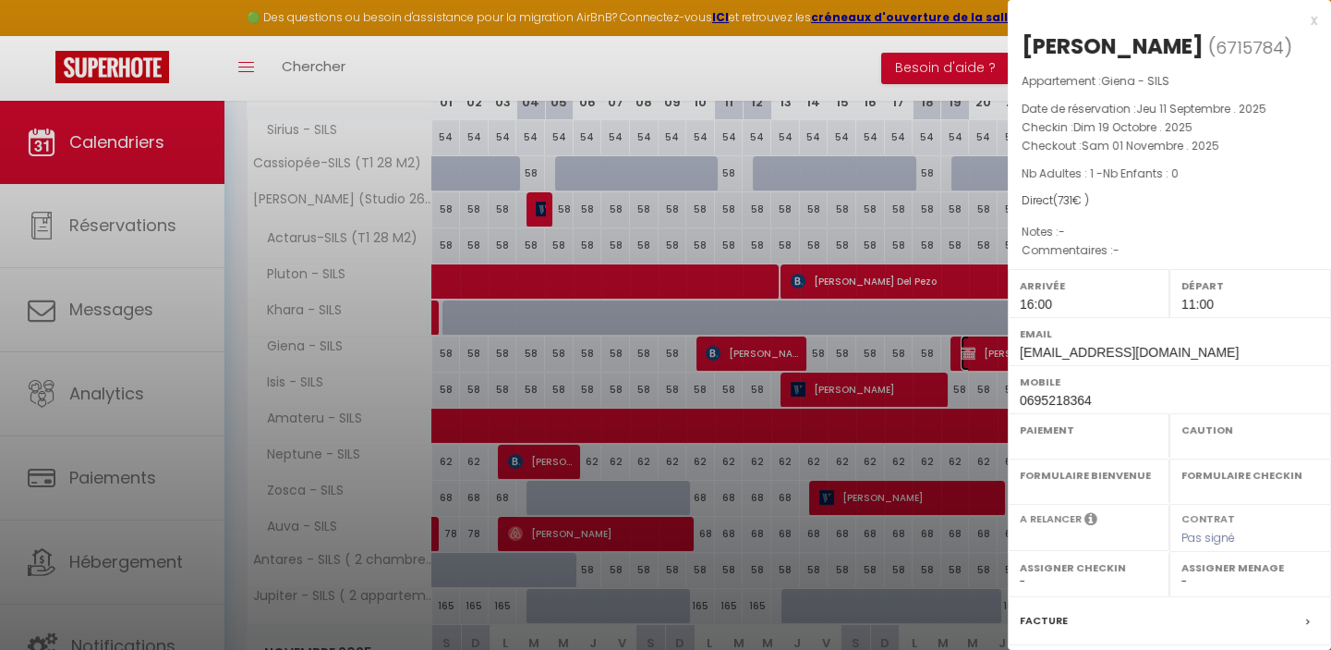
select select
select select "10607"
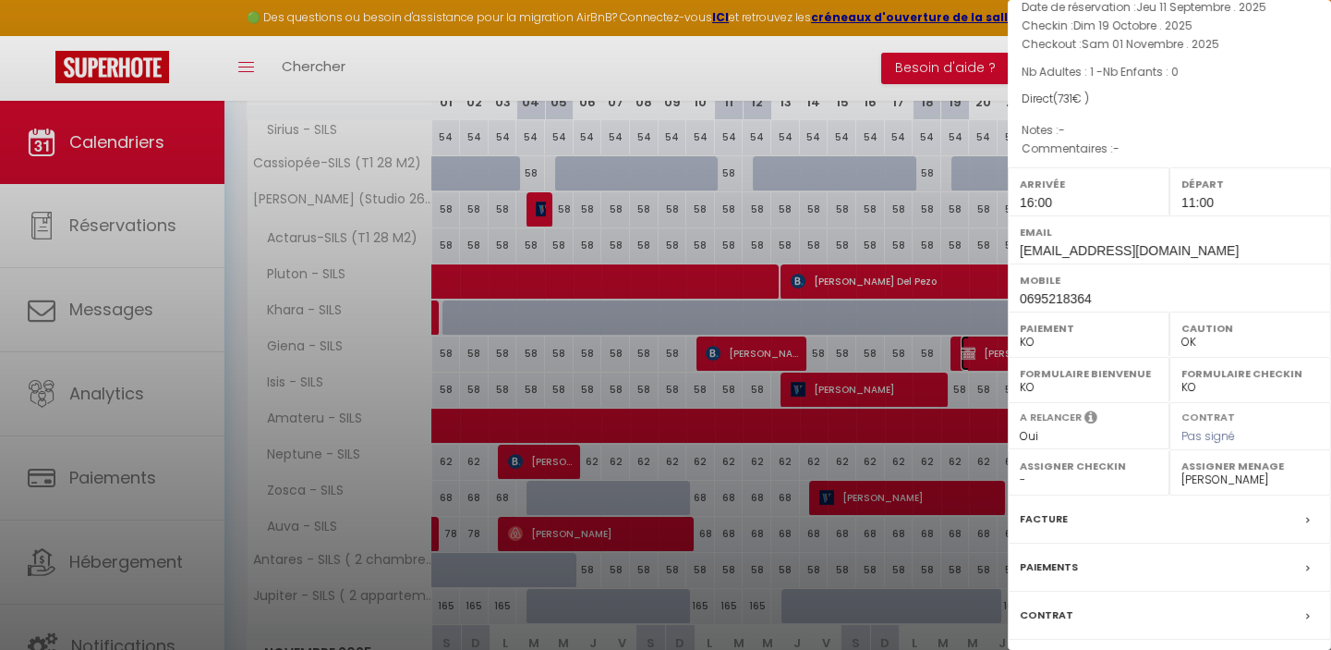
scroll to position [210, 0]
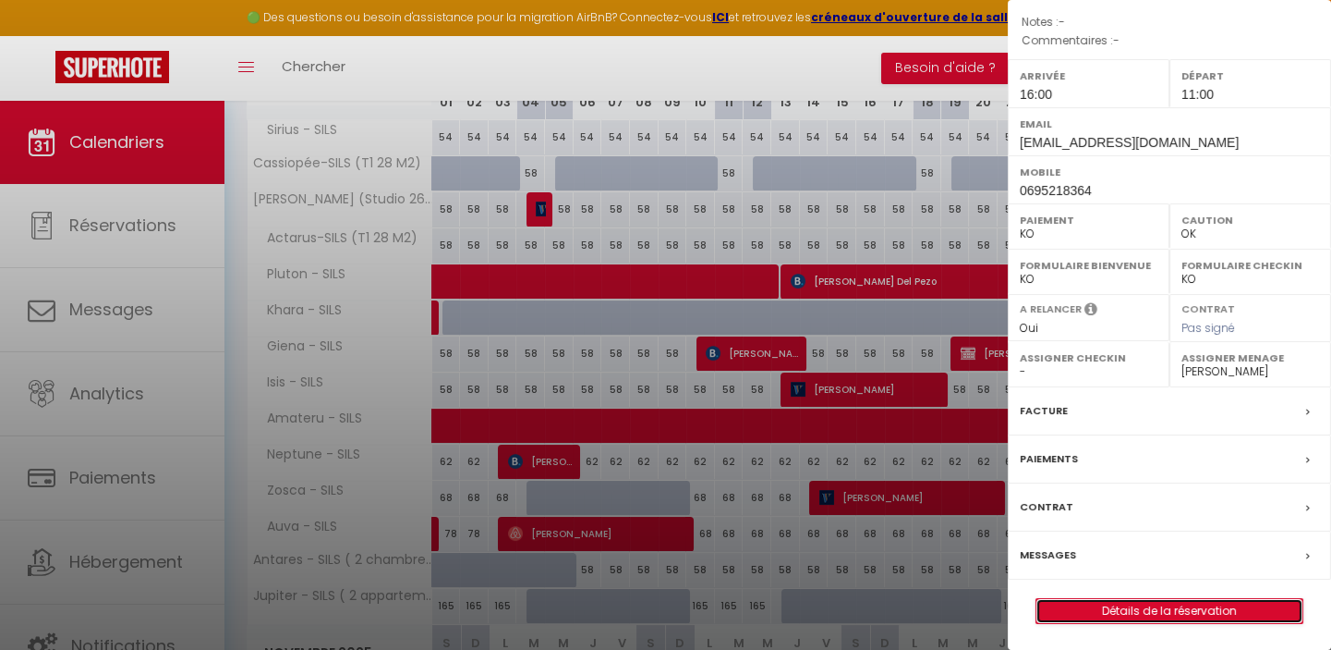
click at [1152, 610] on link "Détails de la réservation" at bounding box center [1170, 611] width 266 height 24
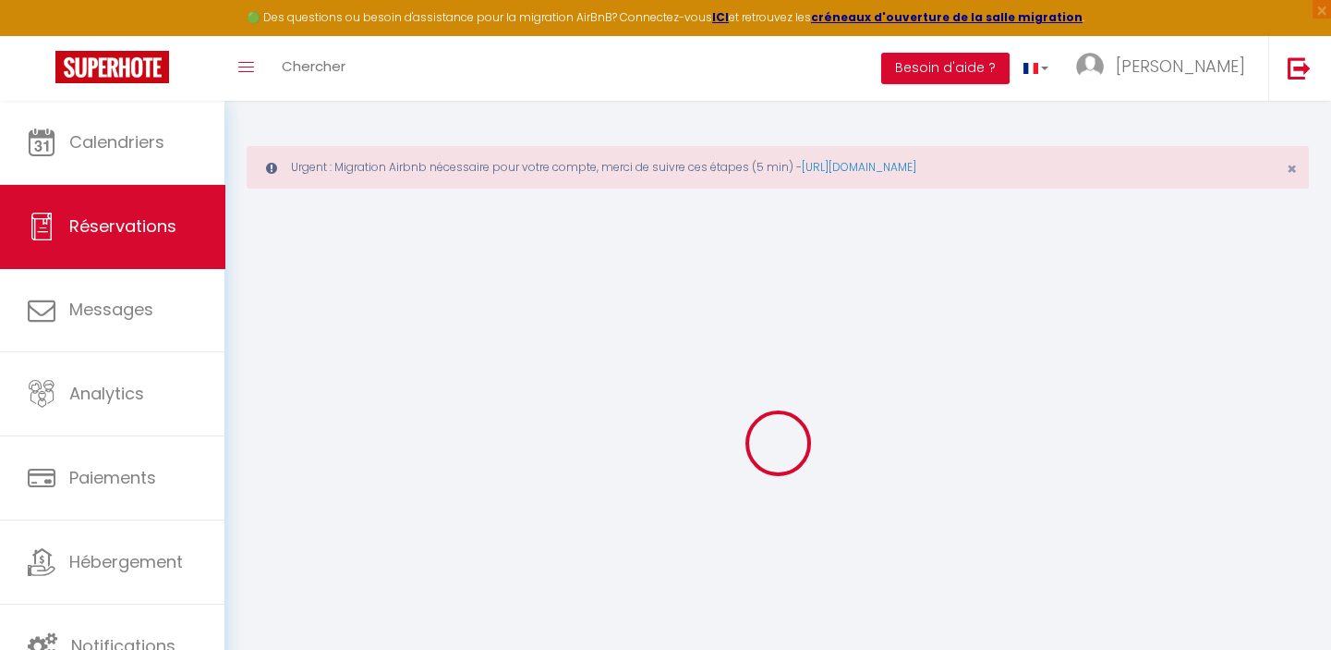
select select
checkbox input "false"
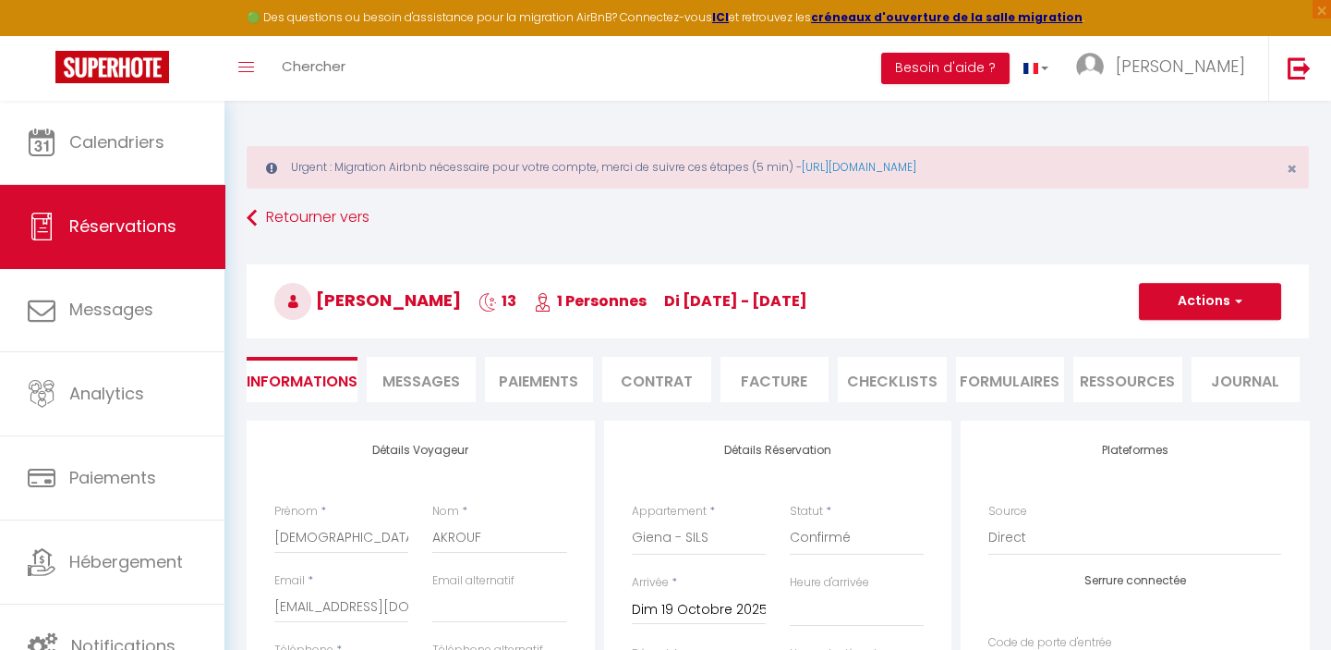
type input "42"
type input "10.4"
select select
checkbox input "false"
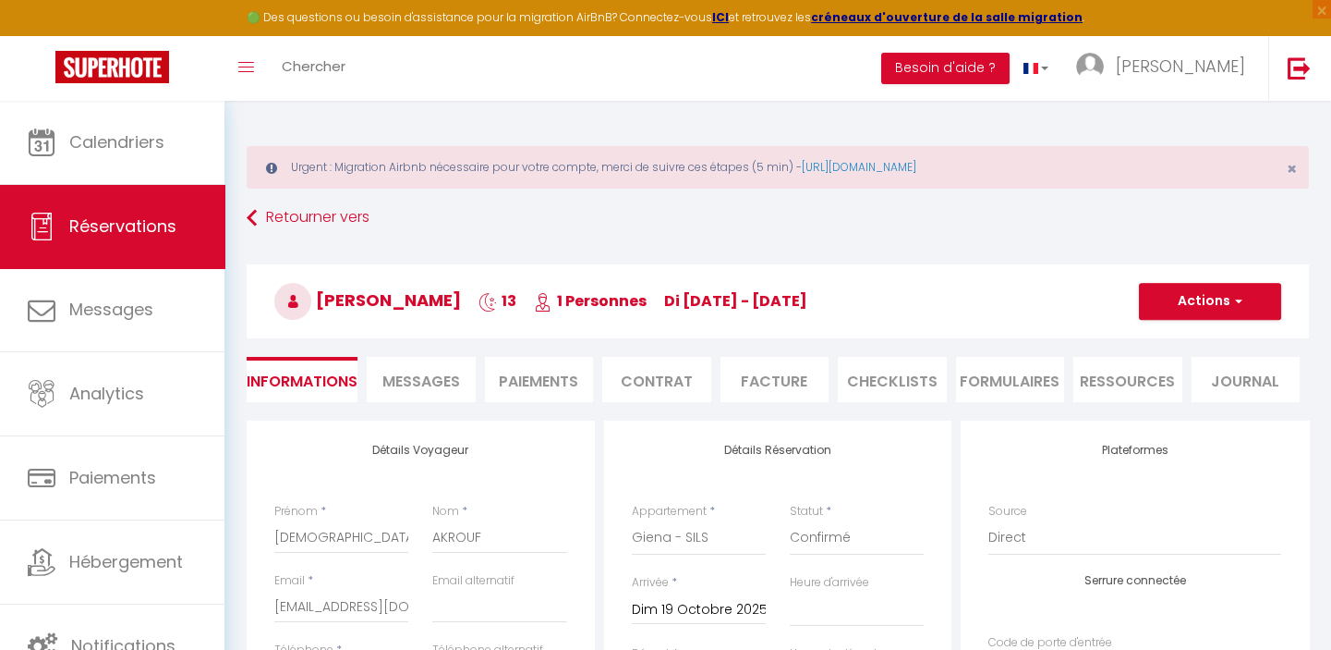
select select "16:00"
select select "11:00"
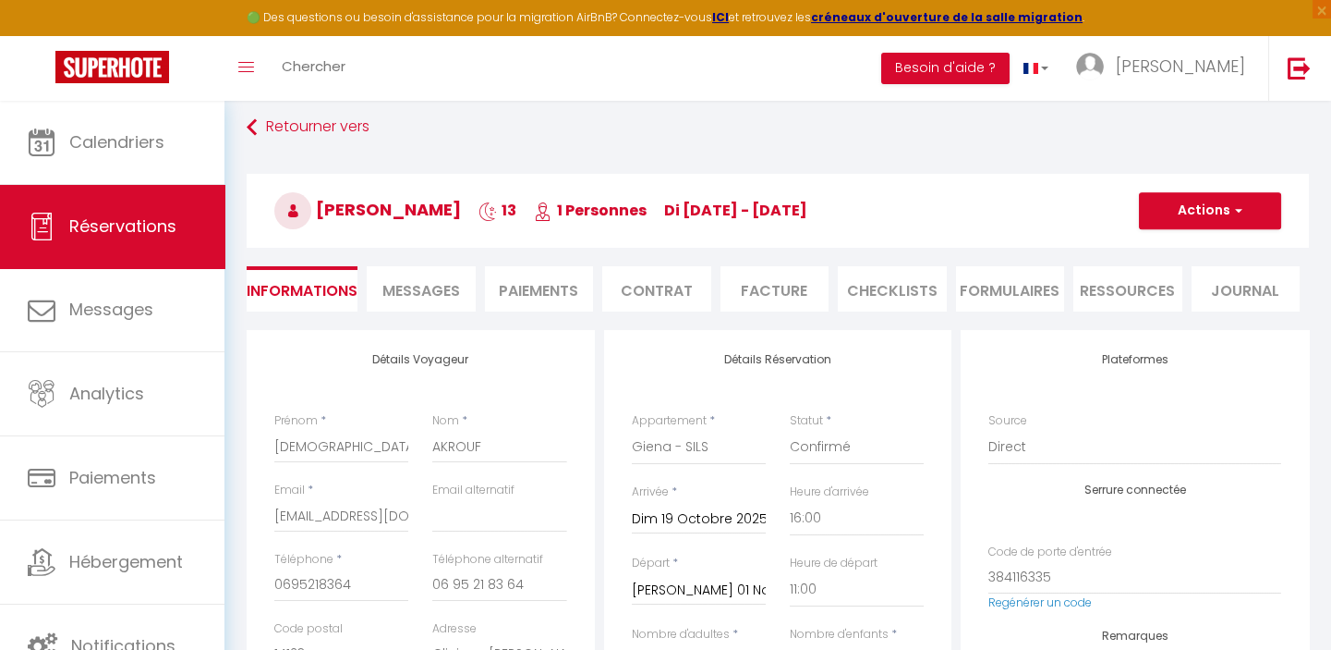
scroll to position [167, 0]
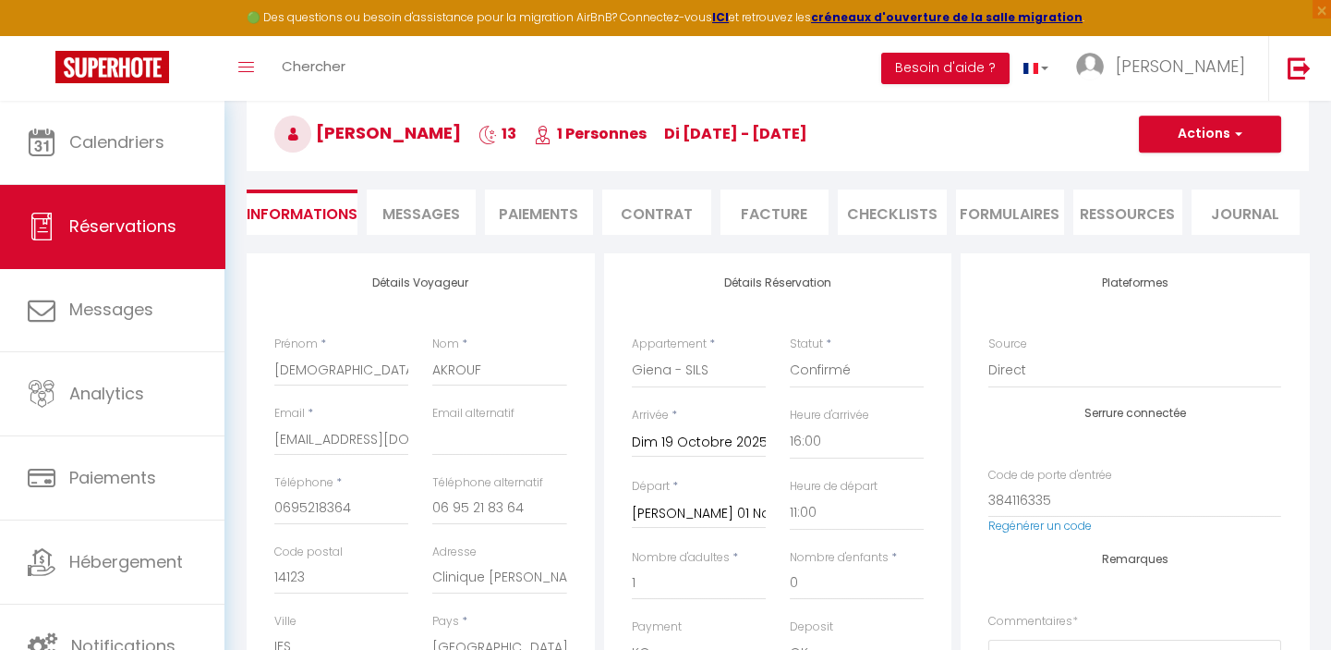
click at [779, 210] on li "Facture" at bounding box center [775, 211] width 109 height 45
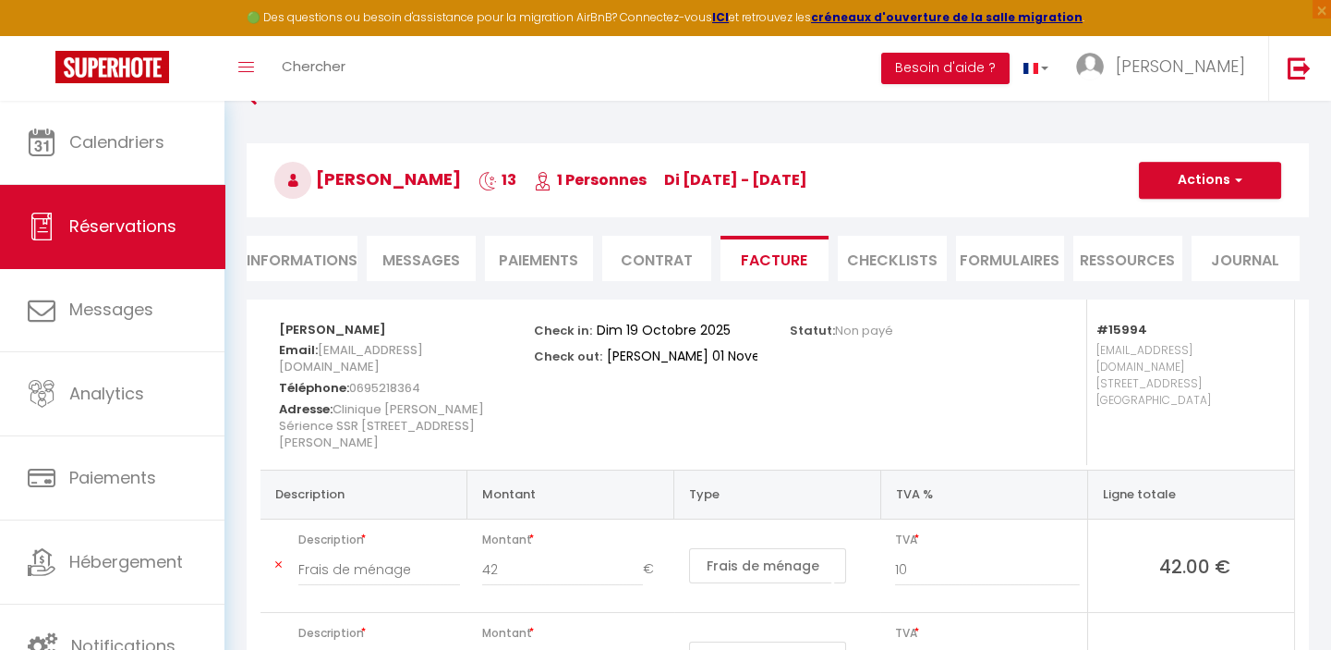
scroll to position [83, 0]
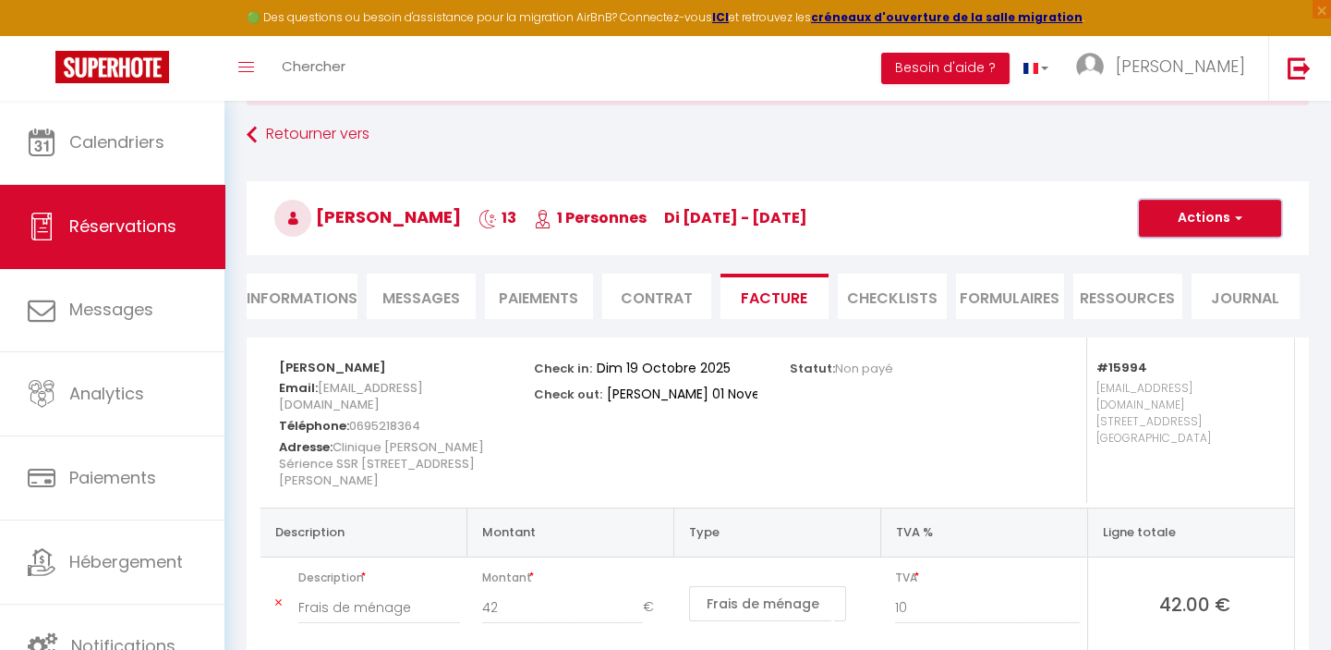
click at [1213, 212] on button "Actions" at bounding box center [1210, 218] width 142 height 37
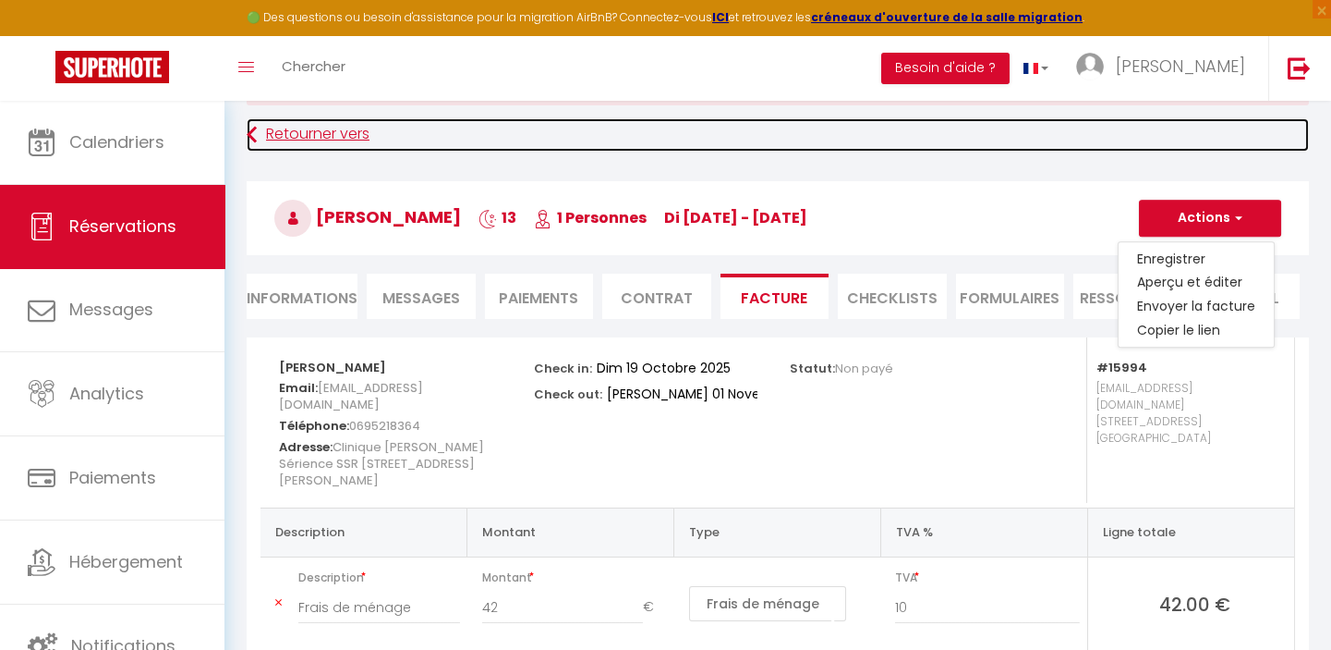
click at [688, 128] on link "Retourner vers" at bounding box center [778, 134] width 1063 height 33
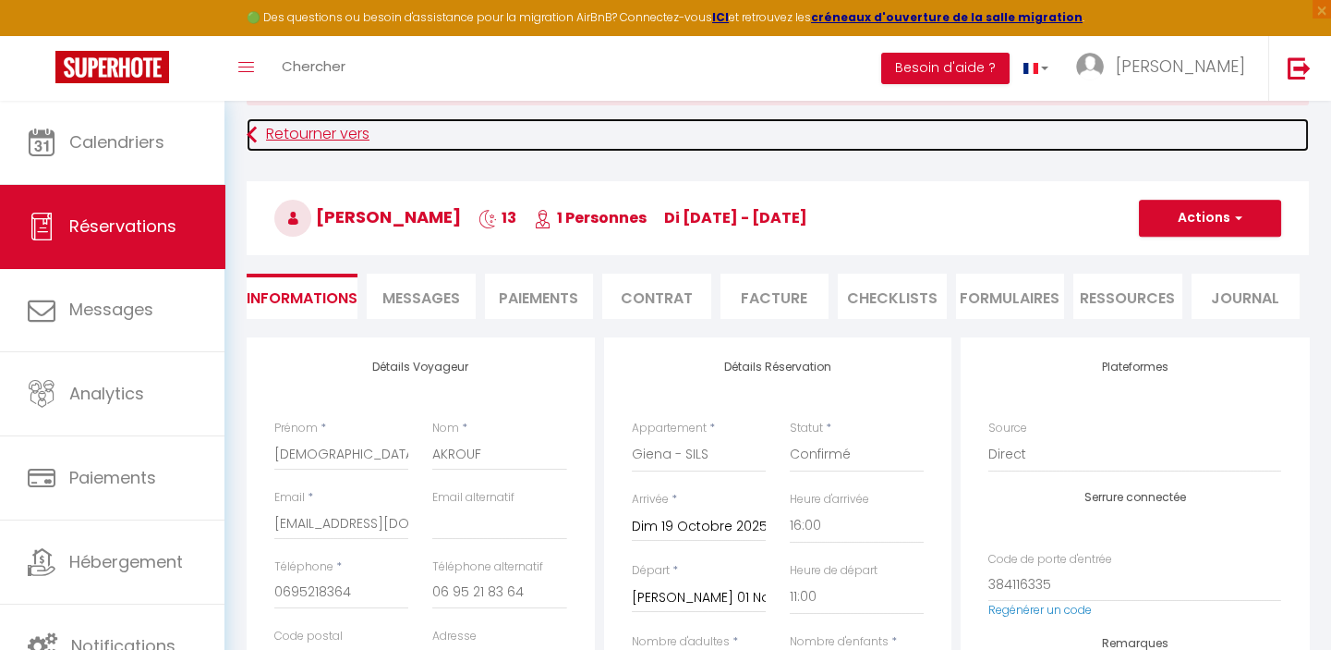
scroll to position [167, 0]
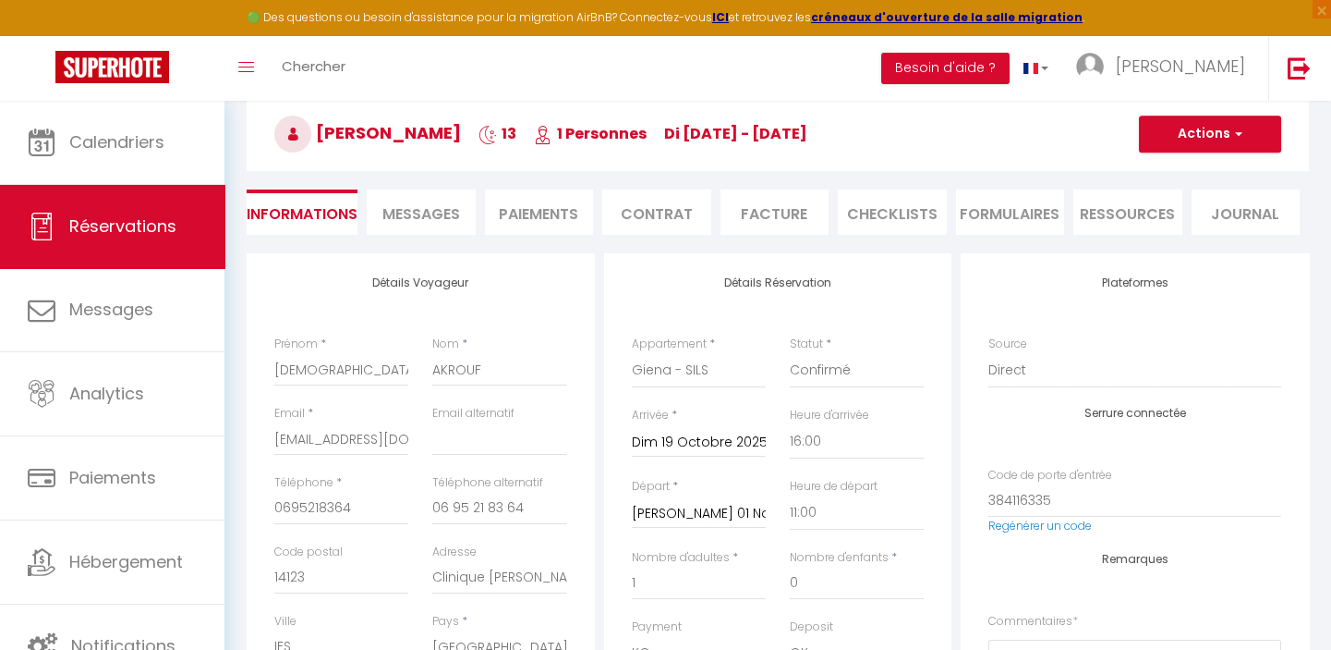
click at [780, 213] on li "Facture" at bounding box center [775, 211] width 109 height 45
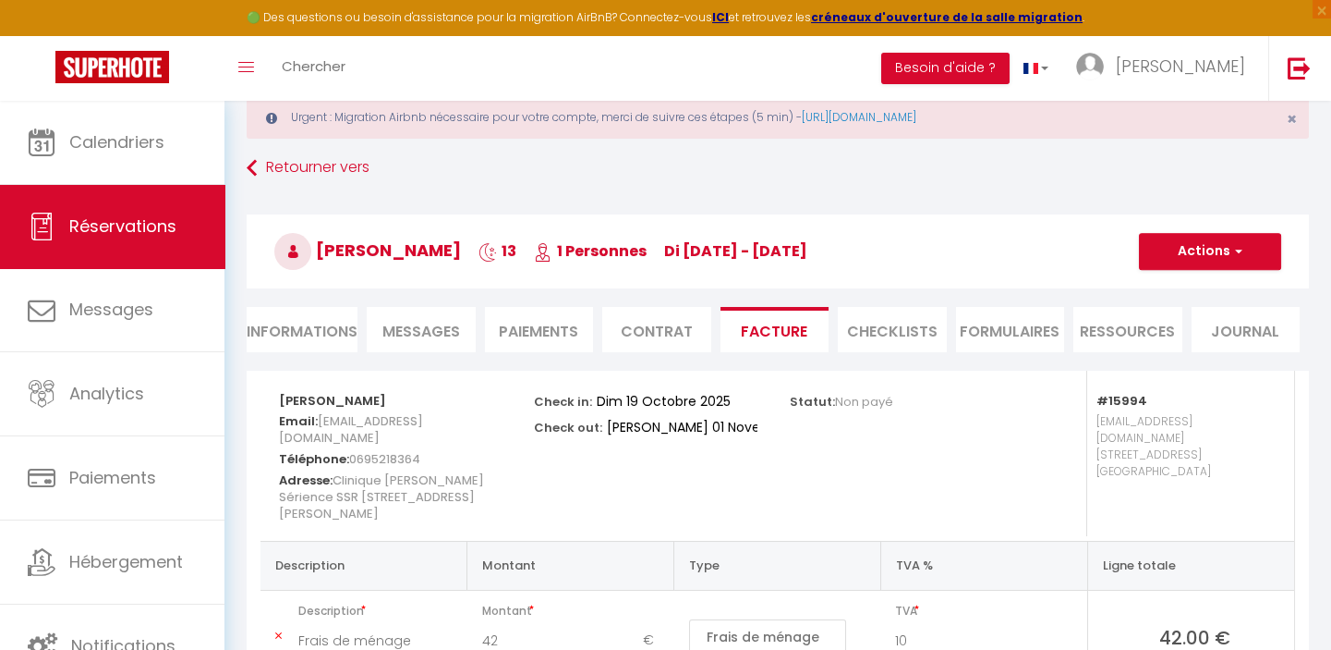
scroll to position [42, 0]
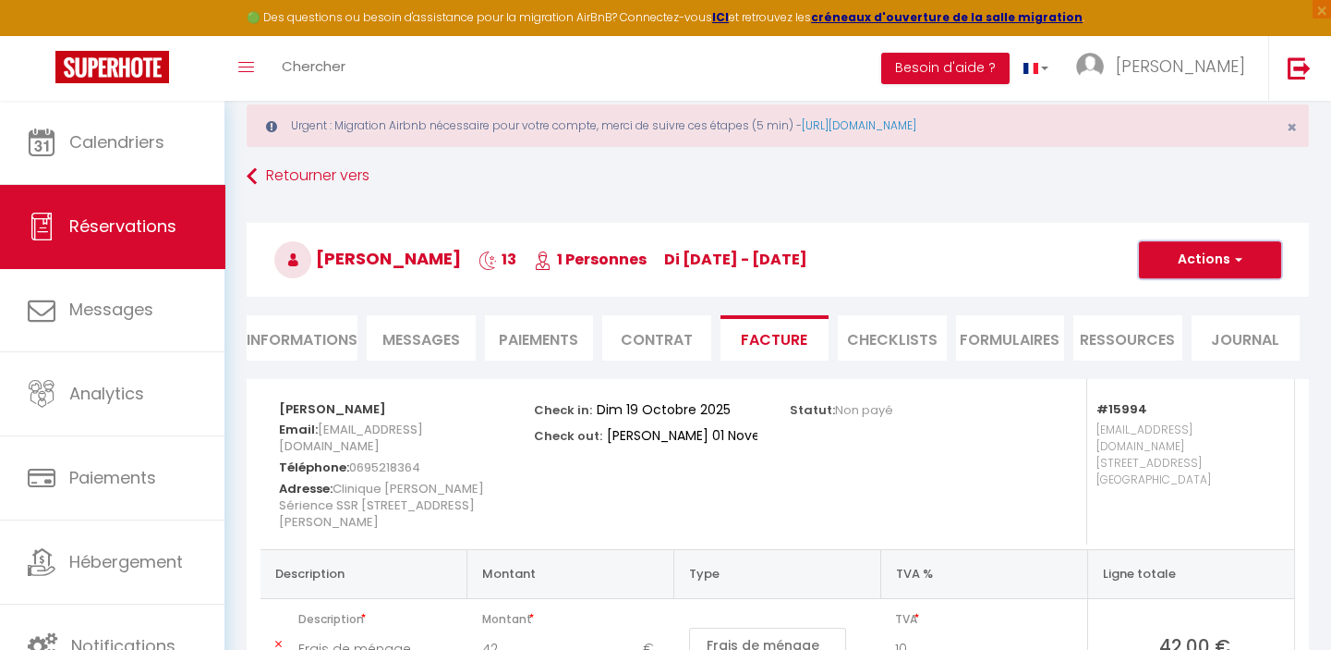
click at [1227, 253] on button "Actions" at bounding box center [1210, 259] width 142 height 37
click at [1184, 371] on link "Copier le lien" at bounding box center [1196, 372] width 155 height 24
